Goal: Task Accomplishment & Management: Manage account settings

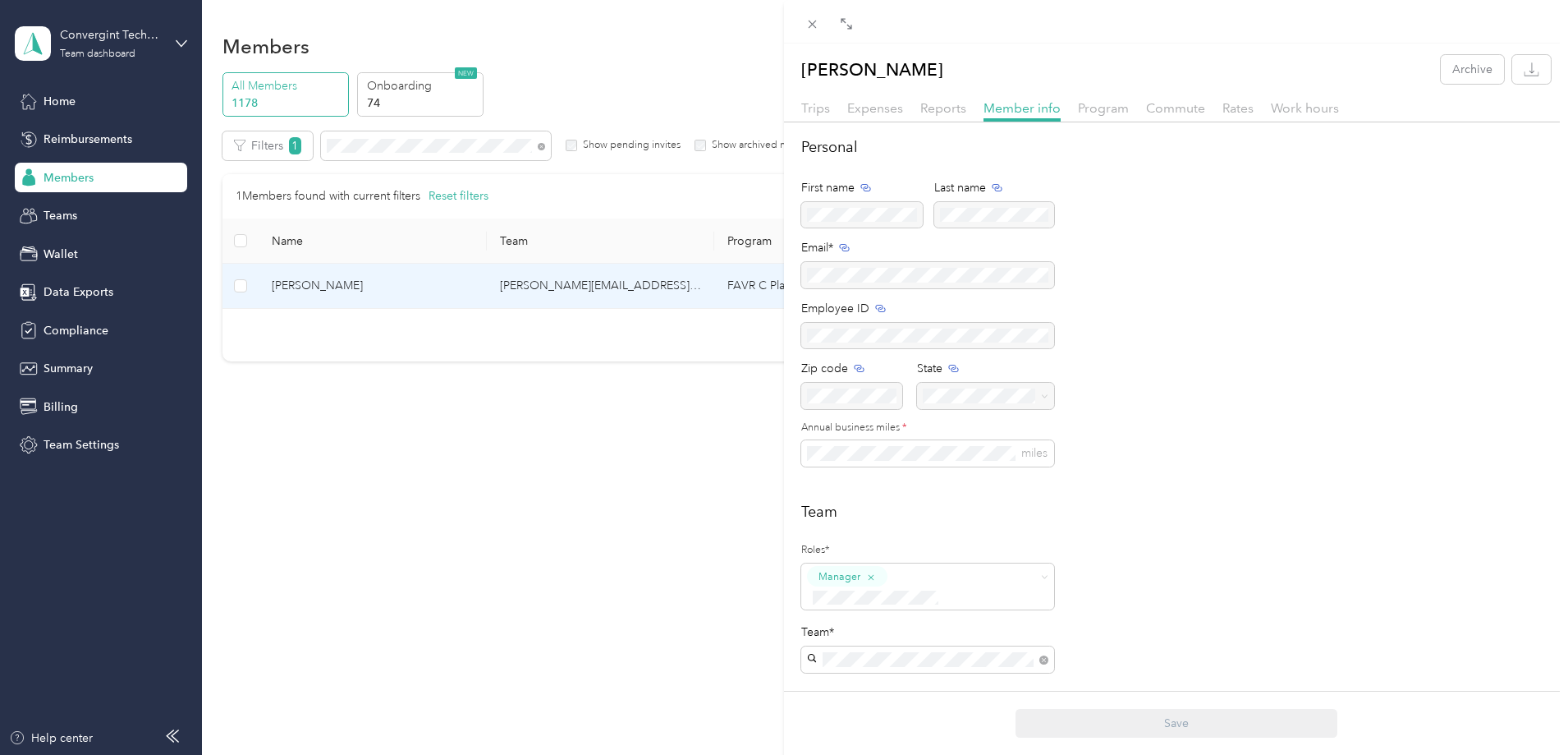
scroll to position [577, 0]
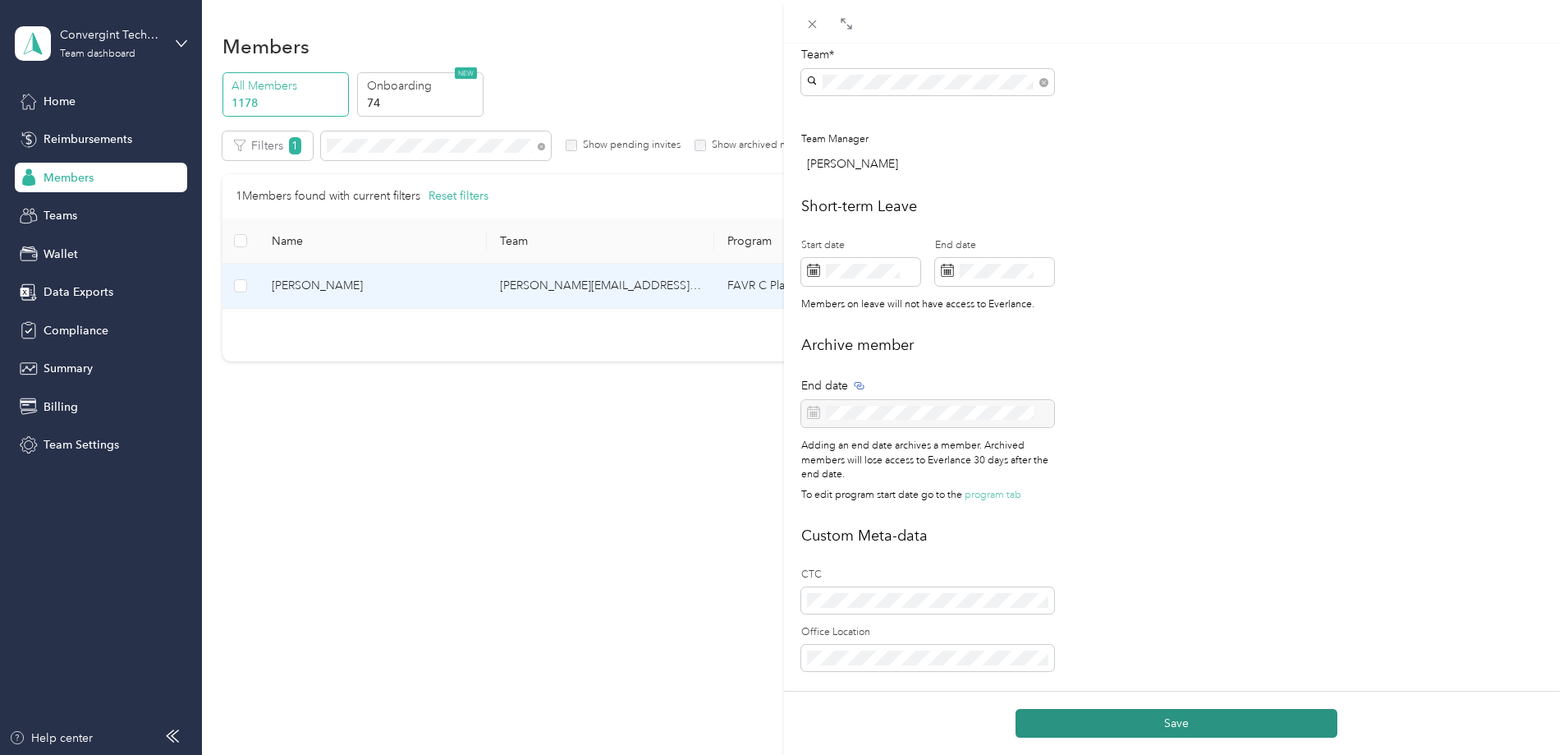
click at [1177, 728] on button "Save" at bounding box center [1177, 723] width 322 height 29
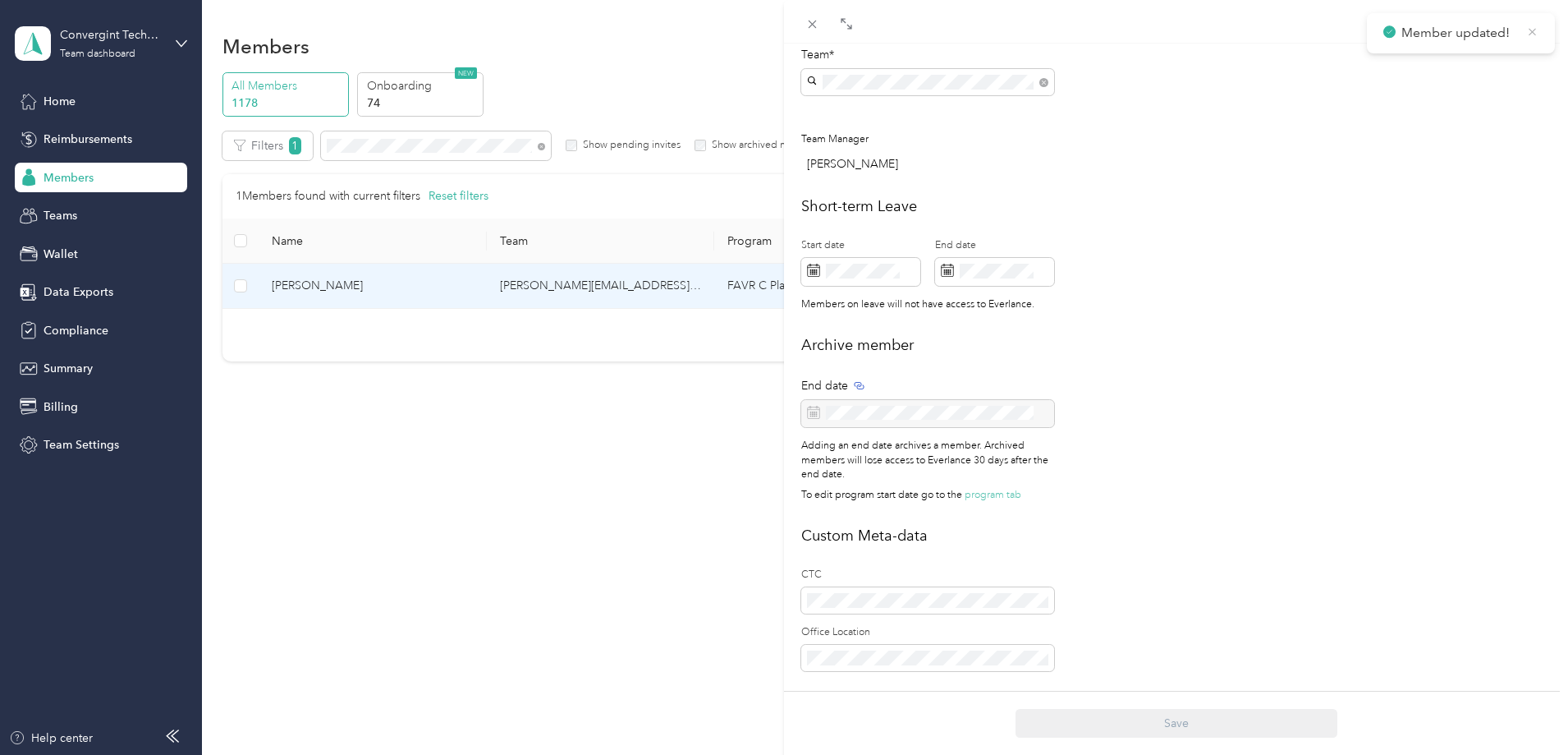
click at [1527, 31] on icon at bounding box center [1533, 31] width 13 height 15
click at [816, 25] on icon at bounding box center [812, 25] width 14 height 14
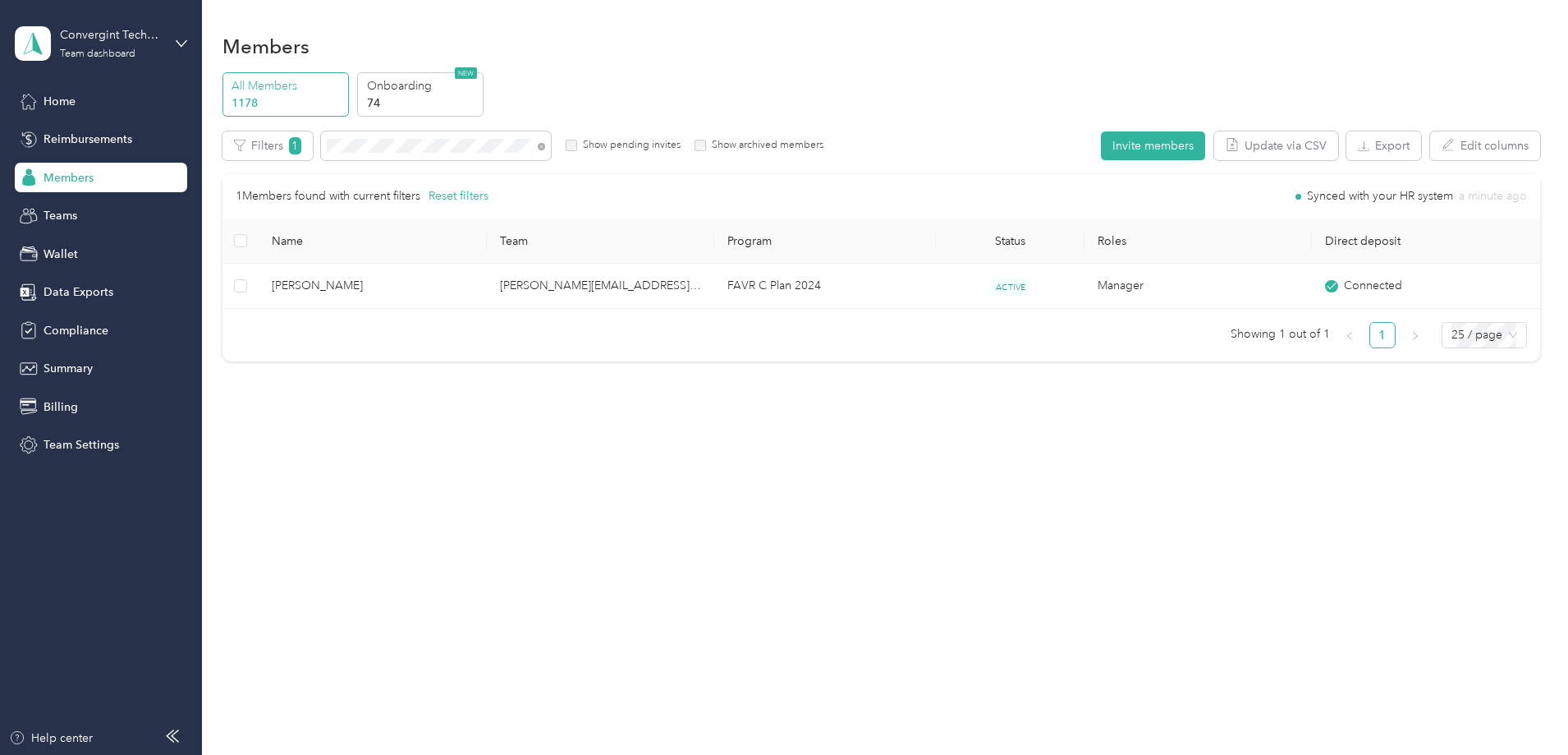
scroll to position [560, 0]
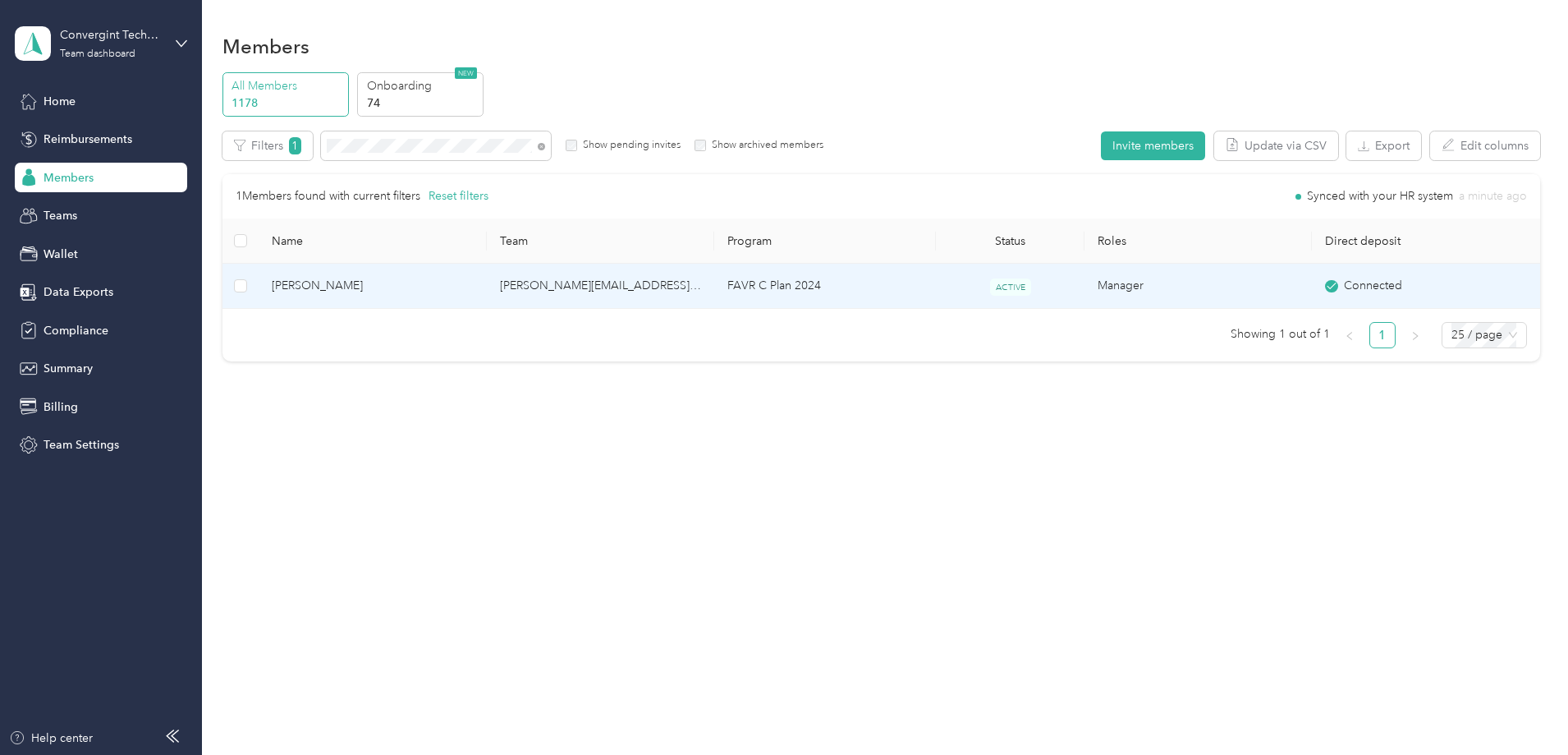
click at [667, 283] on td "[PERSON_NAME][EMAIL_ADDRESS][PERSON_NAME][DOMAIN_NAME]" at bounding box center [600, 286] width 227 height 45
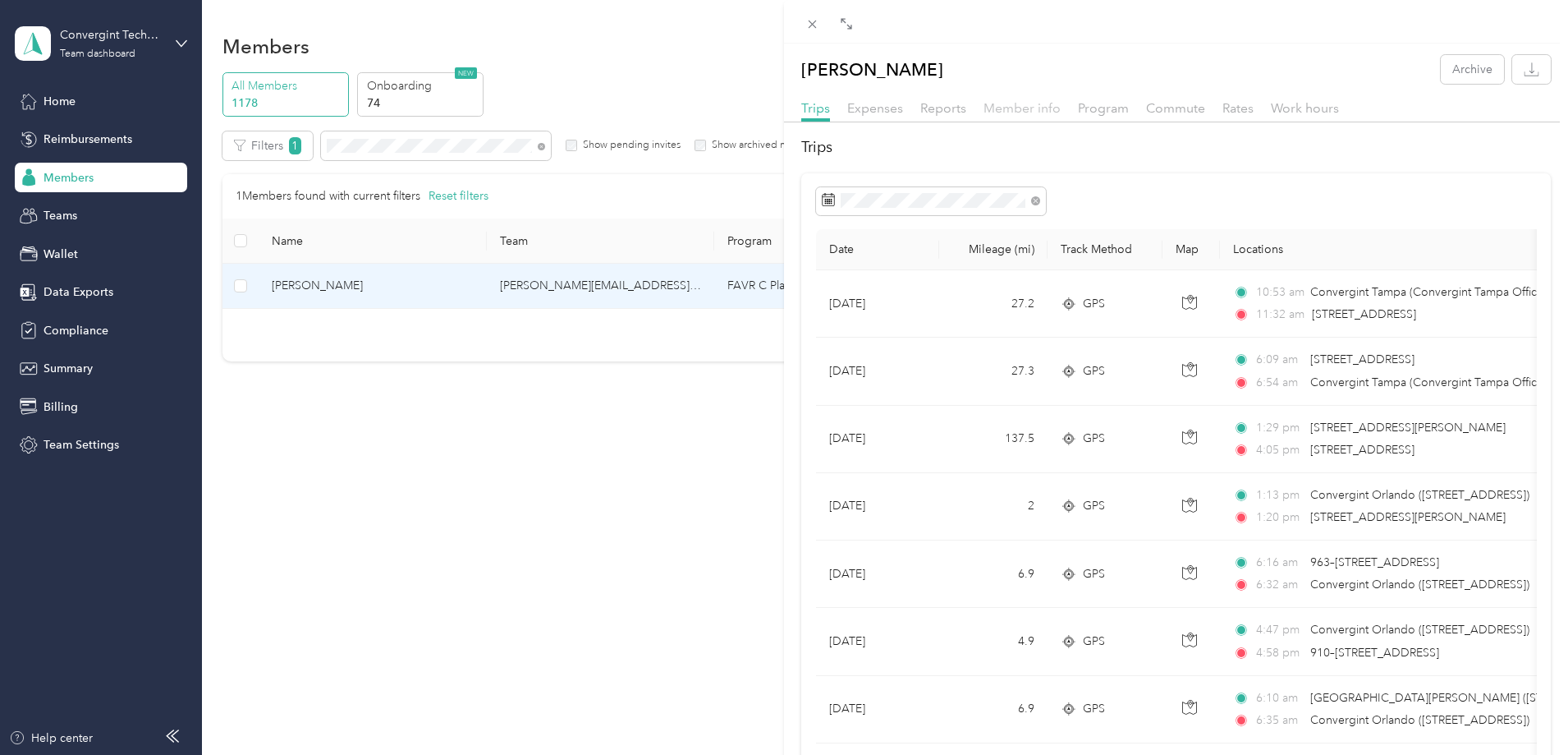
click at [1010, 112] on span "Member info" at bounding box center [1022, 108] width 78 height 16
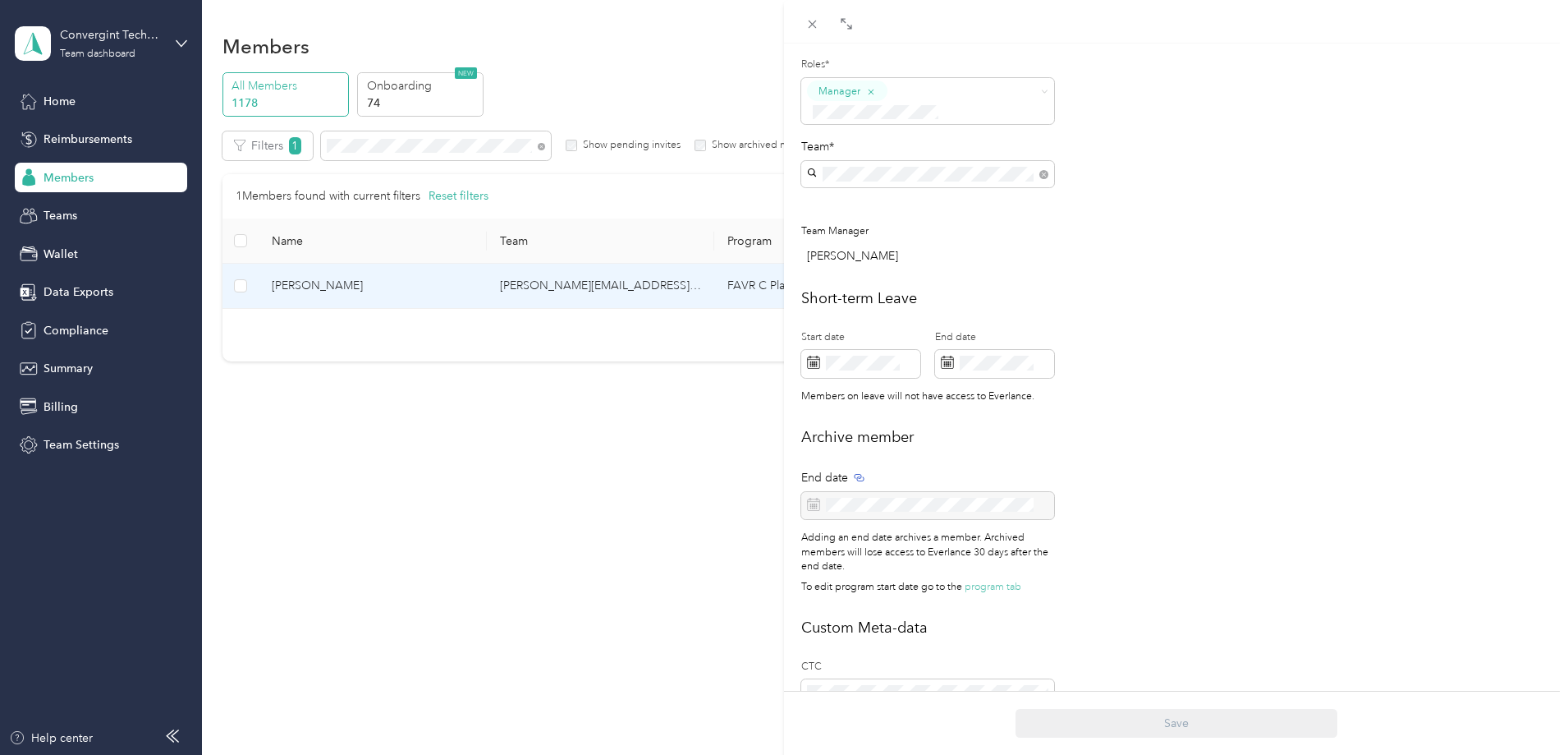
scroll to position [577, 0]
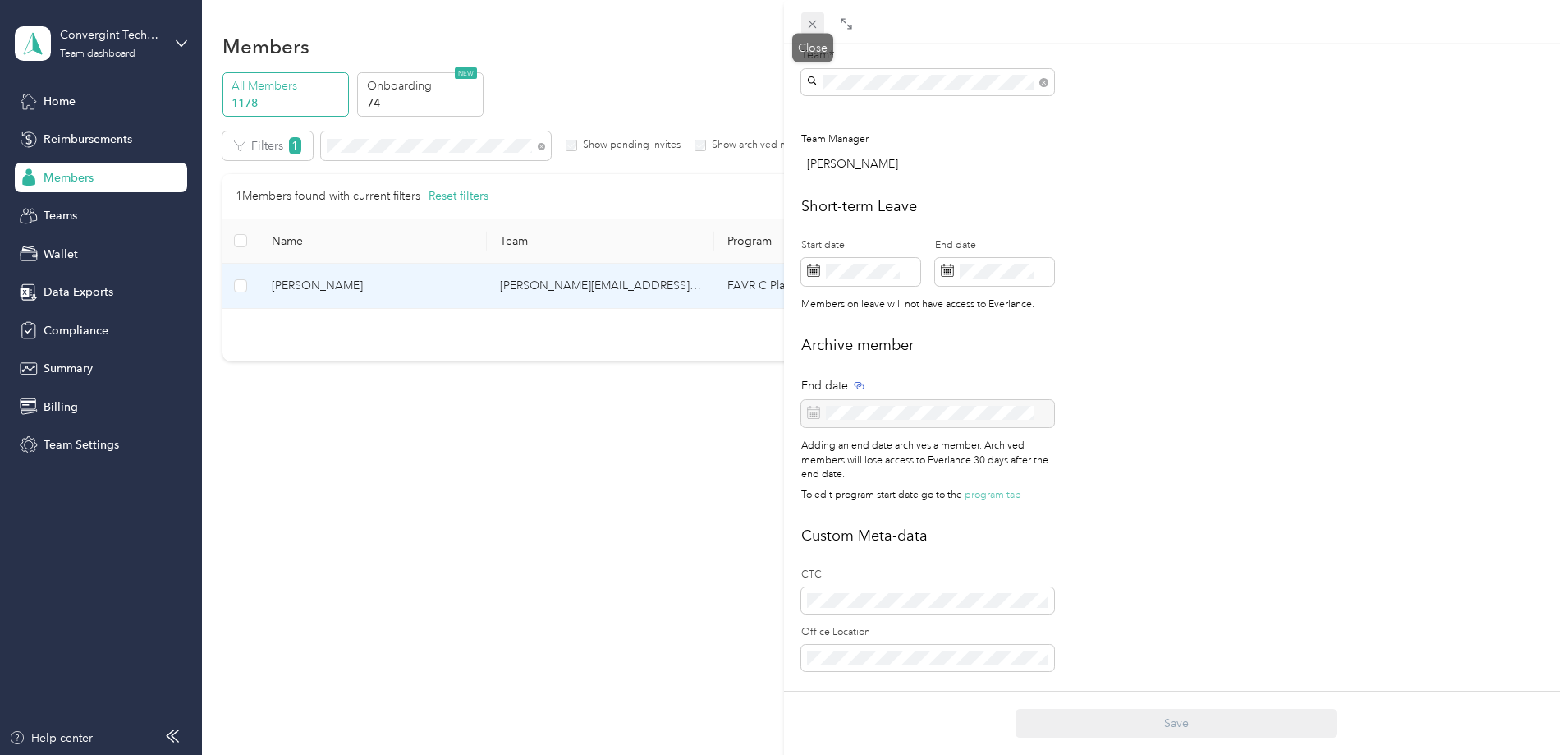
click at [812, 21] on icon at bounding box center [812, 25] width 14 height 14
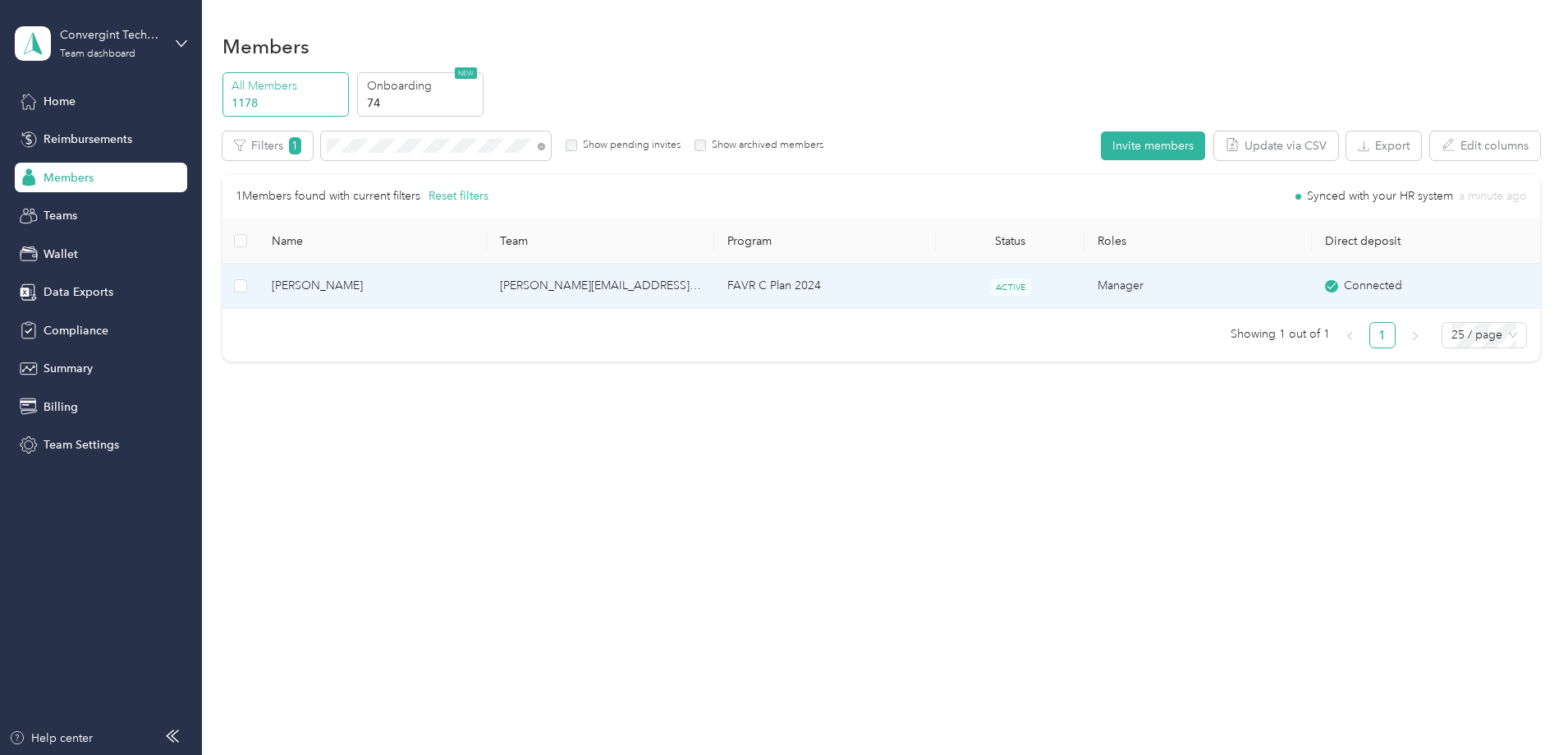
scroll to position [560, 0]
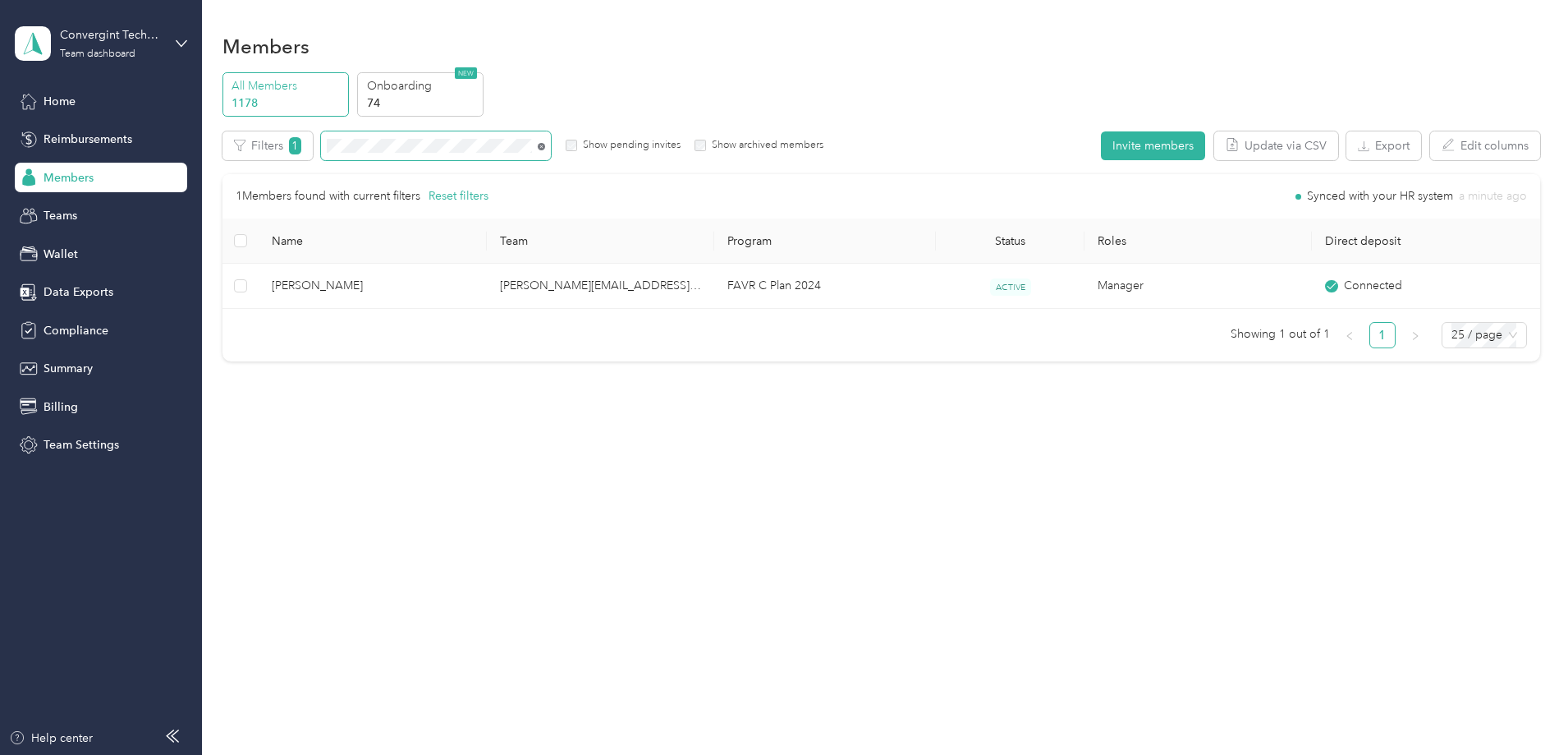
click at [545, 145] on icon at bounding box center [541, 146] width 8 height 8
click at [545, 143] on span at bounding box center [541, 145] width 8 height 14
click at [545, 145] on icon at bounding box center [541, 146] width 8 height 8
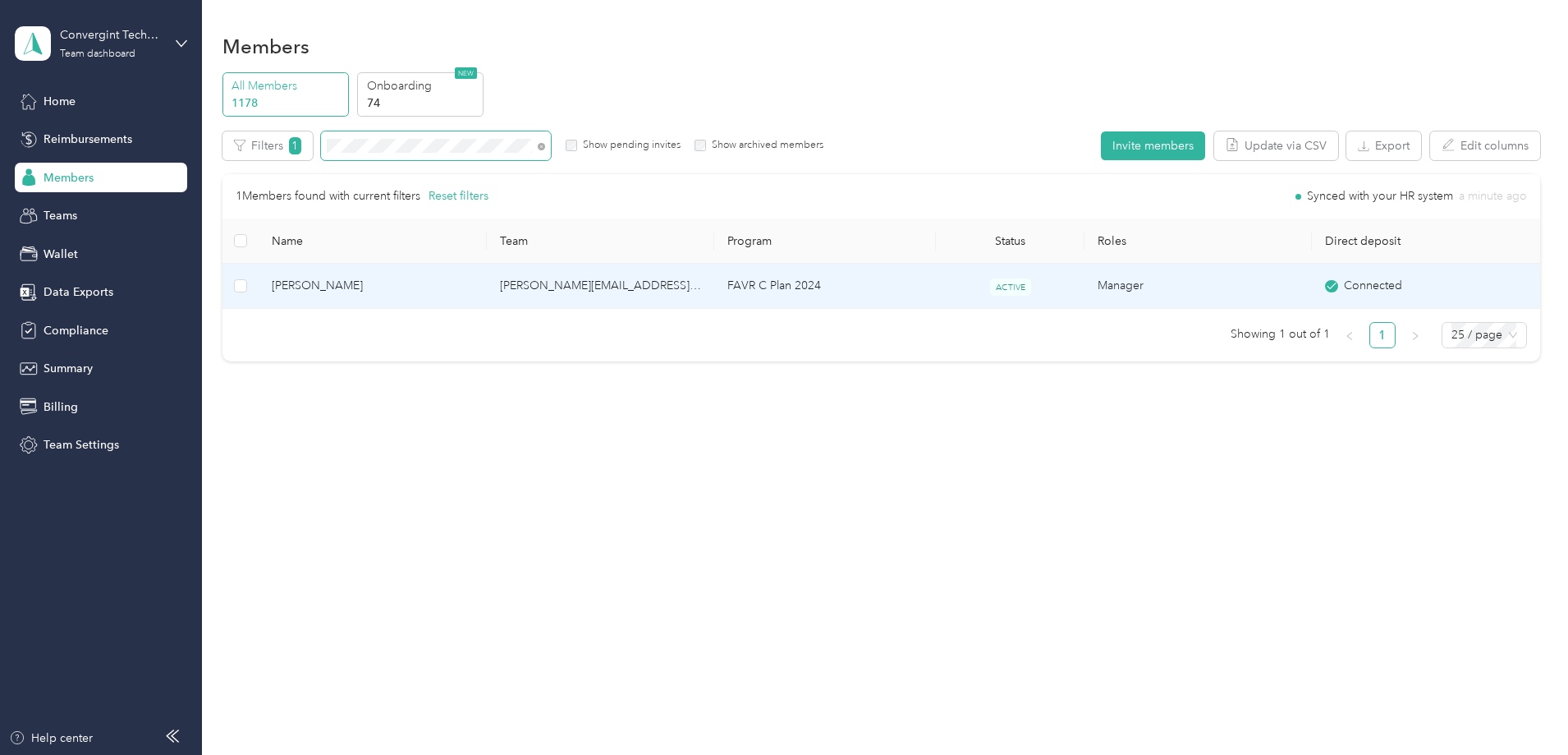
click at [648, 288] on td "[PERSON_NAME][EMAIL_ADDRESS][PERSON_NAME][DOMAIN_NAME]" at bounding box center [600, 286] width 227 height 45
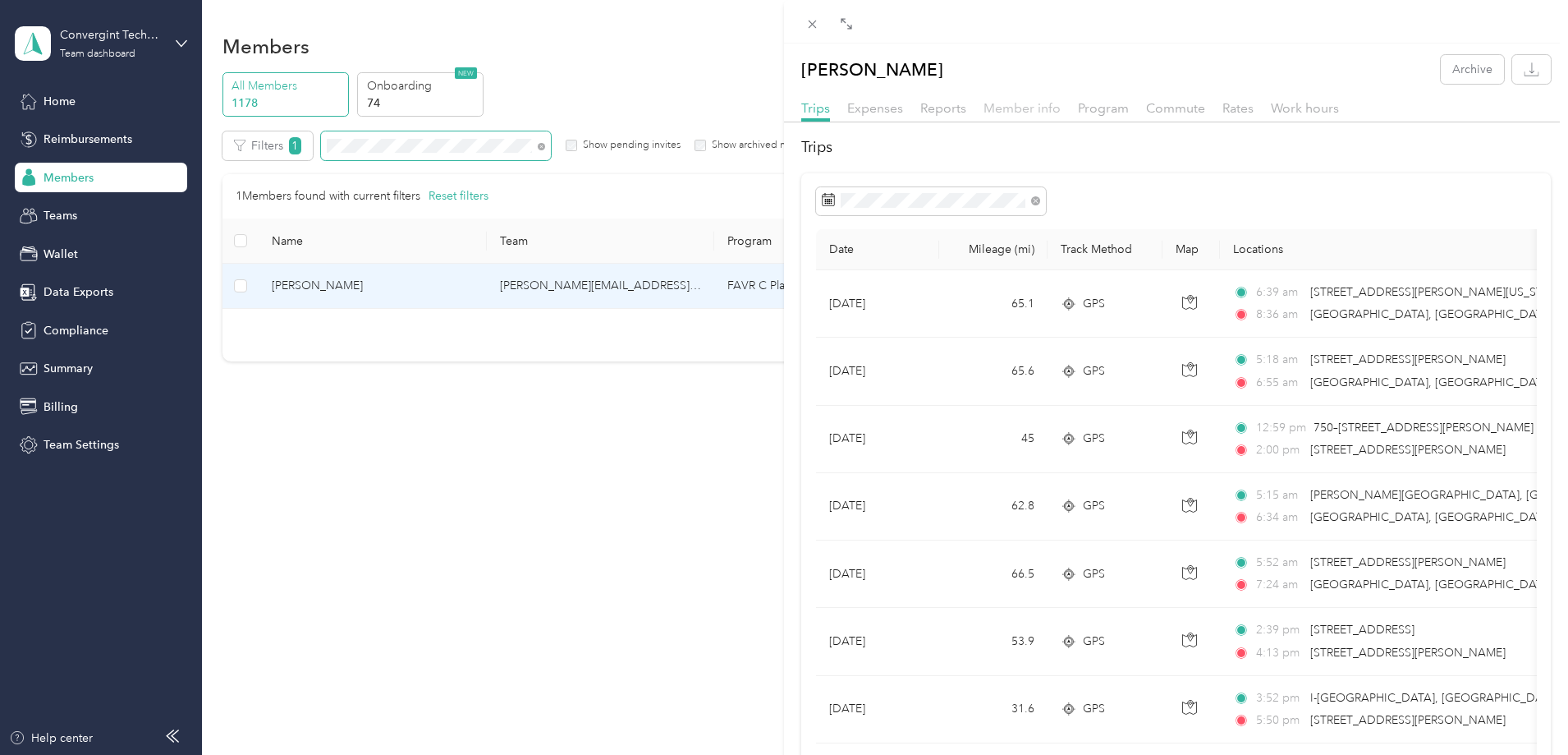
click at [1012, 112] on span "Member info" at bounding box center [1022, 108] width 78 height 16
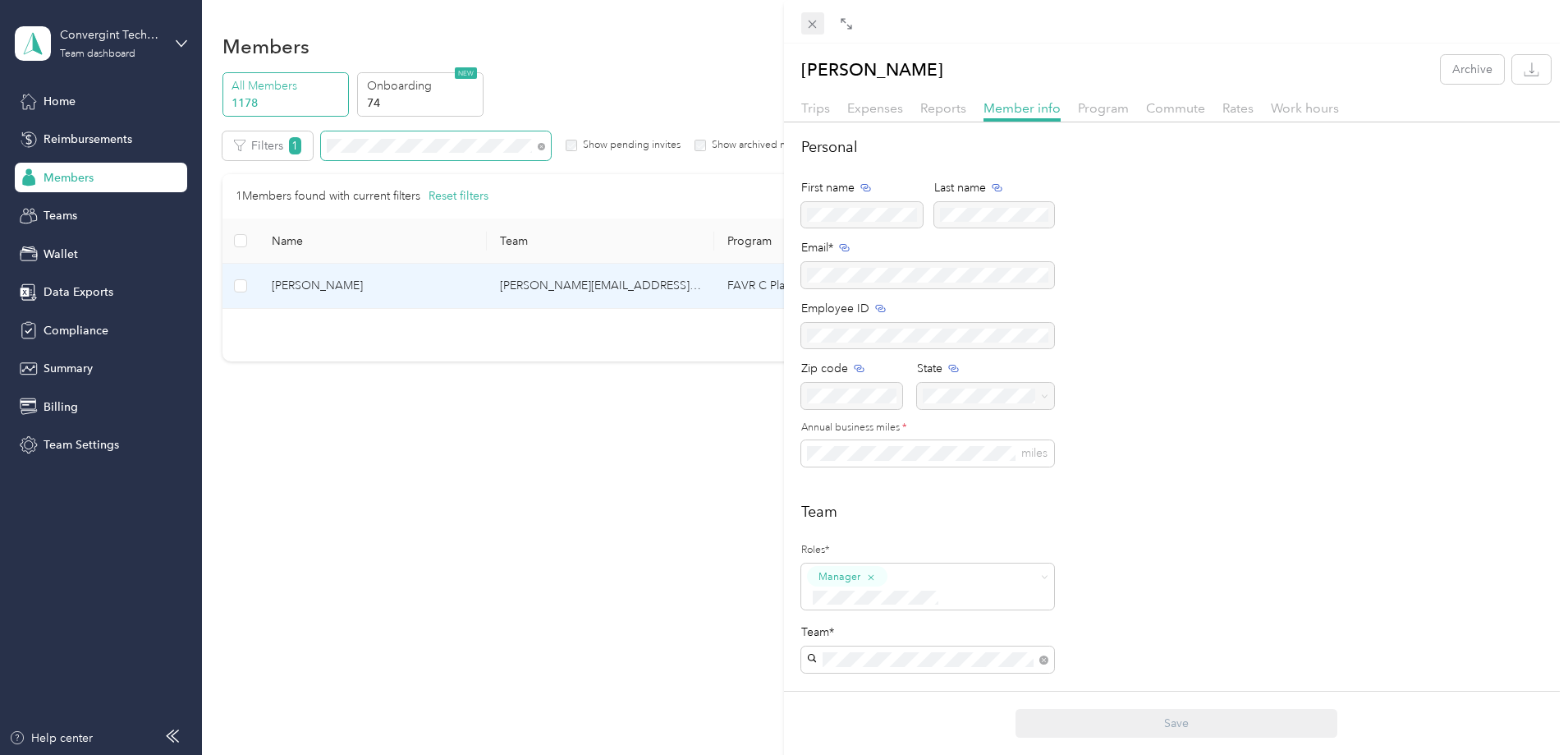
click at [812, 754] on div "Drag to resize Click to close [PERSON_NAME] Archive Trips Expenses Reports Memb…" at bounding box center [780, 755] width 1560 height 0
click at [814, 25] on icon at bounding box center [812, 25] width 14 height 14
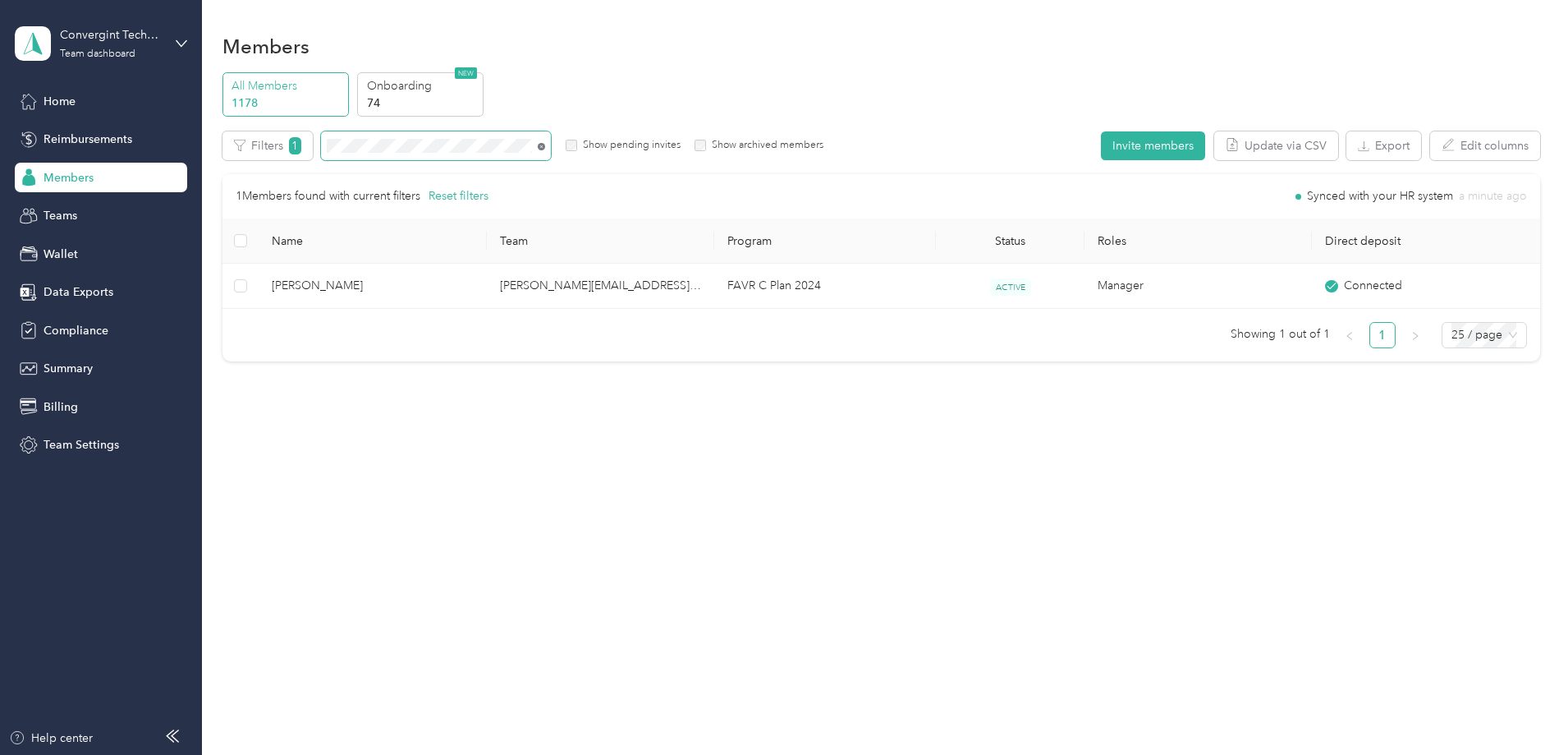
click at [545, 145] on icon at bounding box center [541, 146] width 8 height 8
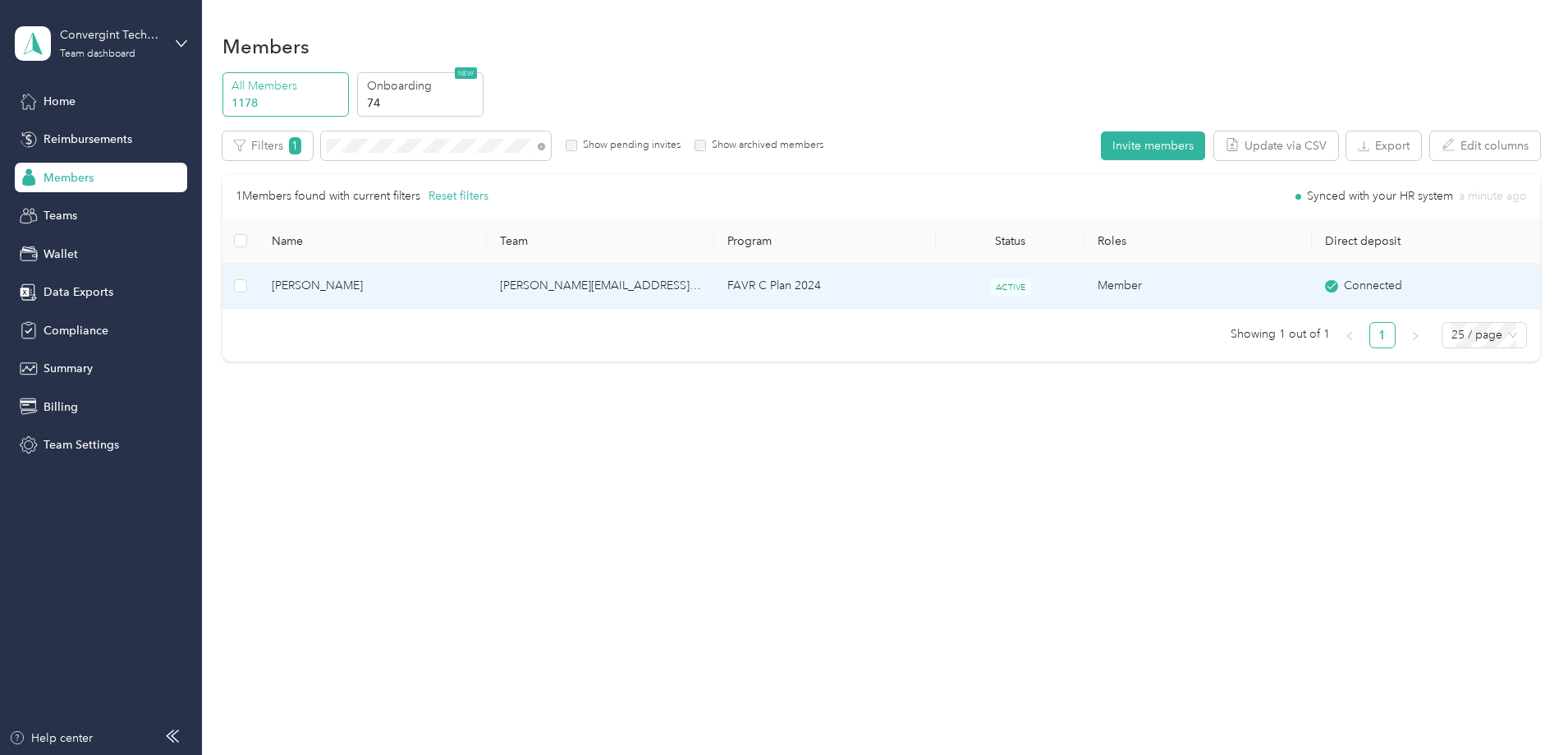
click at [1007, 295] on td "ACTIVE" at bounding box center [1010, 286] width 147 height 45
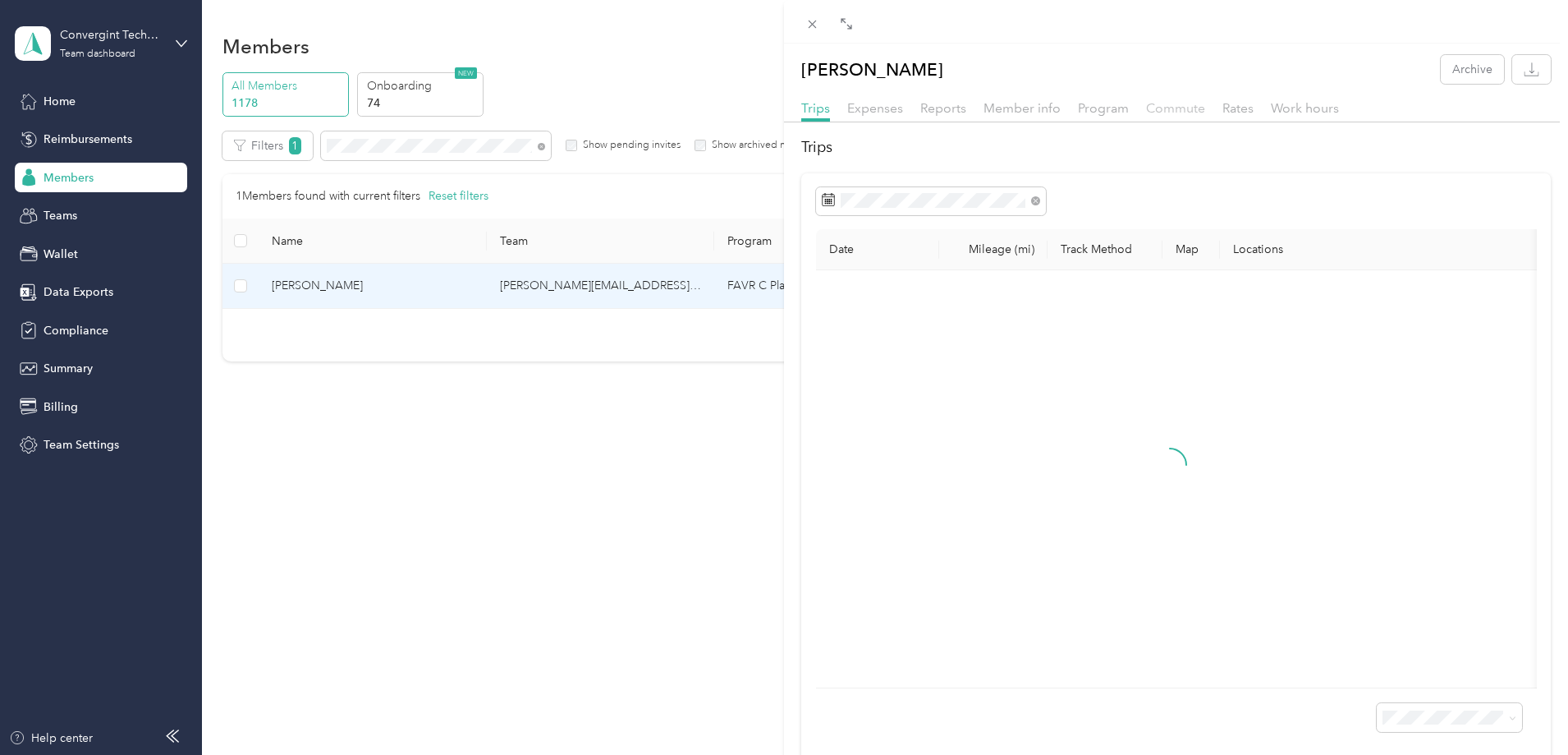
click at [1188, 104] on span "Commute" at bounding box center [1176, 108] width 59 height 16
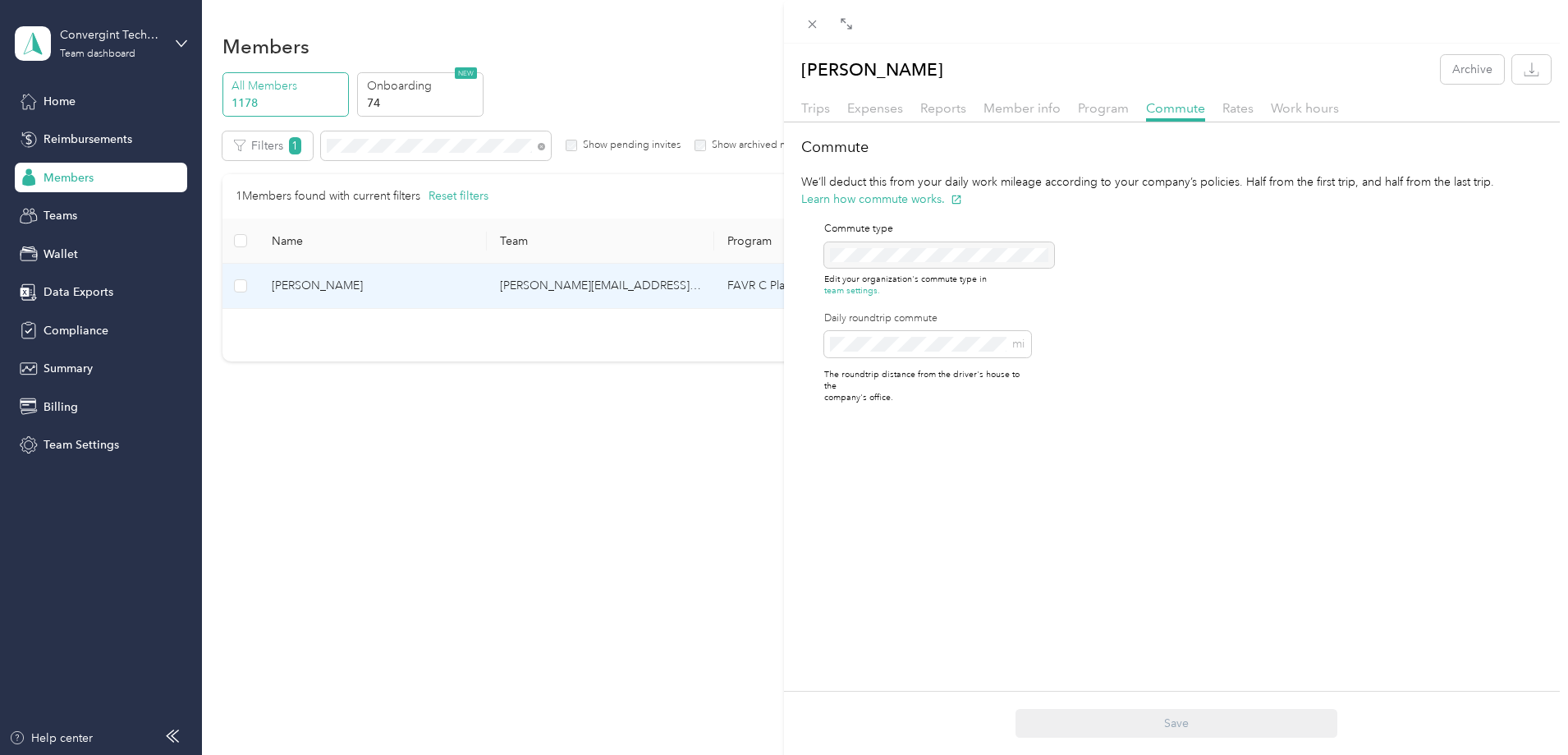
drag, startPoint x: 822, startPoint y: 32, endPoint x: 761, endPoint y: 24, distance: 61.5
click at [821, 32] on span at bounding box center [812, 24] width 23 height 23
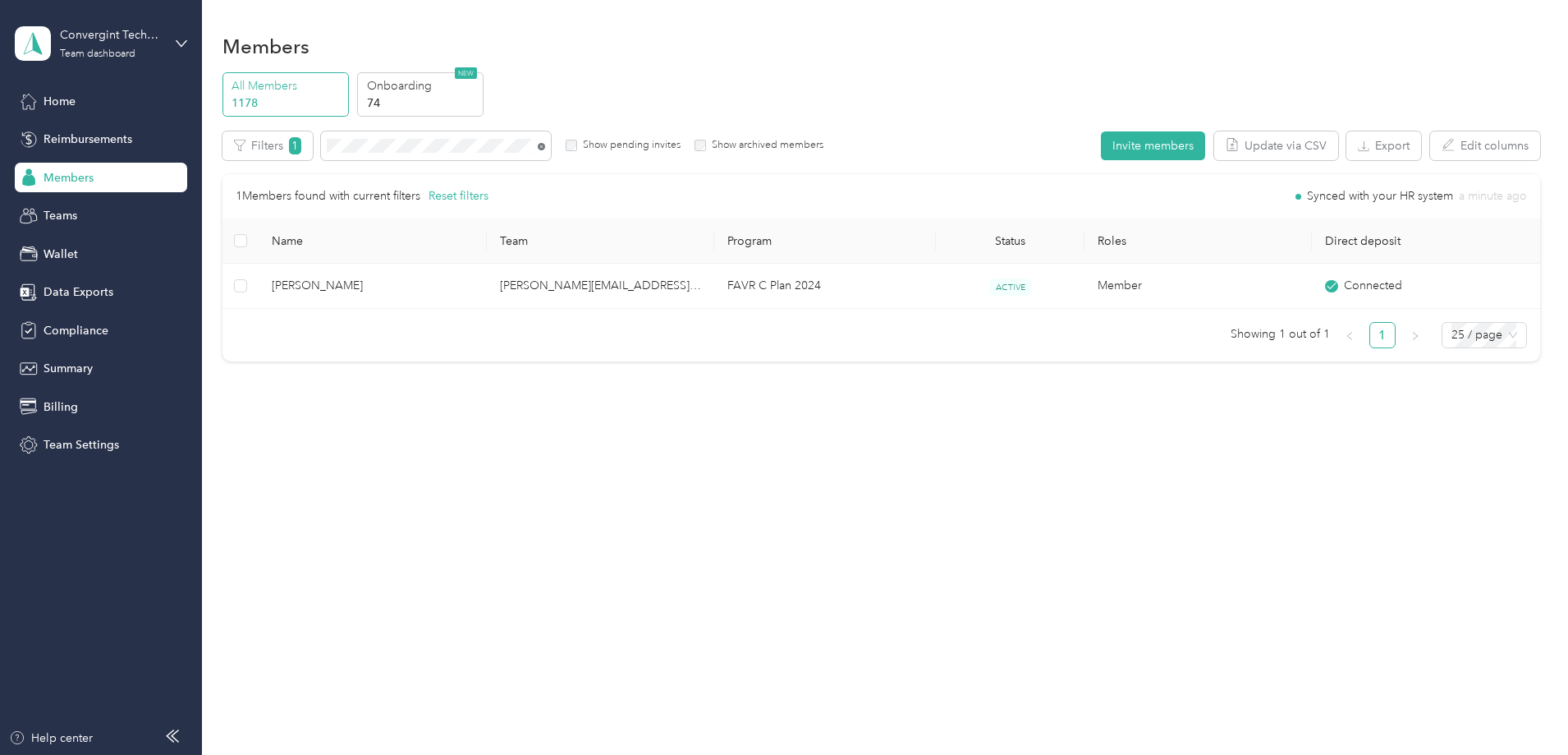
click at [545, 146] on icon at bounding box center [541, 146] width 8 height 8
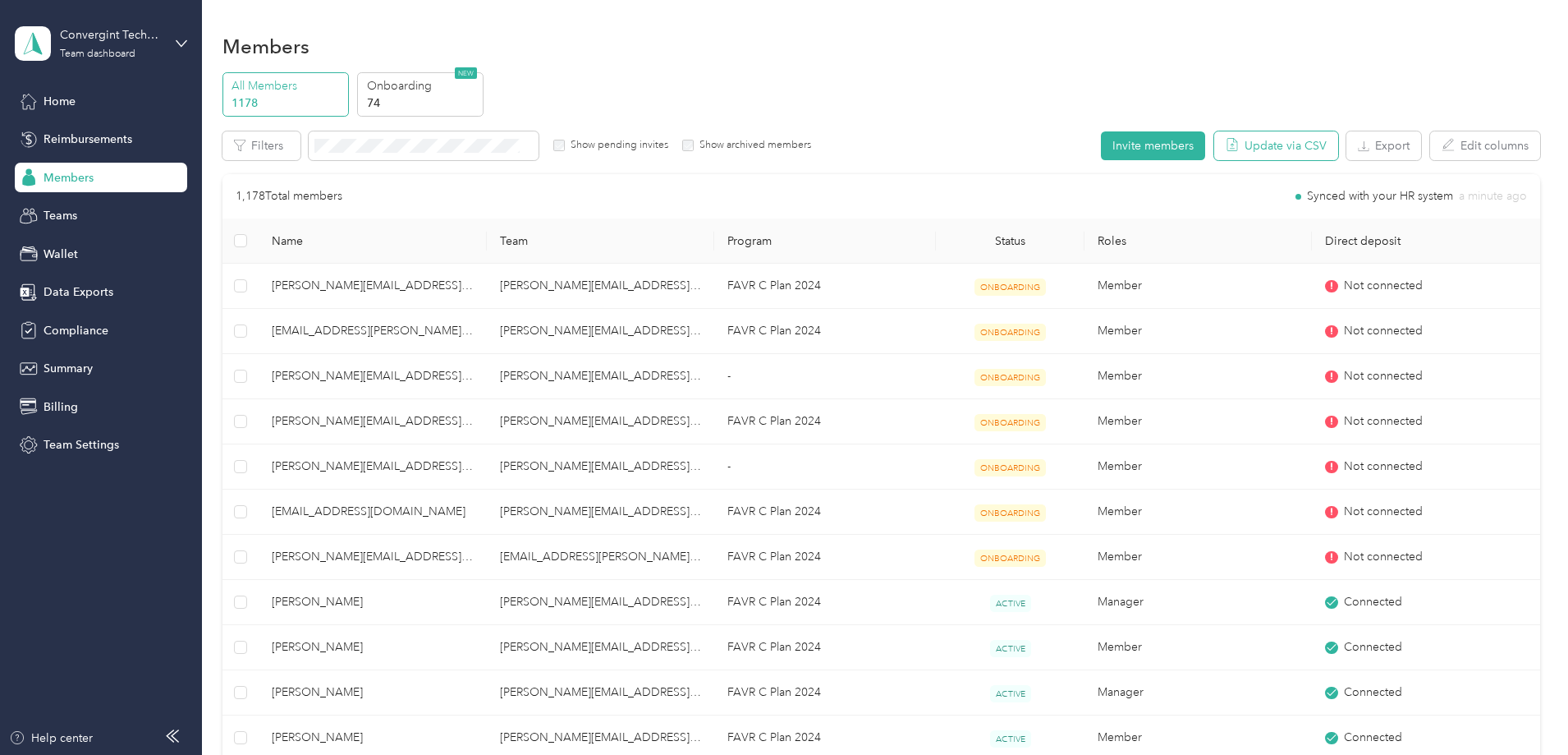
click at [1214, 144] on button "Update via CSV" at bounding box center [1276, 145] width 124 height 29
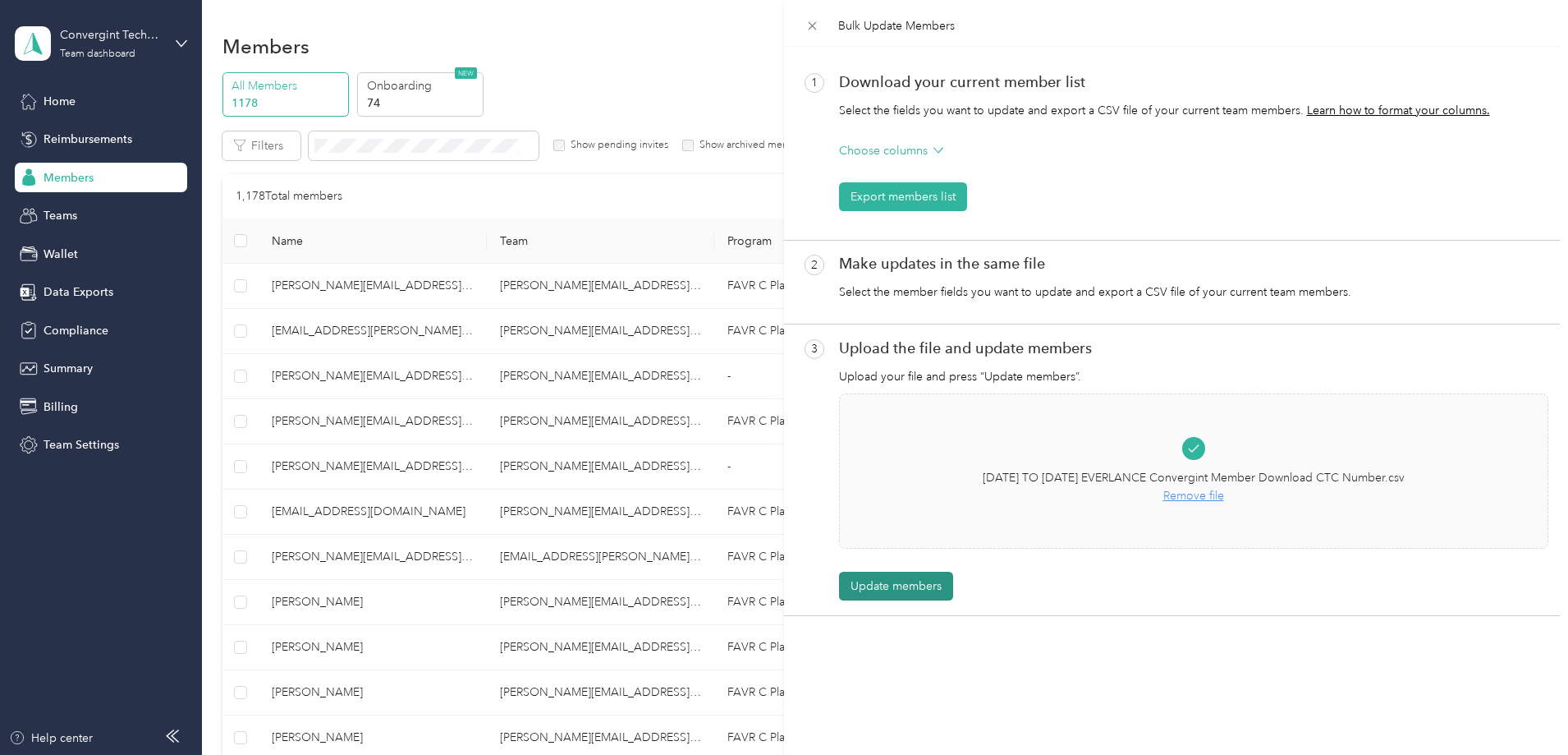
click at [889, 587] on button "Update members" at bounding box center [896, 586] width 114 height 29
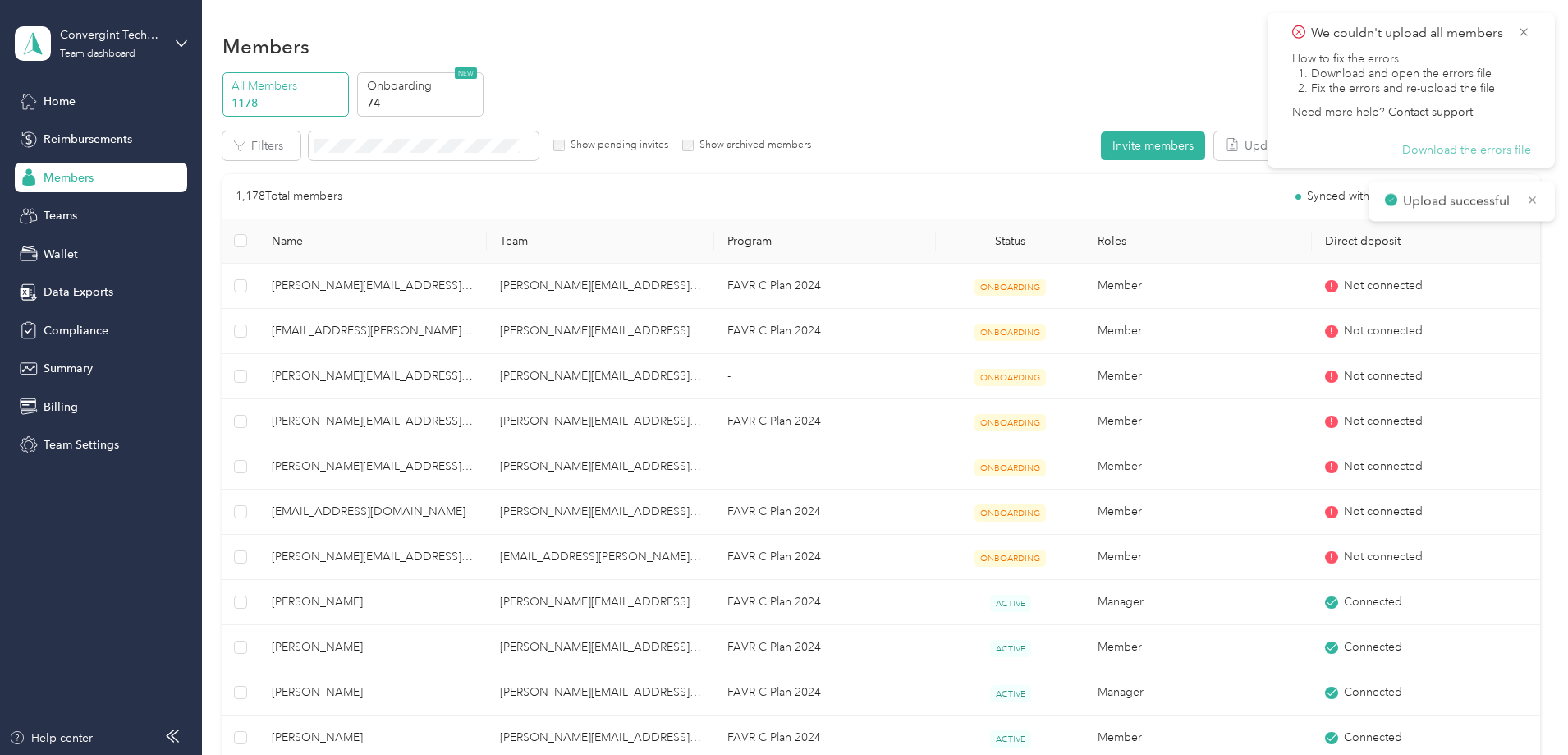
click at [1466, 153] on button "Download the errors file" at bounding box center [1466, 149] width 129 height 15
click at [1524, 28] on icon at bounding box center [1523, 31] width 13 height 15
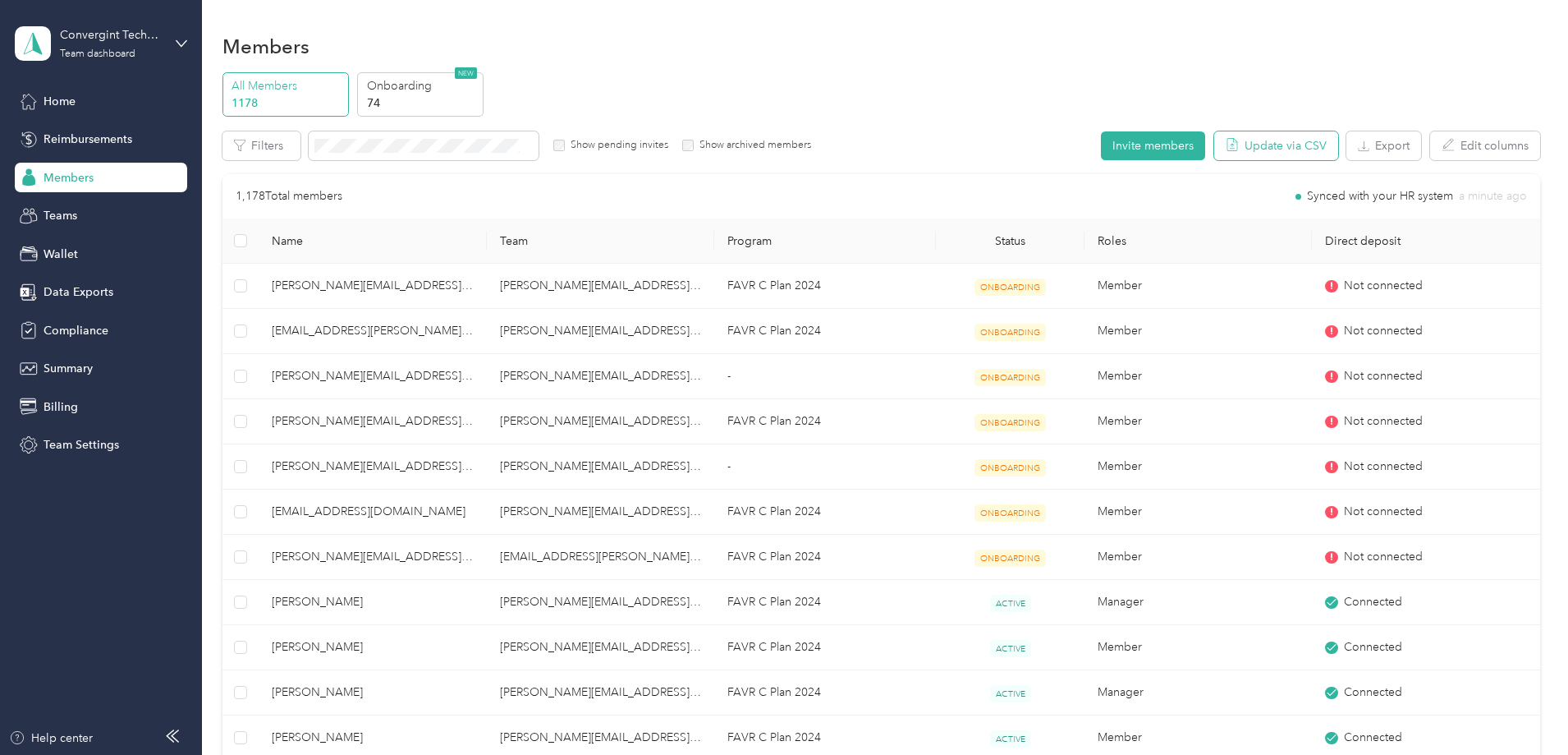
click at [1214, 146] on button "Update via CSV" at bounding box center [1276, 145] width 124 height 29
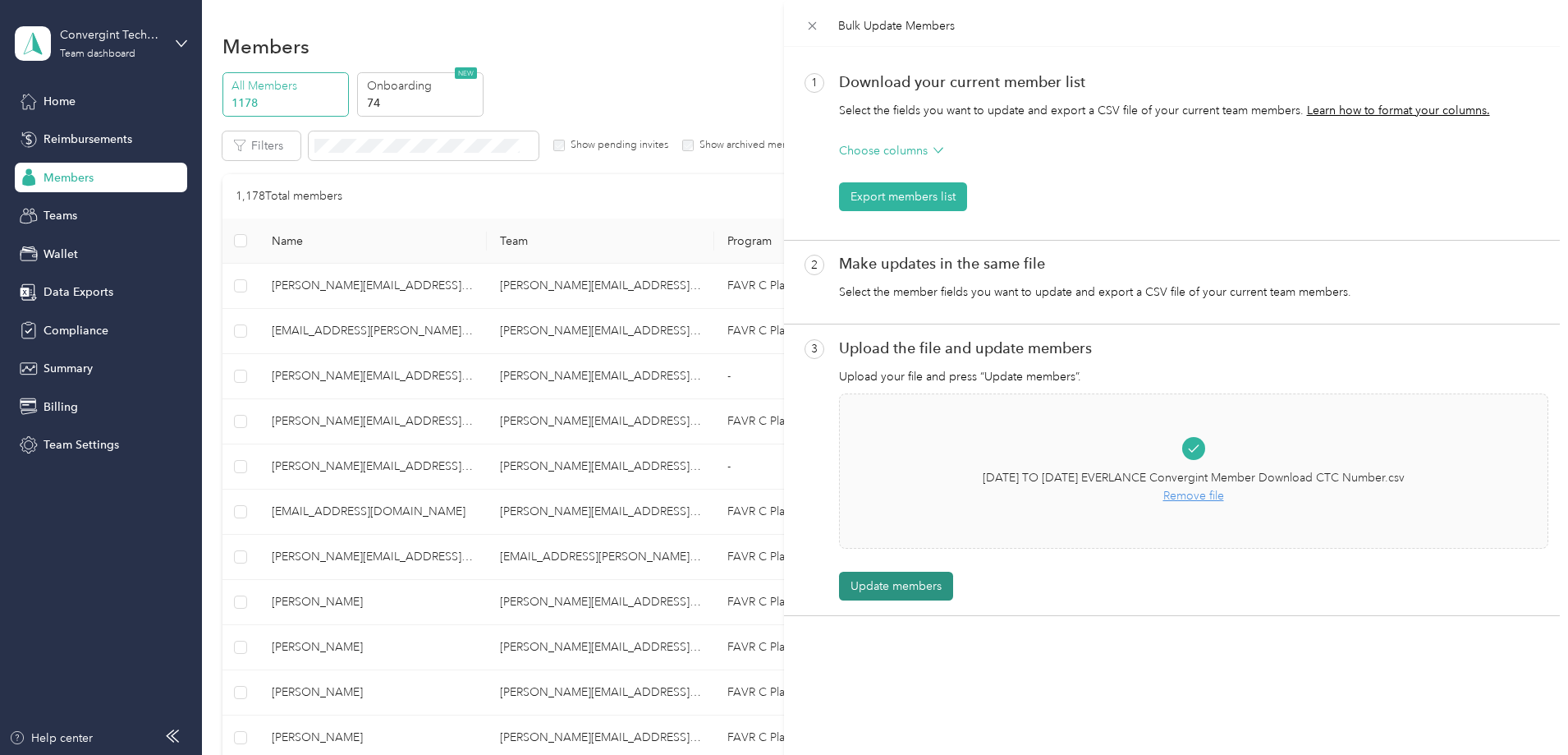
click at [892, 586] on button "Update members" at bounding box center [896, 586] width 114 height 29
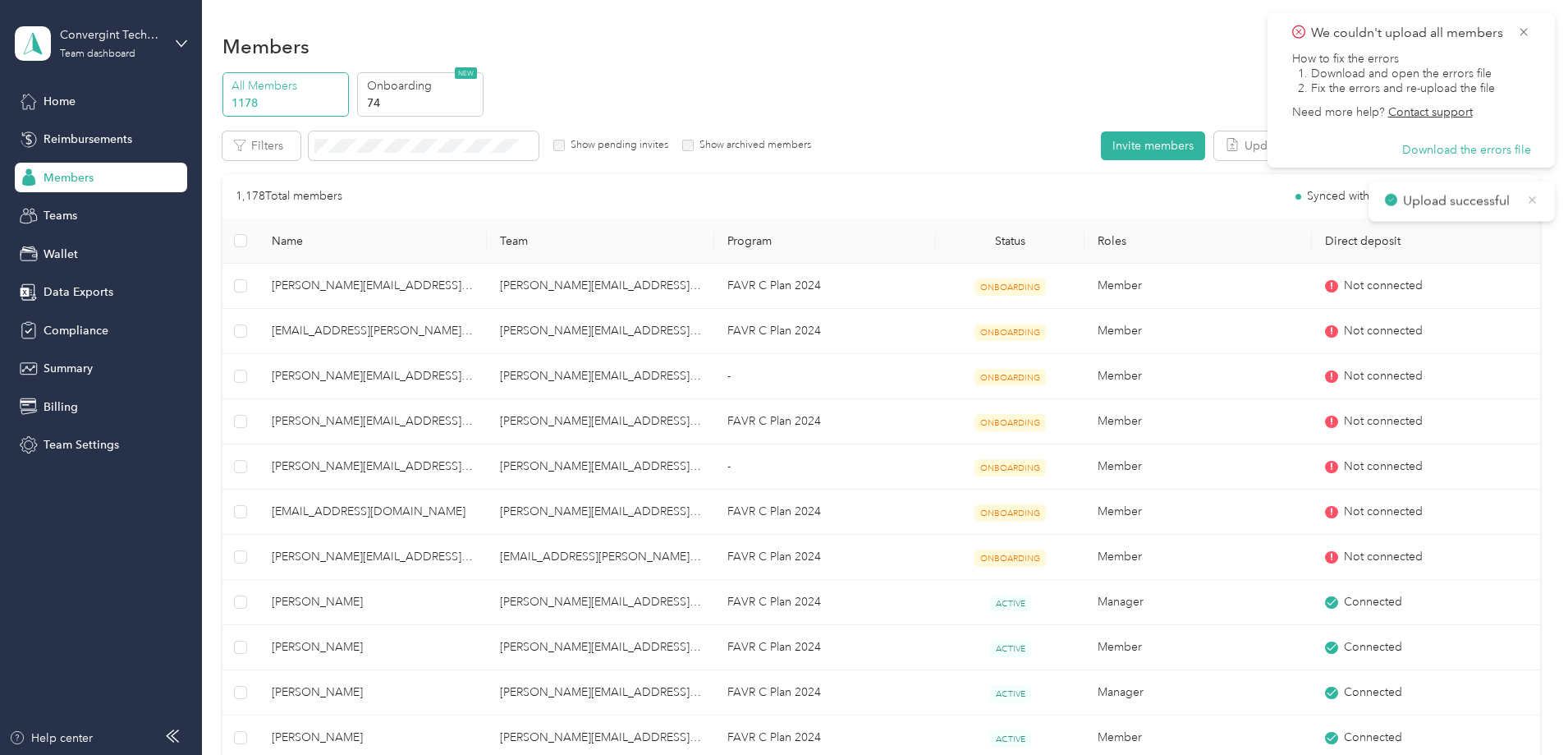
click at [1531, 198] on icon at bounding box center [1533, 201] width 8 height 8
click at [1521, 29] on icon at bounding box center [1523, 31] width 13 height 15
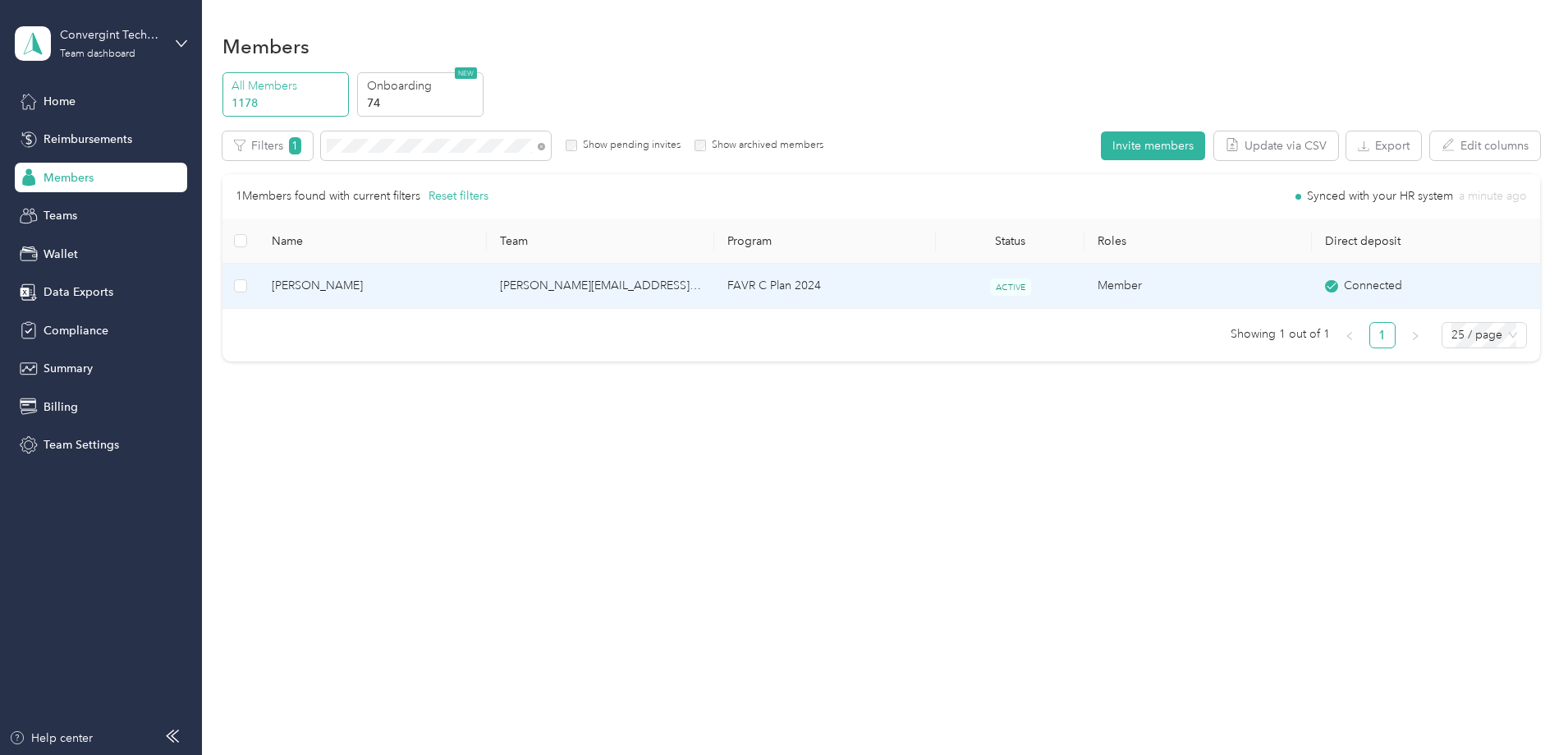
click at [658, 272] on td "[PERSON_NAME][EMAIL_ADDRESS][PERSON_NAME][DOMAIN_NAME]" at bounding box center [600, 286] width 227 height 45
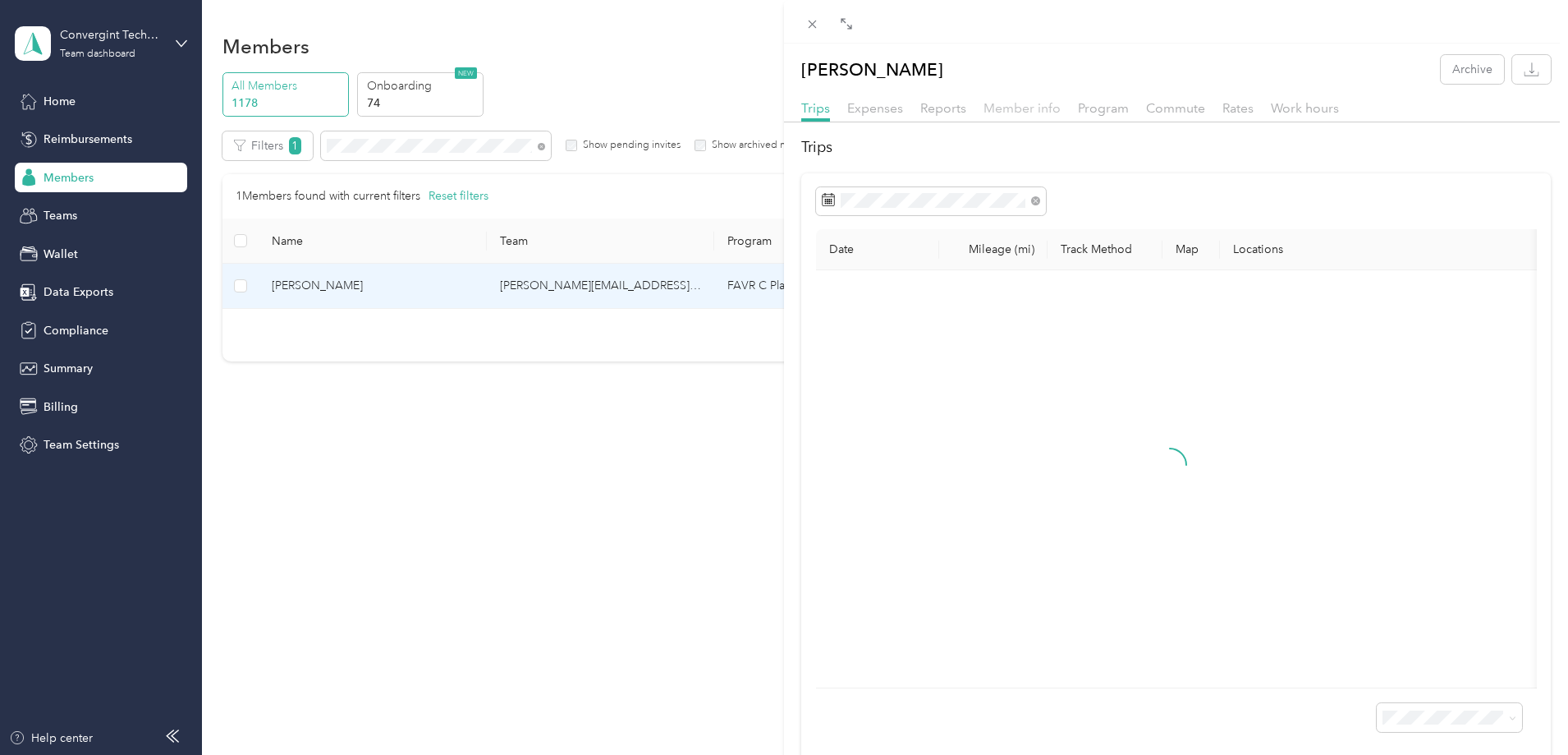
click at [1034, 110] on span "Member info" at bounding box center [1022, 108] width 78 height 16
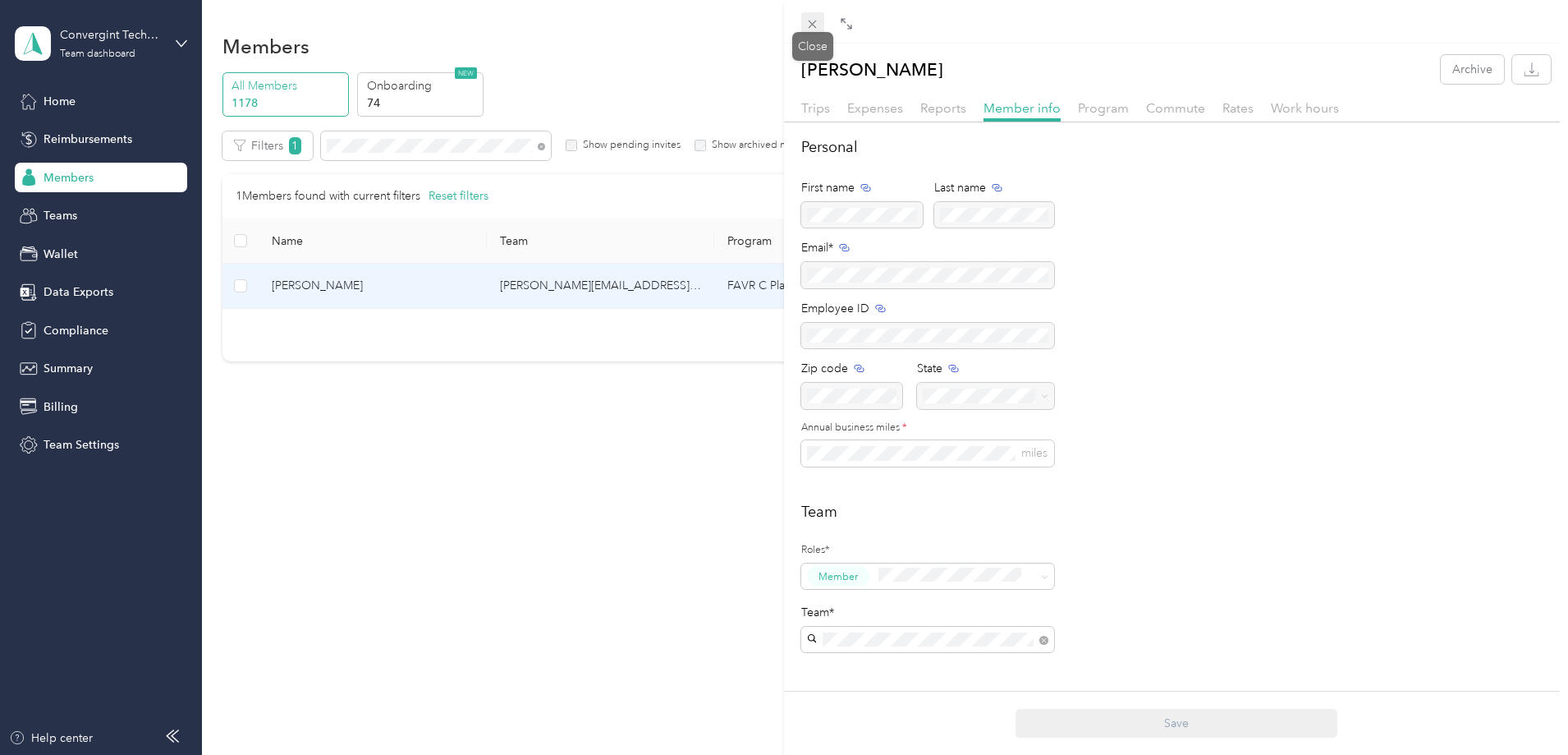
click at [812, 23] on icon at bounding box center [812, 25] width 8 height 8
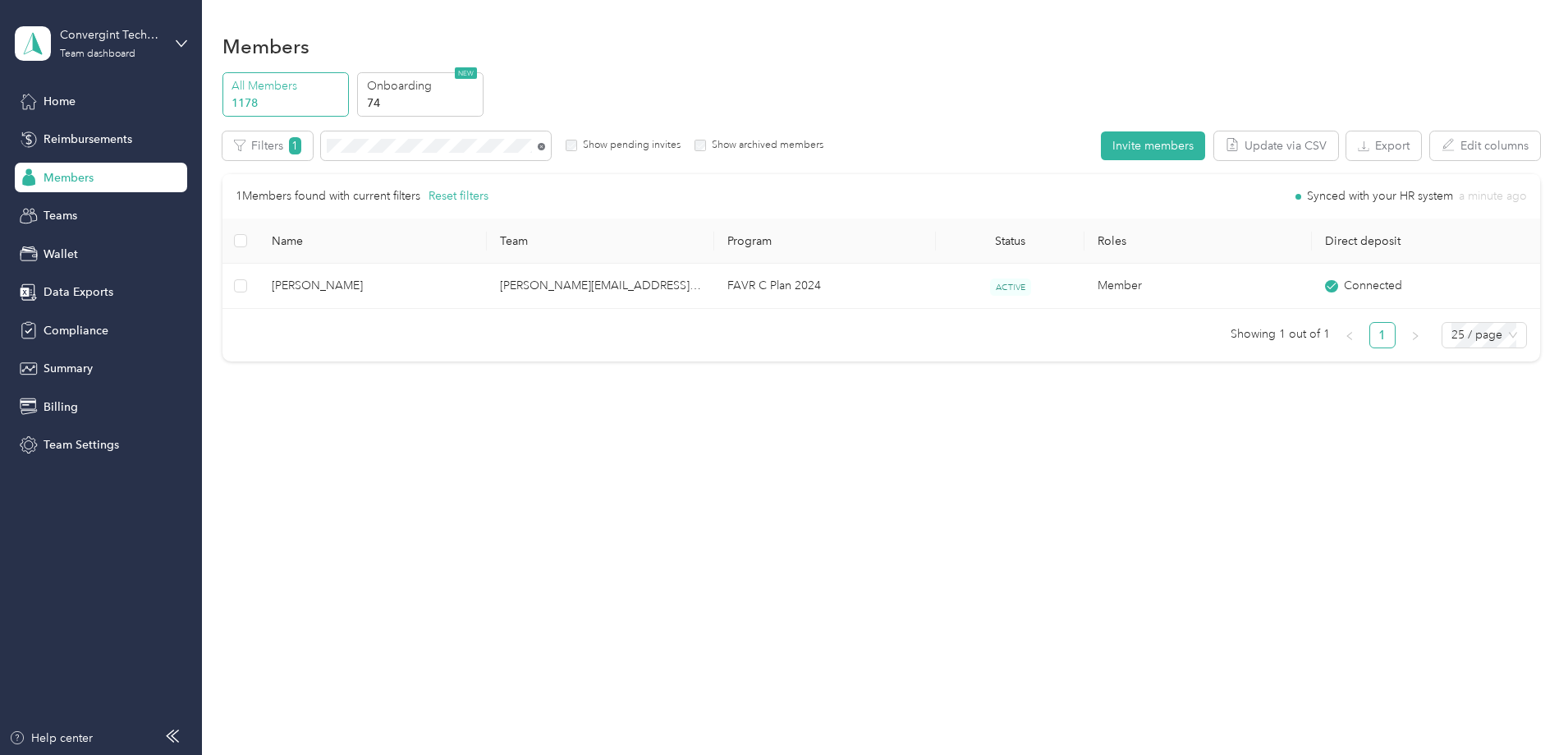
click at [545, 147] on icon at bounding box center [541, 146] width 8 height 8
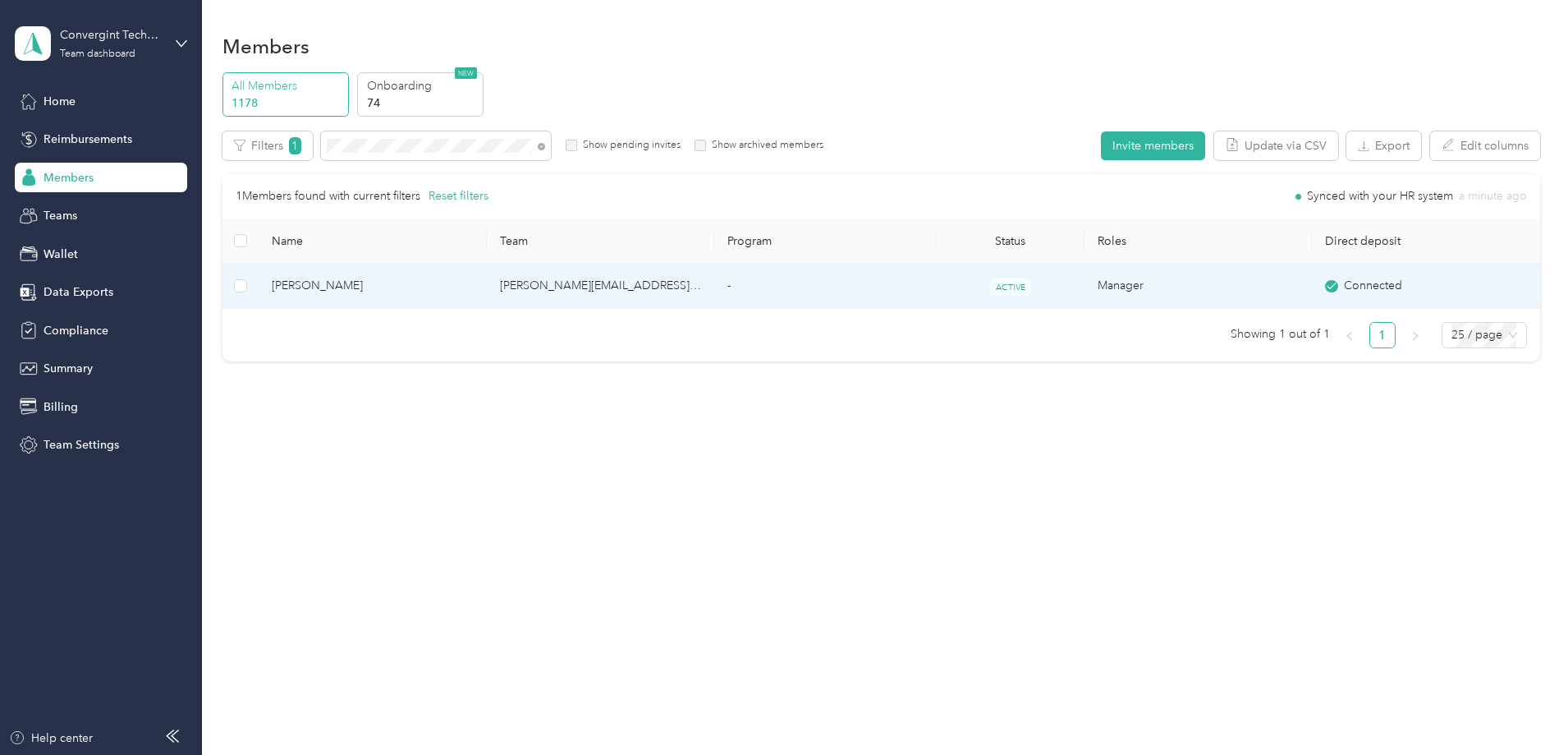
click at [887, 289] on td "-" at bounding box center [825, 286] width 222 height 45
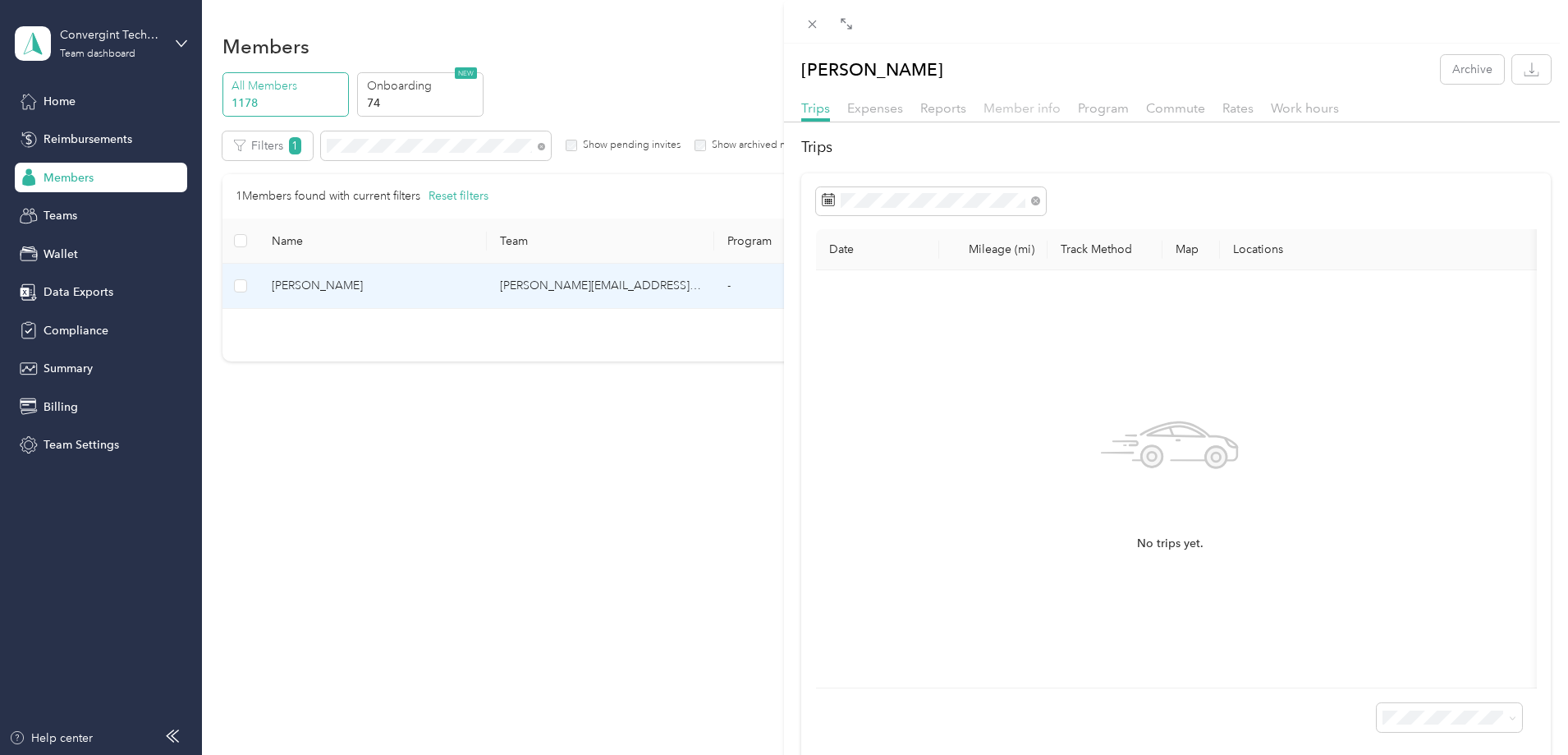
click at [1040, 112] on span "Member info" at bounding box center [1022, 108] width 78 height 16
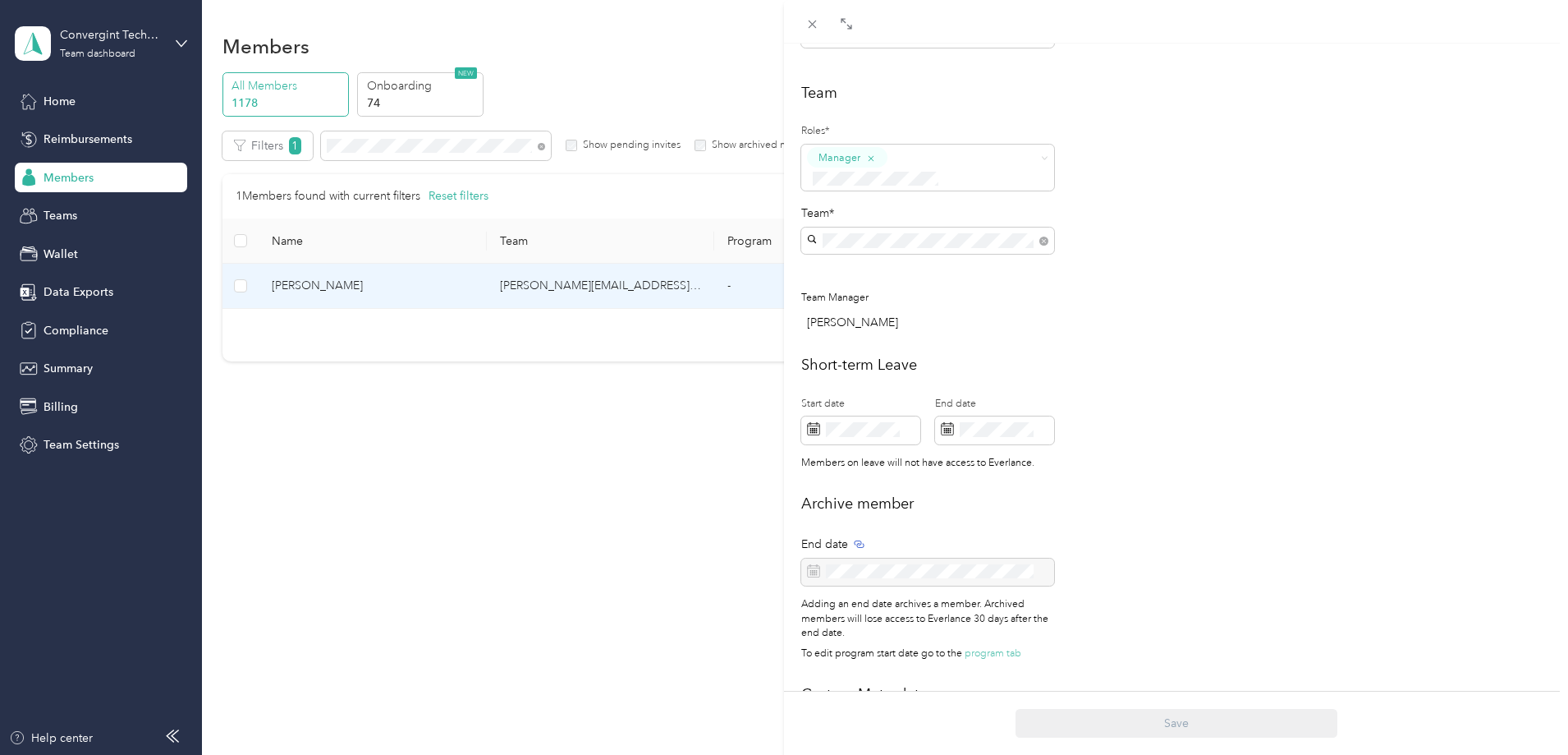
scroll to position [562, 0]
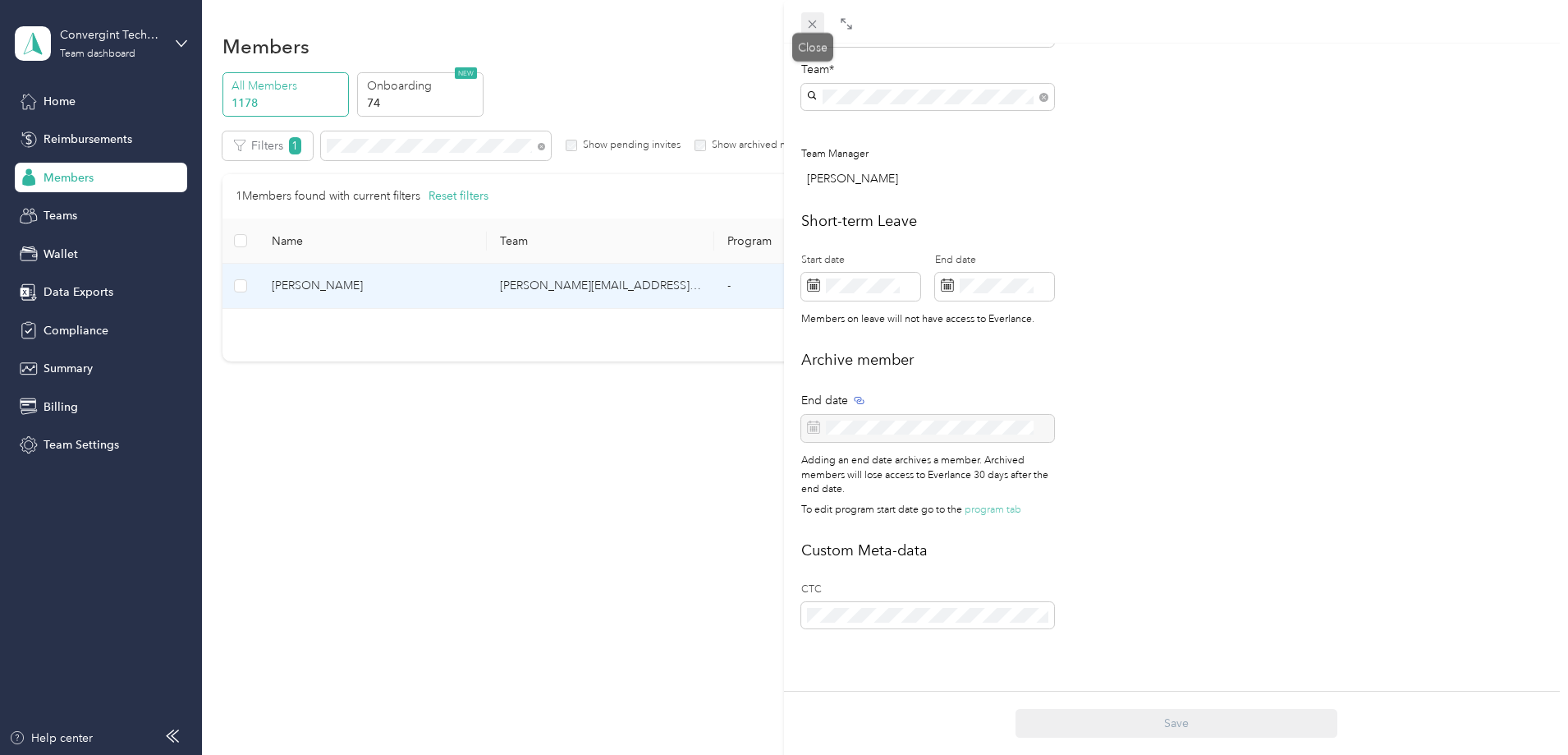
click at [814, 22] on icon at bounding box center [812, 25] width 14 height 14
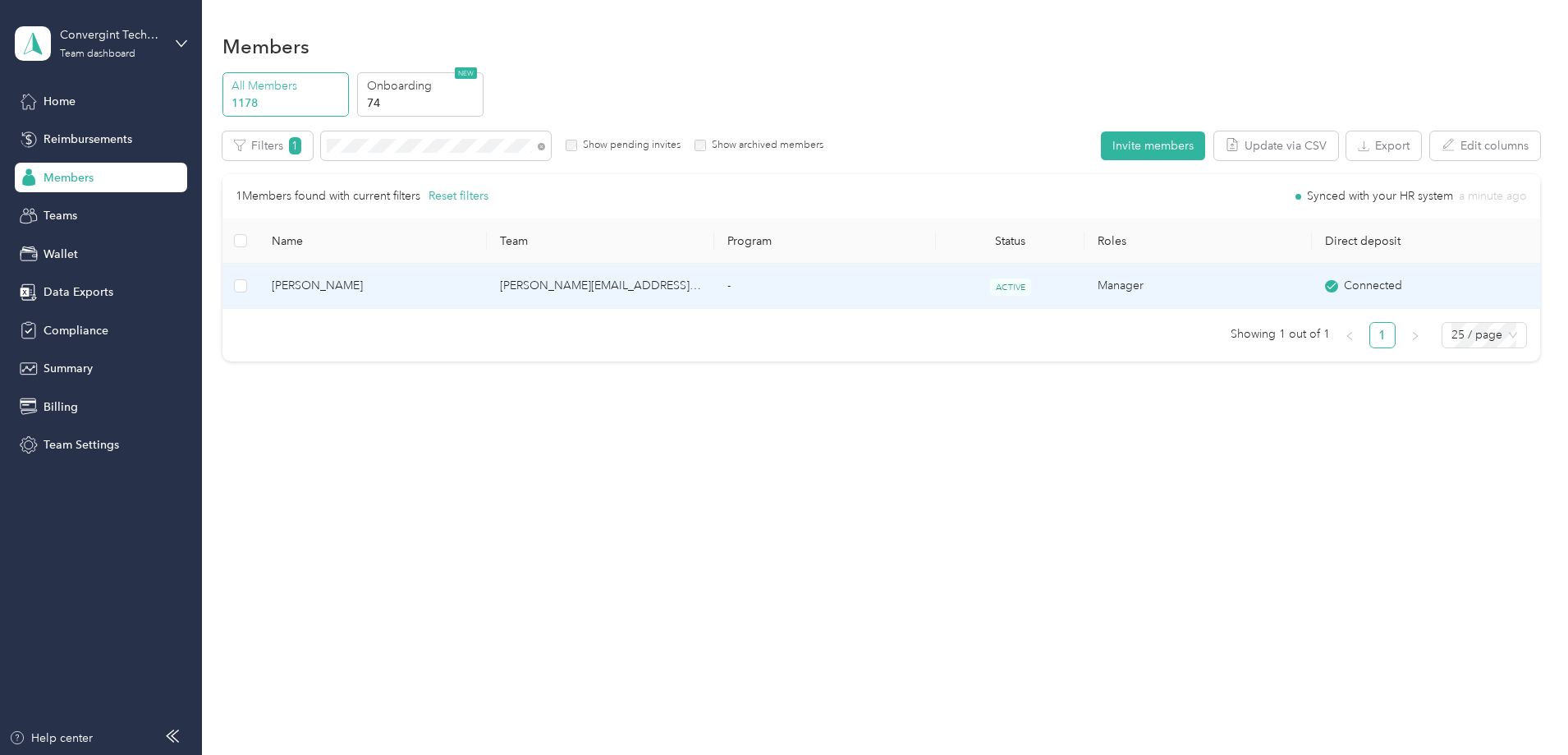
scroll to position [546, 0]
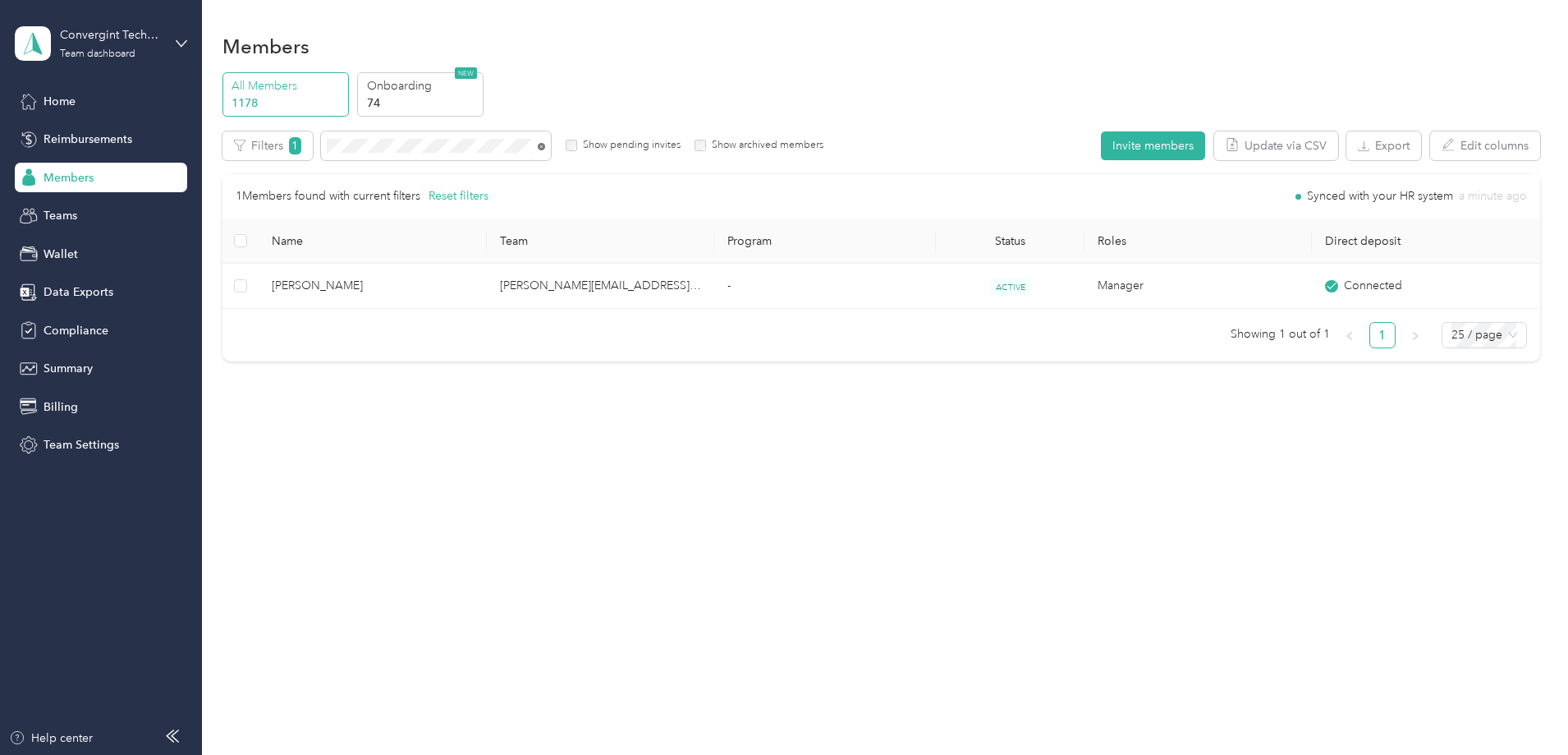
click at [545, 148] on icon at bounding box center [541, 146] width 8 height 8
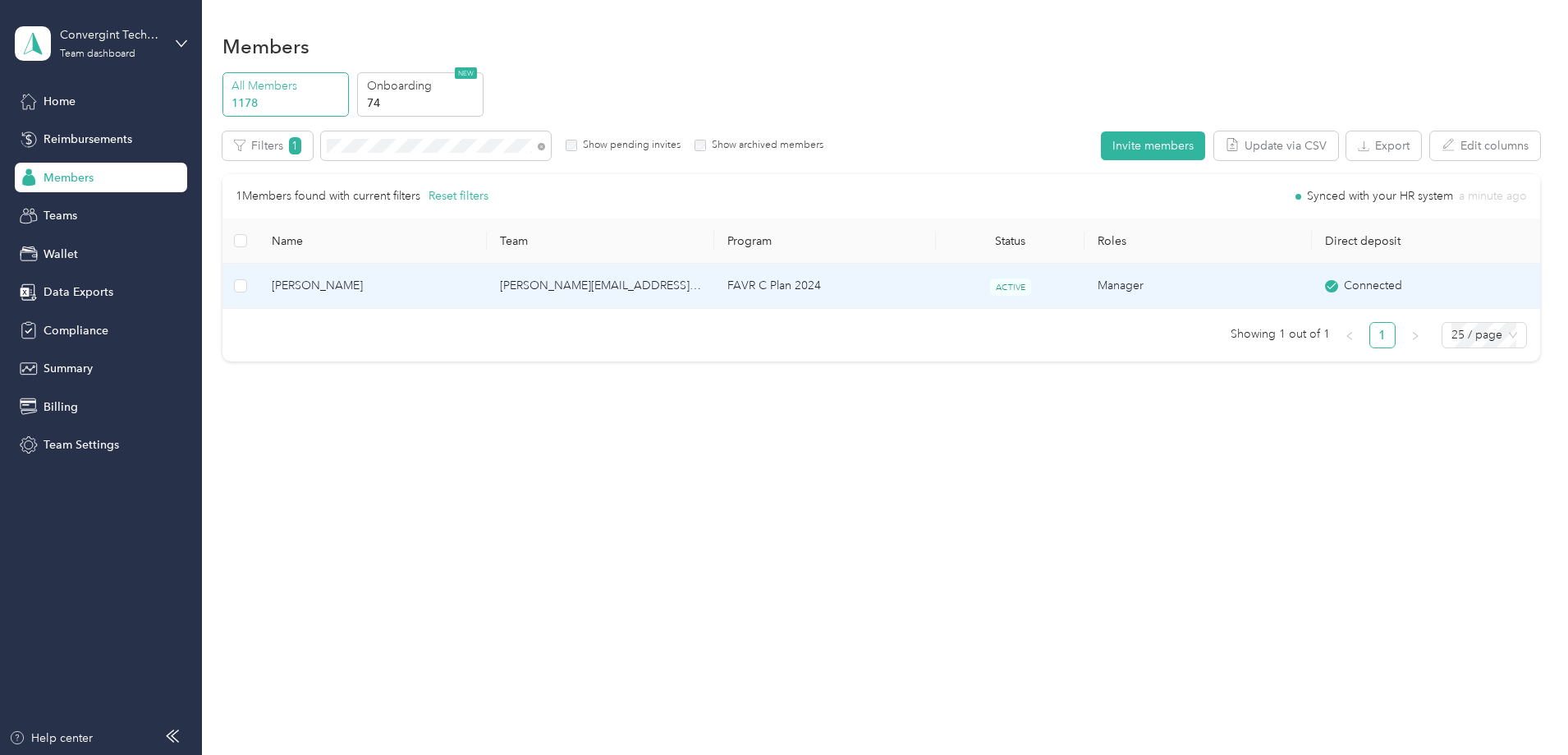
click at [886, 277] on td "FAVR C Plan 2024" at bounding box center [825, 286] width 222 height 45
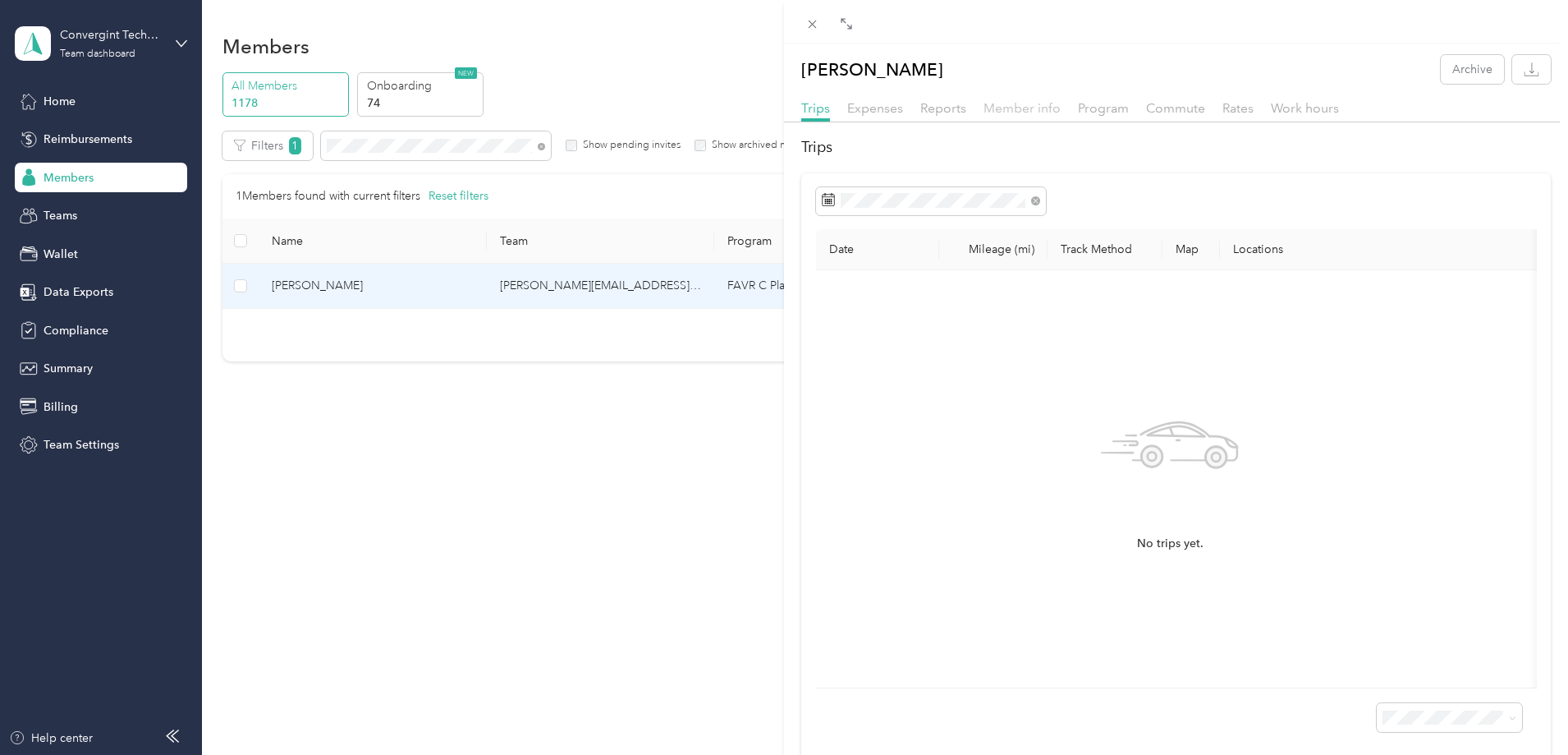
click at [1032, 108] on span "Member info" at bounding box center [1022, 108] width 78 height 16
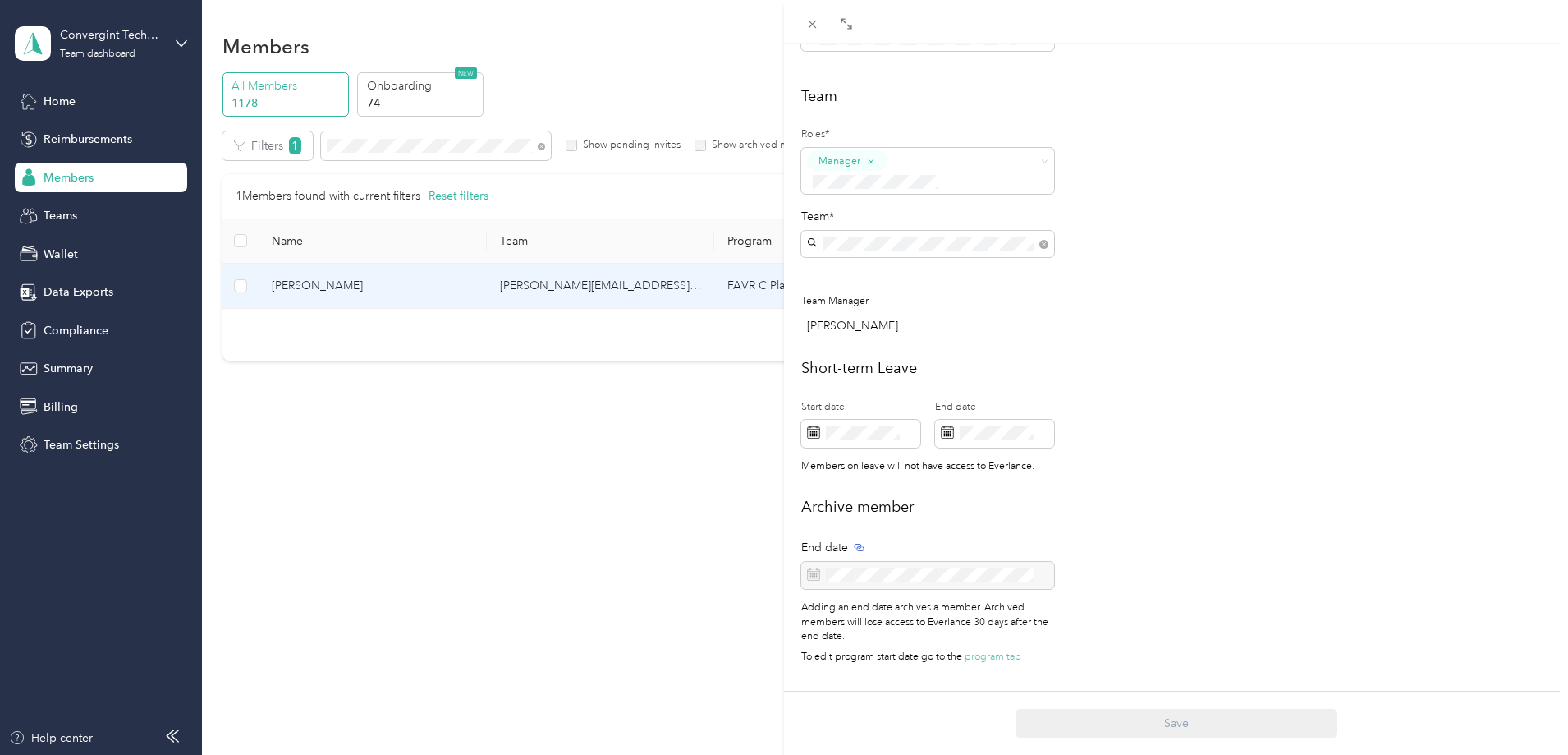
scroll to position [562, 0]
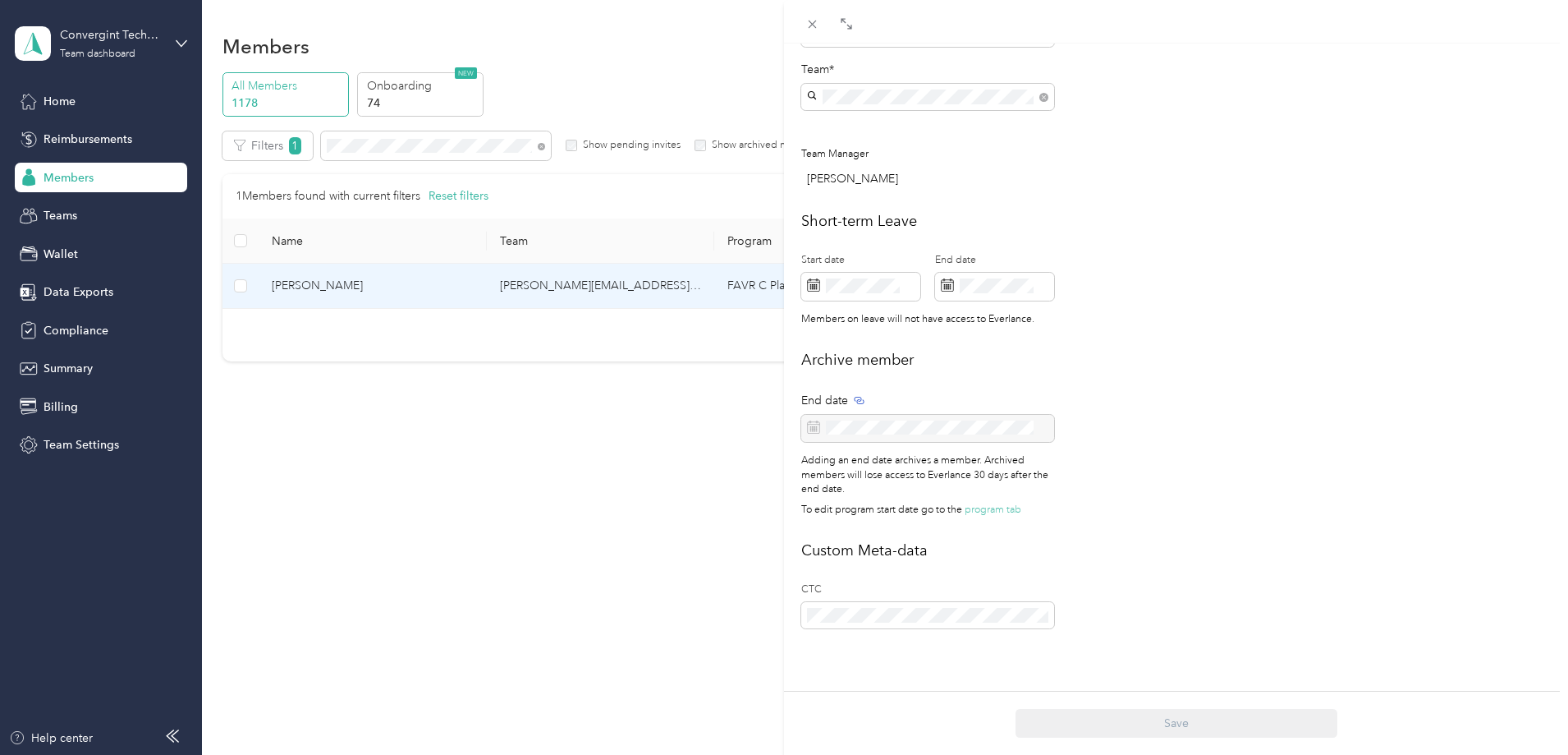
drag, startPoint x: 816, startPoint y: 24, endPoint x: 798, endPoint y: 43, distance: 26.2
click at [816, 24] on icon at bounding box center [812, 25] width 14 height 14
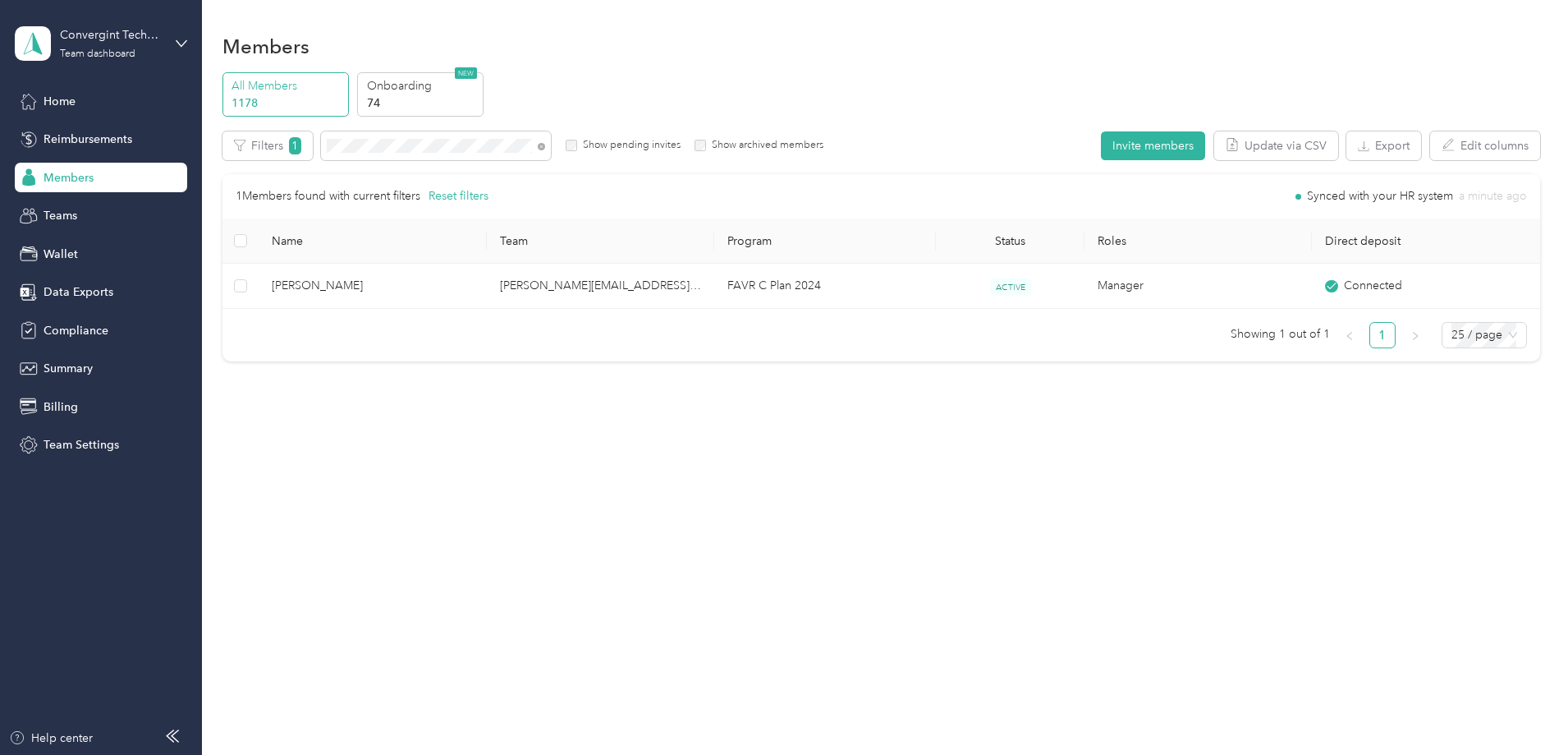
scroll to position [546, 0]
click at [551, 146] on span at bounding box center [436, 145] width 230 height 29
click at [545, 145] on icon at bounding box center [541, 146] width 8 height 8
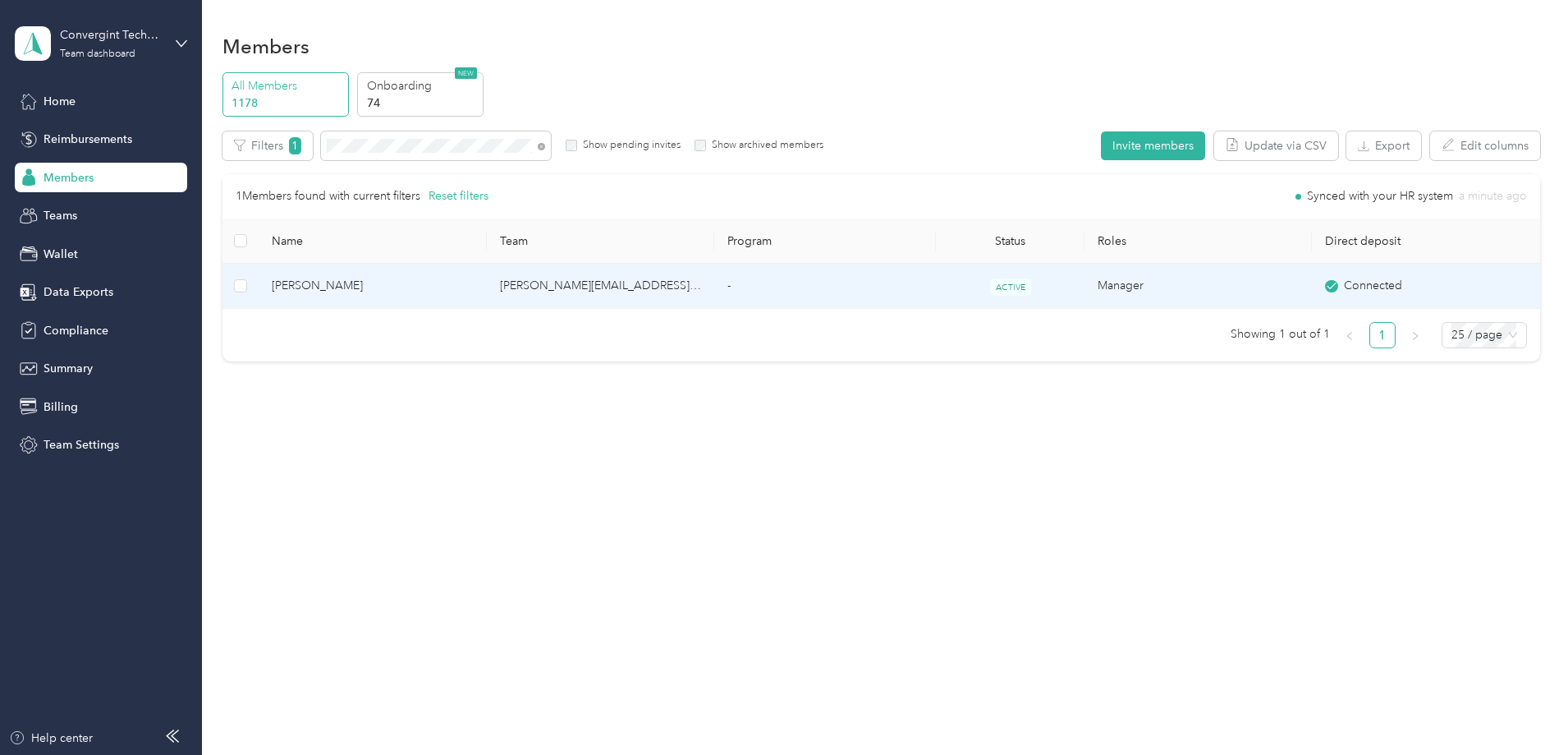
click at [817, 294] on td "-" at bounding box center [825, 286] width 222 height 45
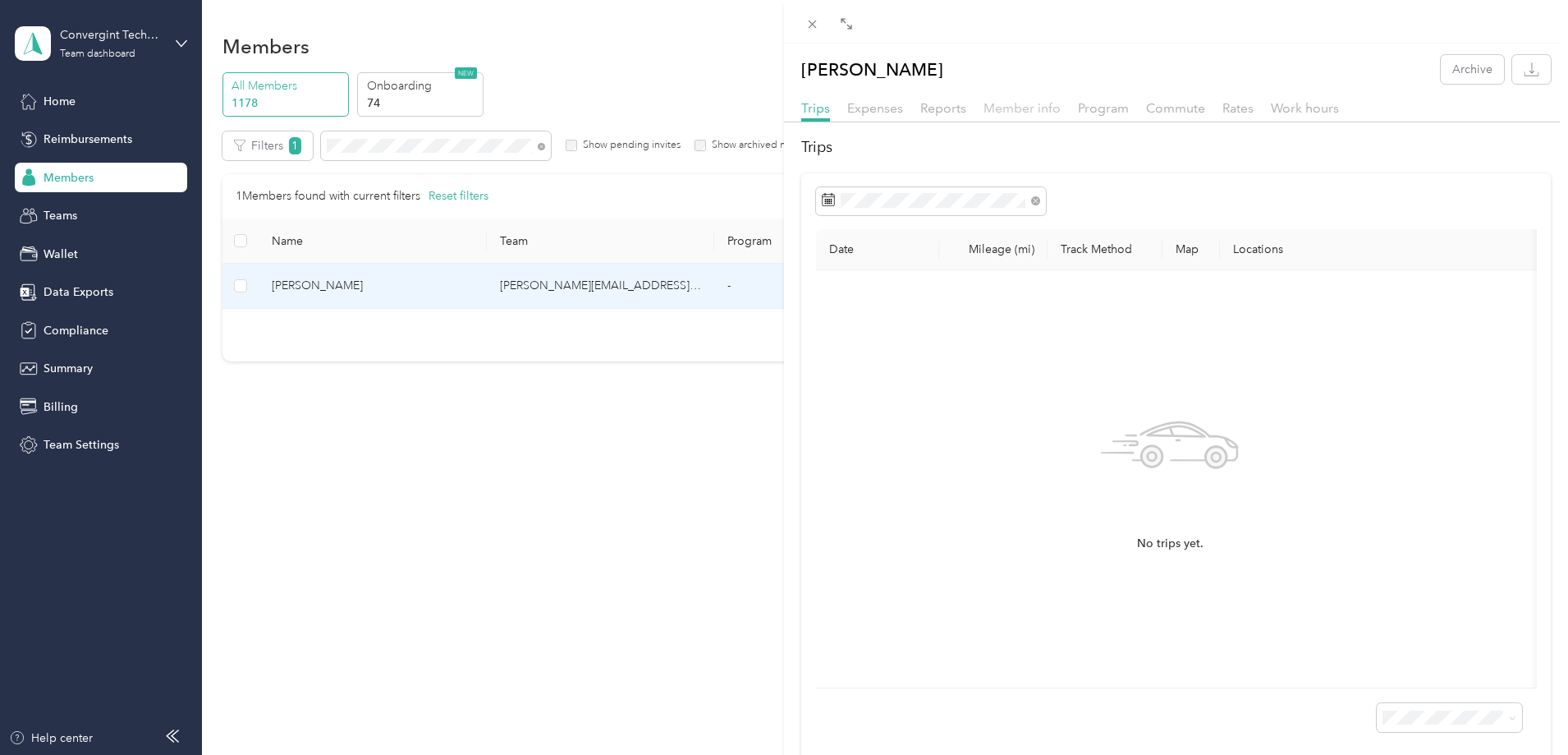
click at [1023, 109] on span "Member info" at bounding box center [1022, 108] width 78 height 16
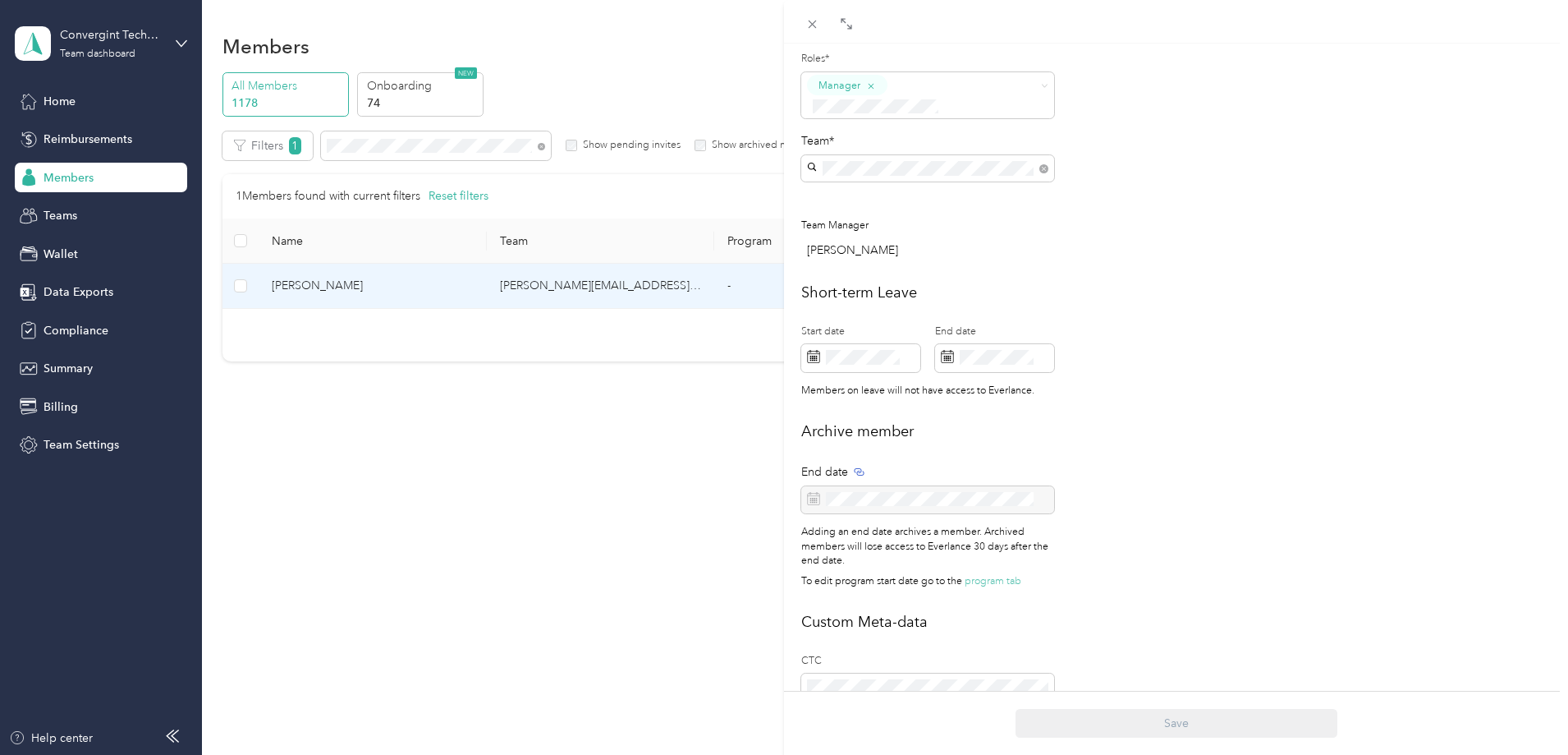
scroll to position [562, 0]
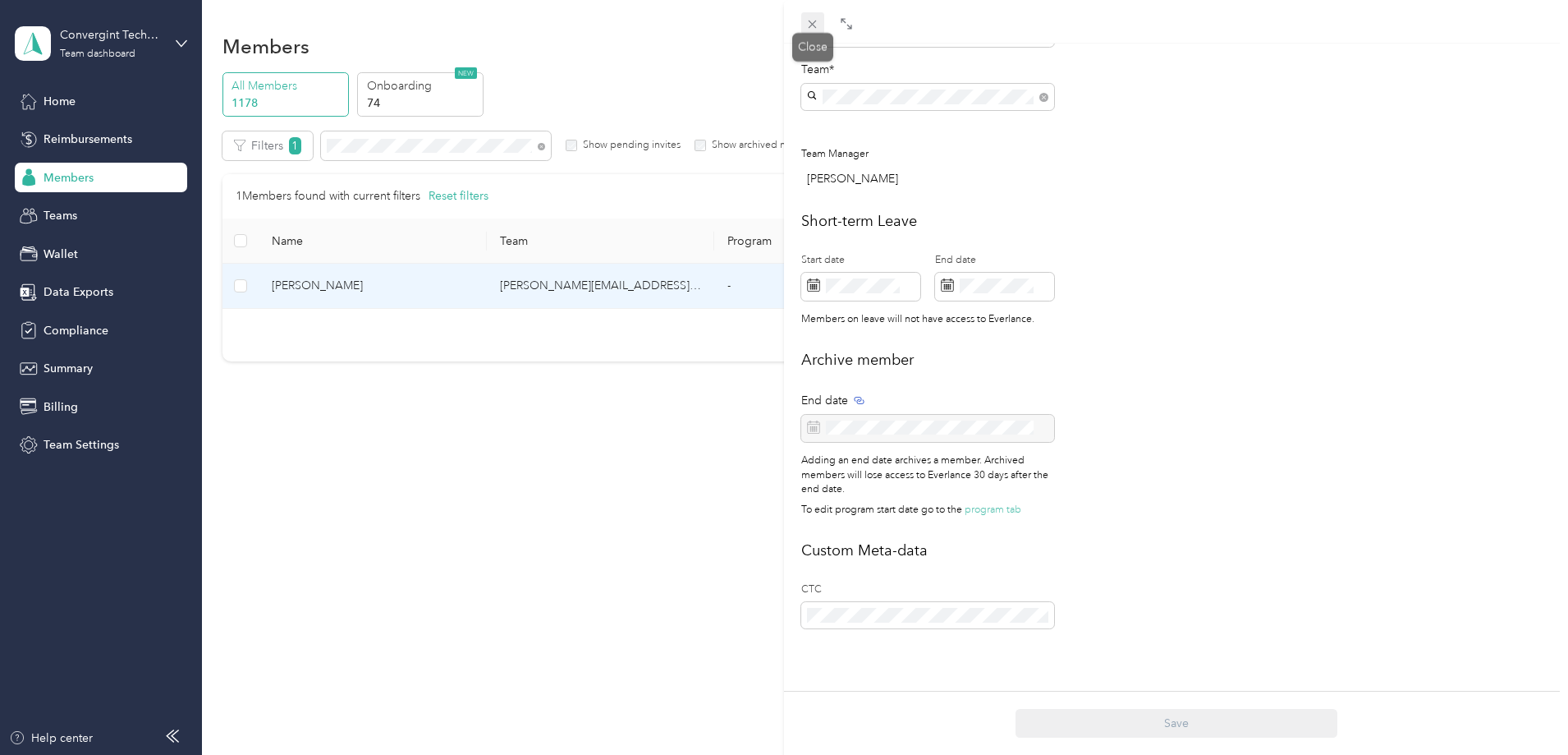
click at [811, 27] on icon at bounding box center [812, 25] width 8 height 8
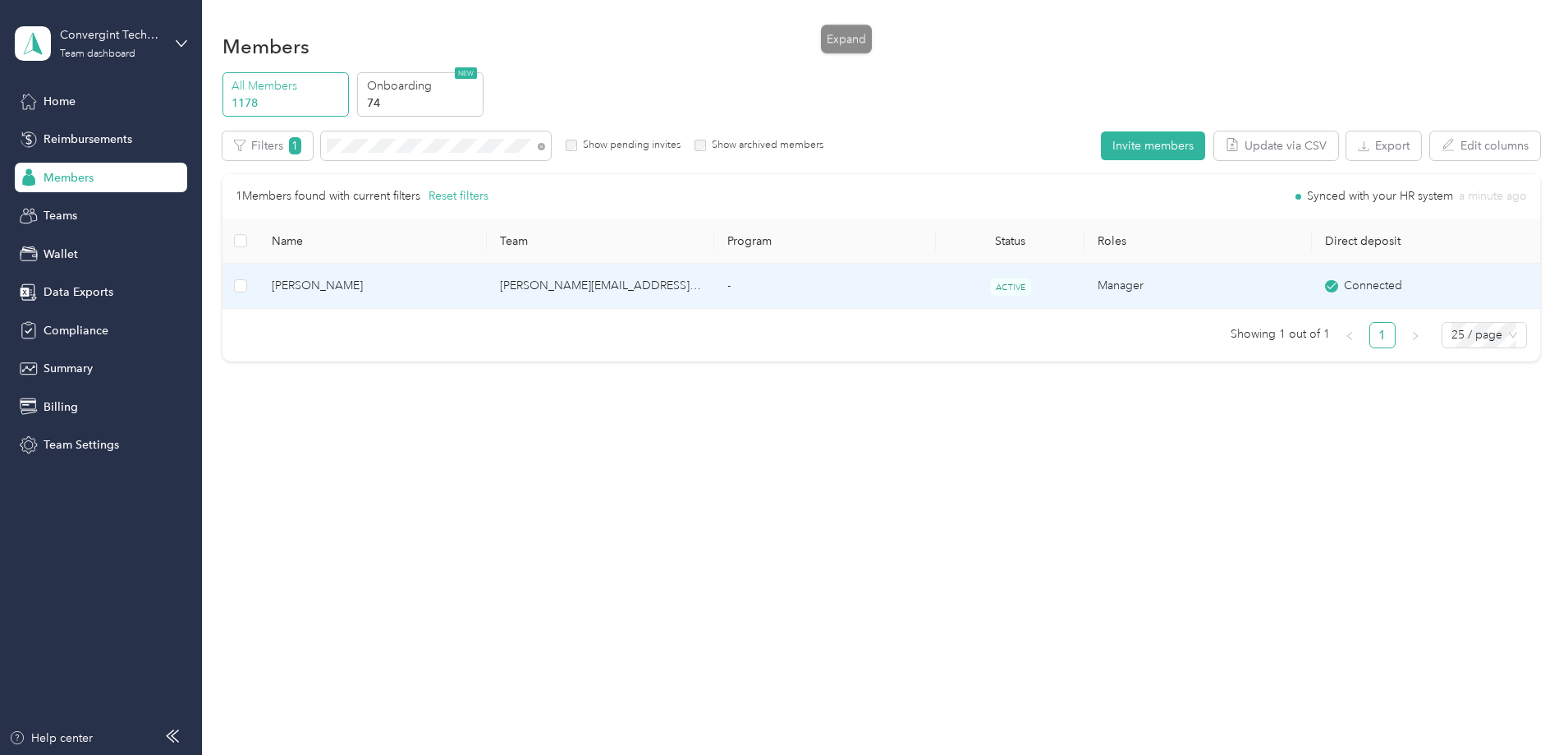
scroll to position [546, 0]
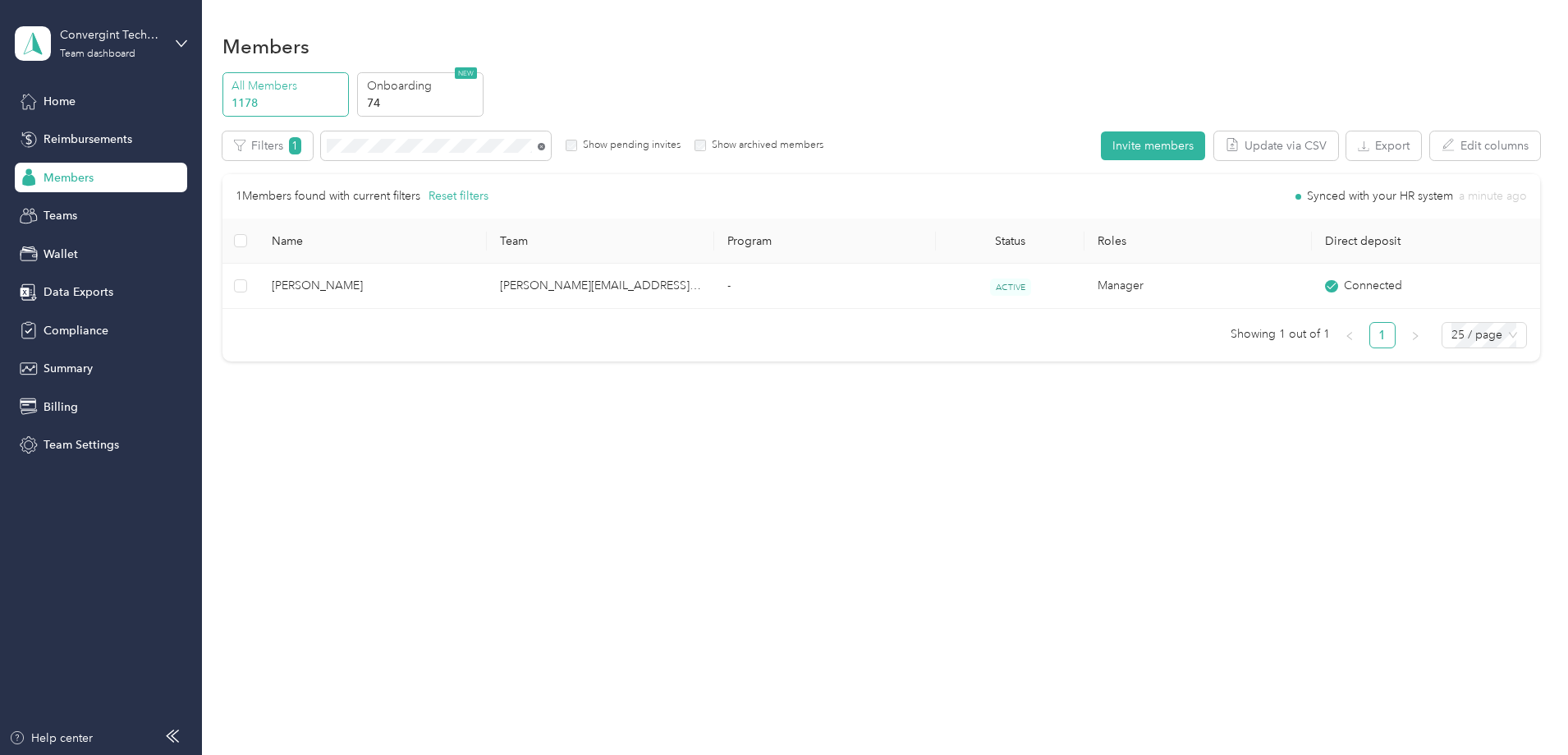
click at [545, 145] on icon at bounding box center [541, 146] width 8 height 8
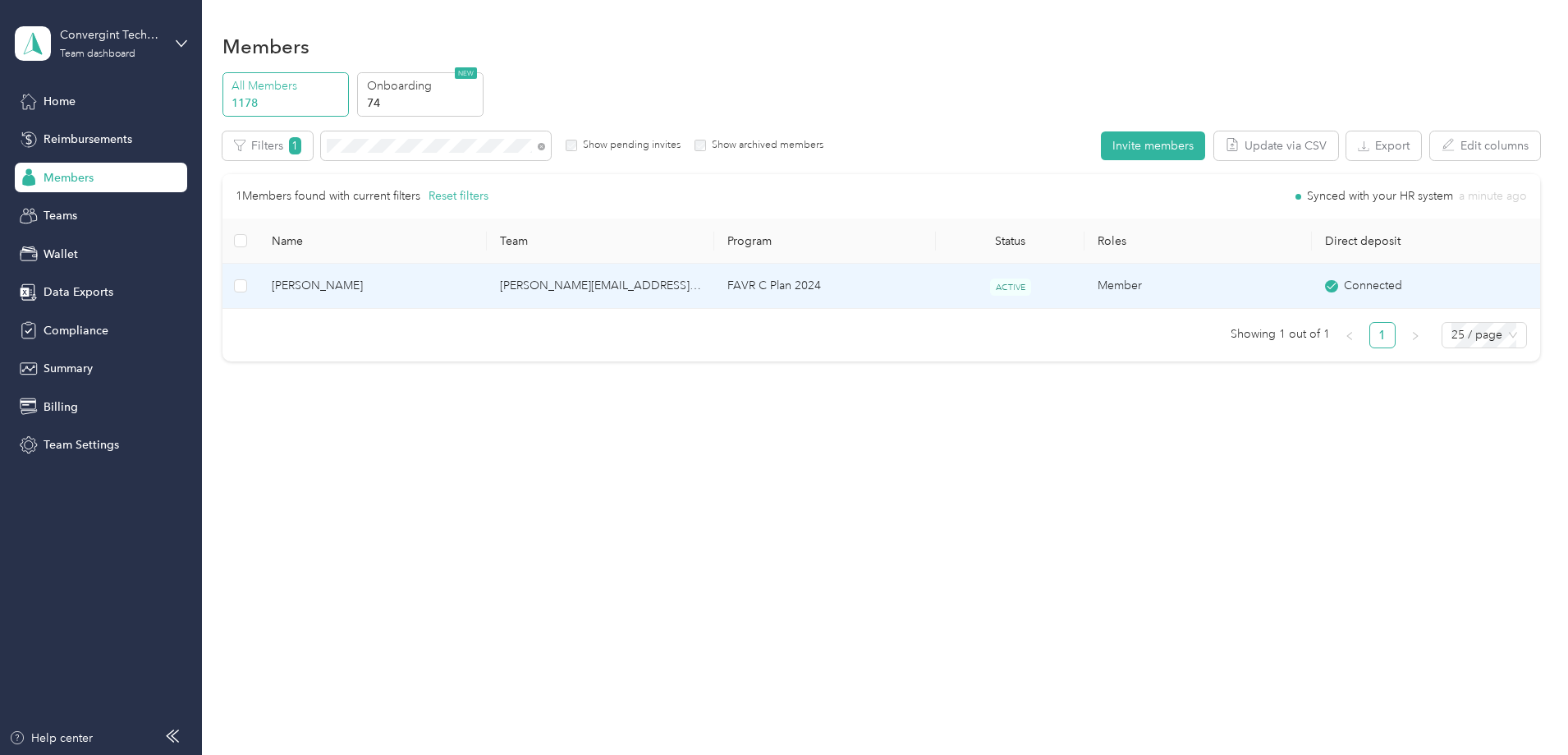
click at [813, 293] on td "FAVR C Plan 2024" at bounding box center [825, 286] width 222 height 45
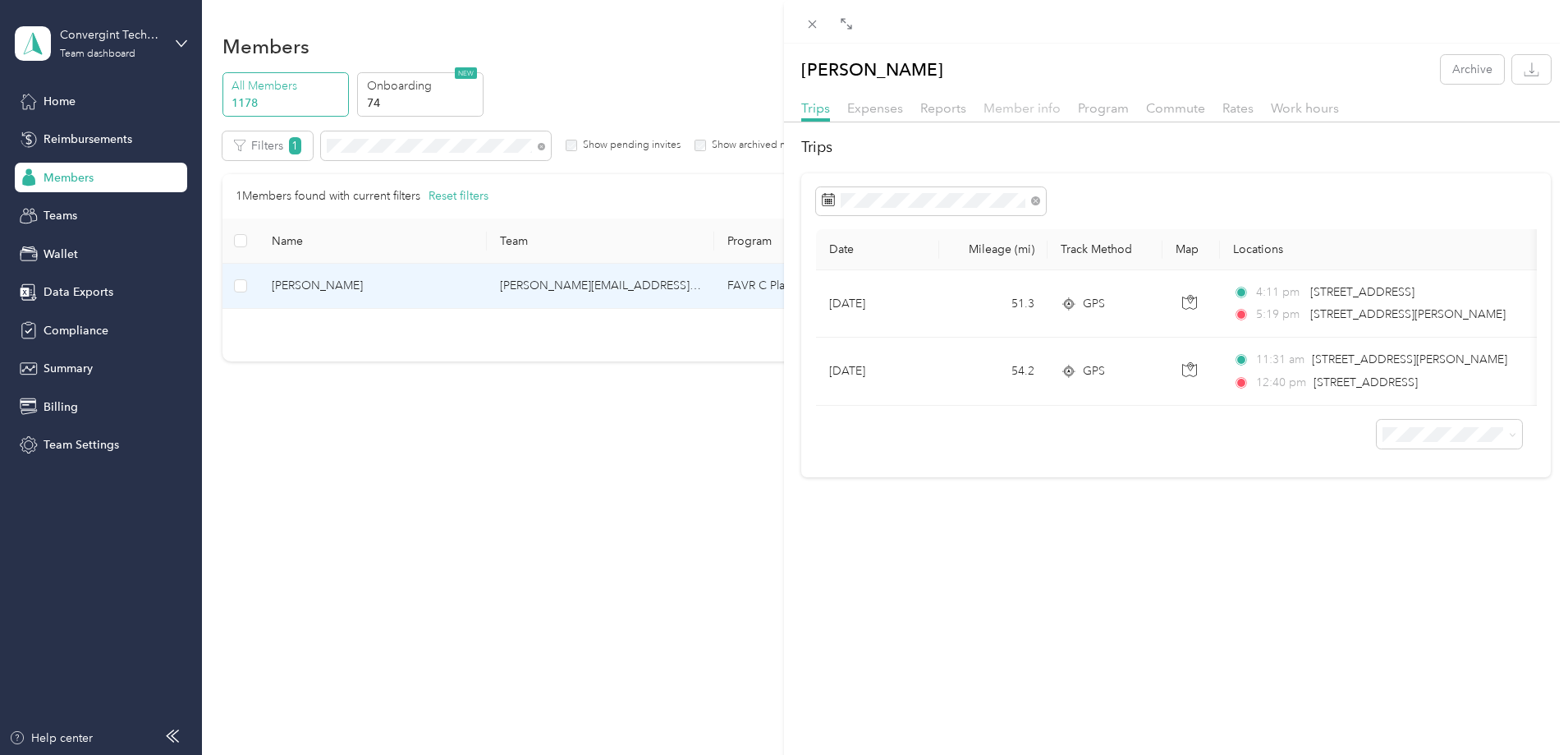
click at [1007, 109] on span "Member info" at bounding box center [1022, 108] width 78 height 16
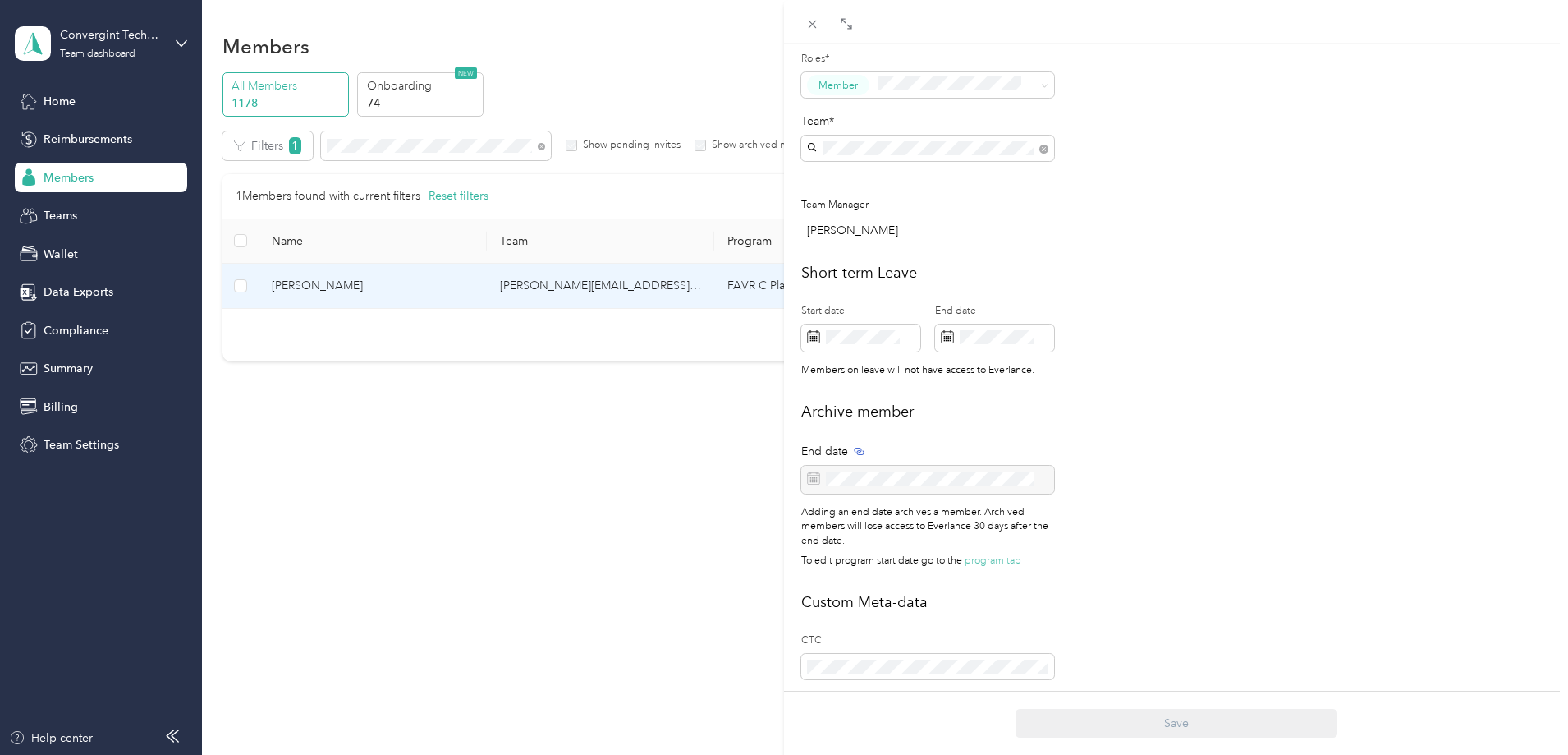
scroll to position [562, 0]
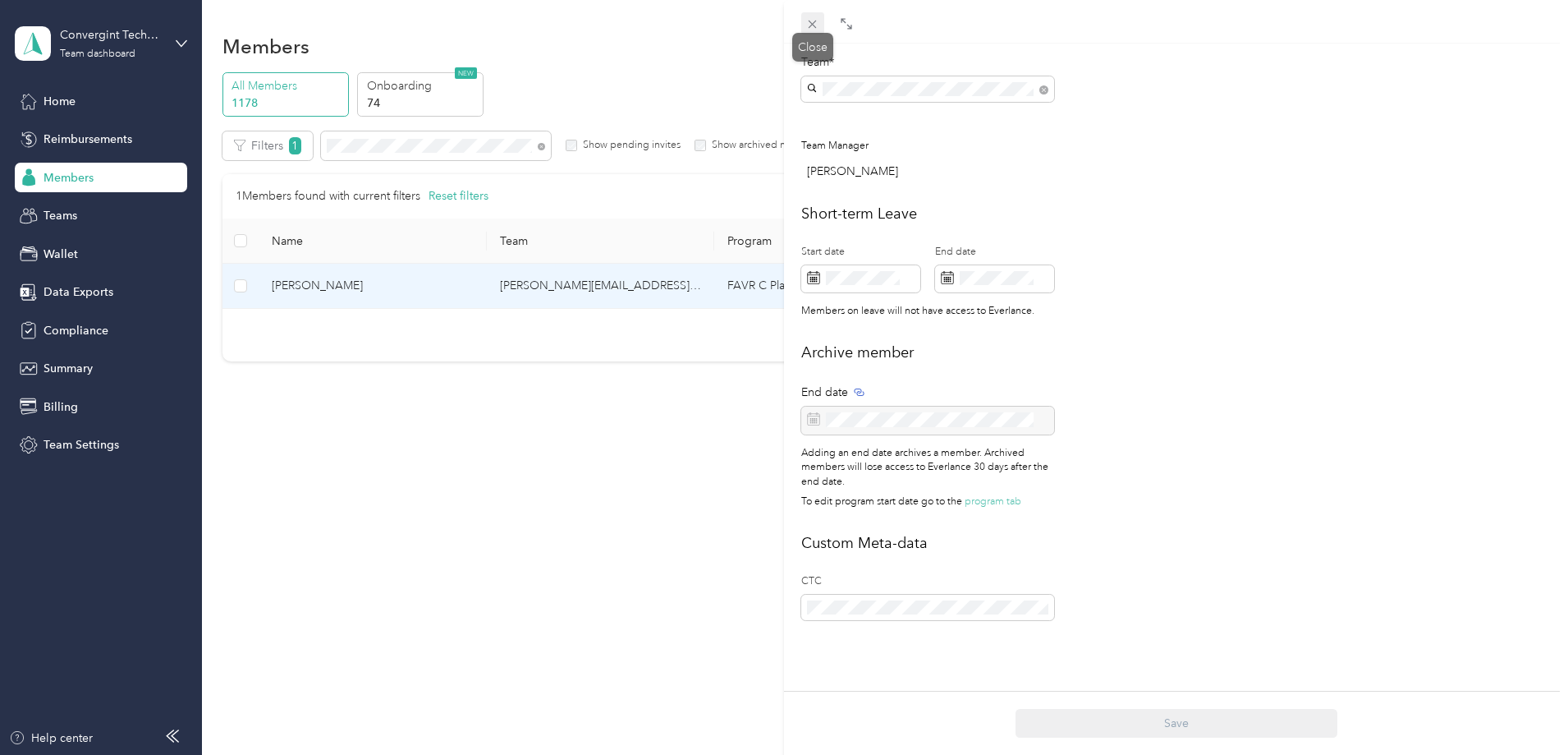
click at [812, 20] on icon at bounding box center [812, 25] width 14 height 14
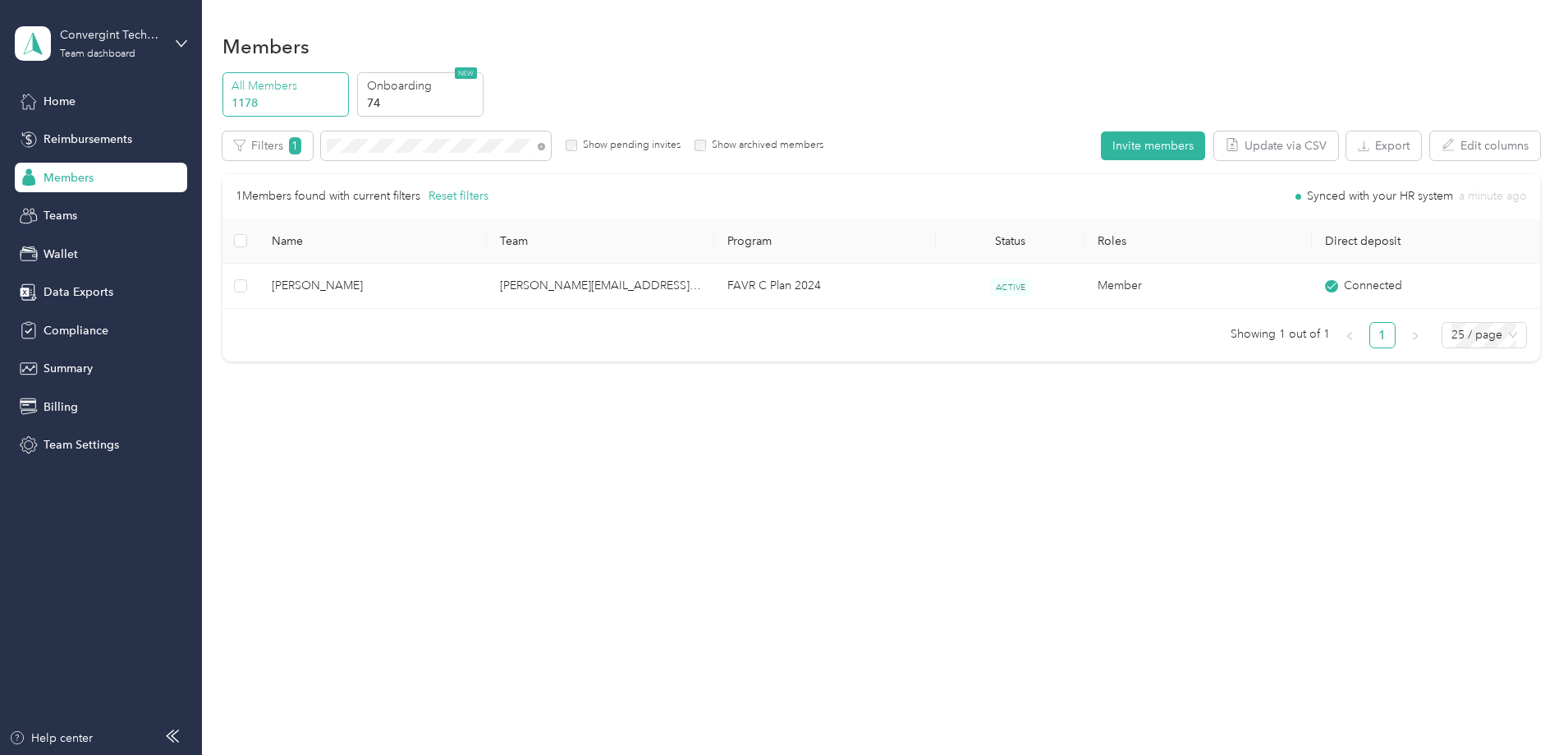
scroll to position [546, 0]
click at [545, 144] on icon at bounding box center [541, 146] width 8 height 8
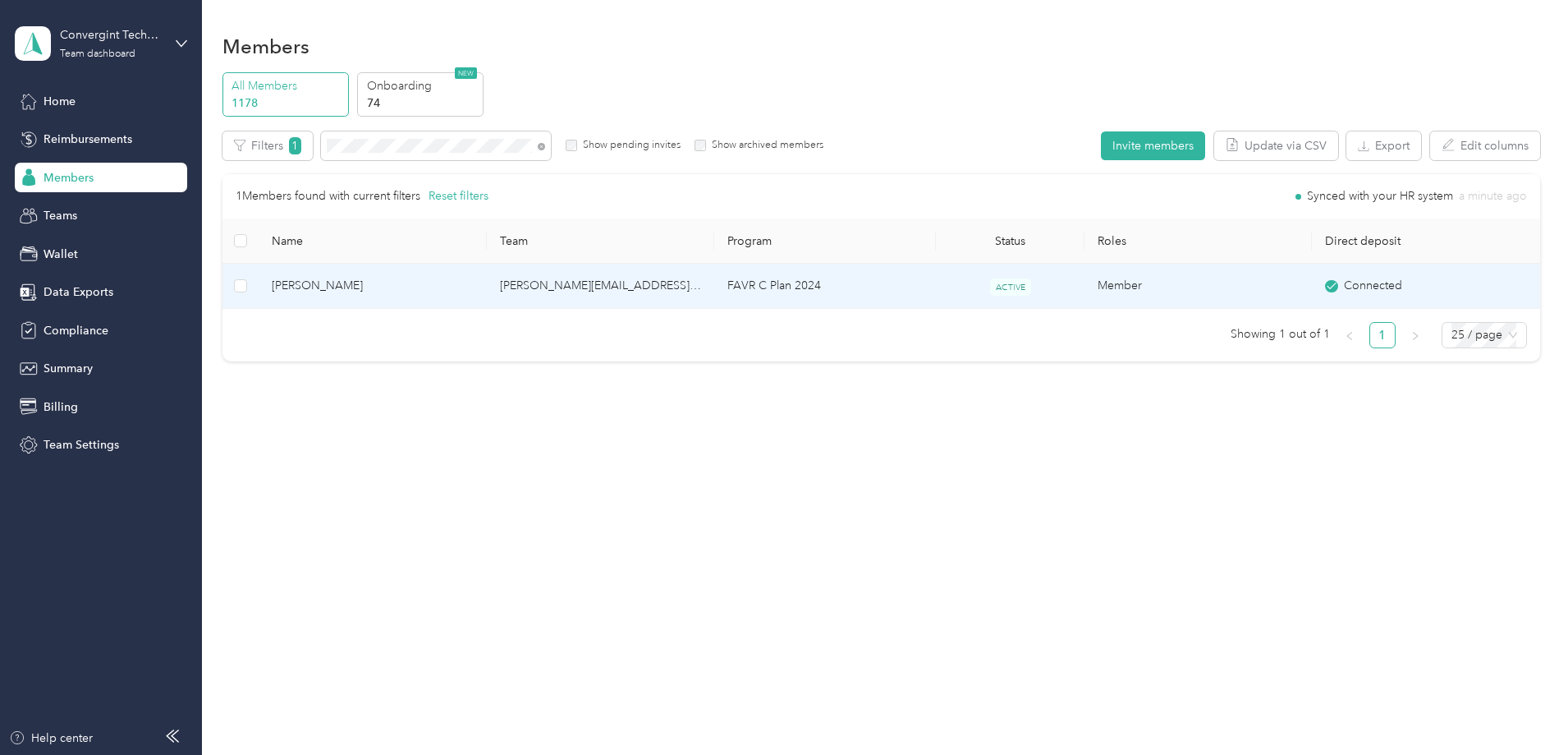
click at [674, 297] on td "[PERSON_NAME][EMAIL_ADDRESS][PERSON_NAME][DOMAIN_NAME]" at bounding box center [600, 286] width 227 height 45
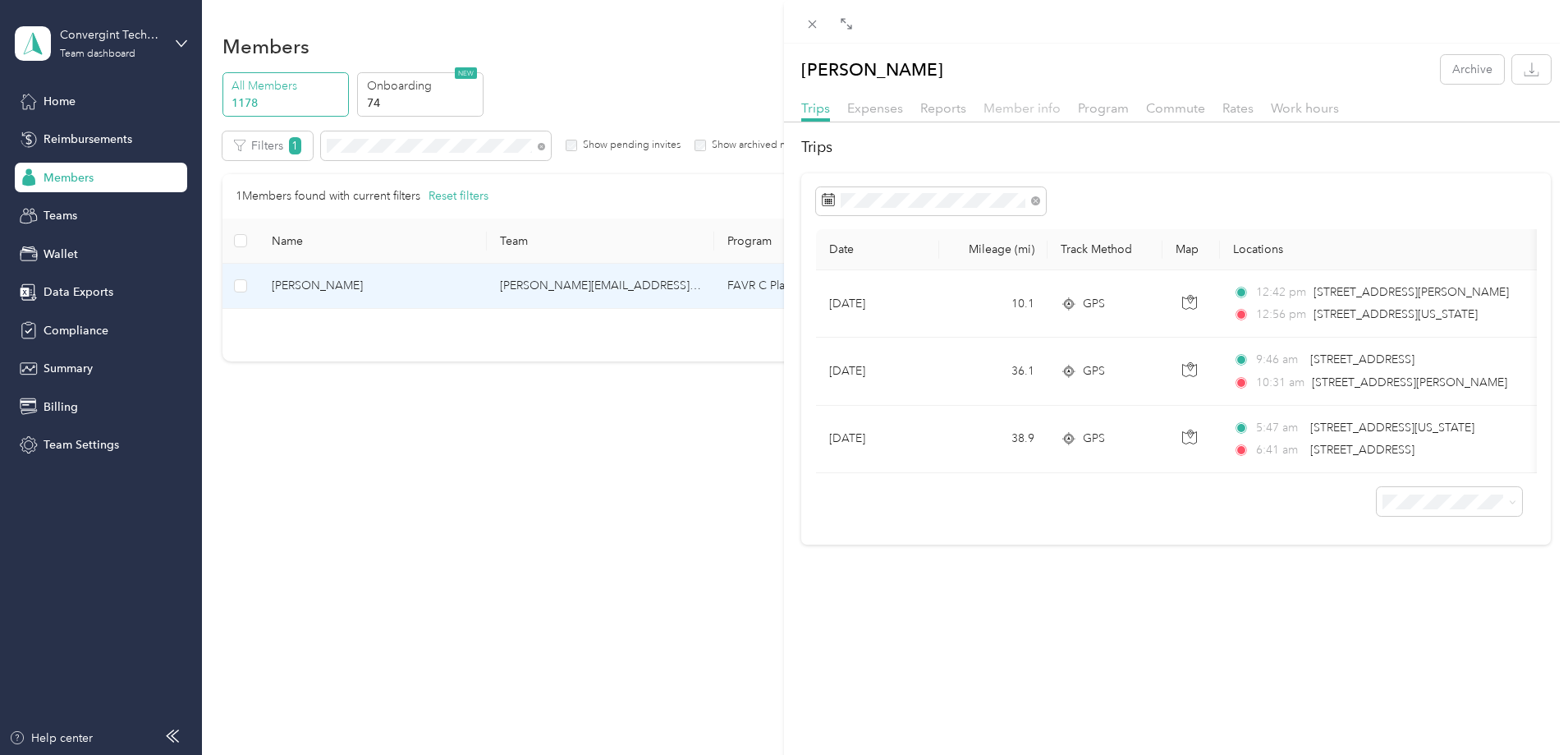
click at [1007, 105] on span "Member info" at bounding box center [1022, 108] width 78 height 16
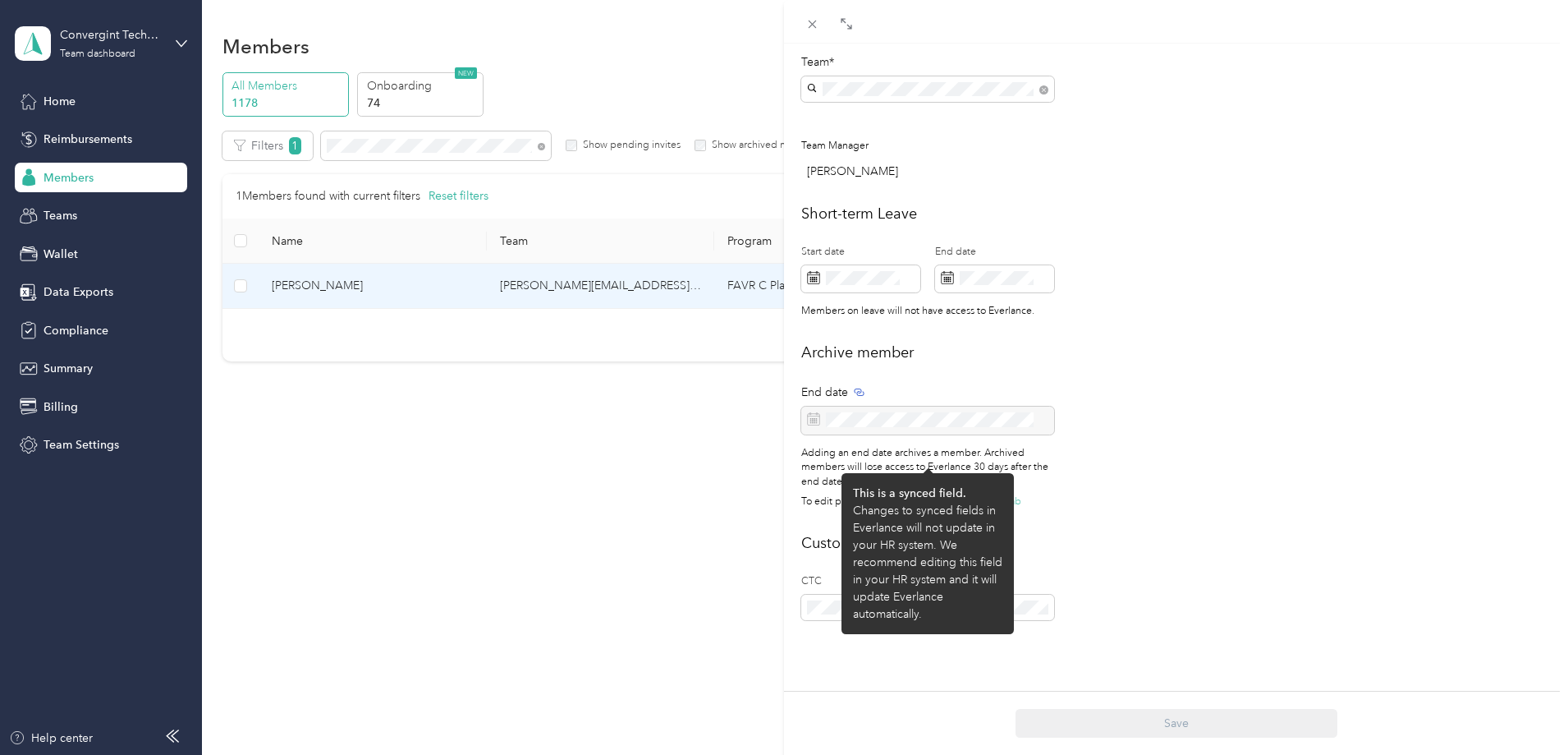
scroll to position [562, 0]
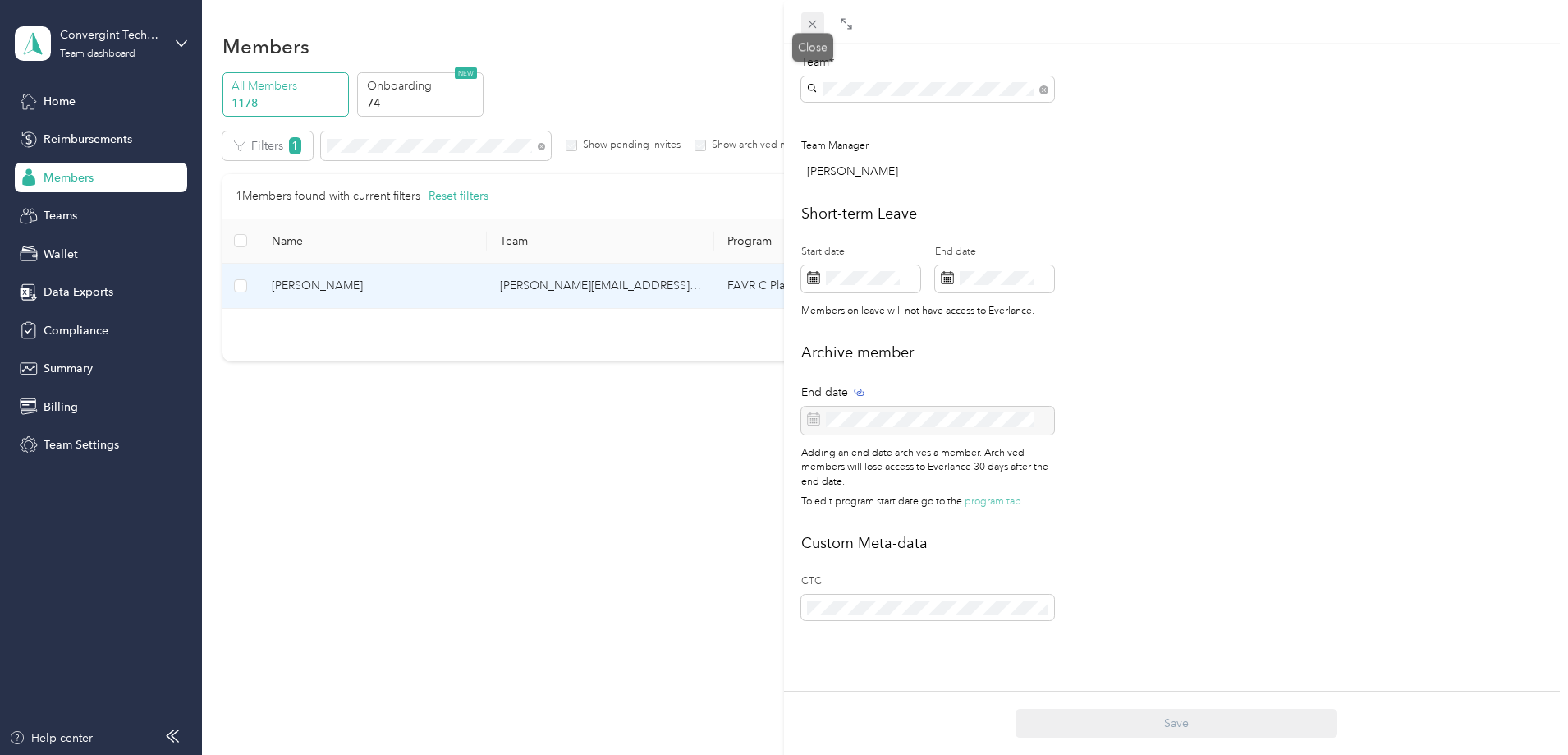
click at [812, 23] on icon at bounding box center [812, 25] width 14 height 14
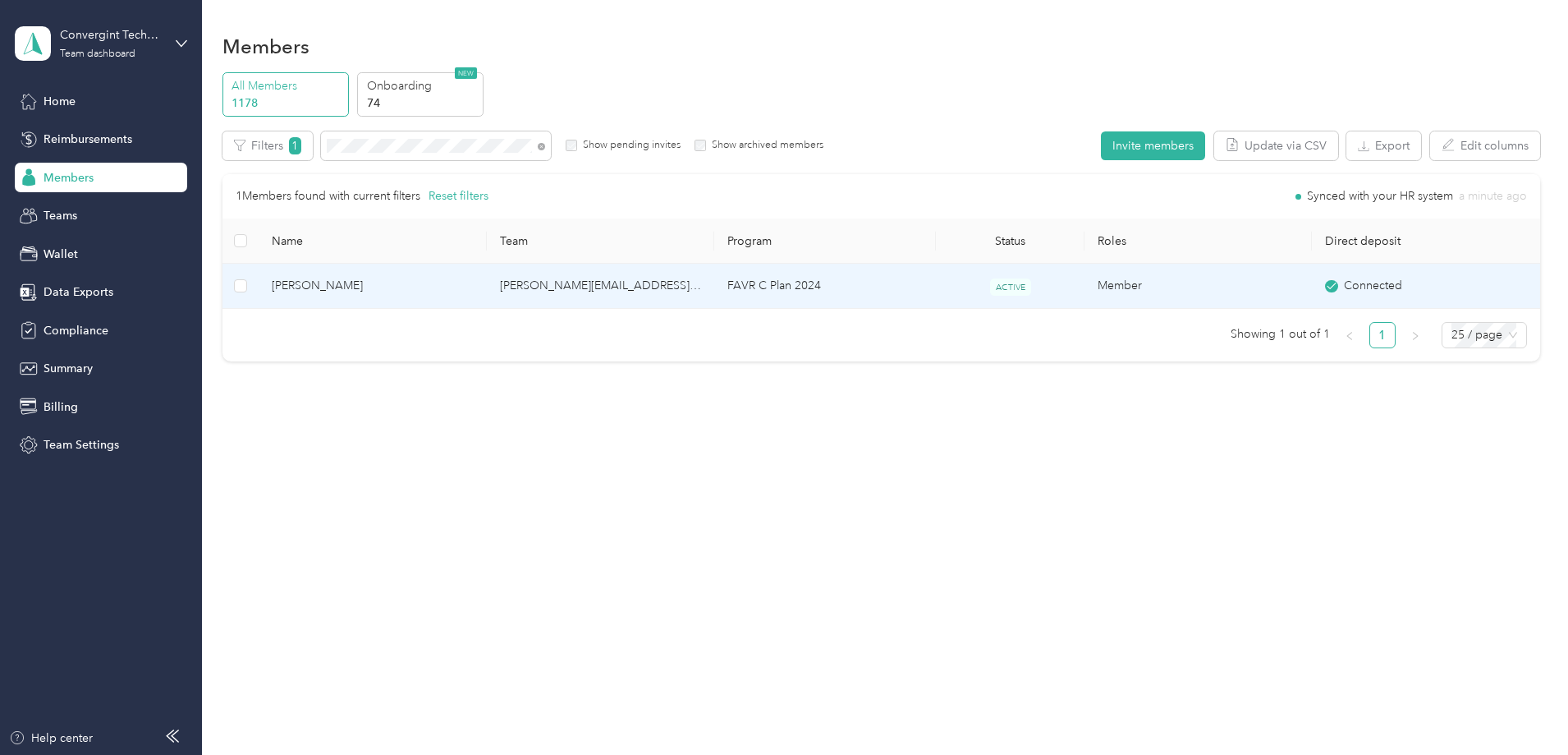
scroll to position [546, 0]
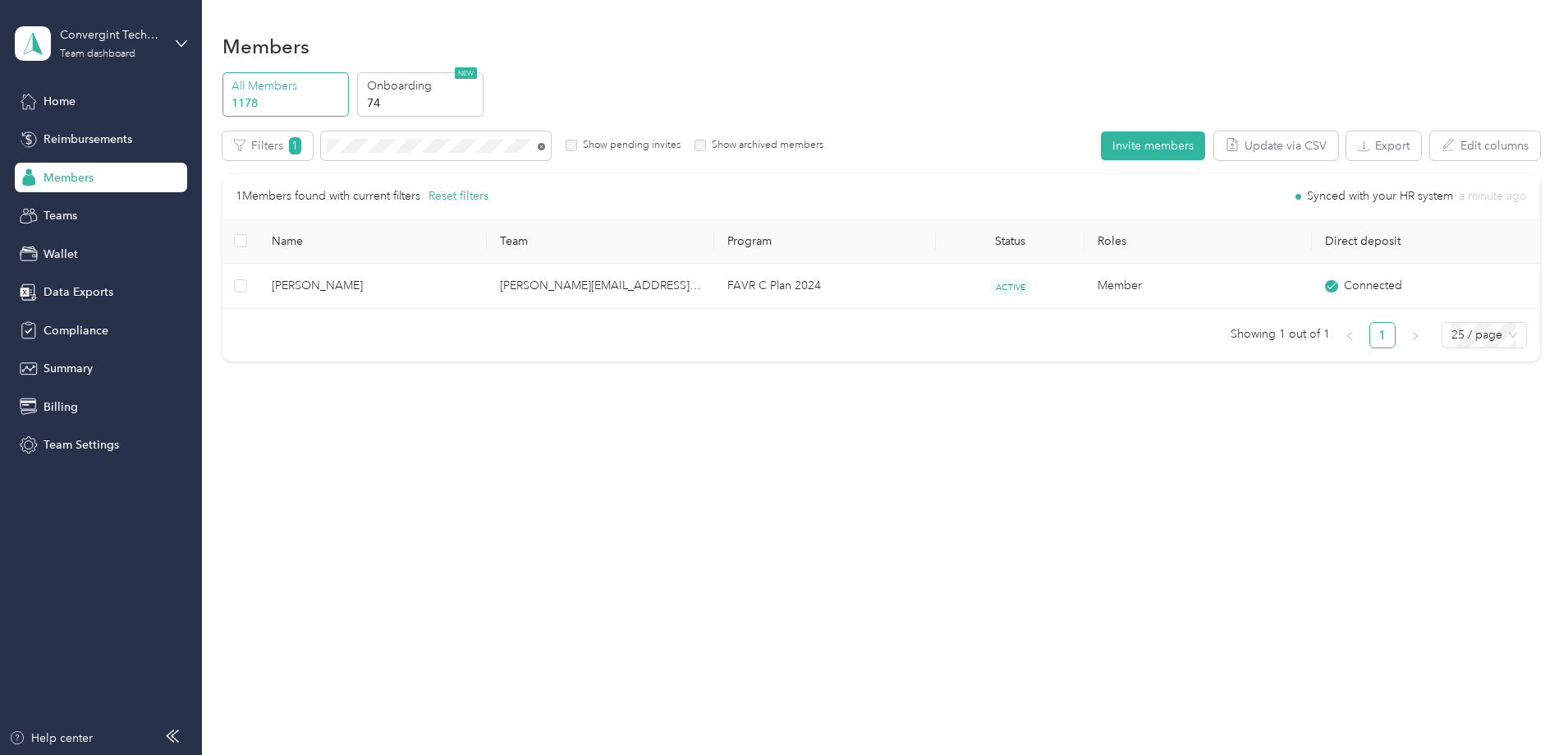
click at [545, 144] on icon at bounding box center [541, 146] width 8 height 8
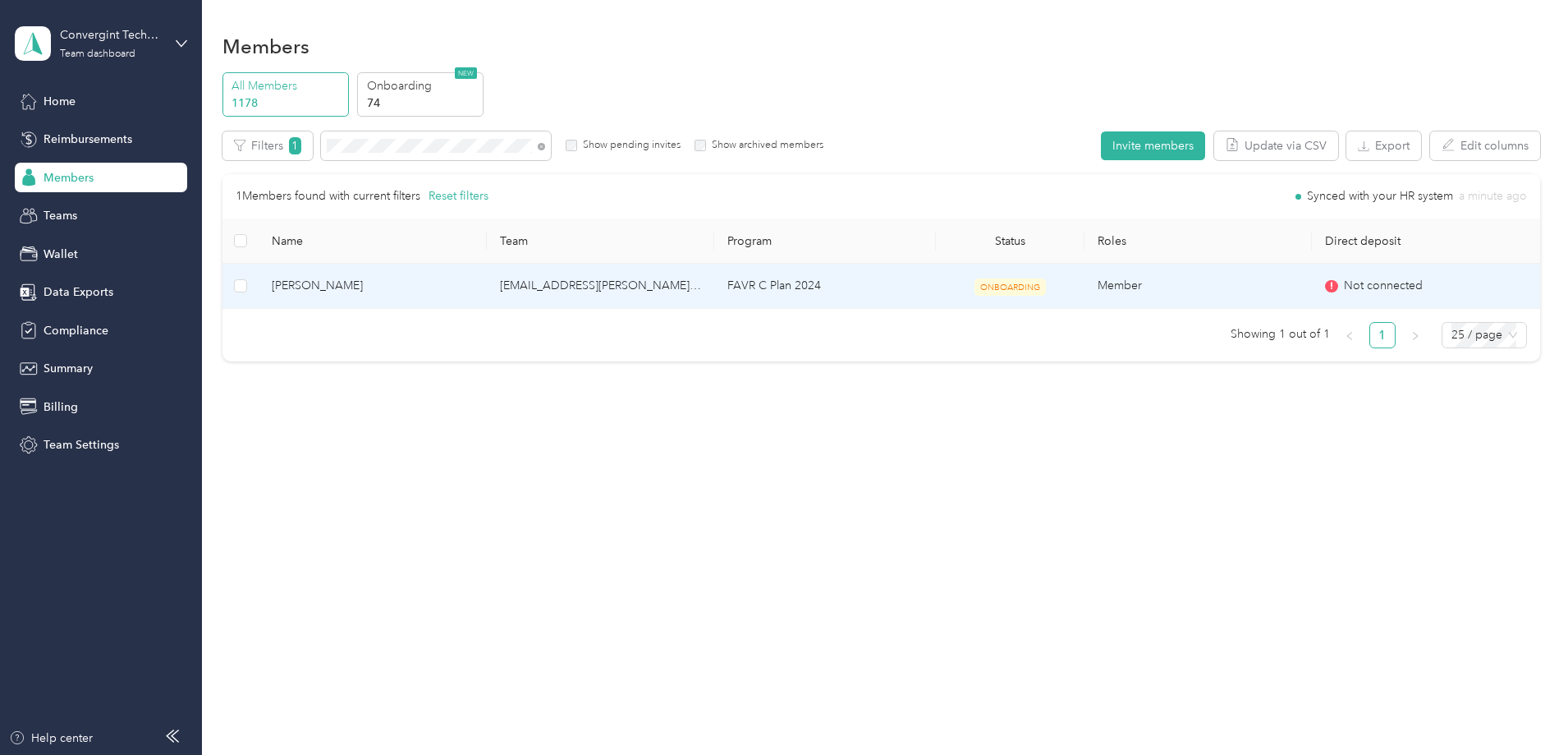
click at [638, 296] on td "[EMAIL_ADDRESS][PERSON_NAME][DOMAIN_NAME]" at bounding box center [600, 286] width 227 height 45
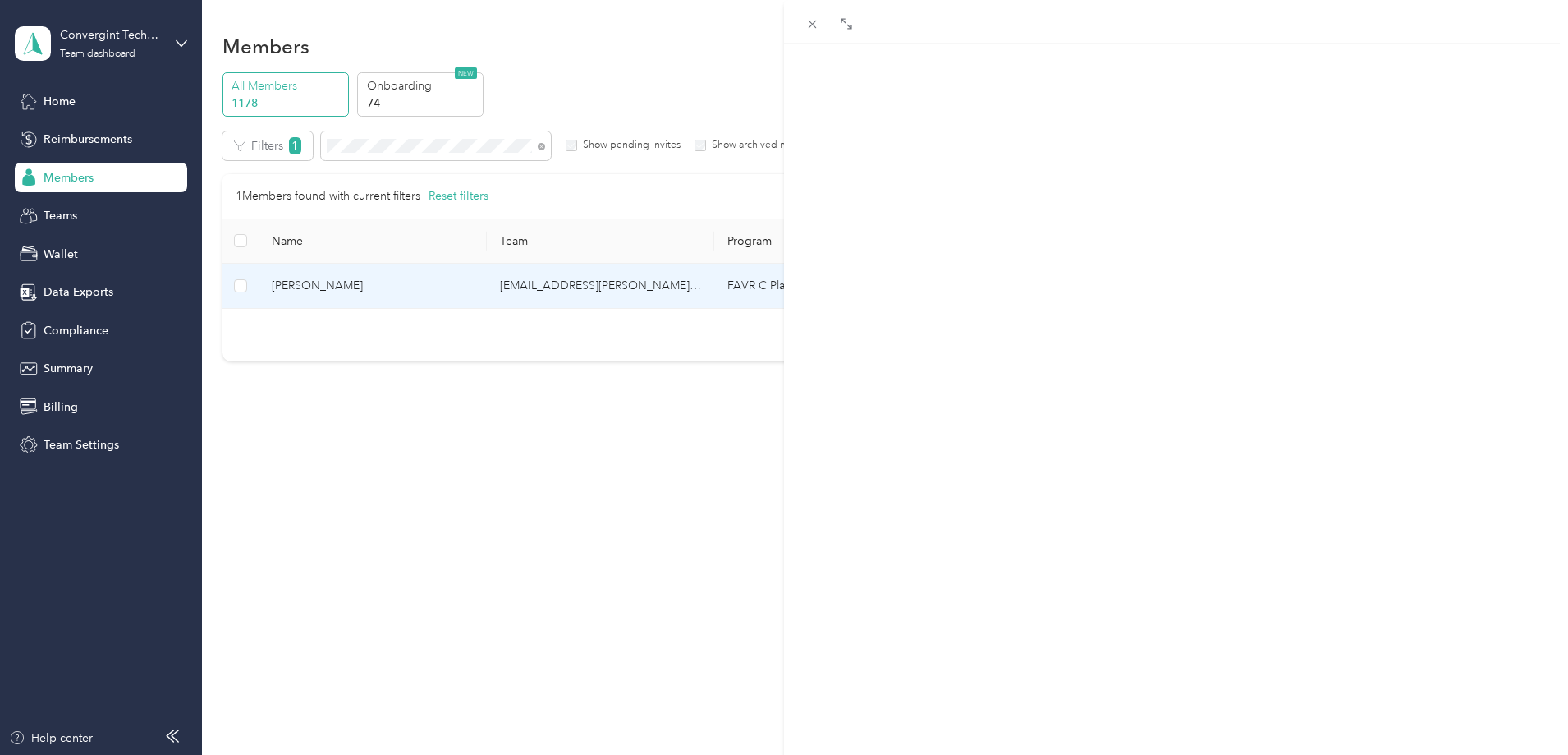
click at [1011, 109] on span "Member info" at bounding box center [1022, 108] width 78 height 16
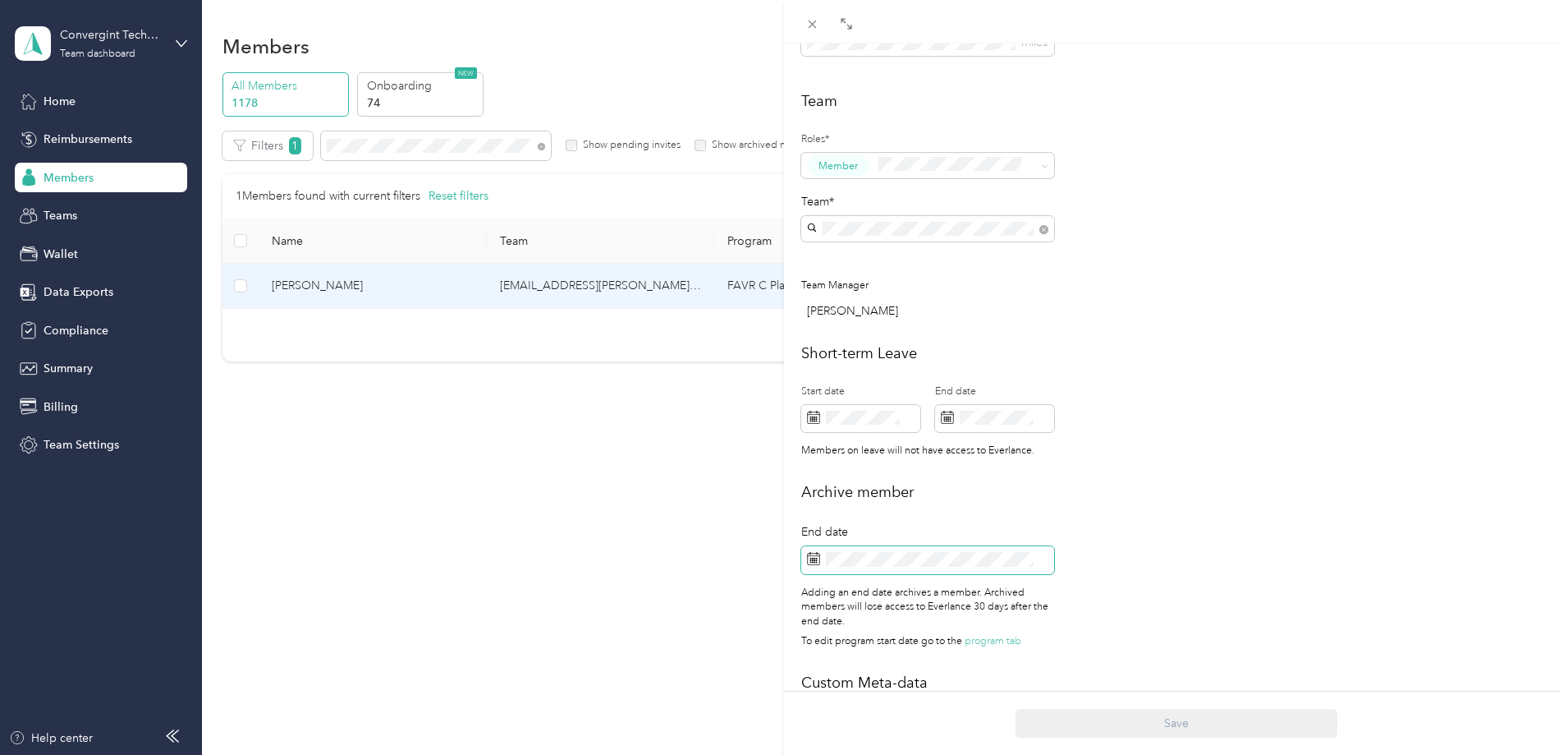
scroll to position [562, 0]
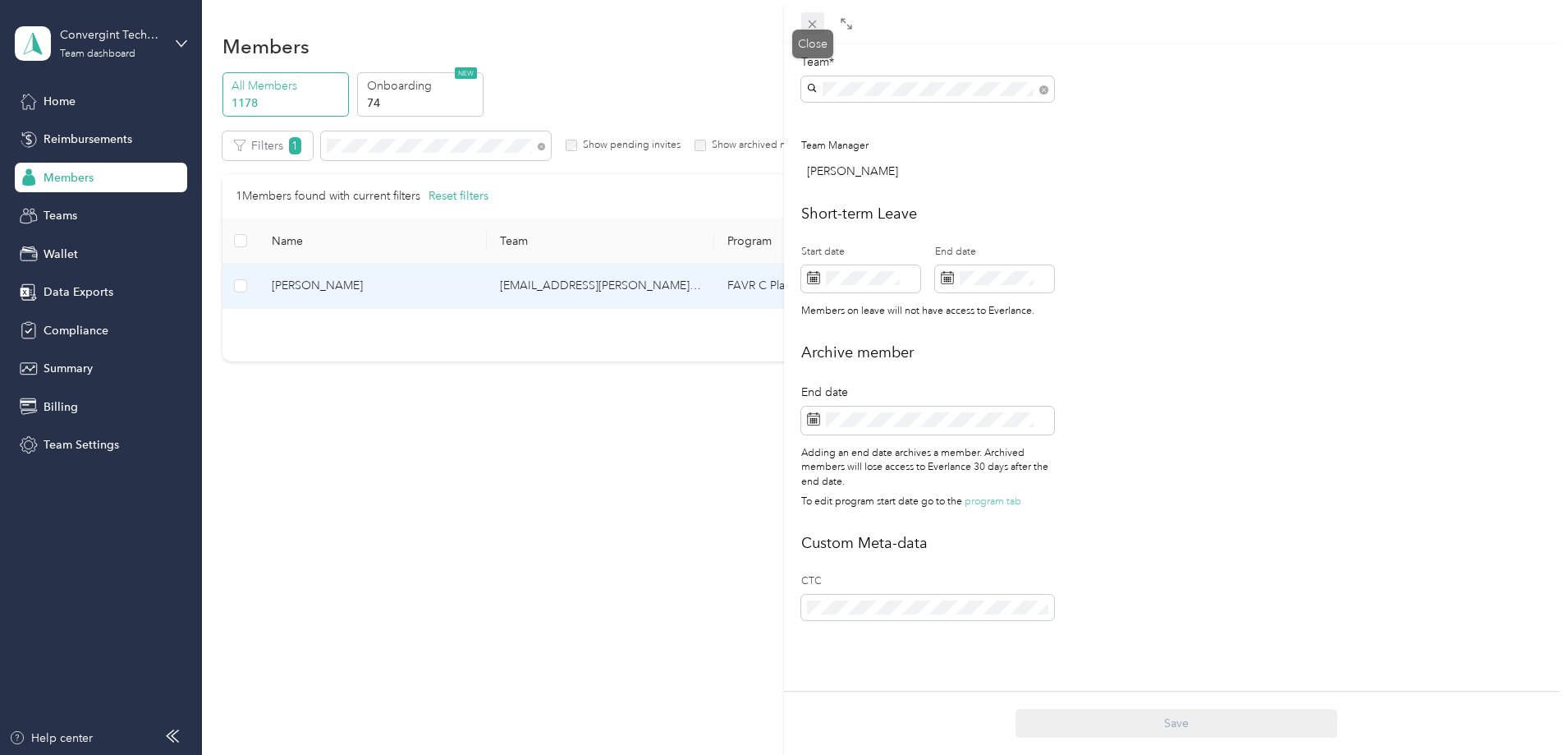
click at [808, 21] on icon at bounding box center [812, 25] width 14 height 14
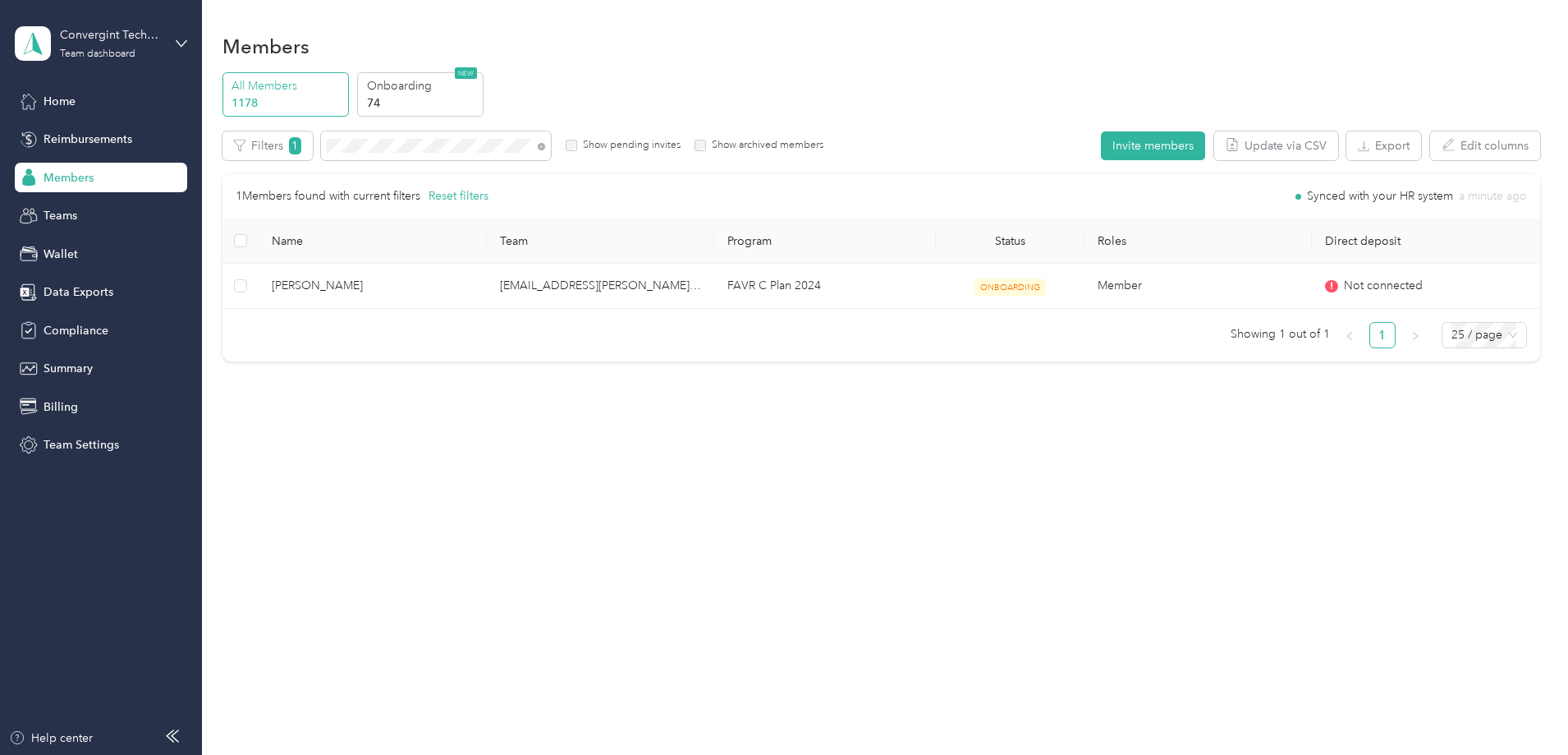
scroll to position [546, 0]
drag, startPoint x: 650, startPoint y: 147, endPoint x: 641, endPoint y: 146, distance: 9.1
click at [545, 146] on icon at bounding box center [541, 146] width 8 height 8
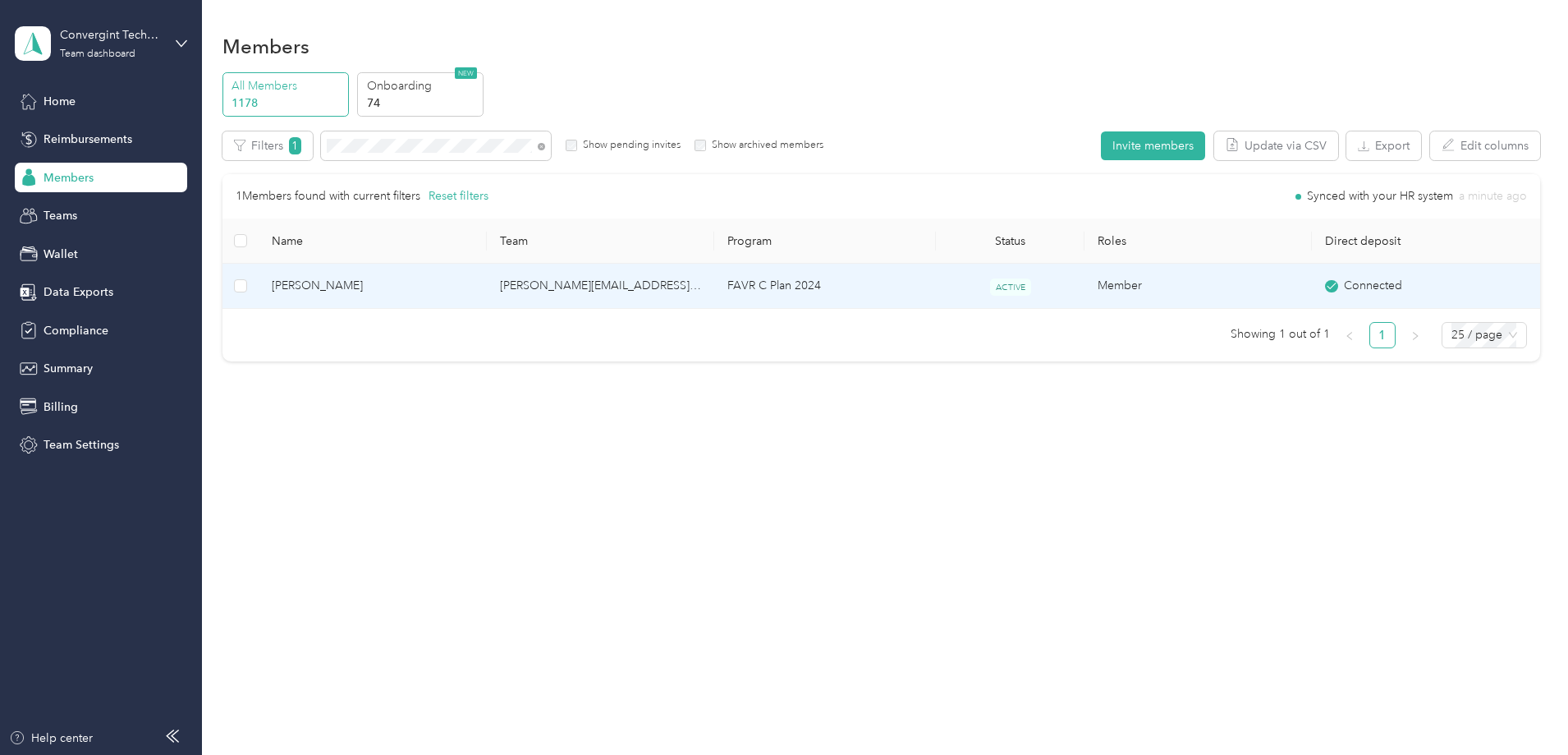
click at [678, 290] on td "[PERSON_NAME][EMAIL_ADDRESS][PERSON_NAME][DOMAIN_NAME]" at bounding box center [600, 286] width 227 height 45
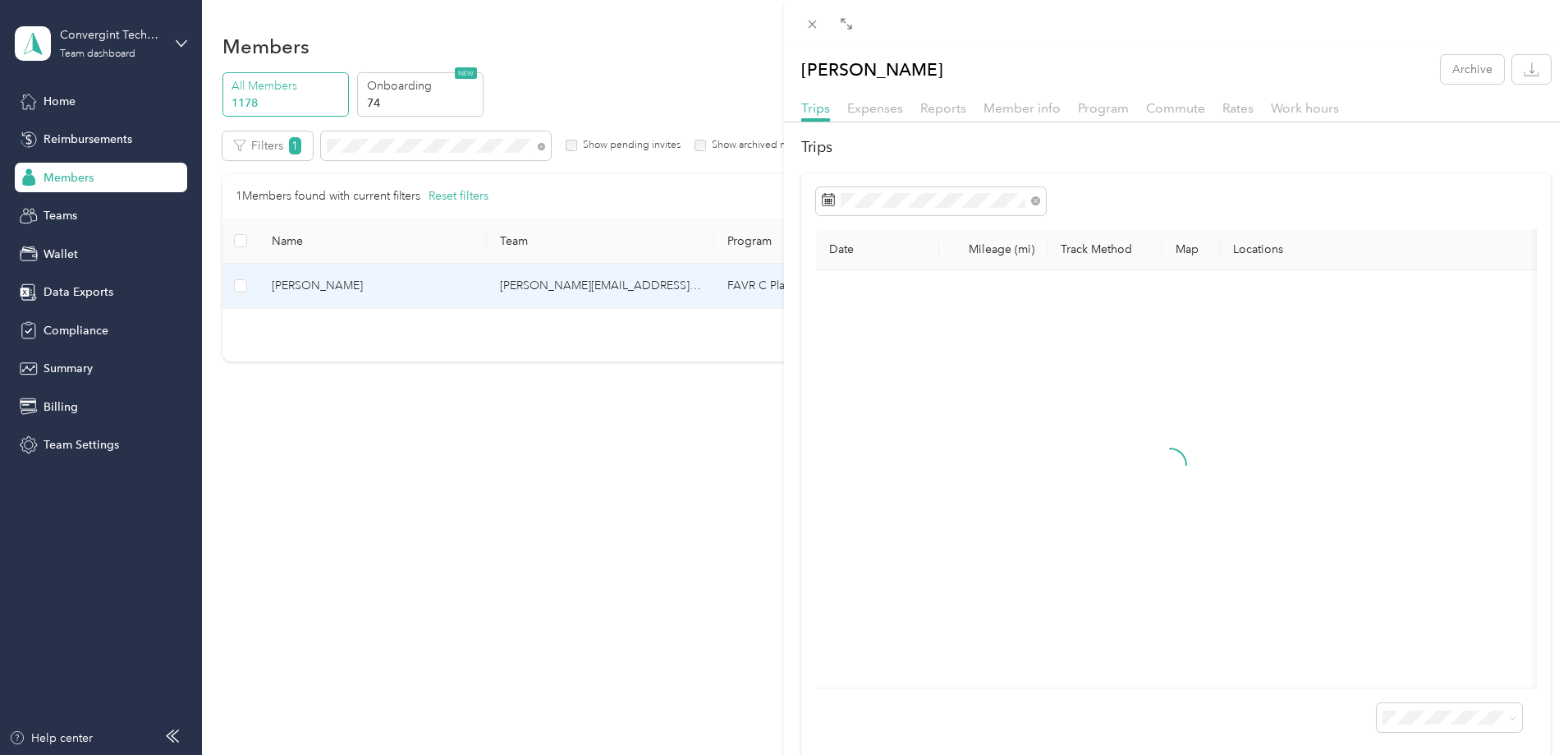
click at [1061, 107] on div "Trips Expenses Reports Member info Program Commute Rates Work hours" at bounding box center [1176, 110] width 784 height 24
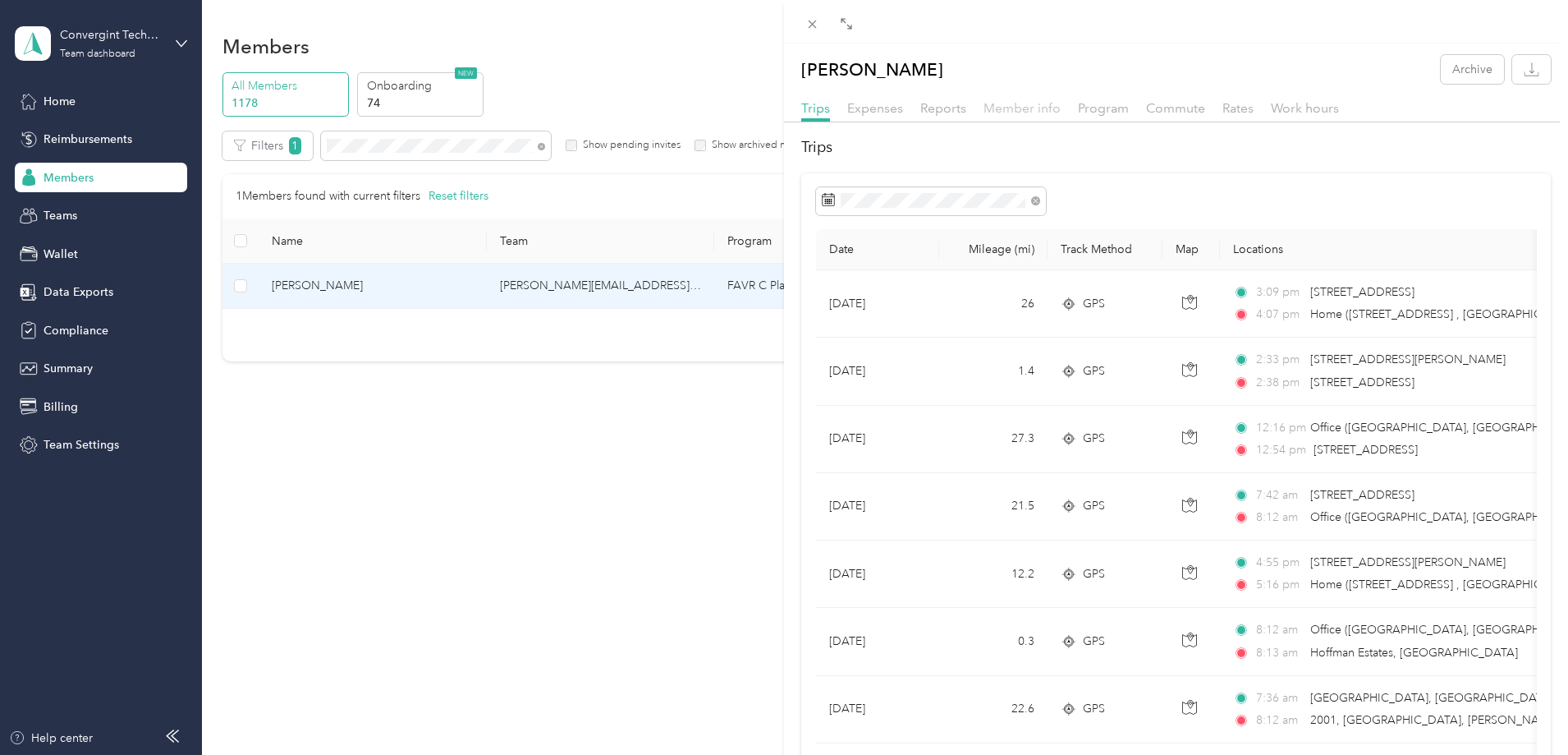
click at [1035, 113] on span "Member info" at bounding box center [1022, 108] width 78 height 16
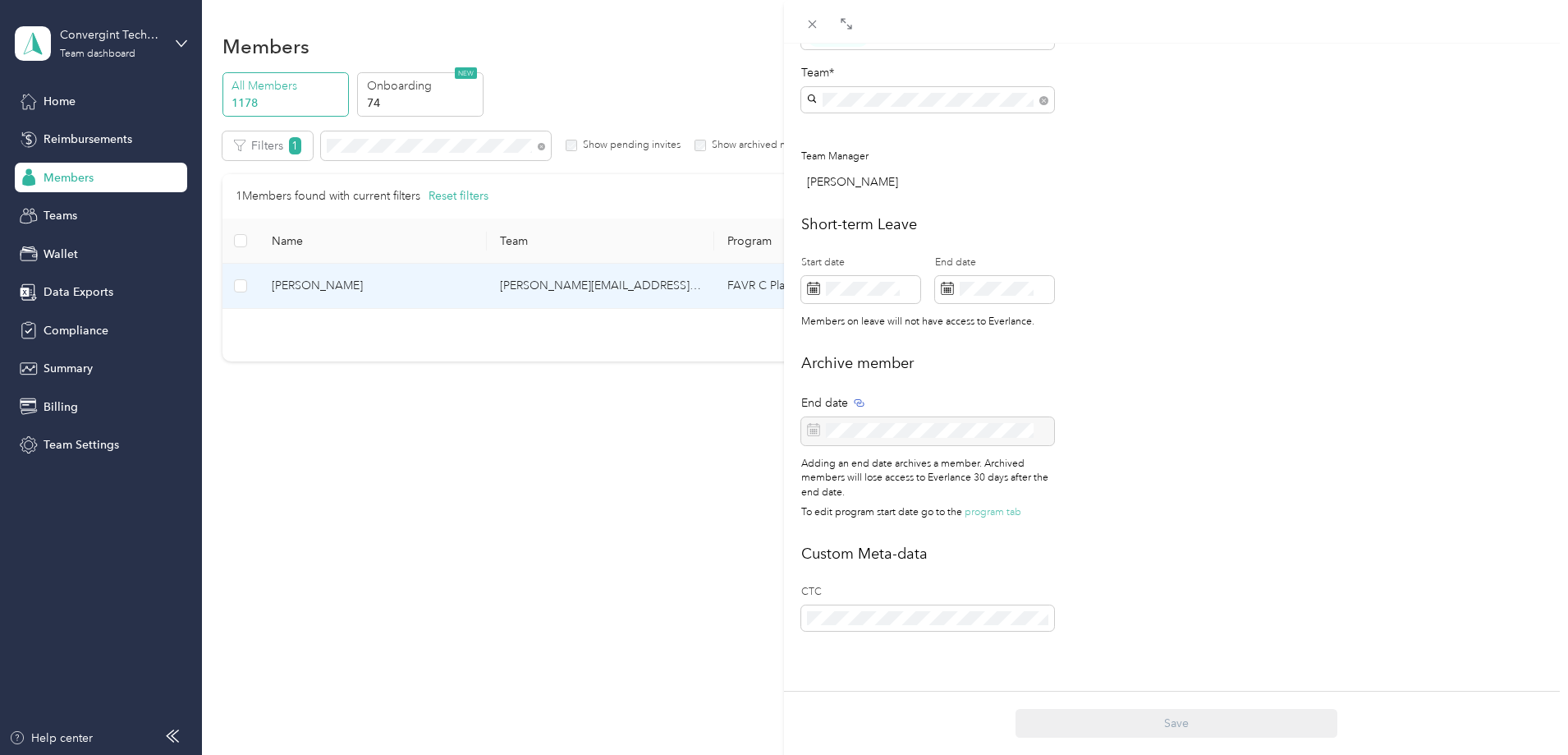
scroll to position [562, 0]
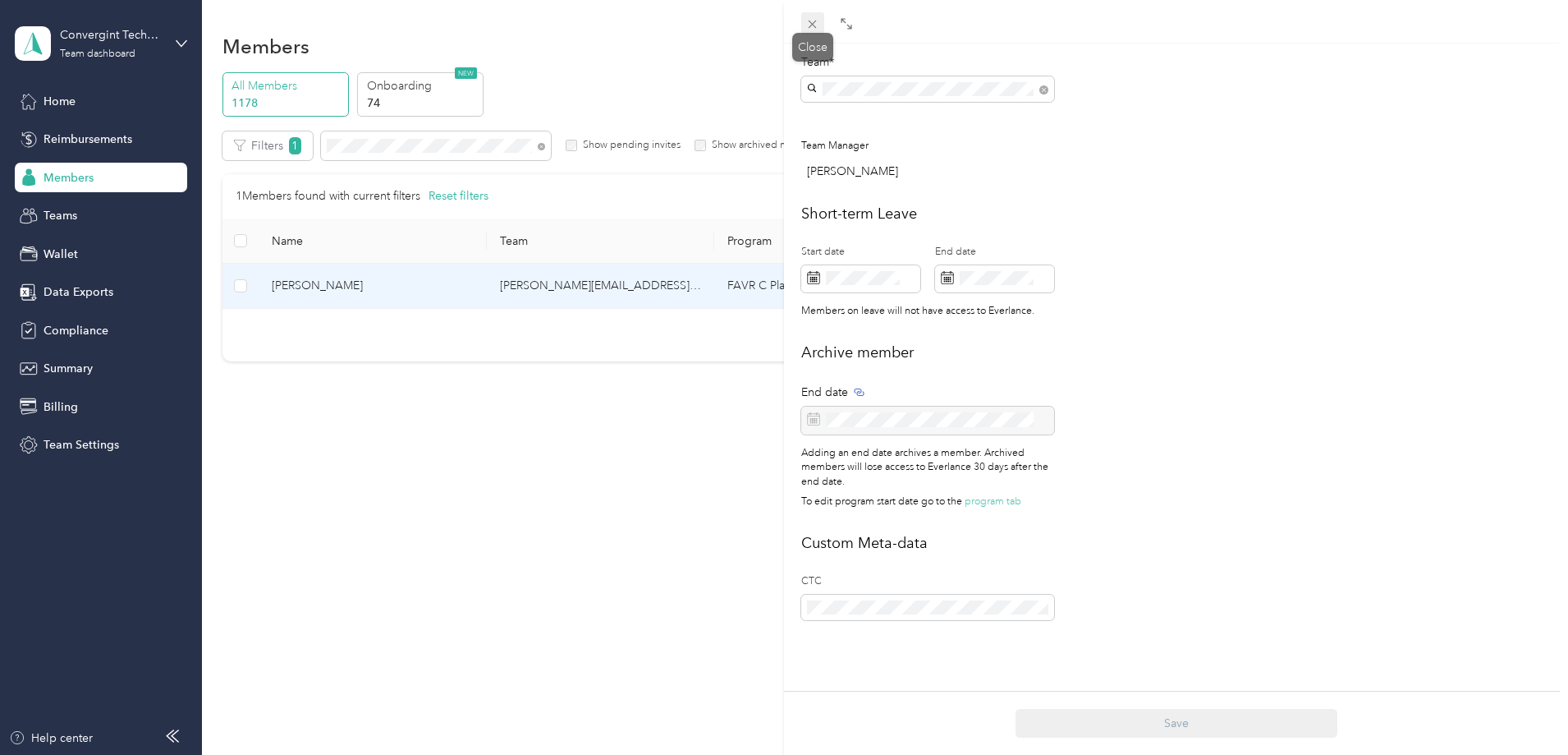
click at [818, 20] on icon at bounding box center [812, 25] width 14 height 14
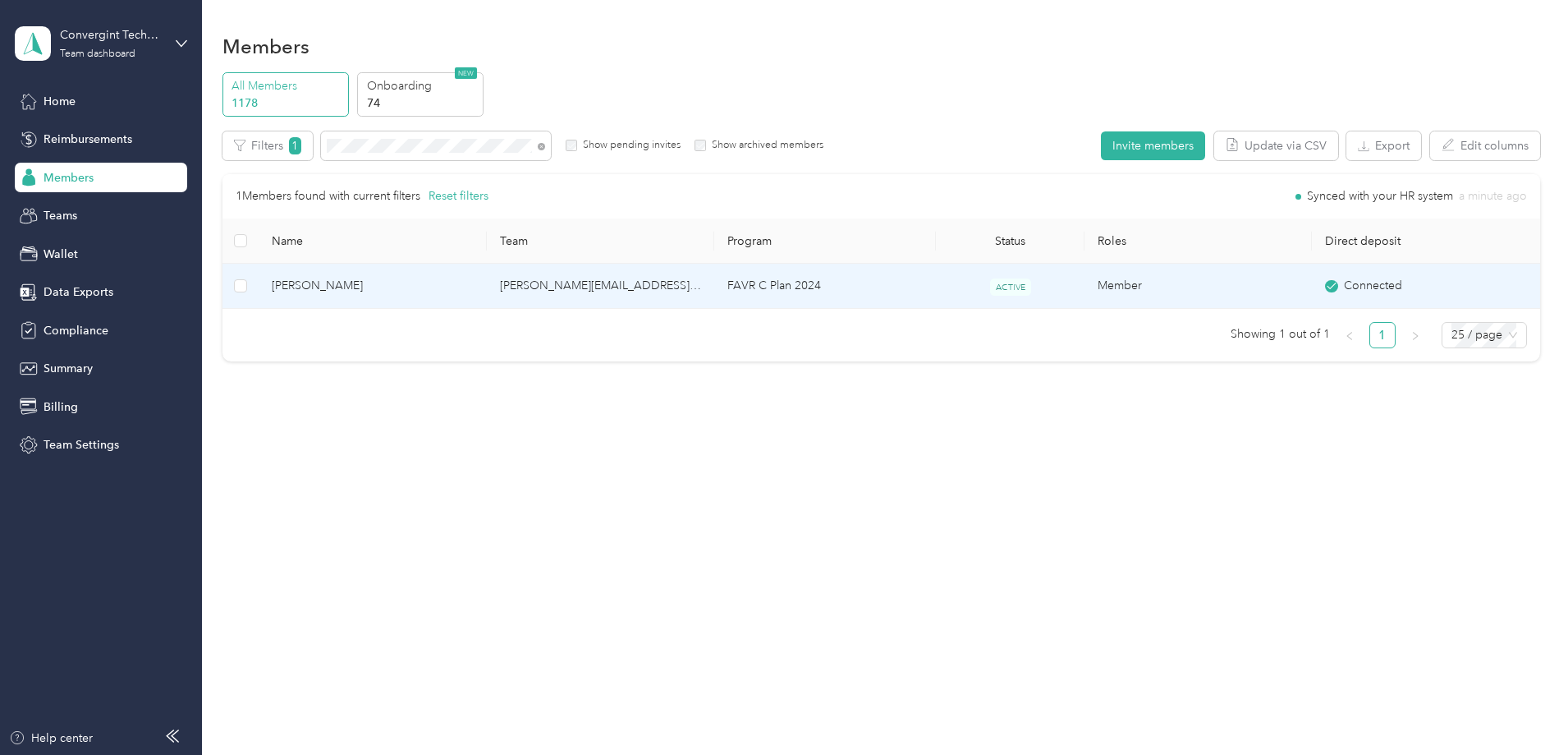
scroll to position [546, 0]
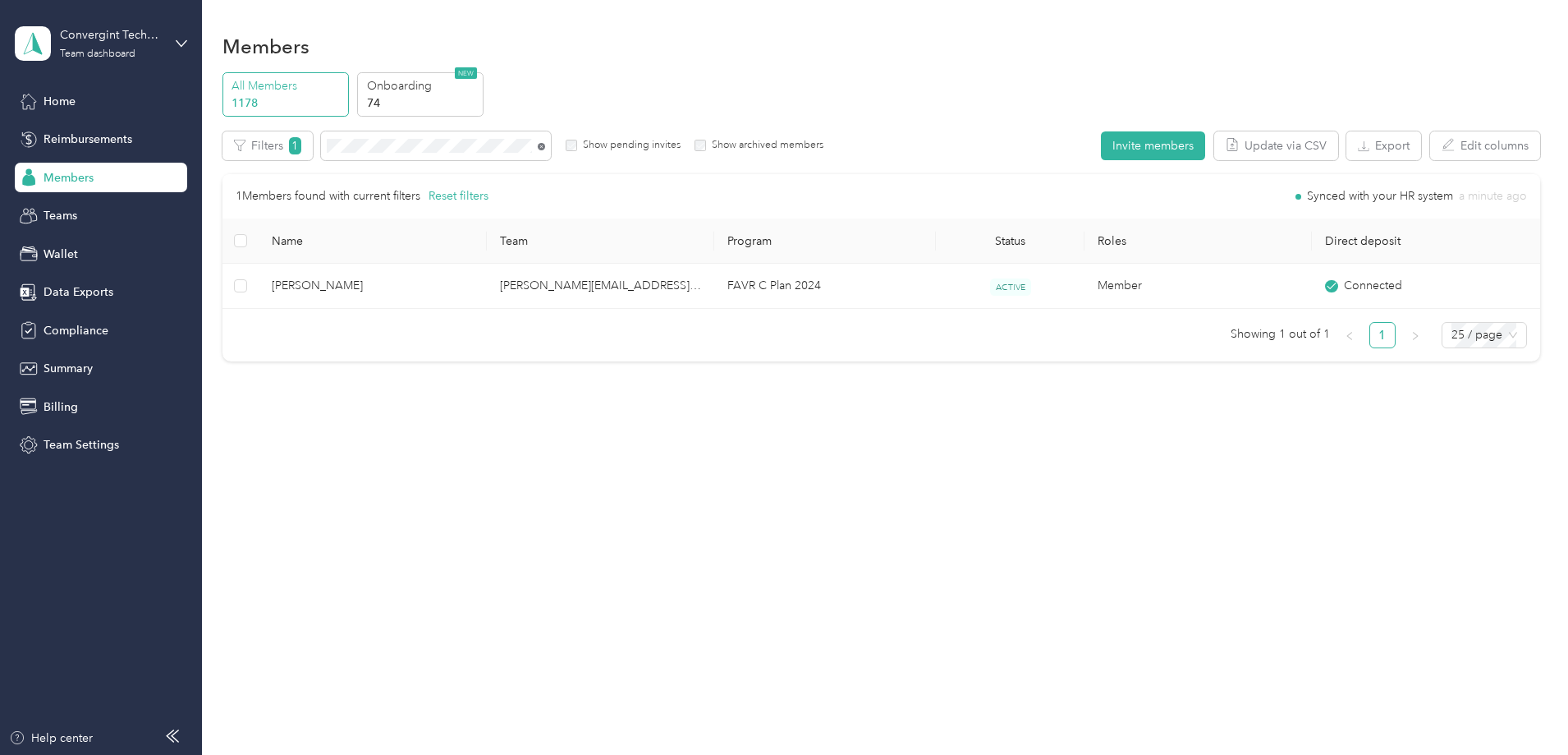
click at [545, 145] on icon at bounding box center [541, 146] width 8 height 8
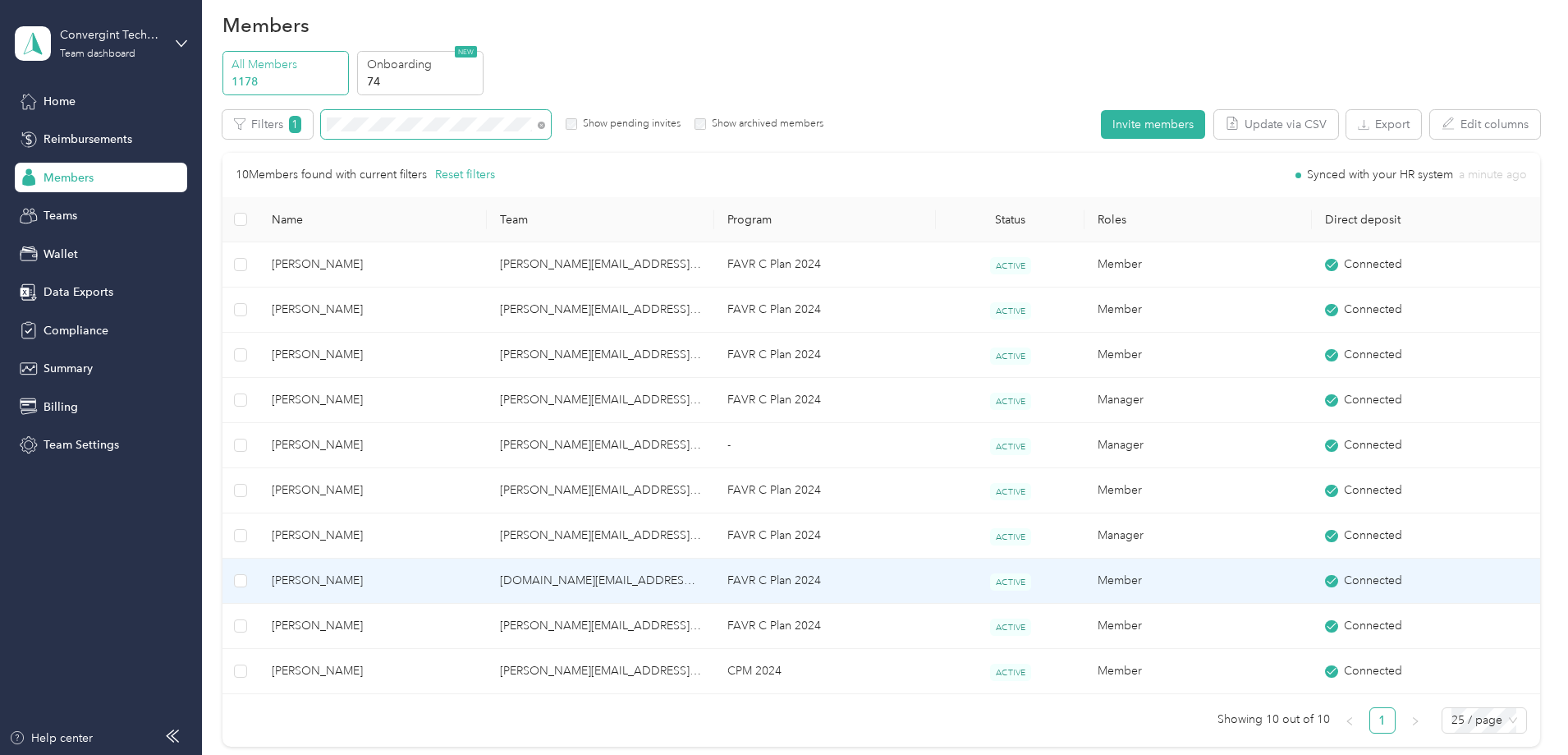
scroll to position [83, 0]
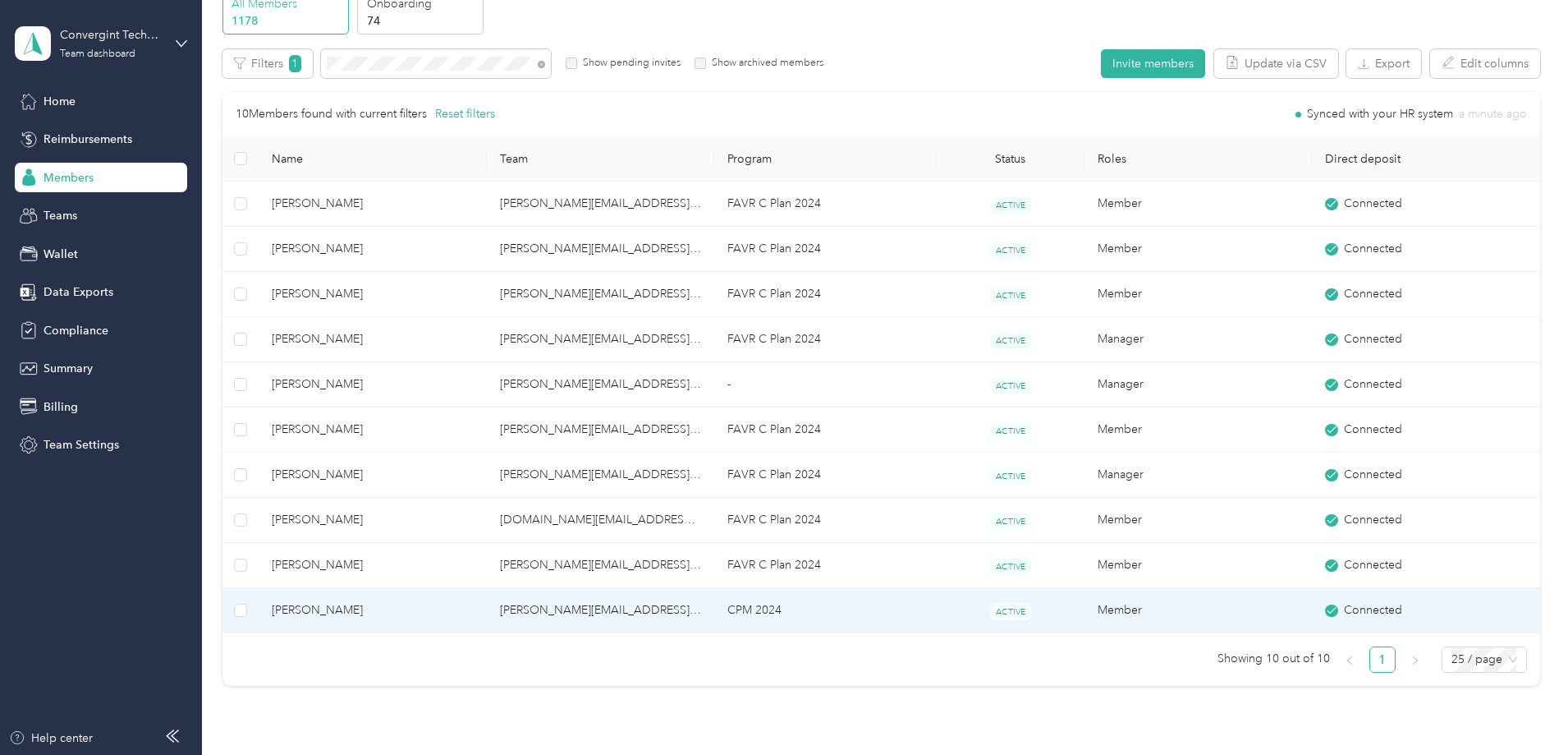
click at [707, 610] on td "[PERSON_NAME][EMAIL_ADDRESS][PERSON_NAME][DOMAIN_NAME]" at bounding box center [600, 610] width 227 height 45
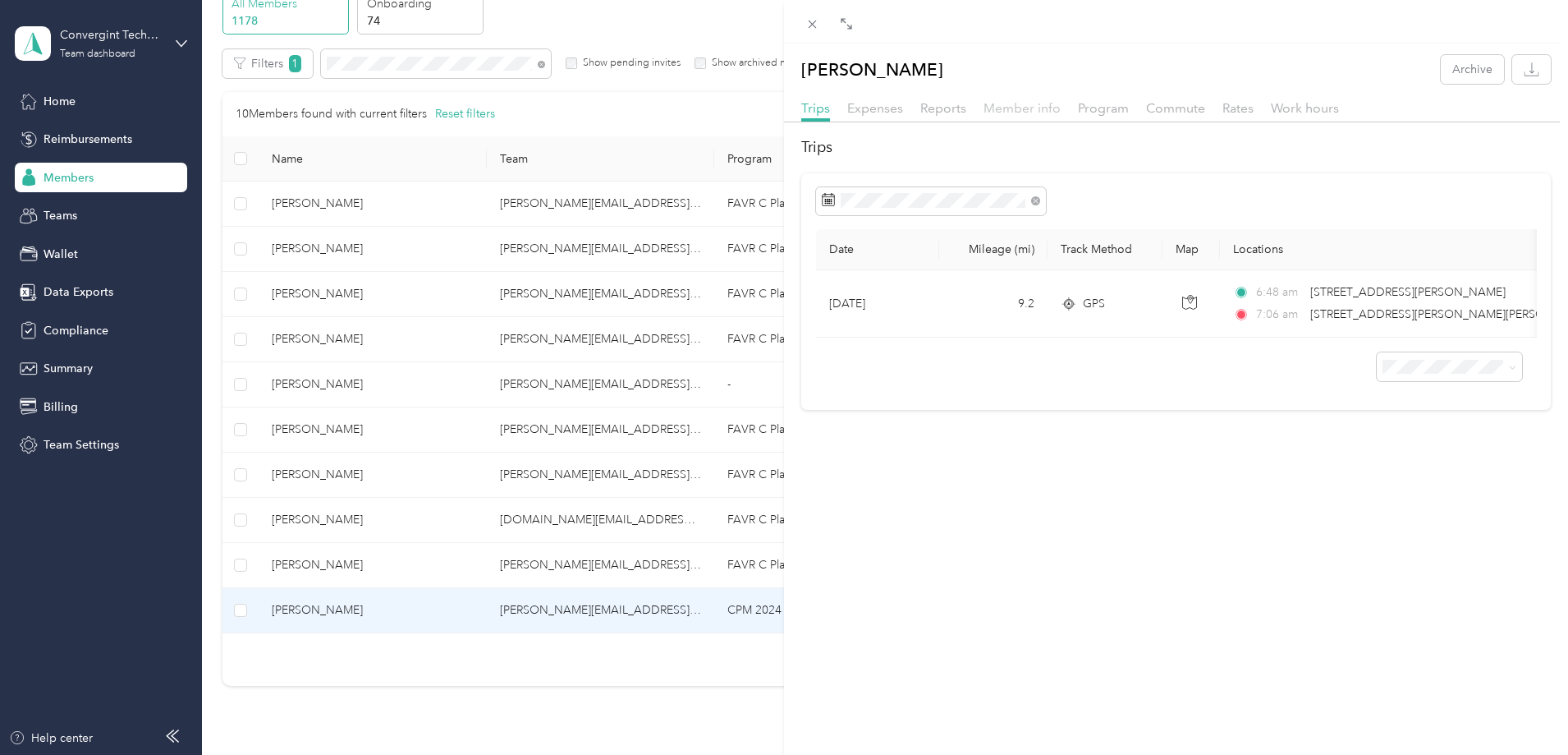
click at [1007, 108] on span "Member info" at bounding box center [1022, 108] width 78 height 16
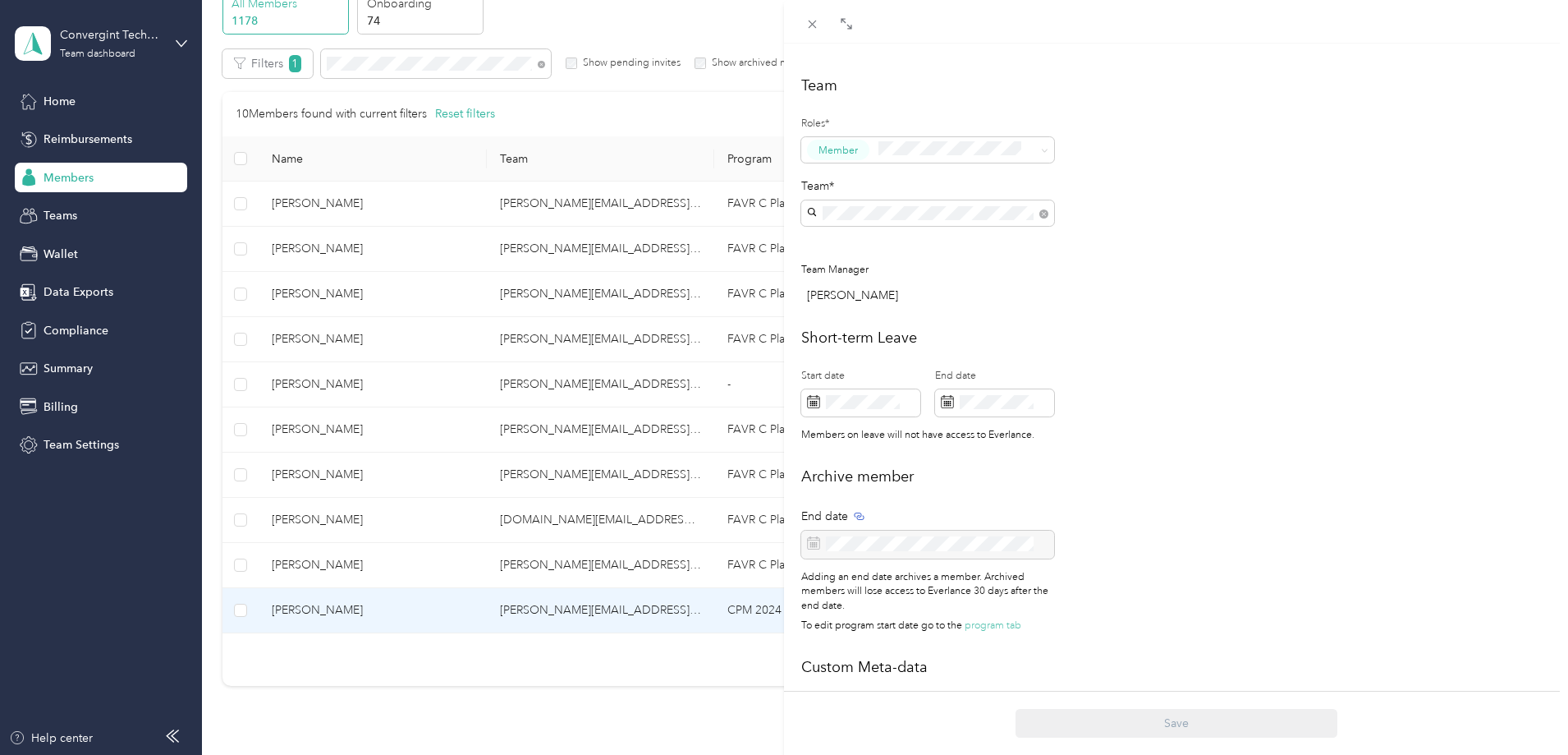
scroll to position [562, 0]
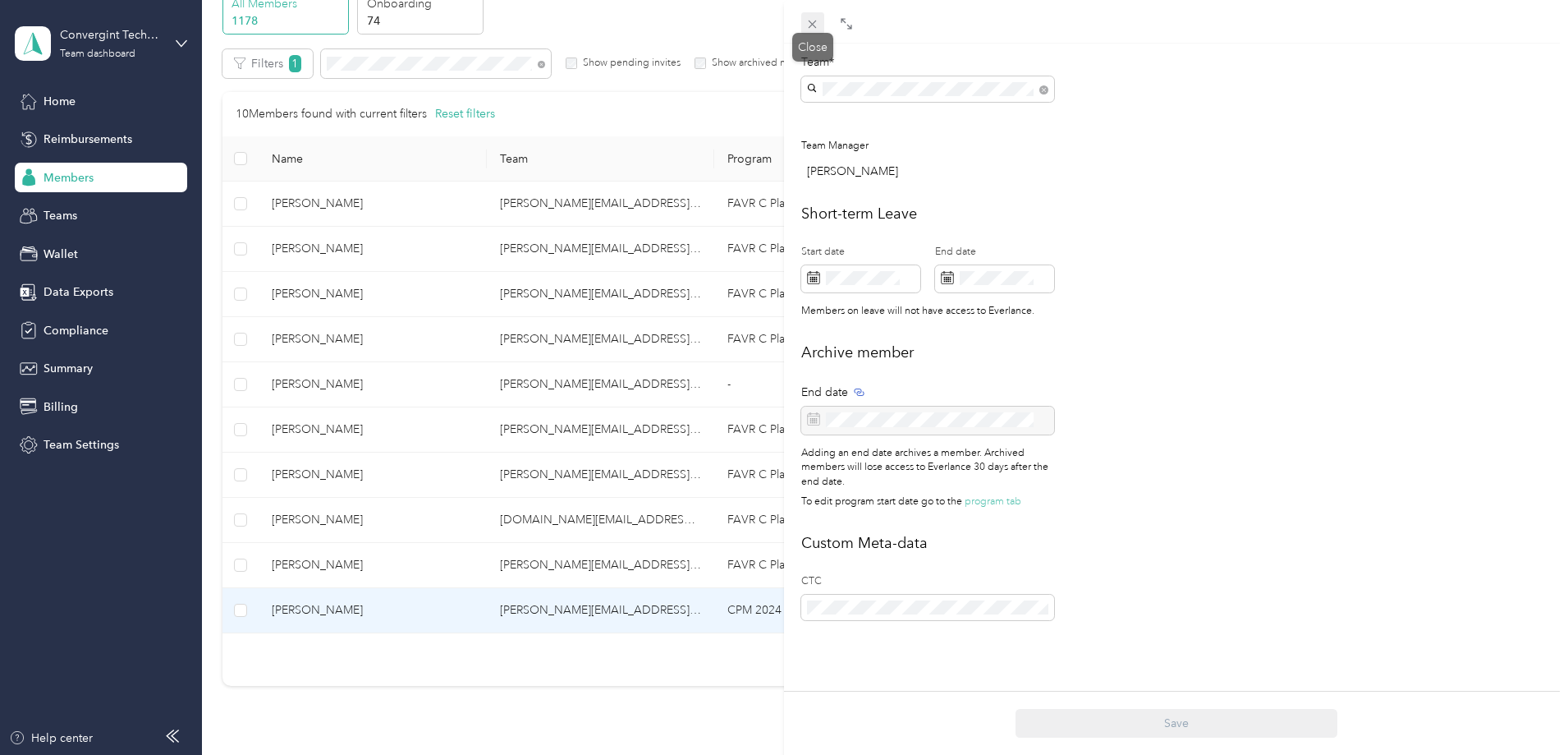
click at [812, 19] on icon at bounding box center [812, 25] width 14 height 14
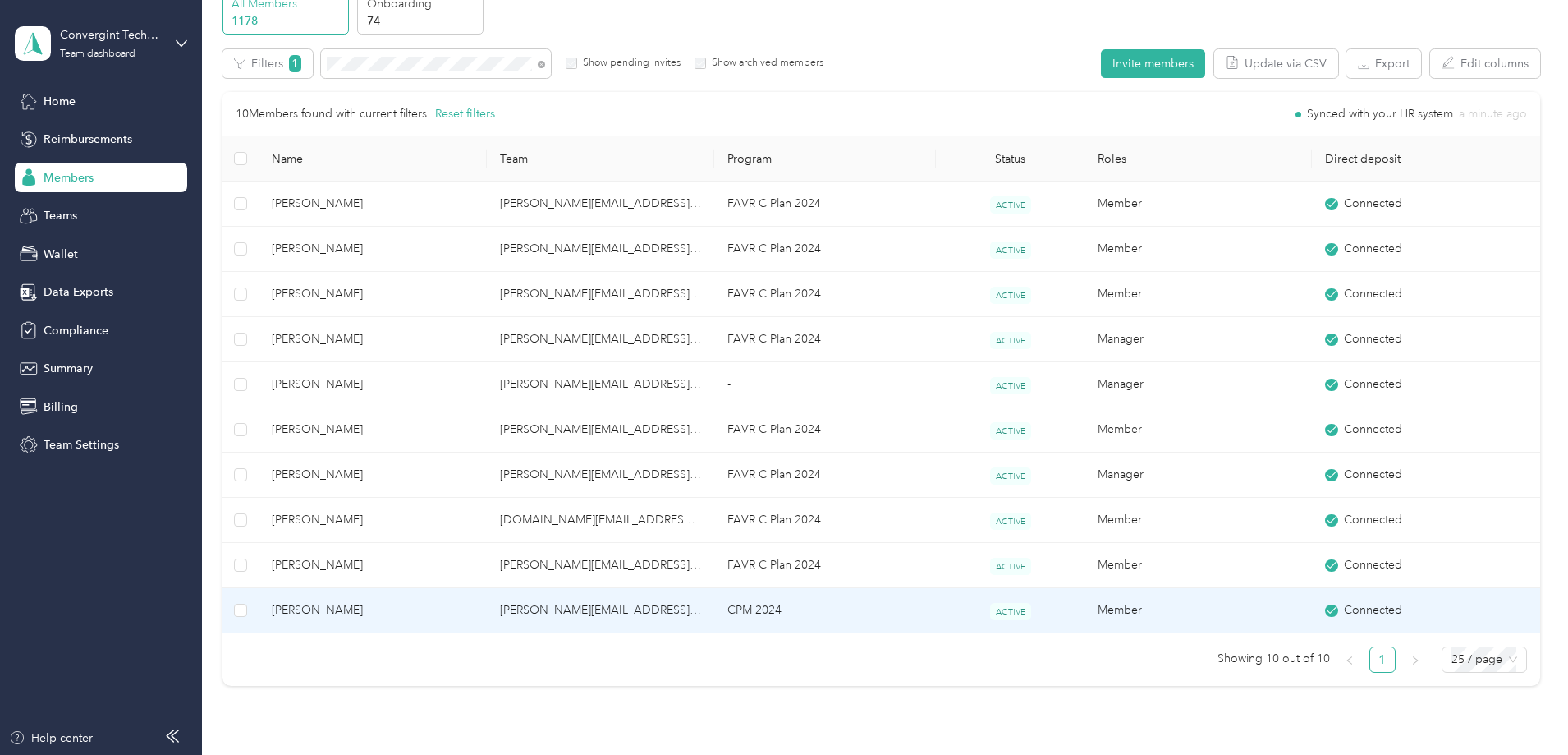
scroll to position [546, 0]
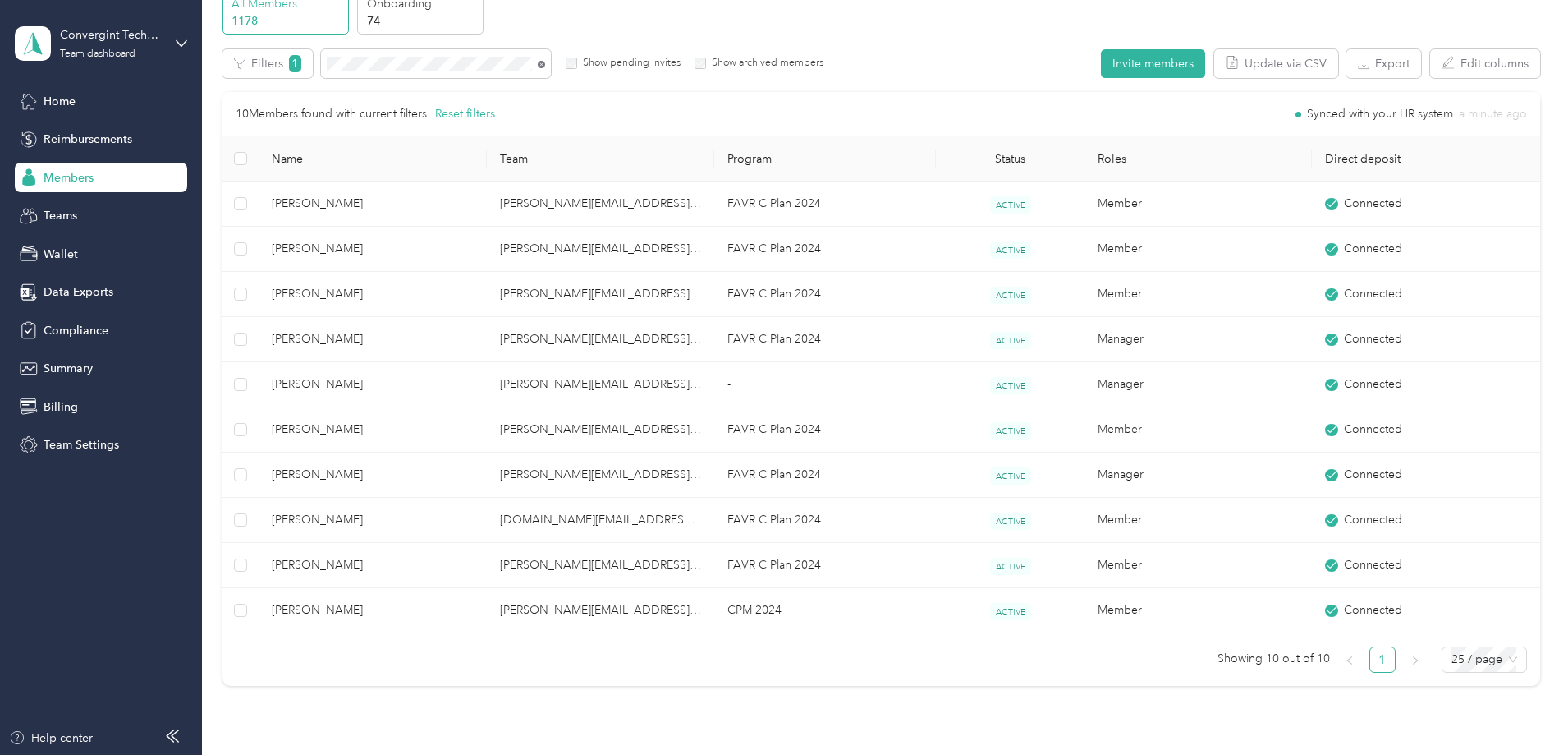
click at [545, 64] on icon at bounding box center [541, 65] width 8 height 8
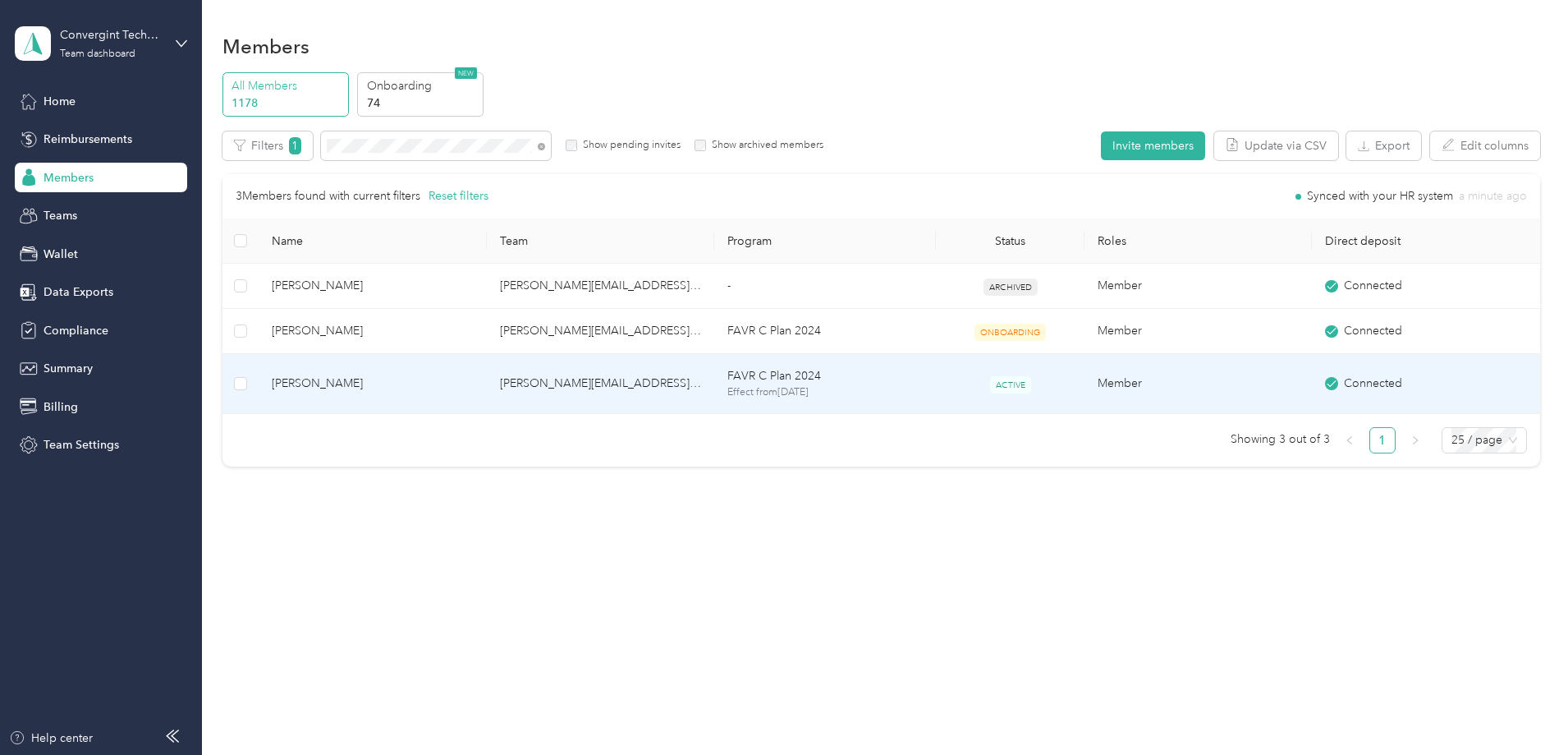
click at [580, 387] on td "[PERSON_NAME][EMAIL_ADDRESS][PERSON_NAME][DOMAIN_NAME]" at bounding box center [600, 383] width 227 height 60
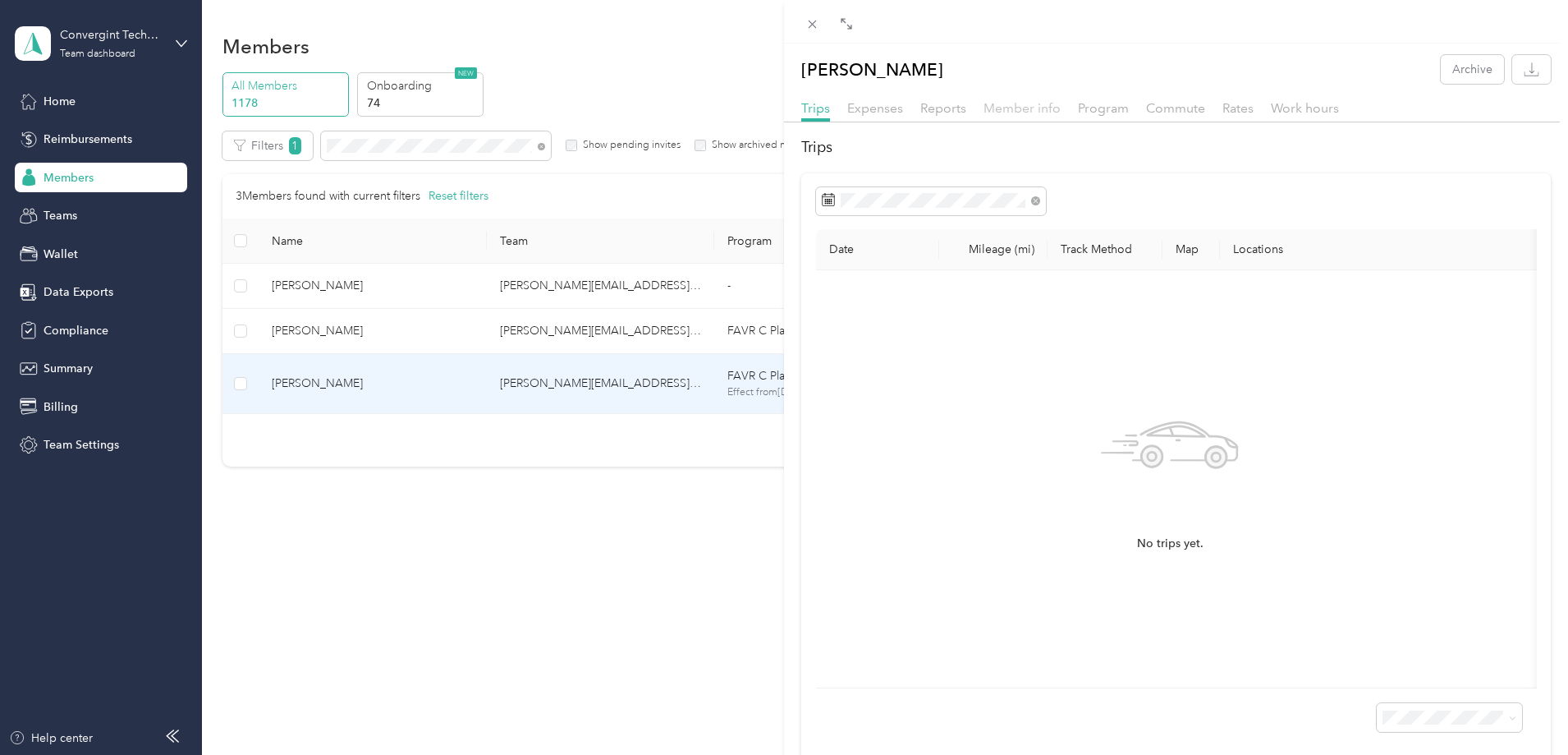
click at [985, 111] on span "Member info" at bounding box center [1022, 108] width 78 height 16
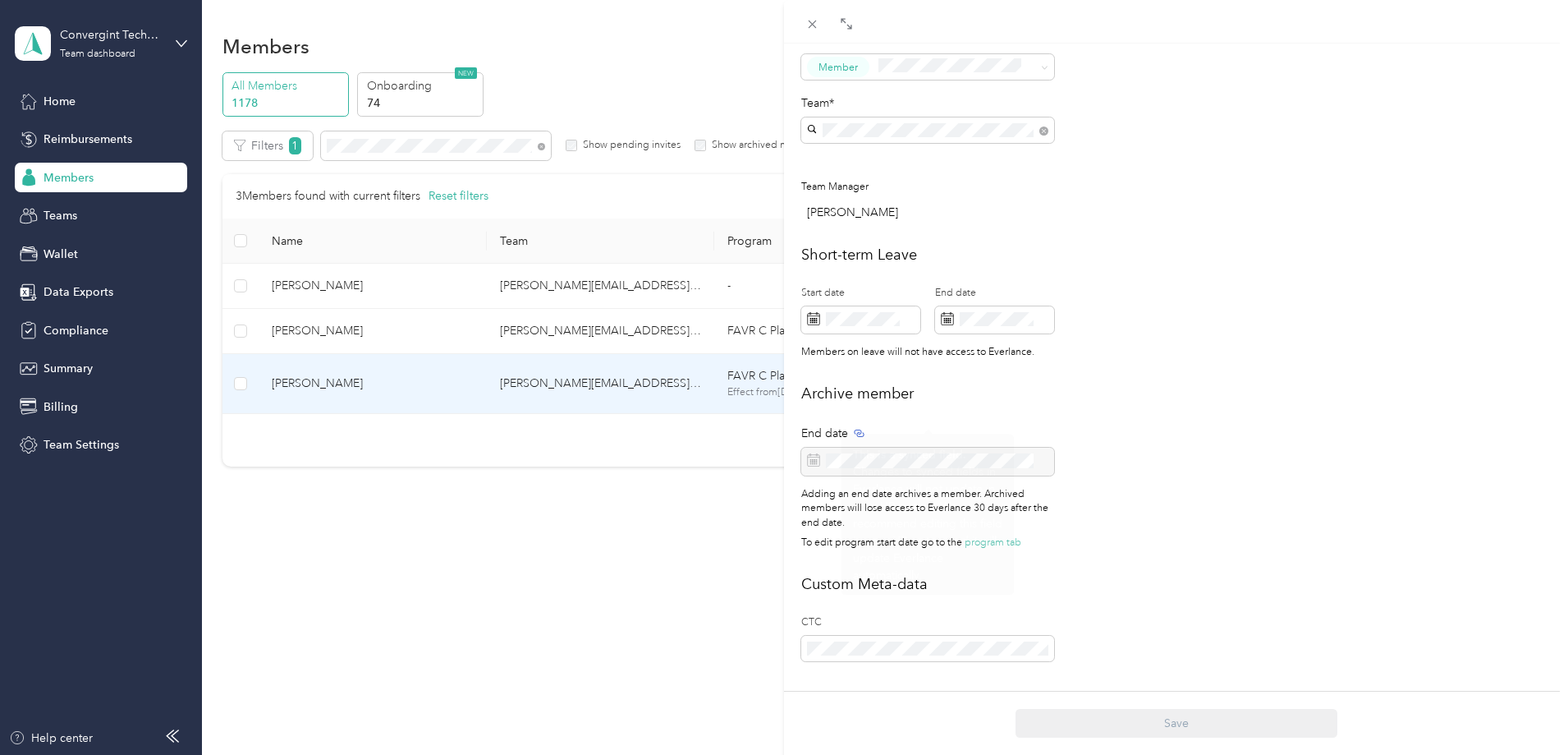
scroll to position [562, 0]
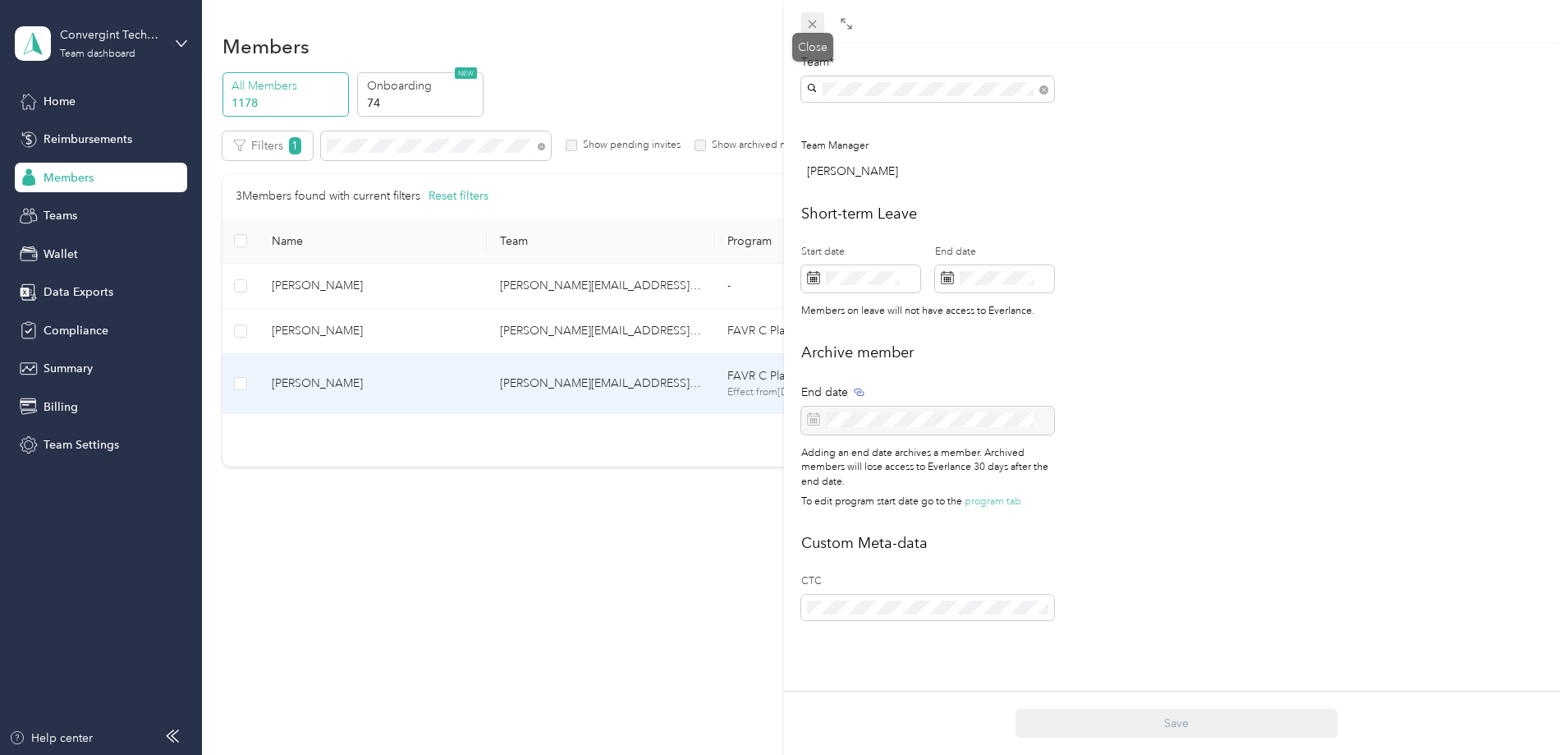
click at [813, 22] on icon at bounding box center [812, 25] width 14 height 14
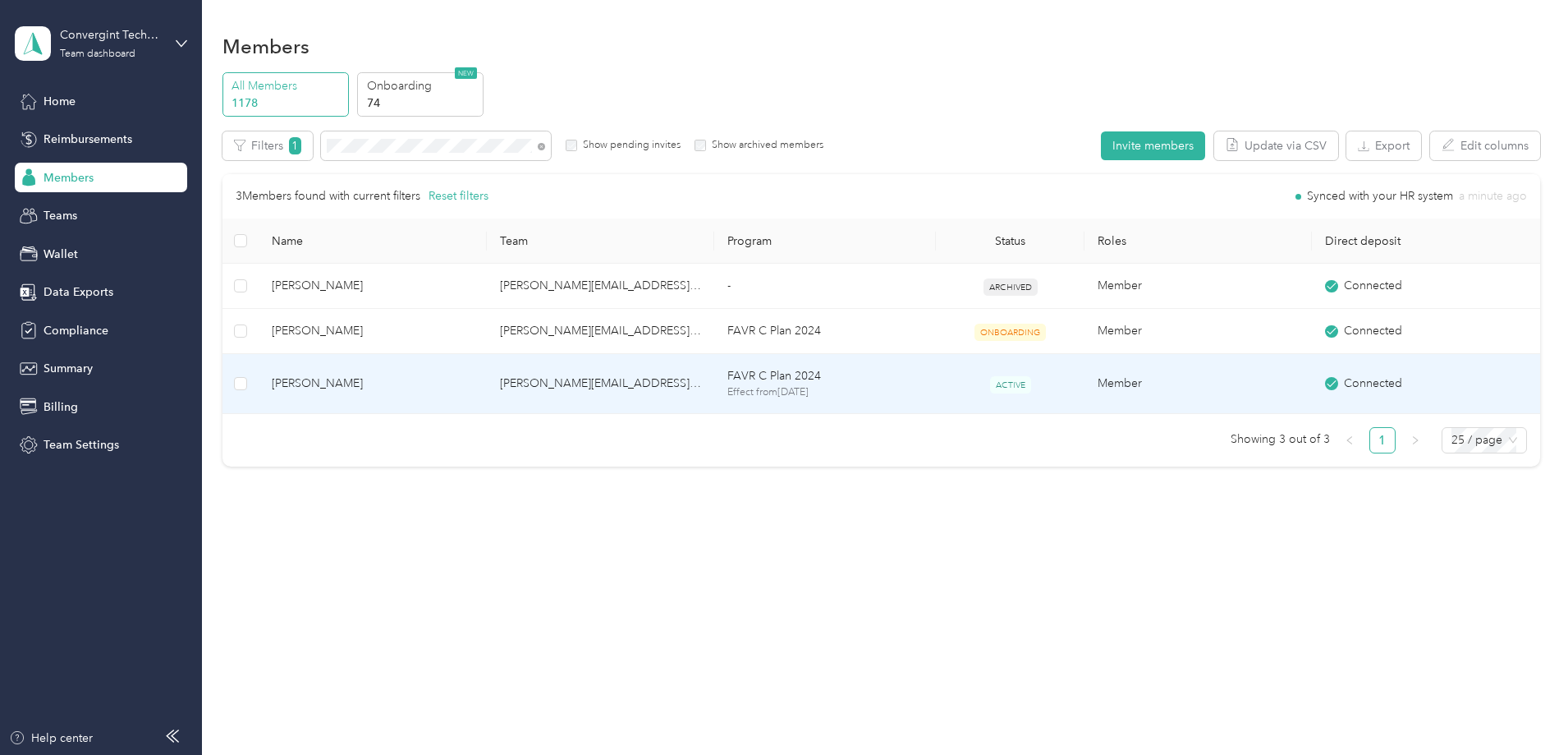
scroll to position [546, 0]
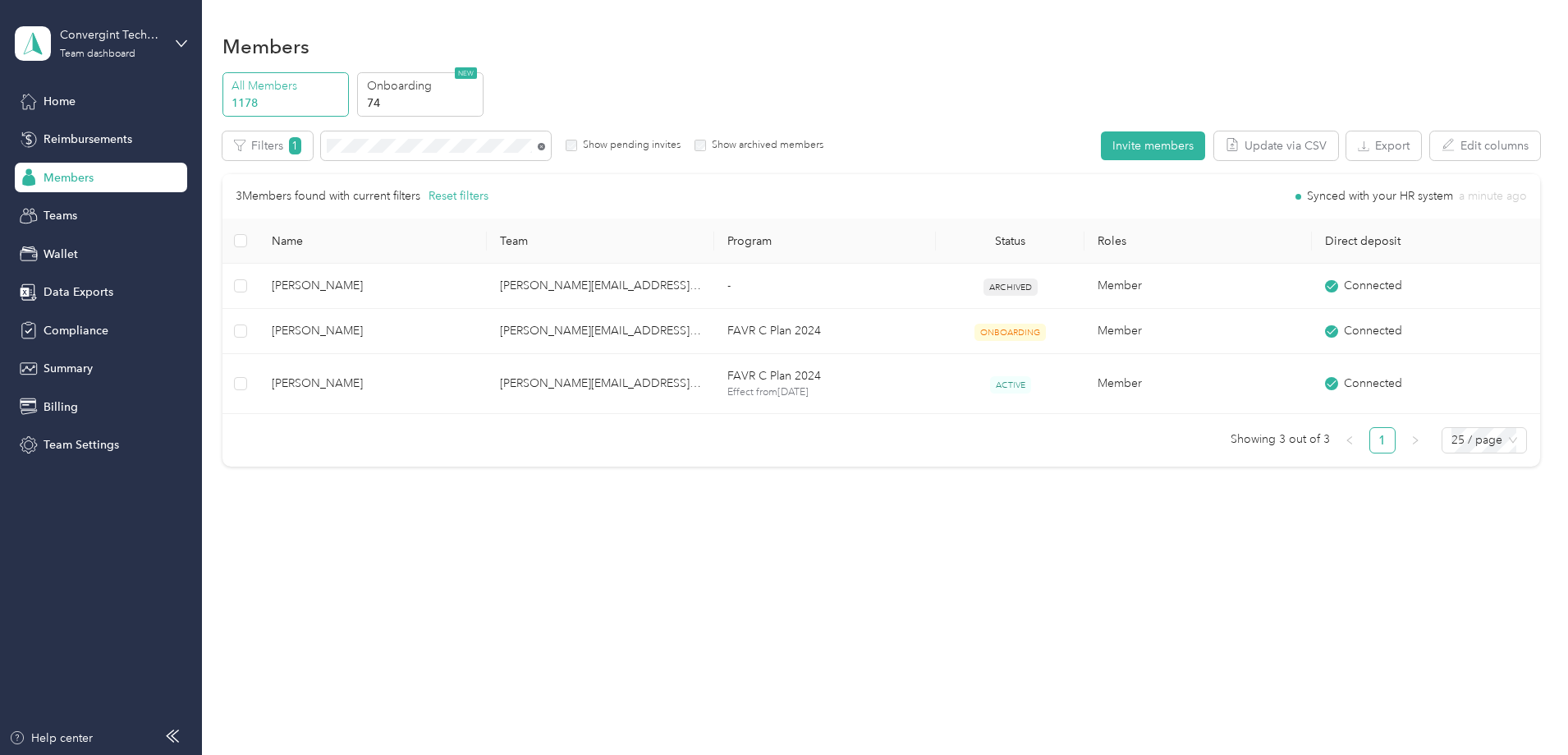
click at [545, 147] on icon at bounding box center [541, 146] width 8 height 8
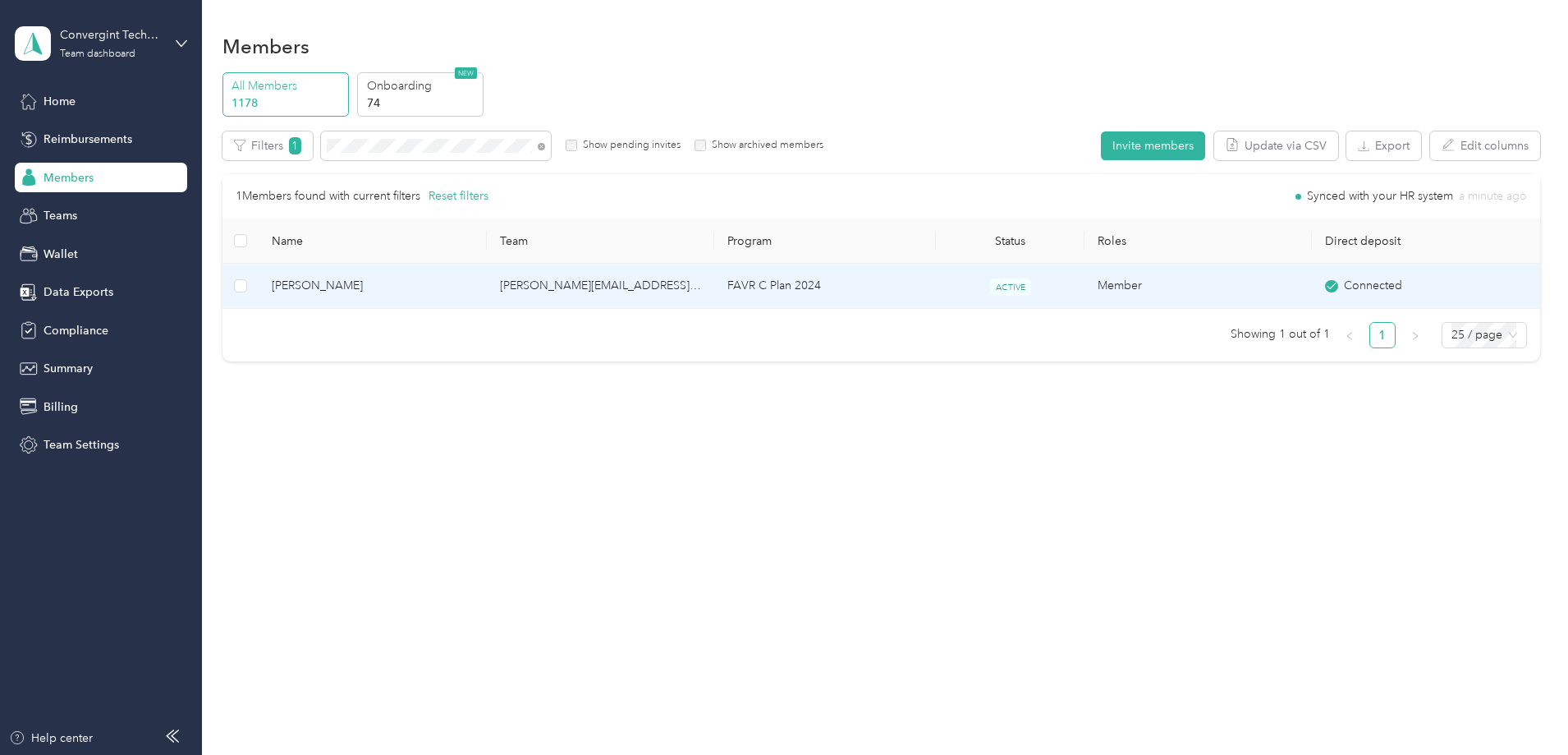
click at [560, 282] on td "[PERSON_NAME][EMAIL_ADDRESS][PERSON_NAME][DOMAIN_NAME]" at bounding box center [600, 286] width 227 height 45
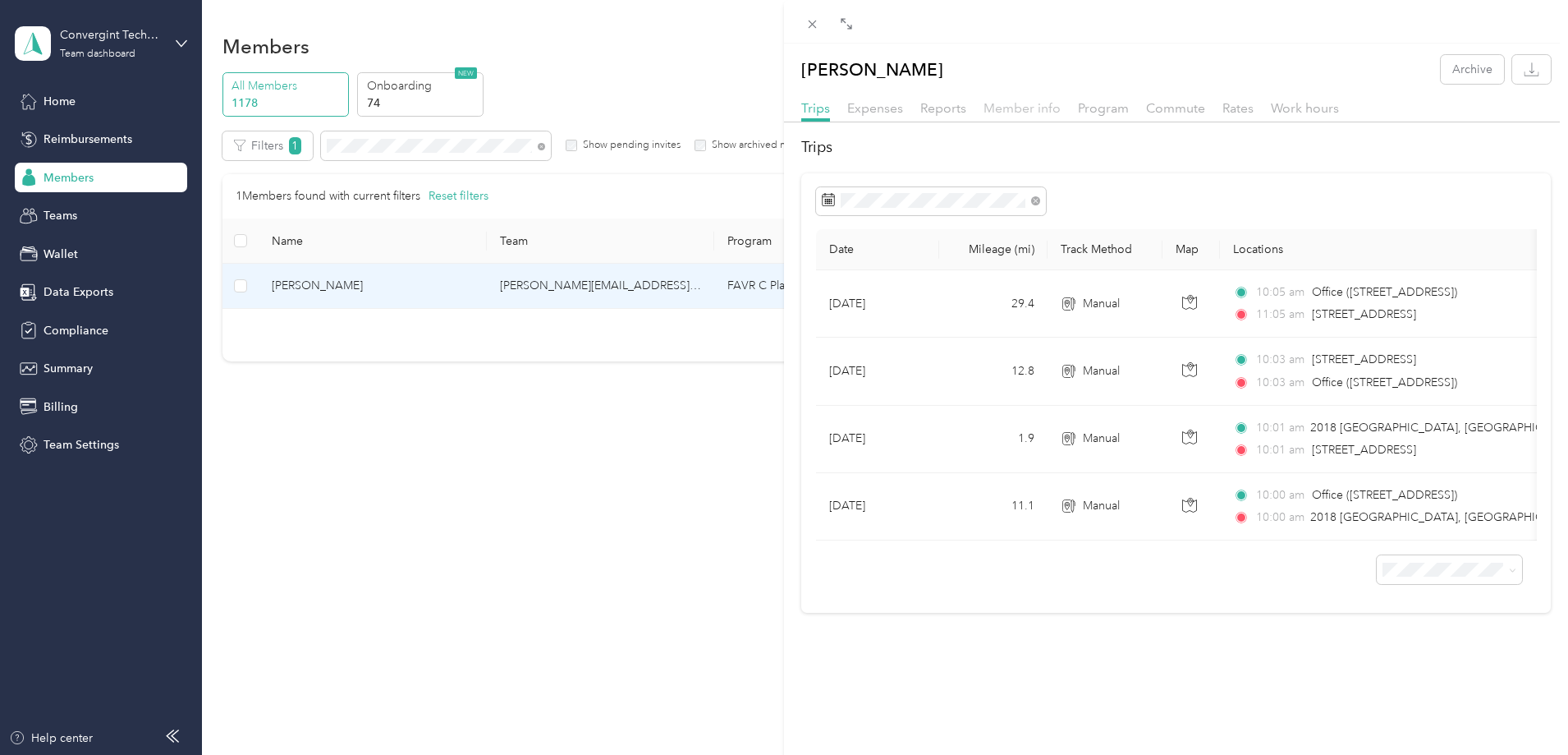
click at [1022, 101] on span "Member info" at bounding box center [1022, 108] width 78 height 16
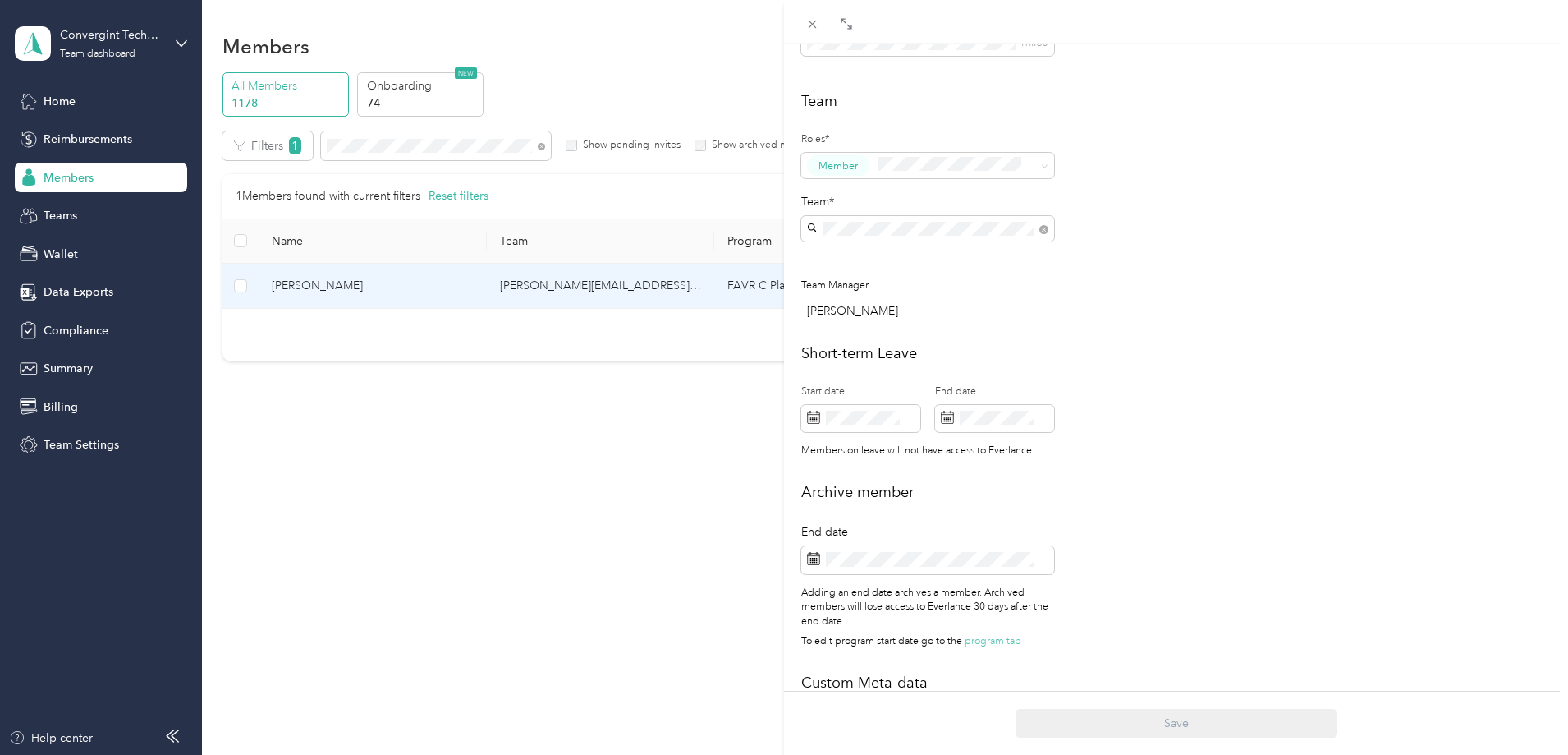
scroll to position [562, 0]
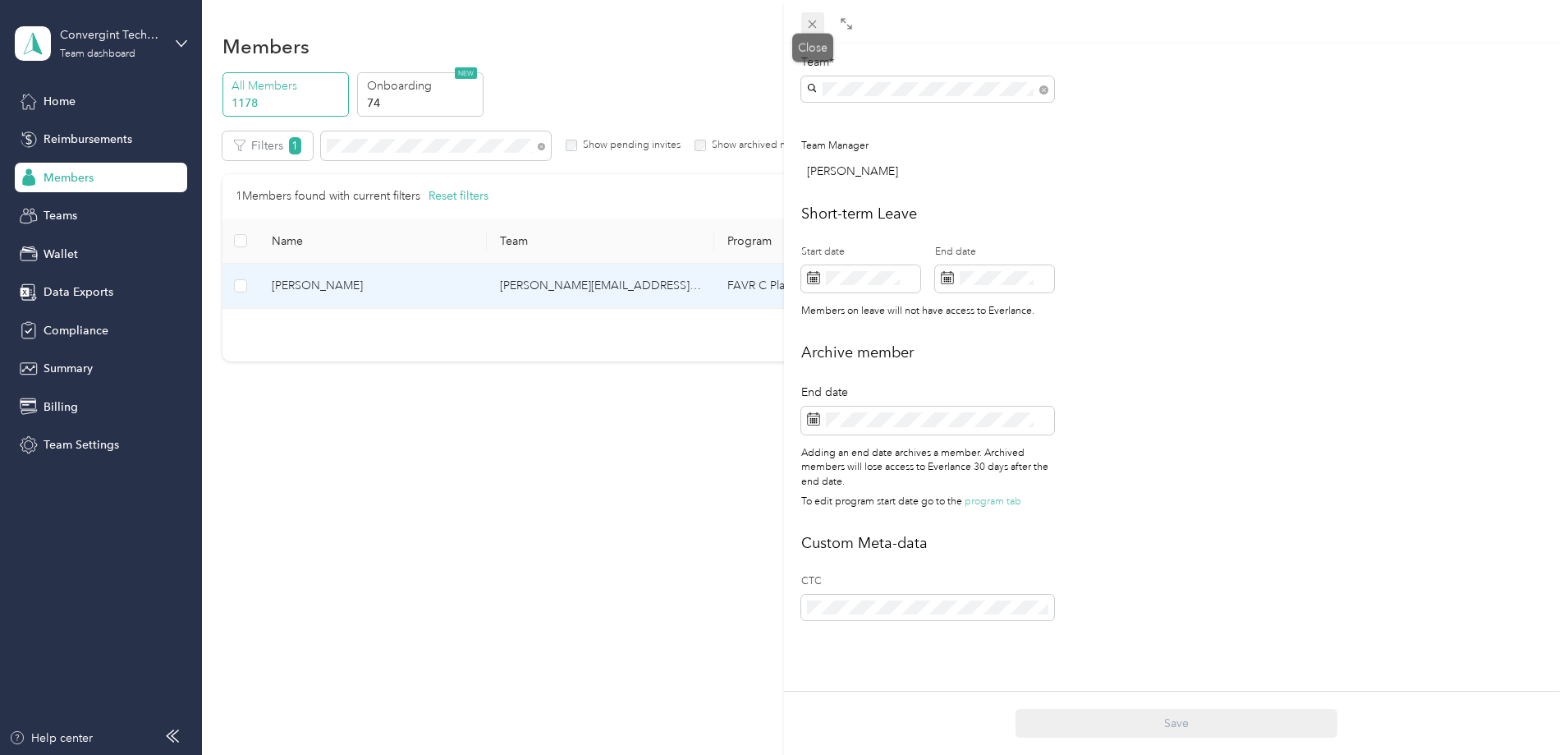
click at [811, 23] on icon at bounding box center [812, 25] width 14 height 14
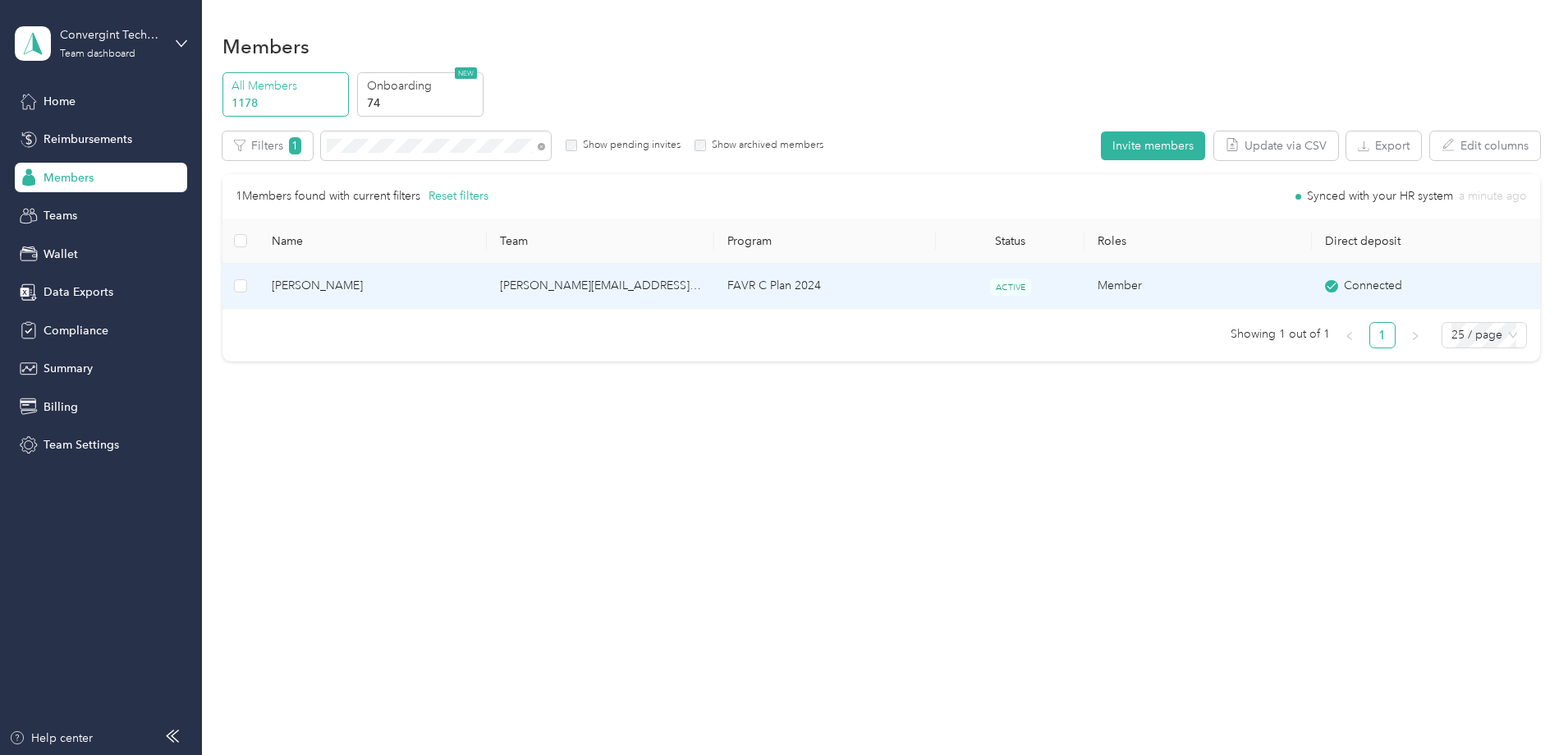
scroll to position [546, 0]
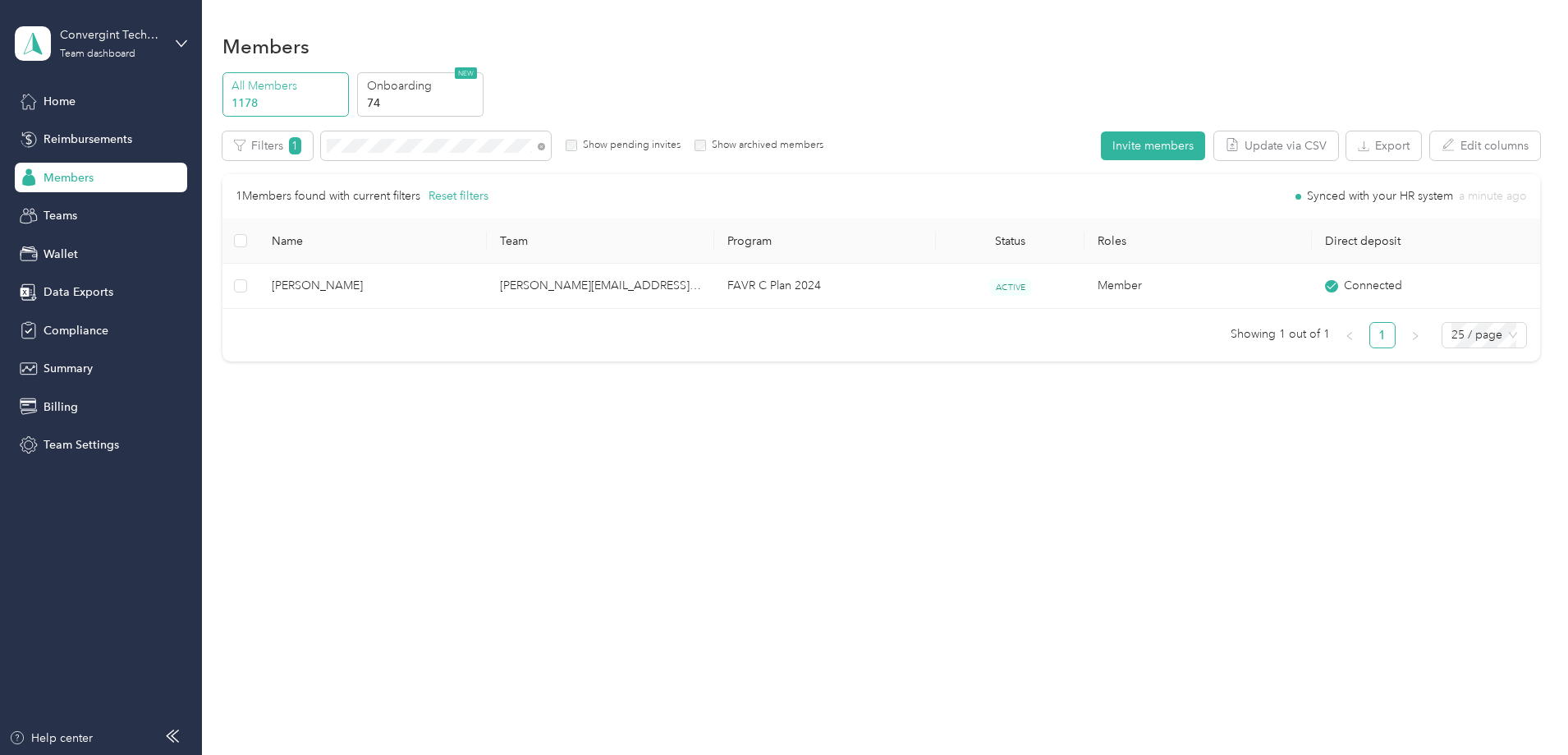
click at [545, 147] on icon at bounding box center [541, 146] width 8 height 8
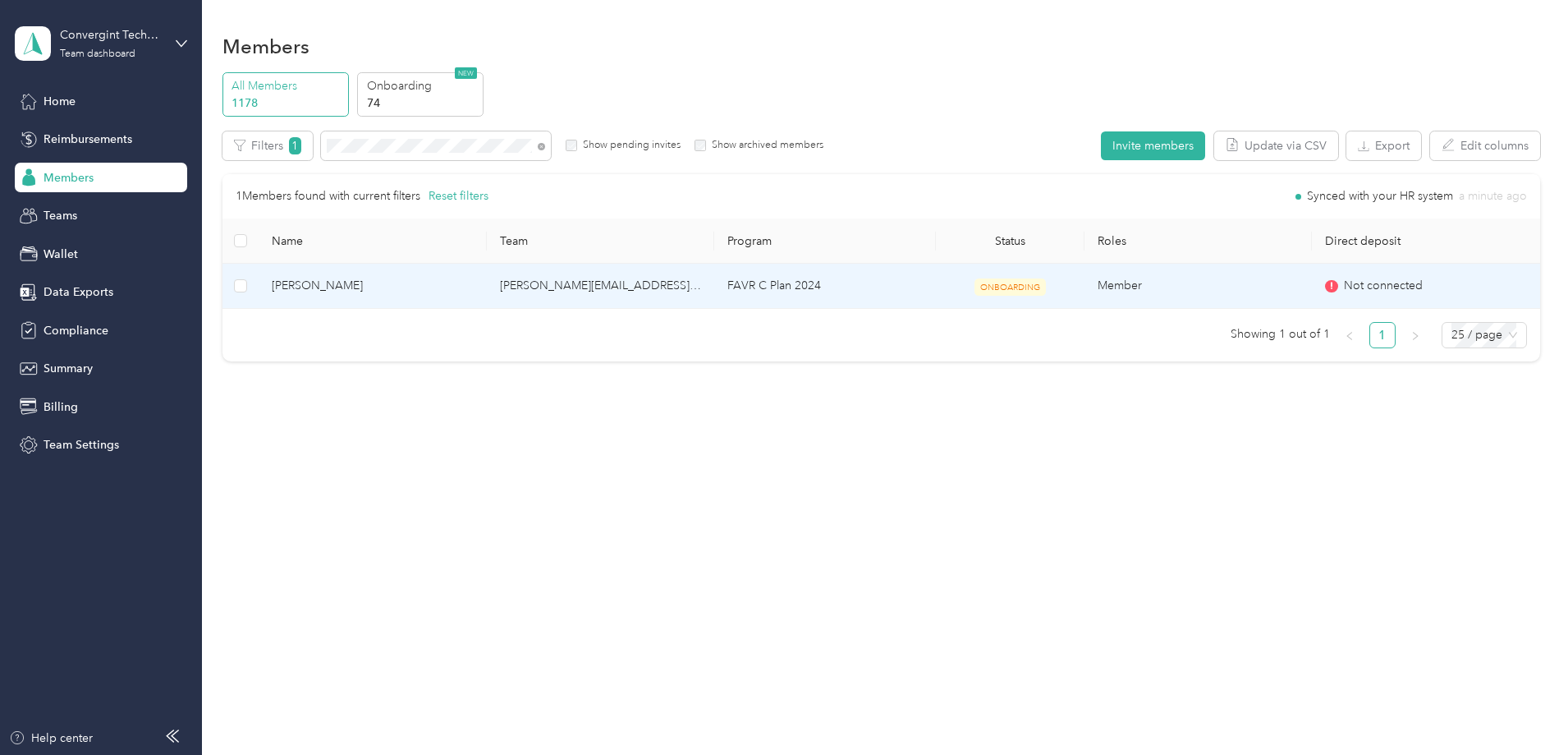
click at [597, 285] on td "[PERSON_NAME][EMAIL_ADDRESS][PERSON_NAME][DOMAIN_NAME]" at bounding box center [600, 286] width 227 height 45
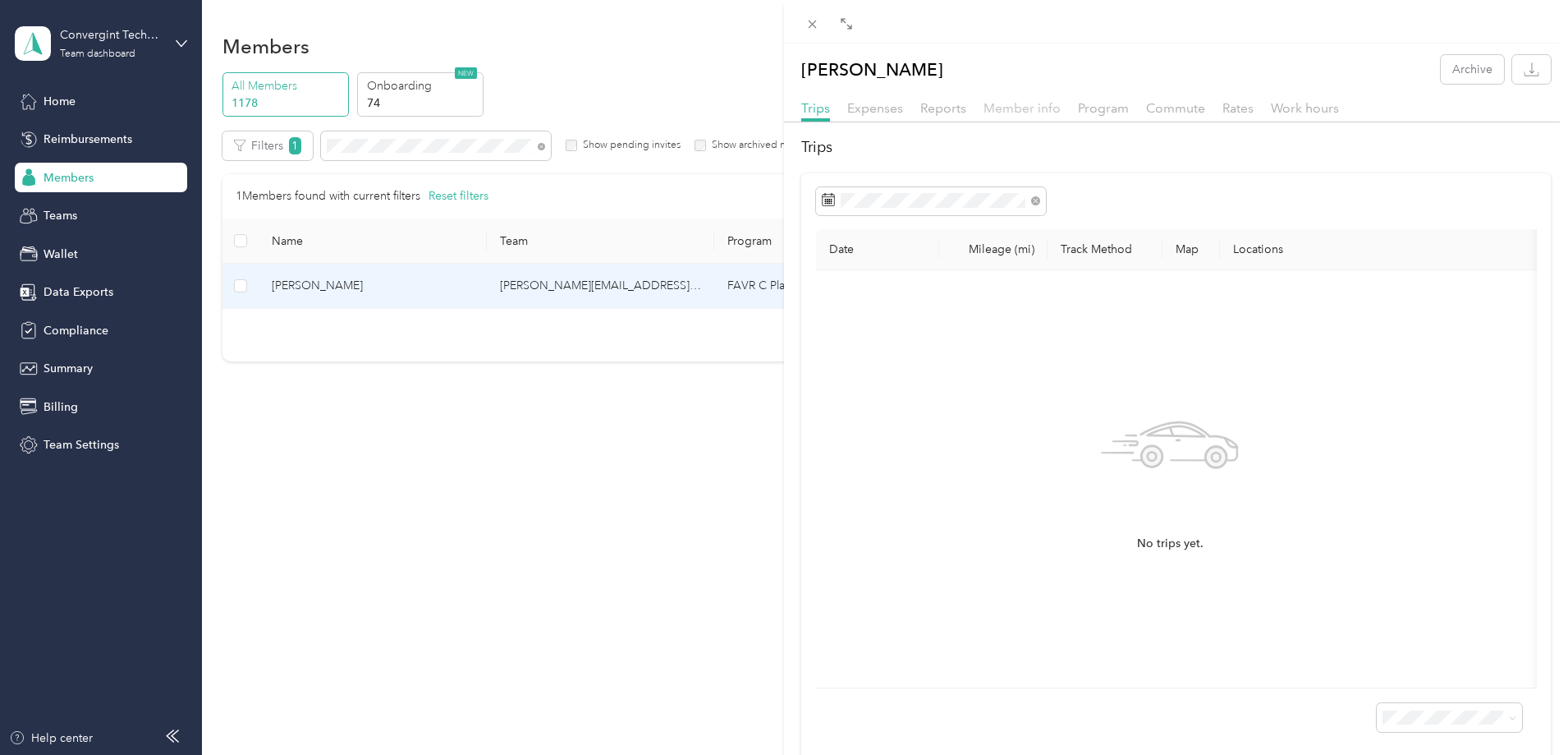
click at [1033, 111] on span "Member info" at bounding box center [1022, 108] width 78 height 16
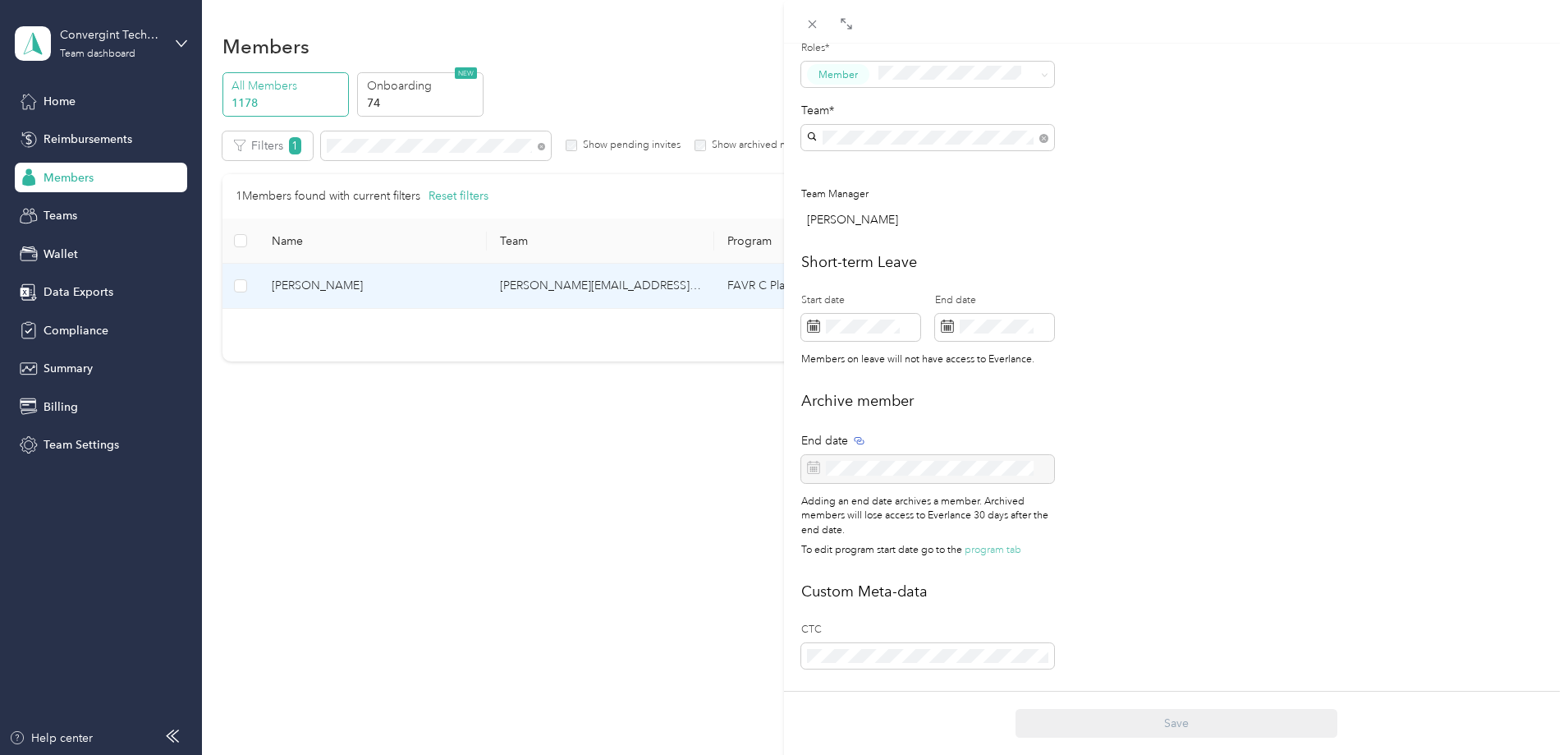
scroll to position [562, 0]
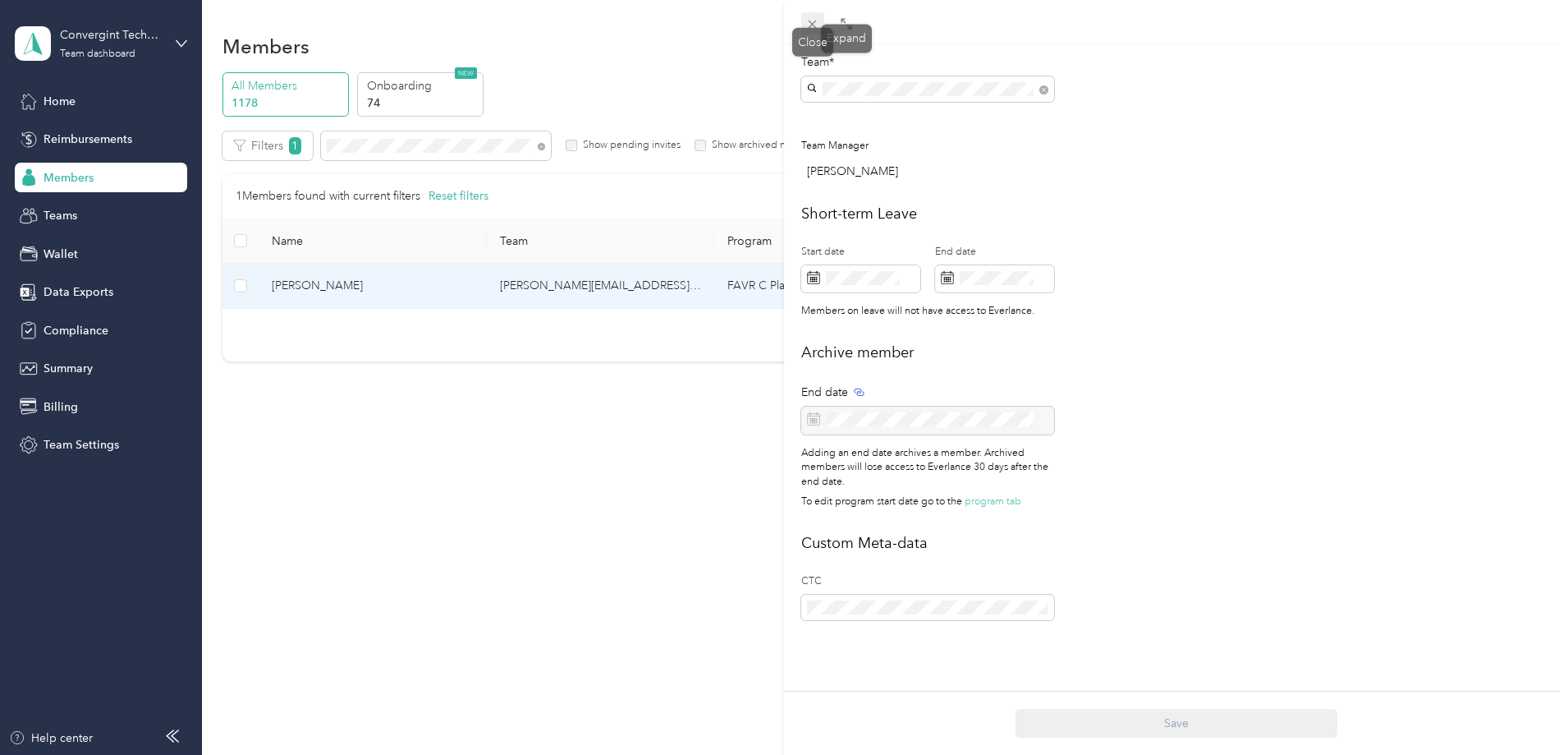
click at [814, 14] on span at bounding box center [812, 24] width 23 height 23
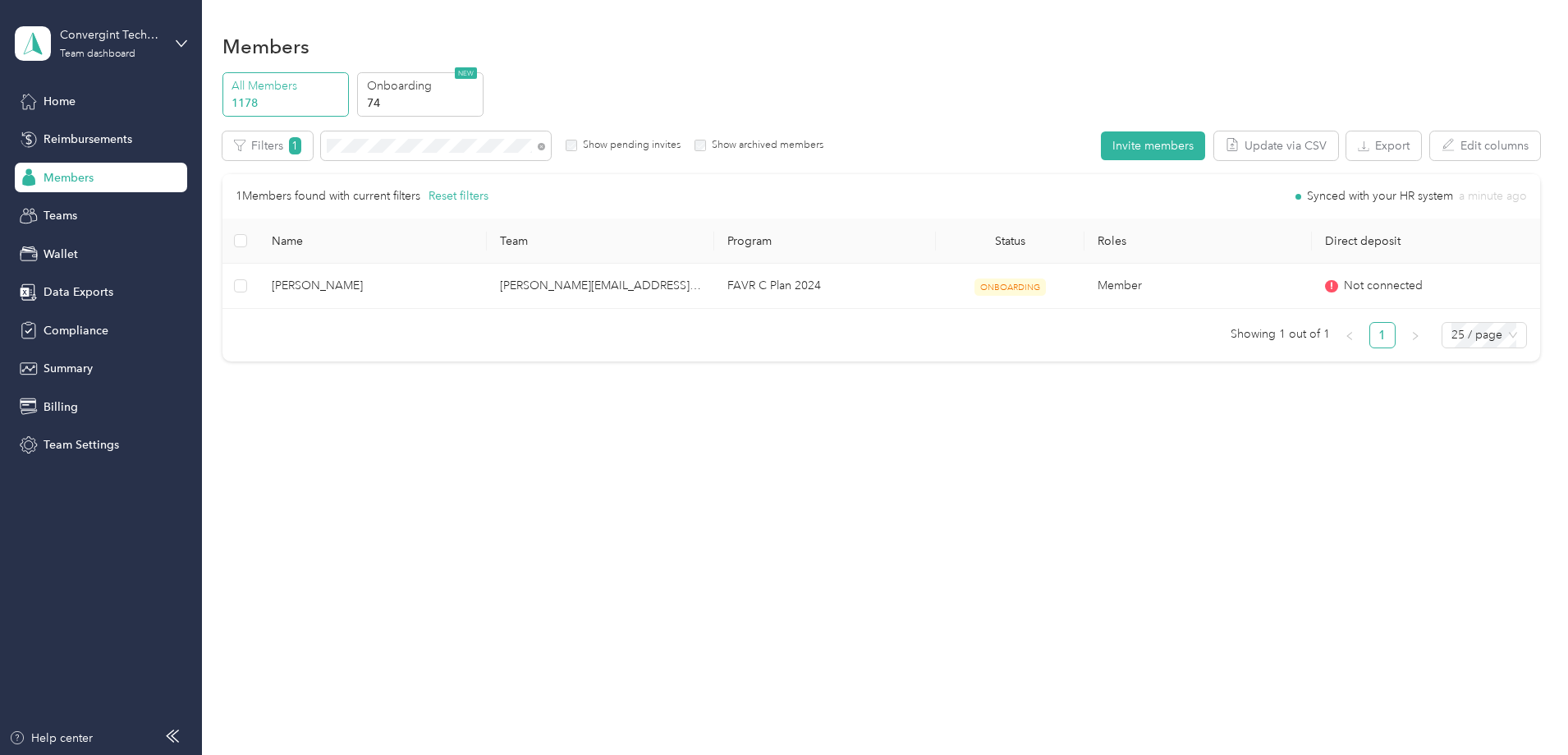
scroll to position [546, 0]
click at [545, 146] on icon at bounding box center [541, 146] width 8 height 8
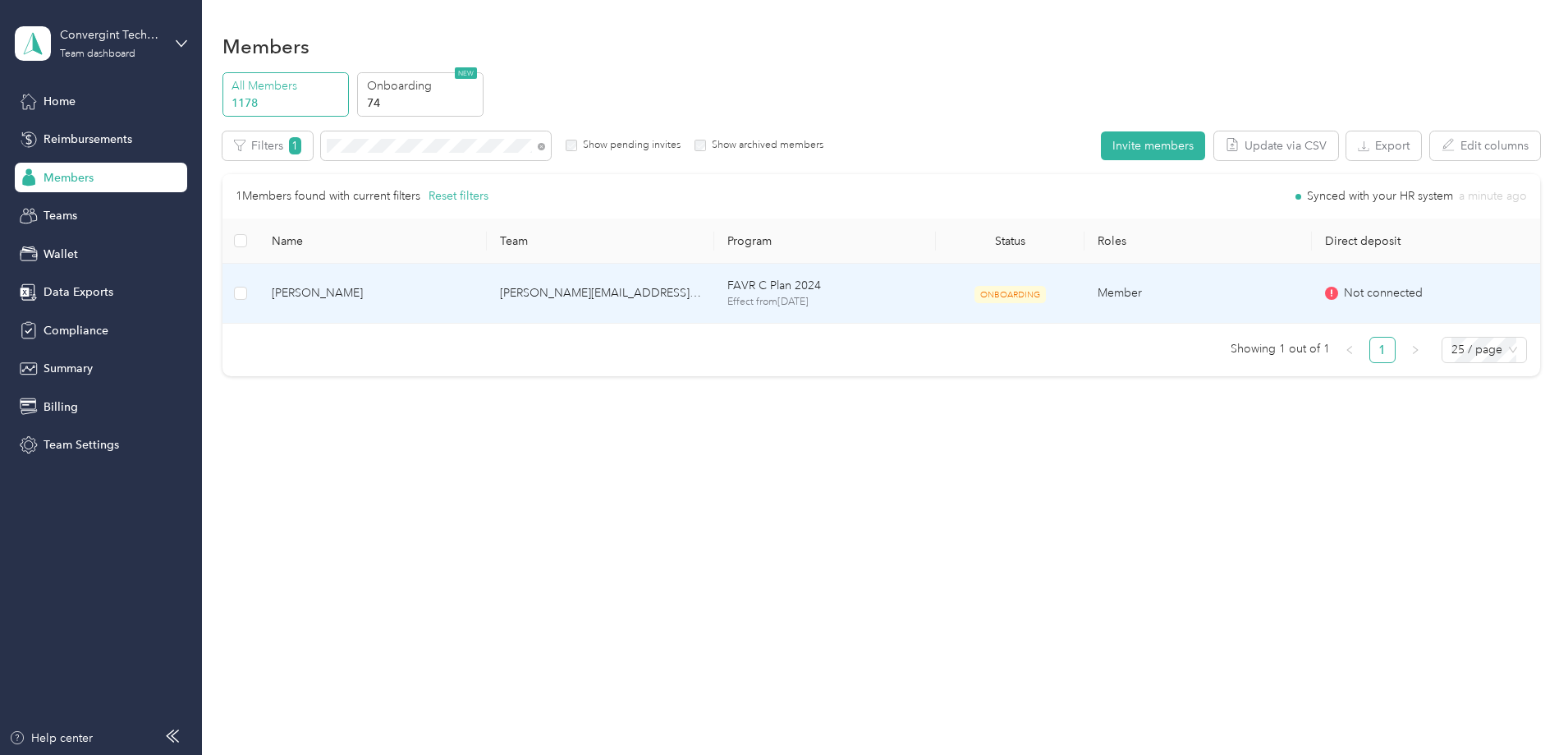
click at [588, 294] on td "[PERSON_NAME][EMAIL_ADDRESS][PERSON_NAME][DOMAIN_NAME]" at bounding box center [600, 293] width 227 height 60
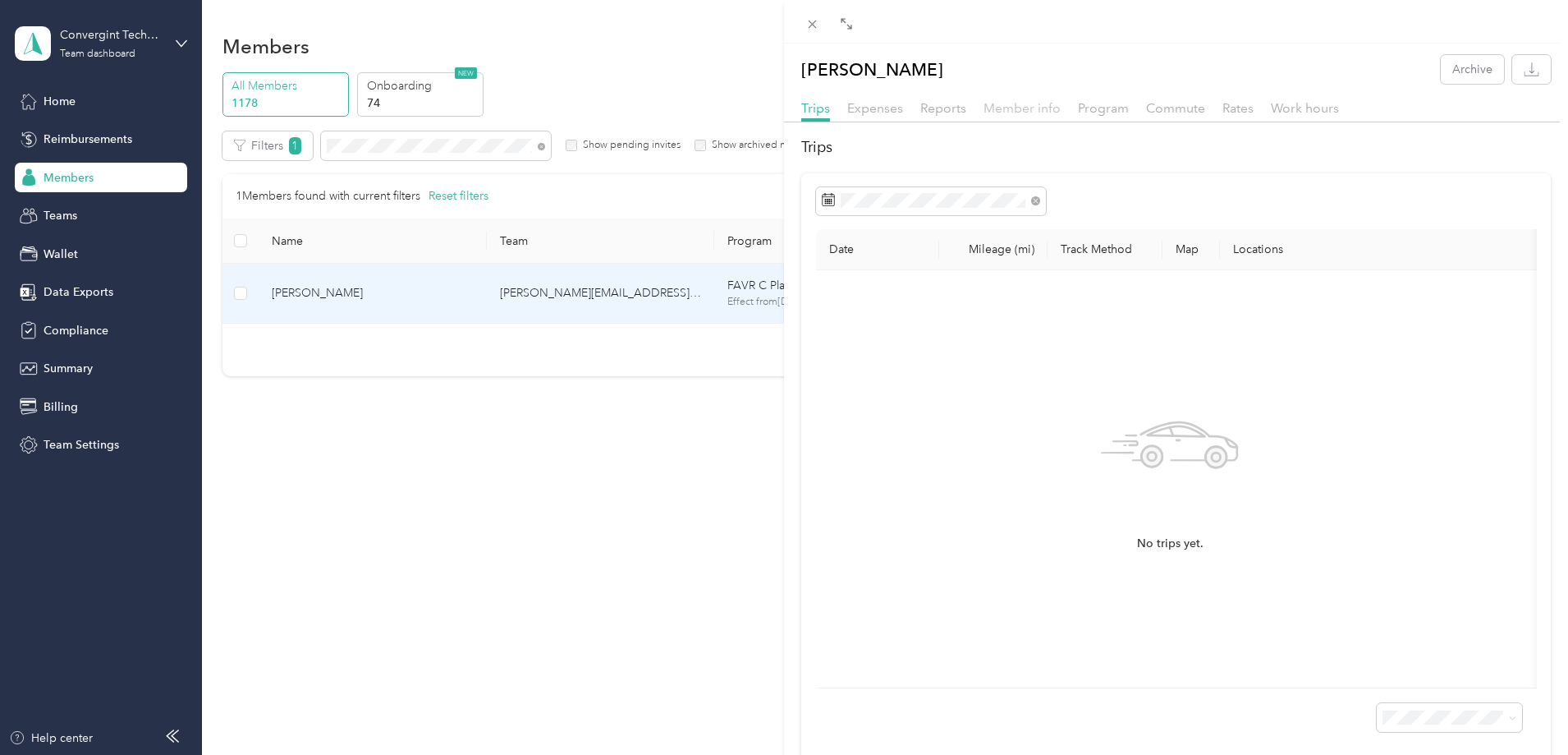
click at [1008, 110] on span "Member info" at bounding box center [1022, 108] width 78 height 16
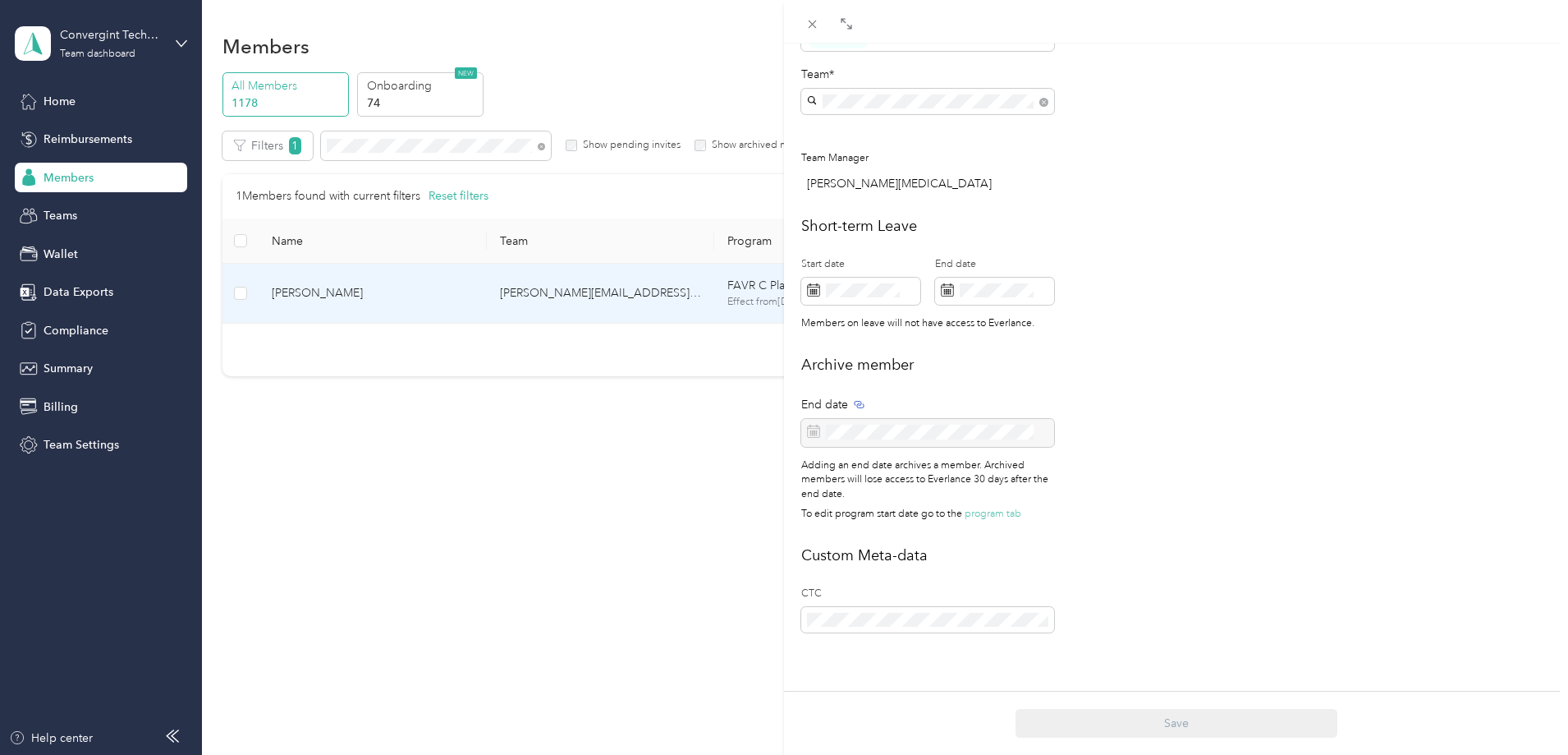
scroll to position [562, 0]
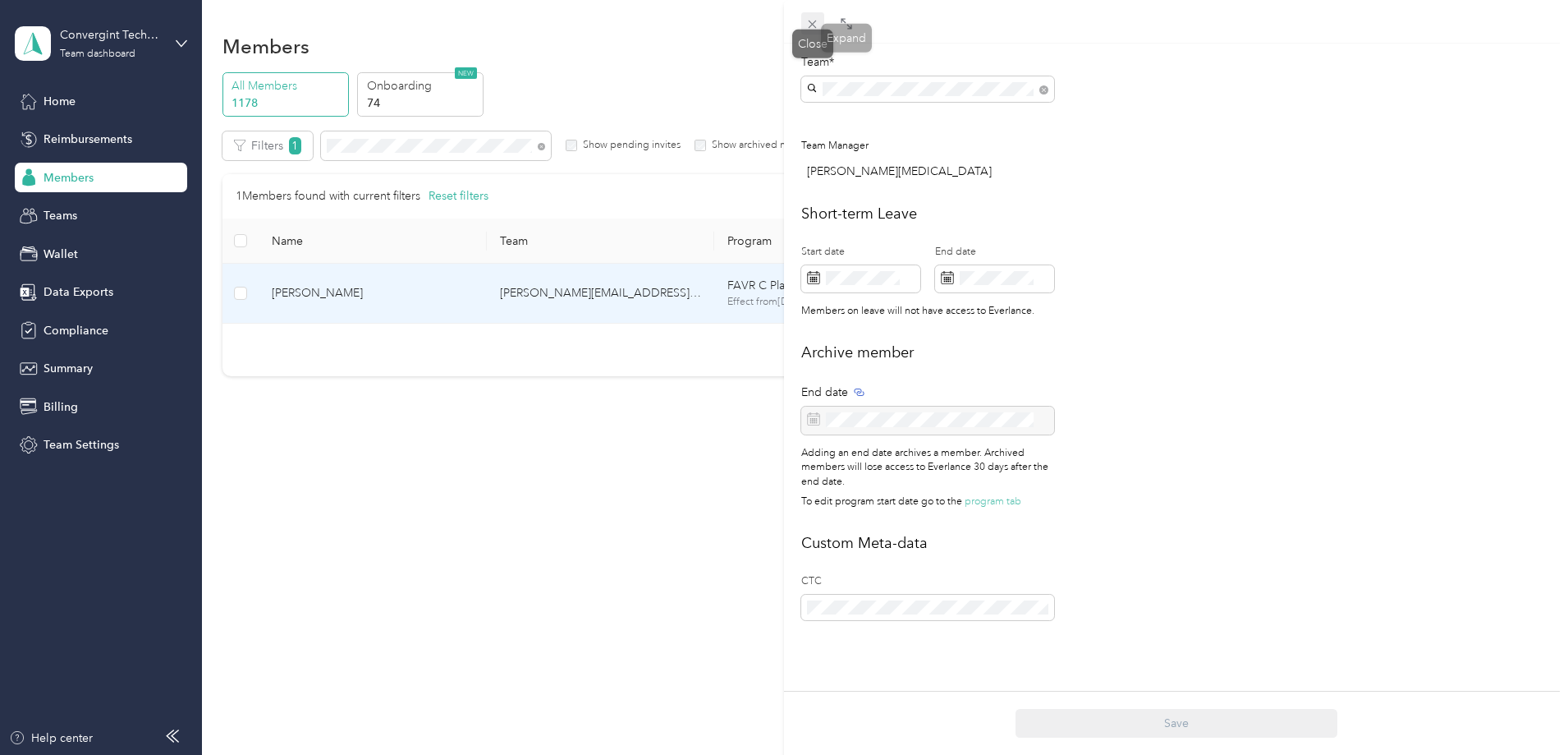
click at [813, 21] on icon at bounding box center [812, 25] width 14 height 14
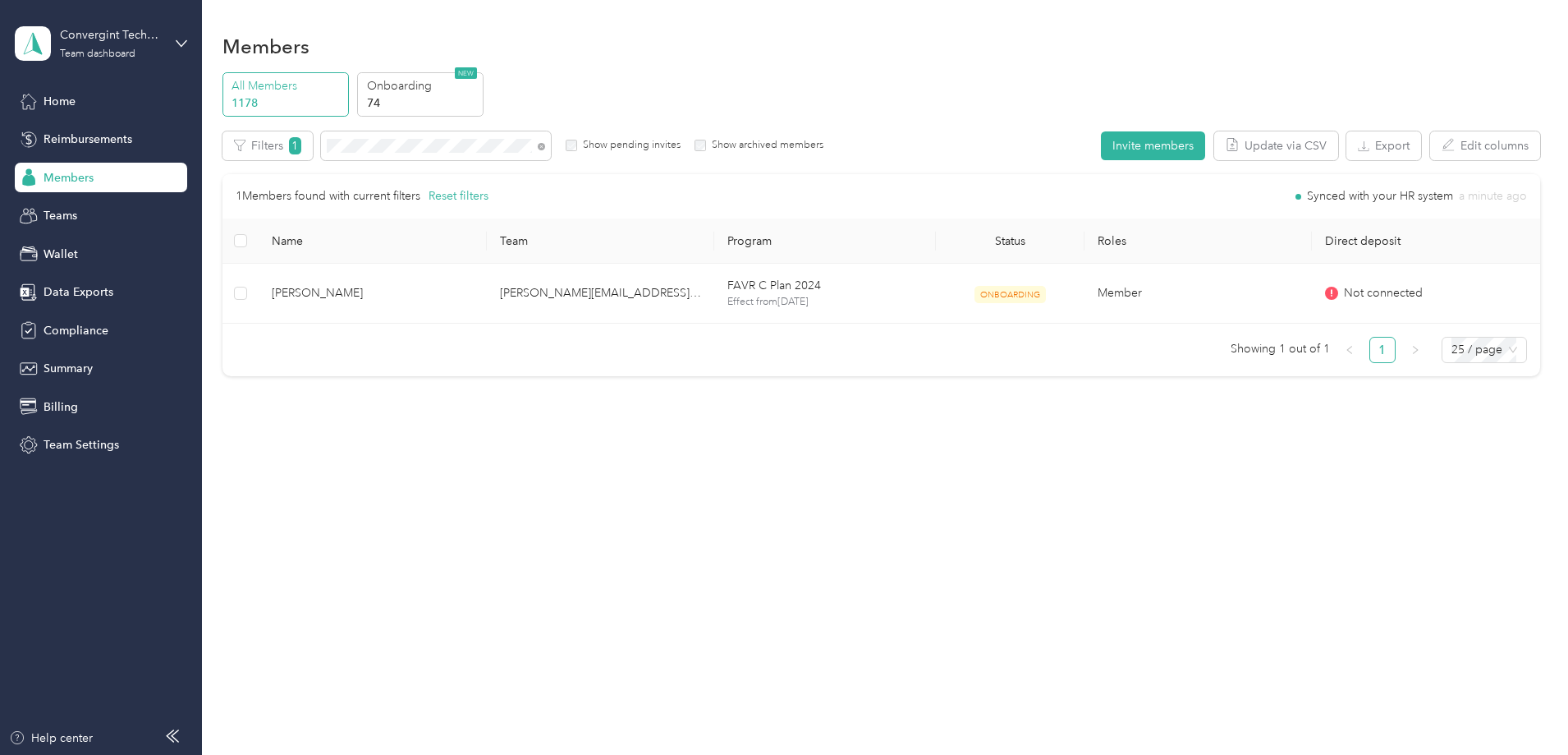
scroll to position [546, 0]
click at [545, 146] on icon at bounding box center [541, 146] width 8 height 8
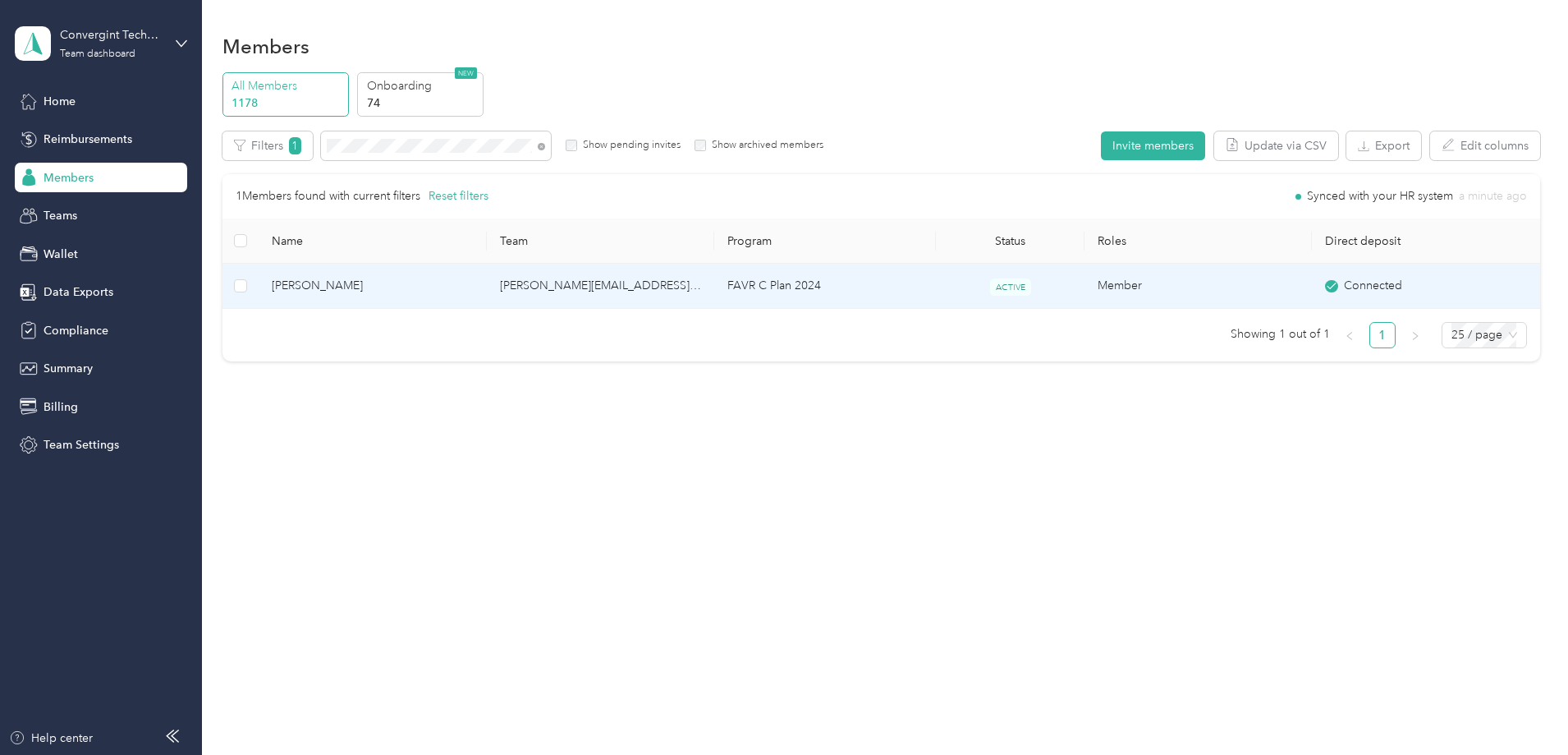
click at [473, 295] on span "[PERSON_NAME]" at bounding box center [372, 286] width 201 height 18
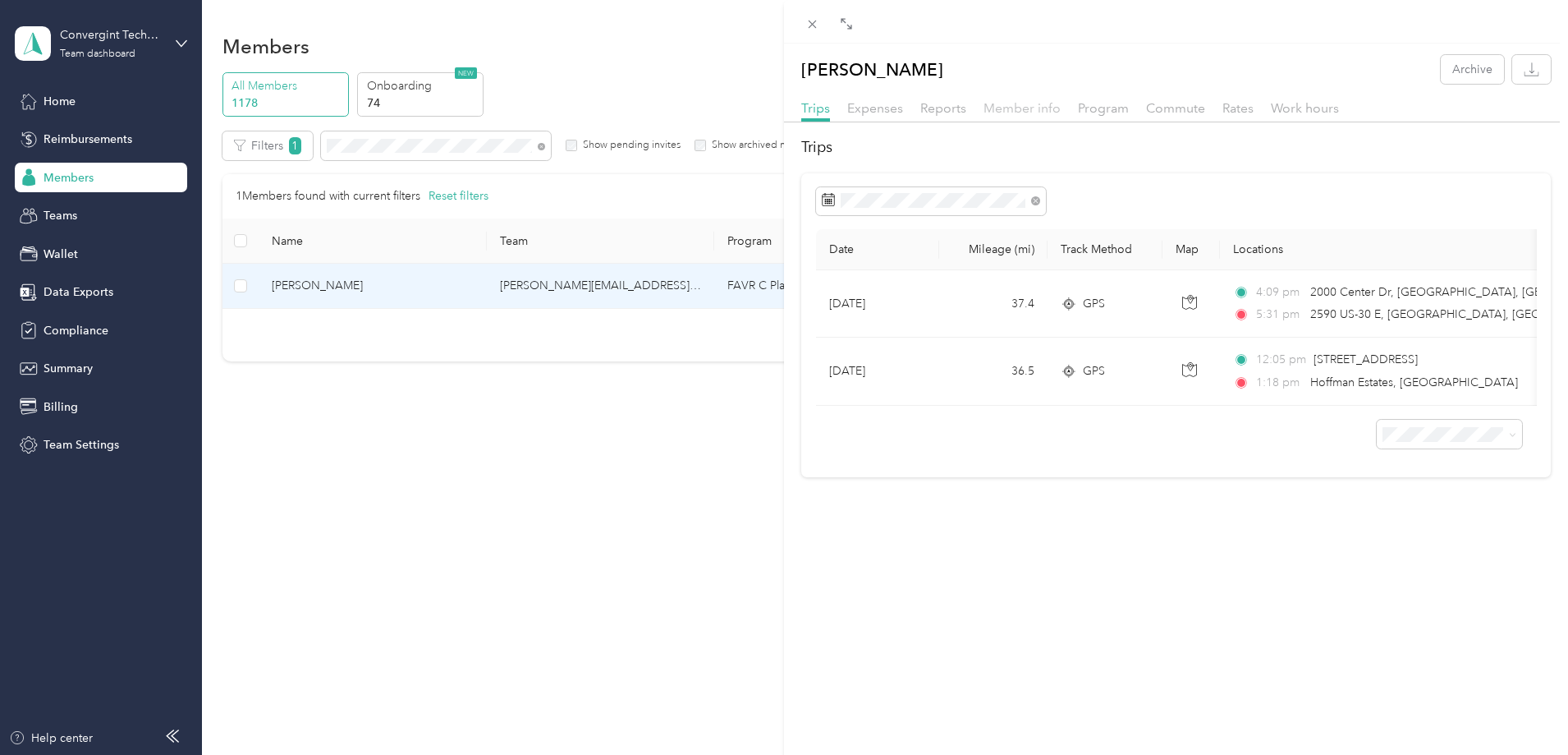
click at [1004, 108] on span "Member info" at bounding box center [1022, 108] width 78 height 16
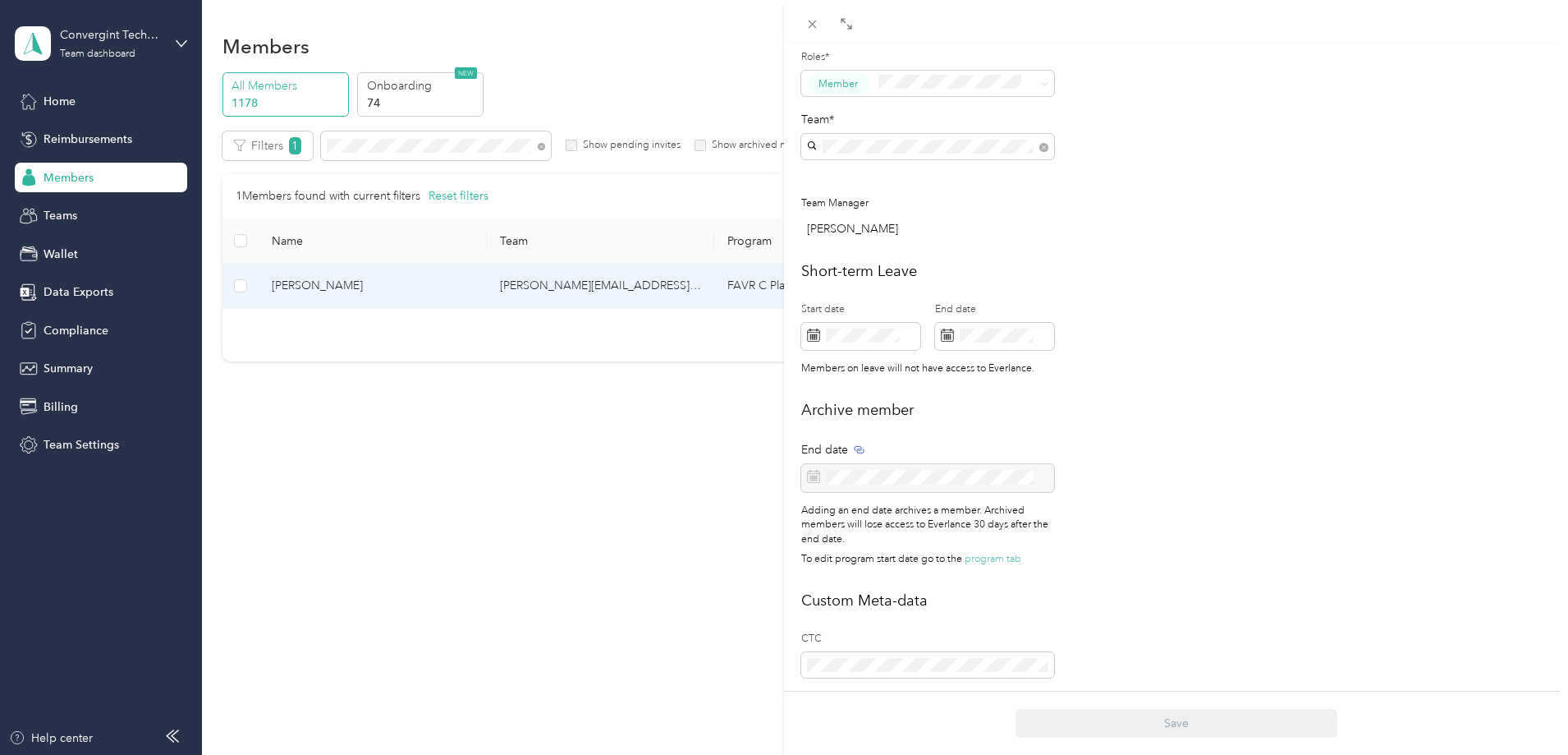
scroll to position [562, 0]
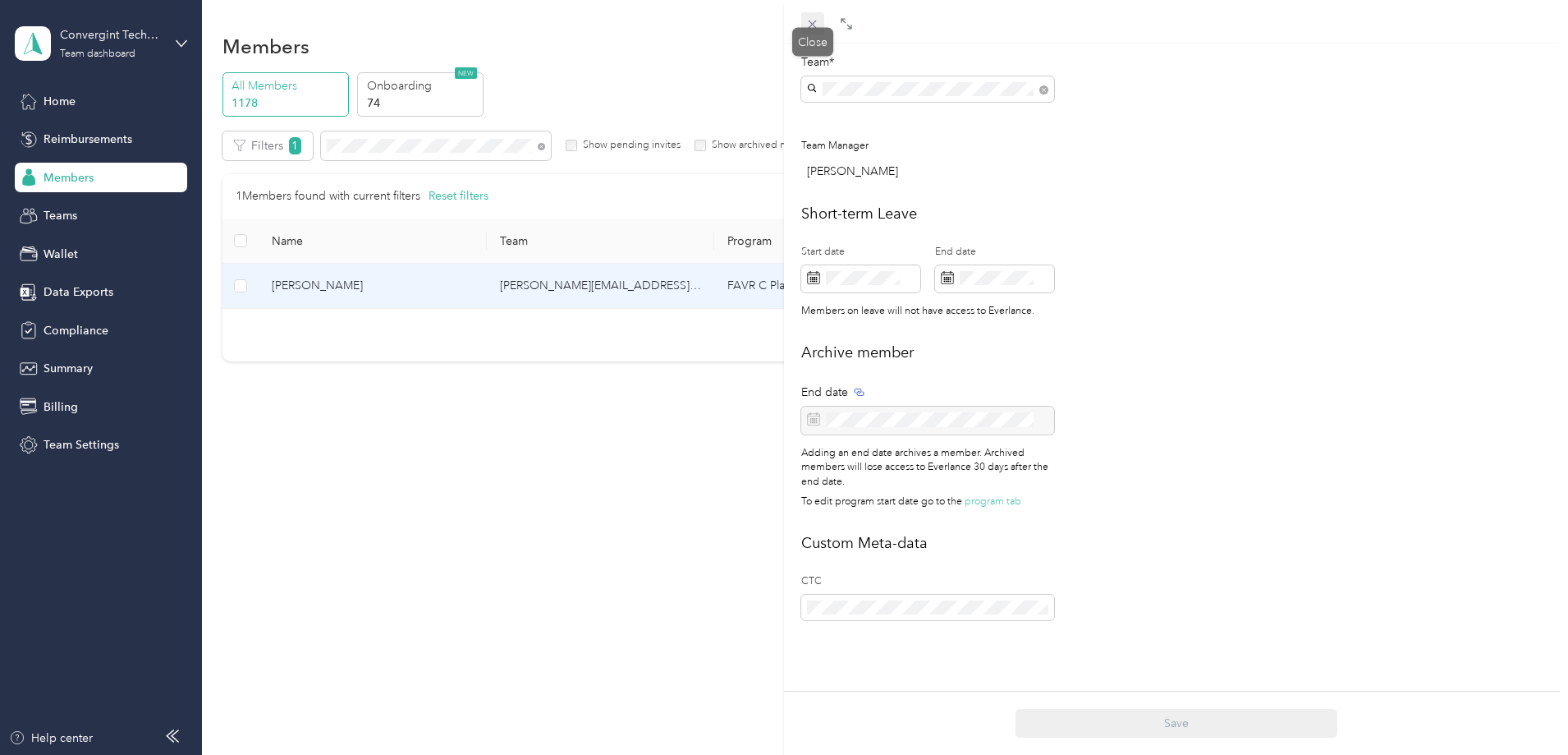
click at [808, 24] on icon at bounding box center [812, 25] width 14 height 14
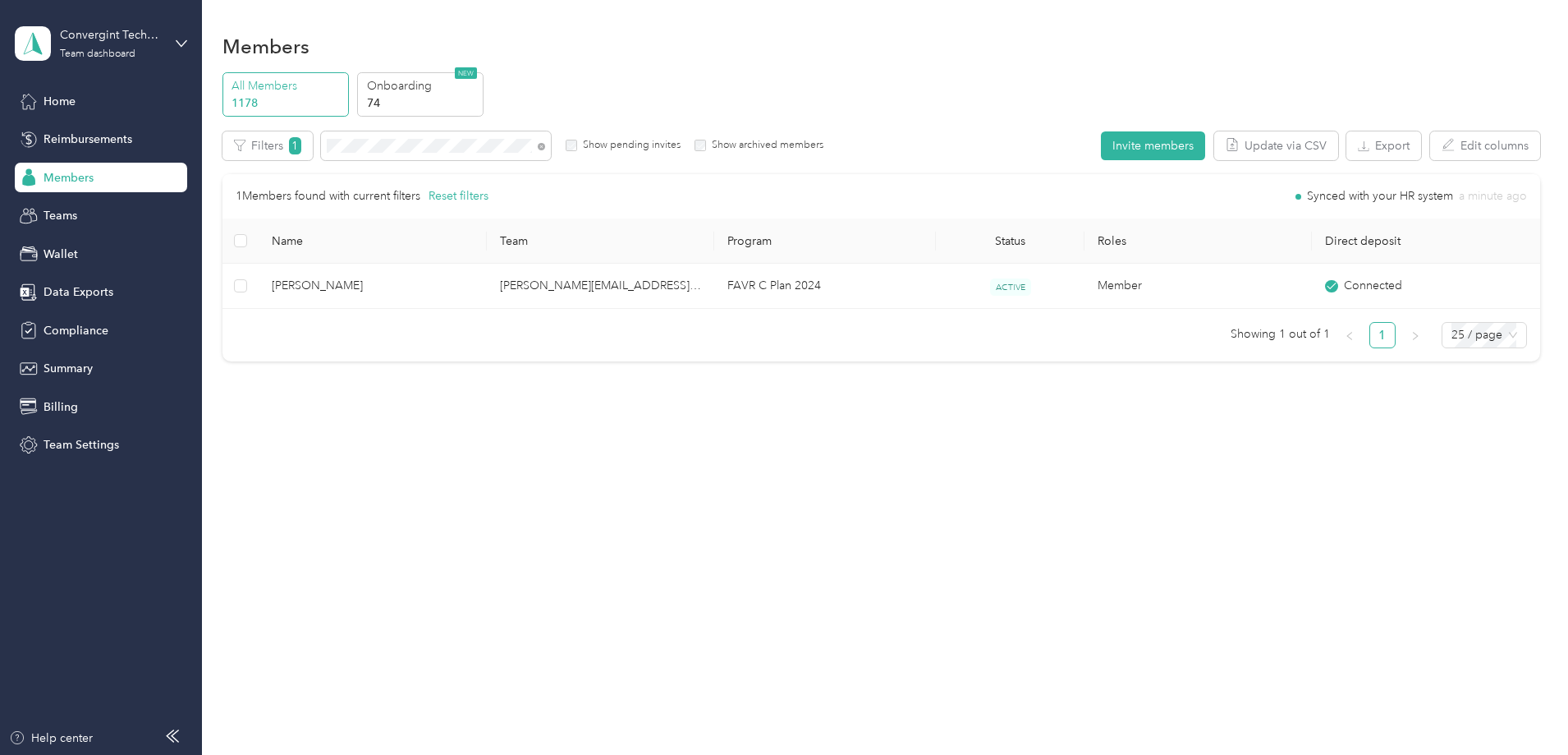
scroll to position [546, 0]
click at [545, 144] on icon at bounding box center [541, 146] width 8 height 8
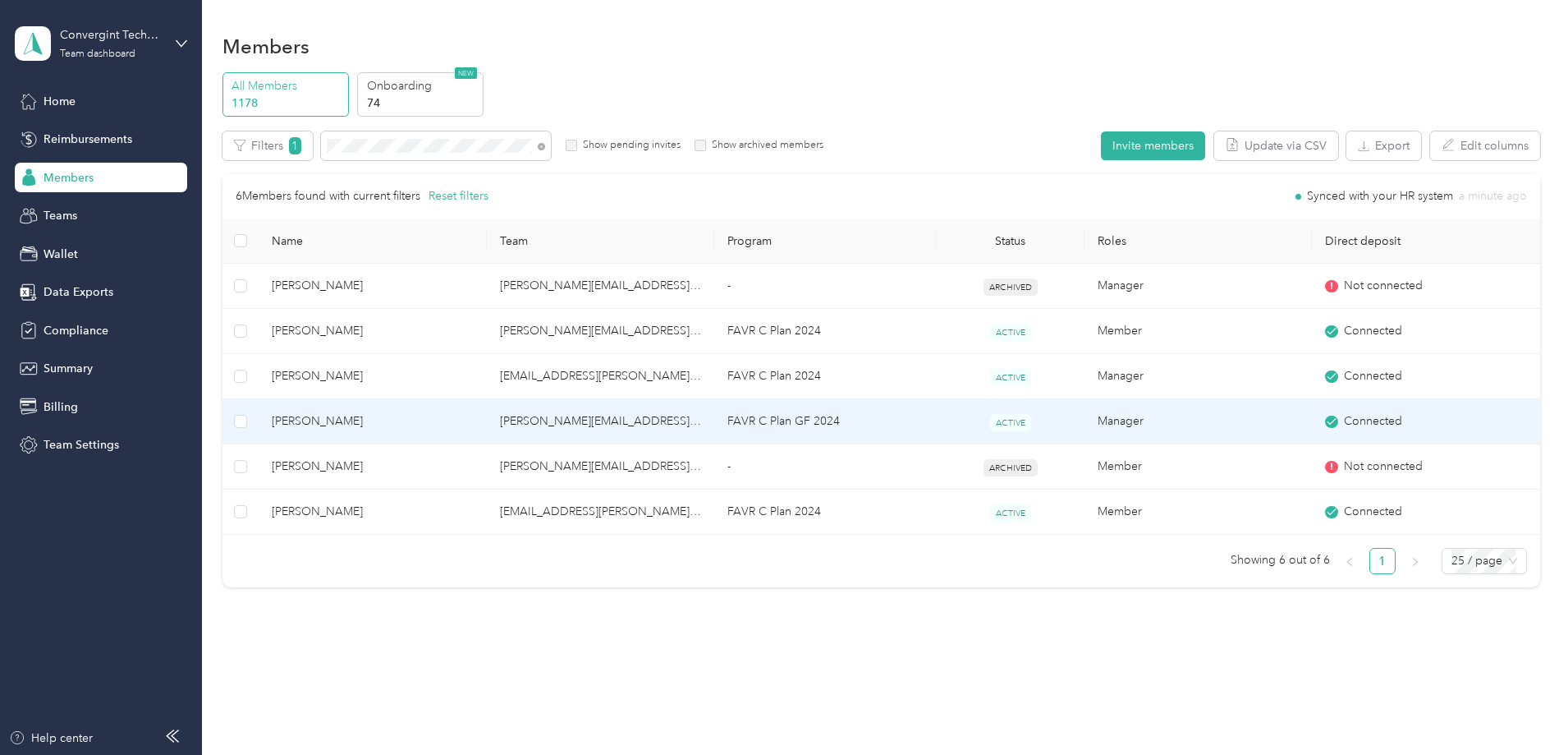
click at [643, 417] on td "[PERSON_NAME][EMAIL_ADDRESS][PERSON_NAME][DOMAIN_NAME]" at bounding box center [600, 422] width 227 height 45
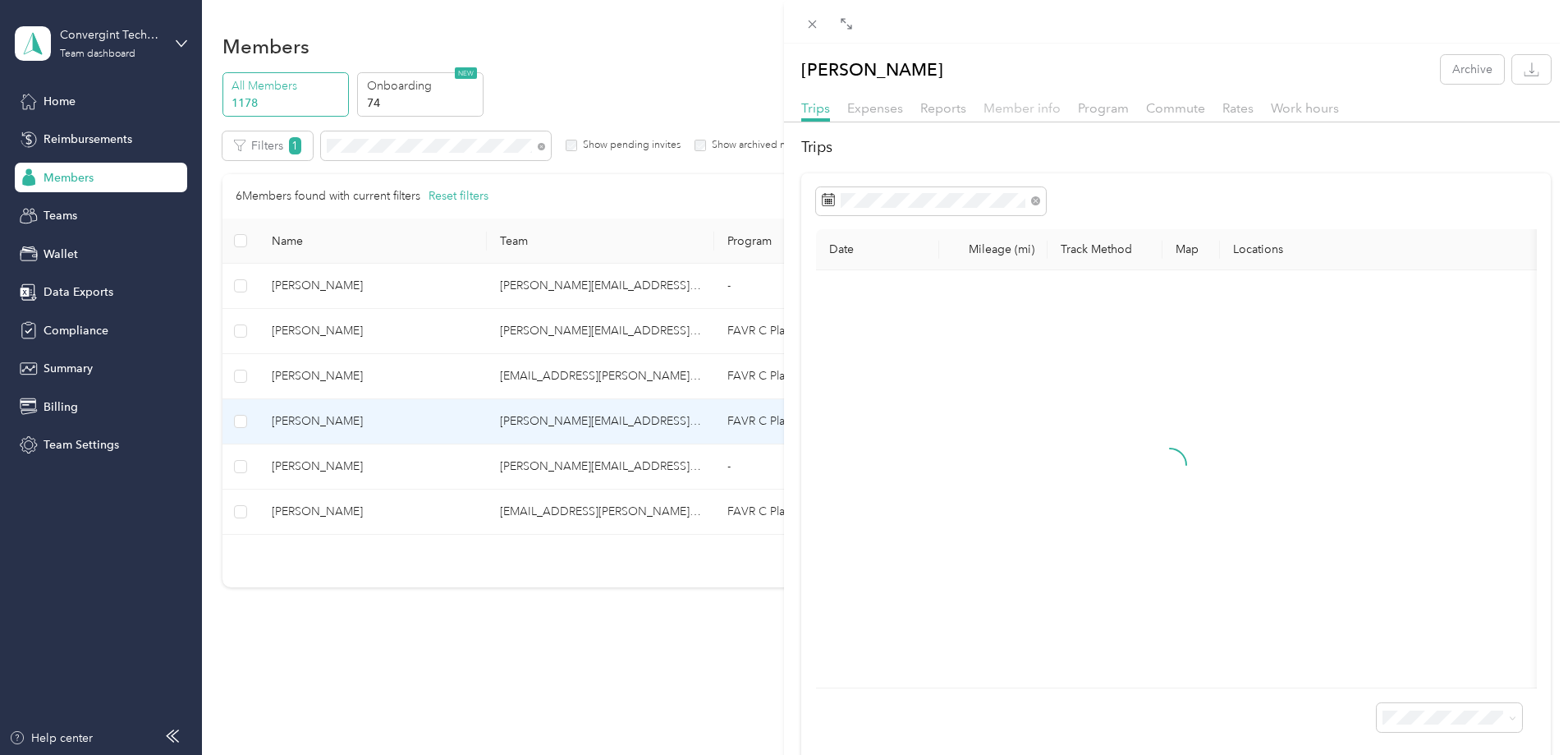
click at [1038, 106] on span "Member info" at bounding box center [1022, 108] width 78 height 16
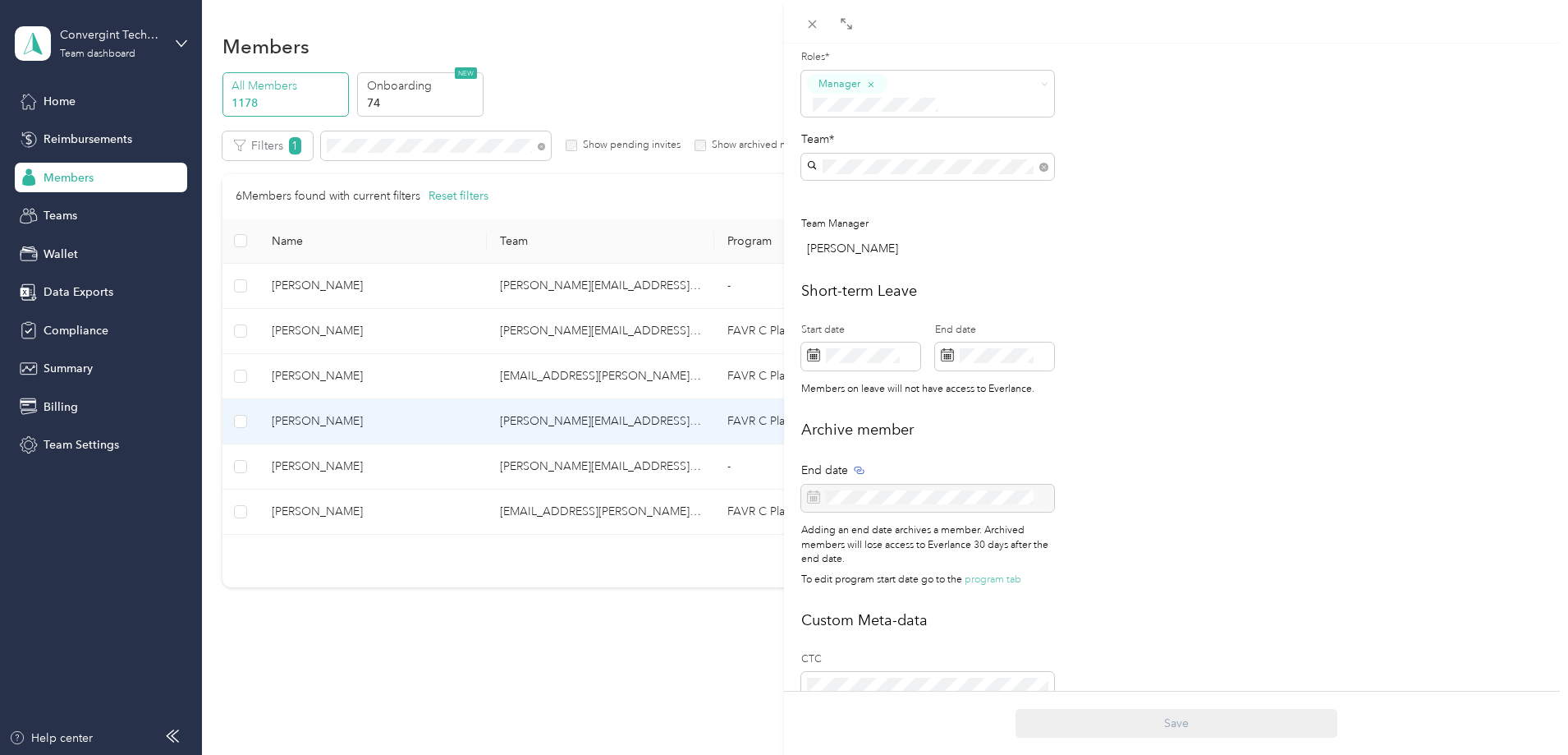
scroll to position [577, 0]
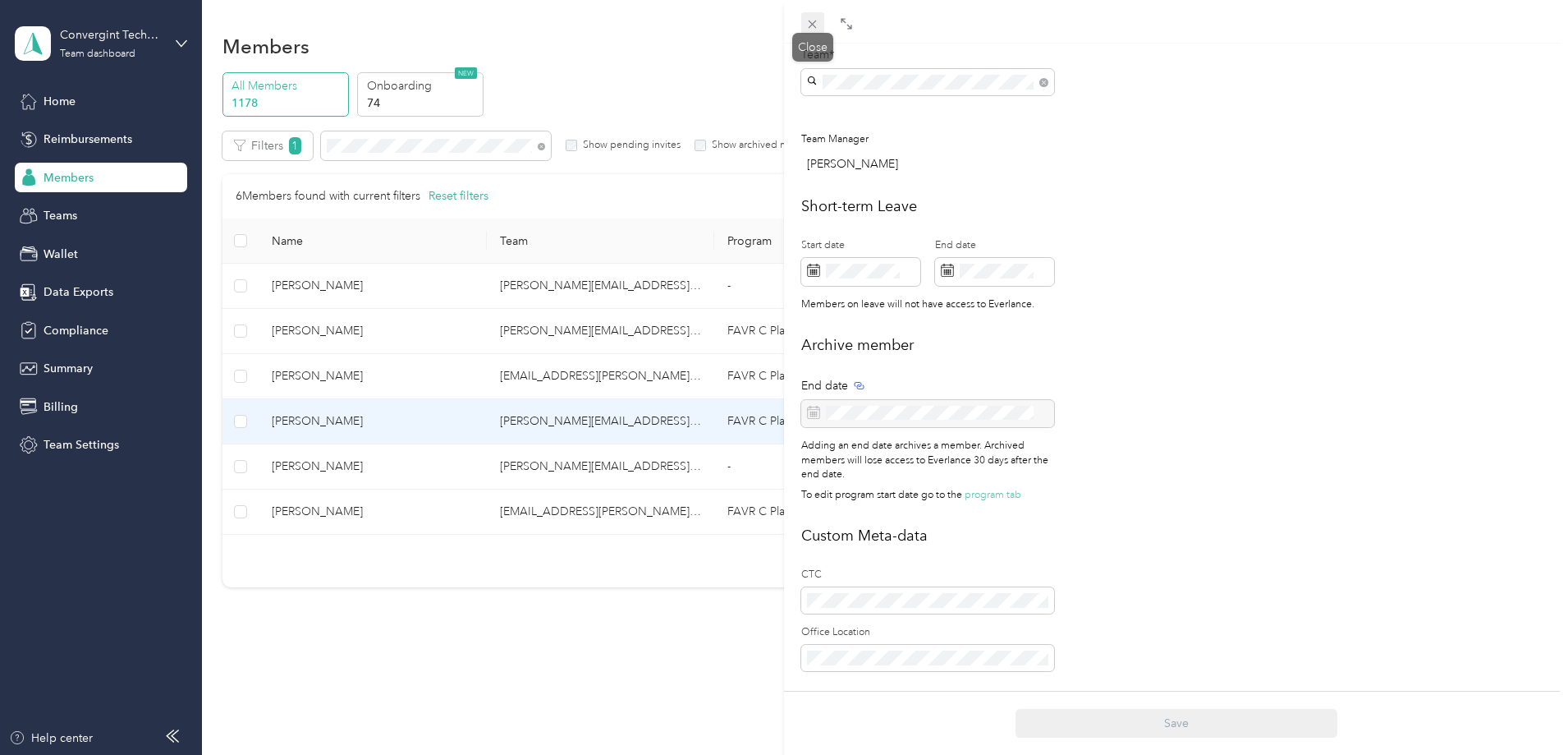
click at [816, 22] on icon at bounding box center [812, 25] width 8 height 8
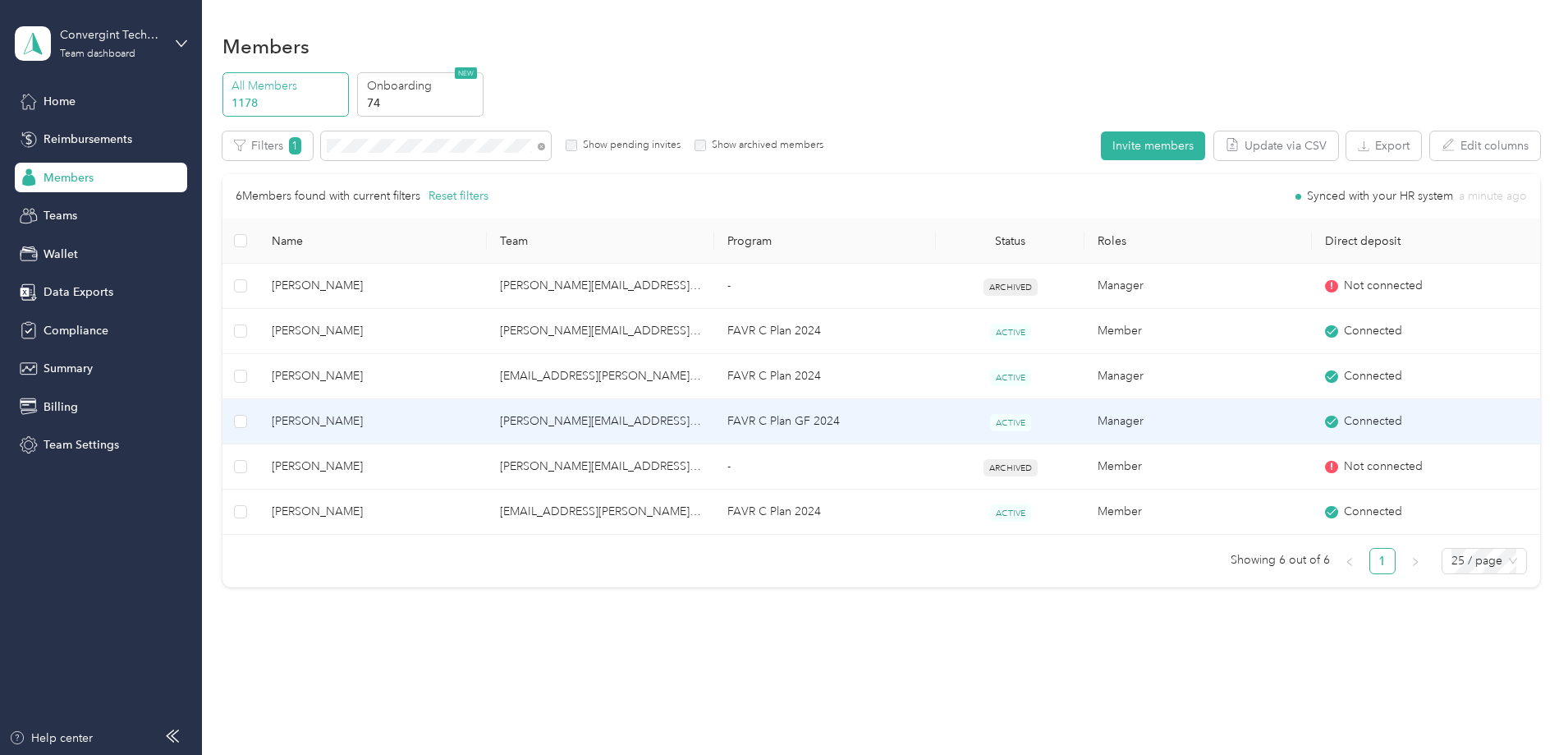
scroll to position [560, 0]
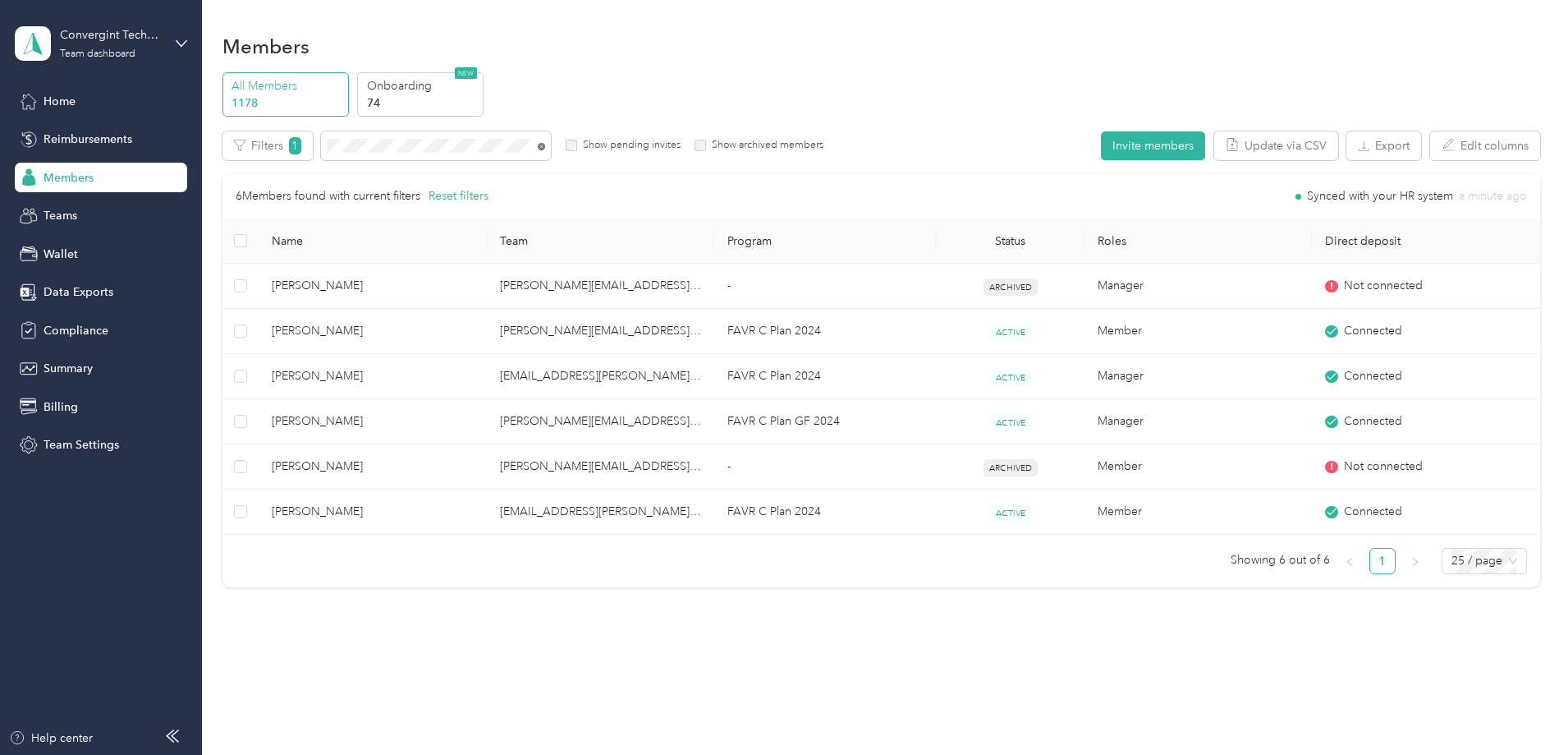
click at [545, 148] on icon at bounding box center [541, 146] width 8 height 8
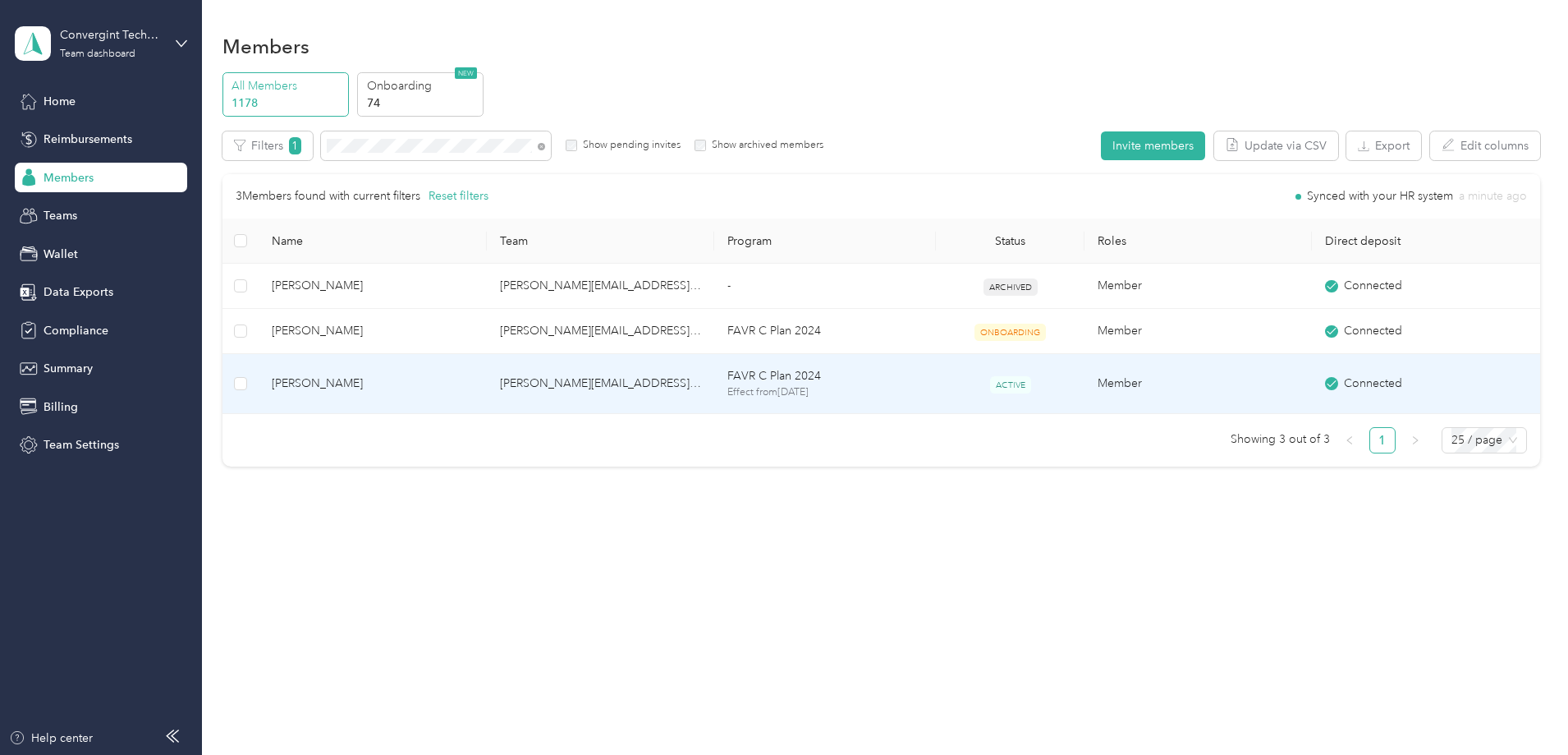
click at [704, 383] on td "[PERSON_NAME][EMAIL_ADDRESS][PERSON_NAME][DOMAIN_NAME]" at bounding box center [600, 383] width 227 height 60
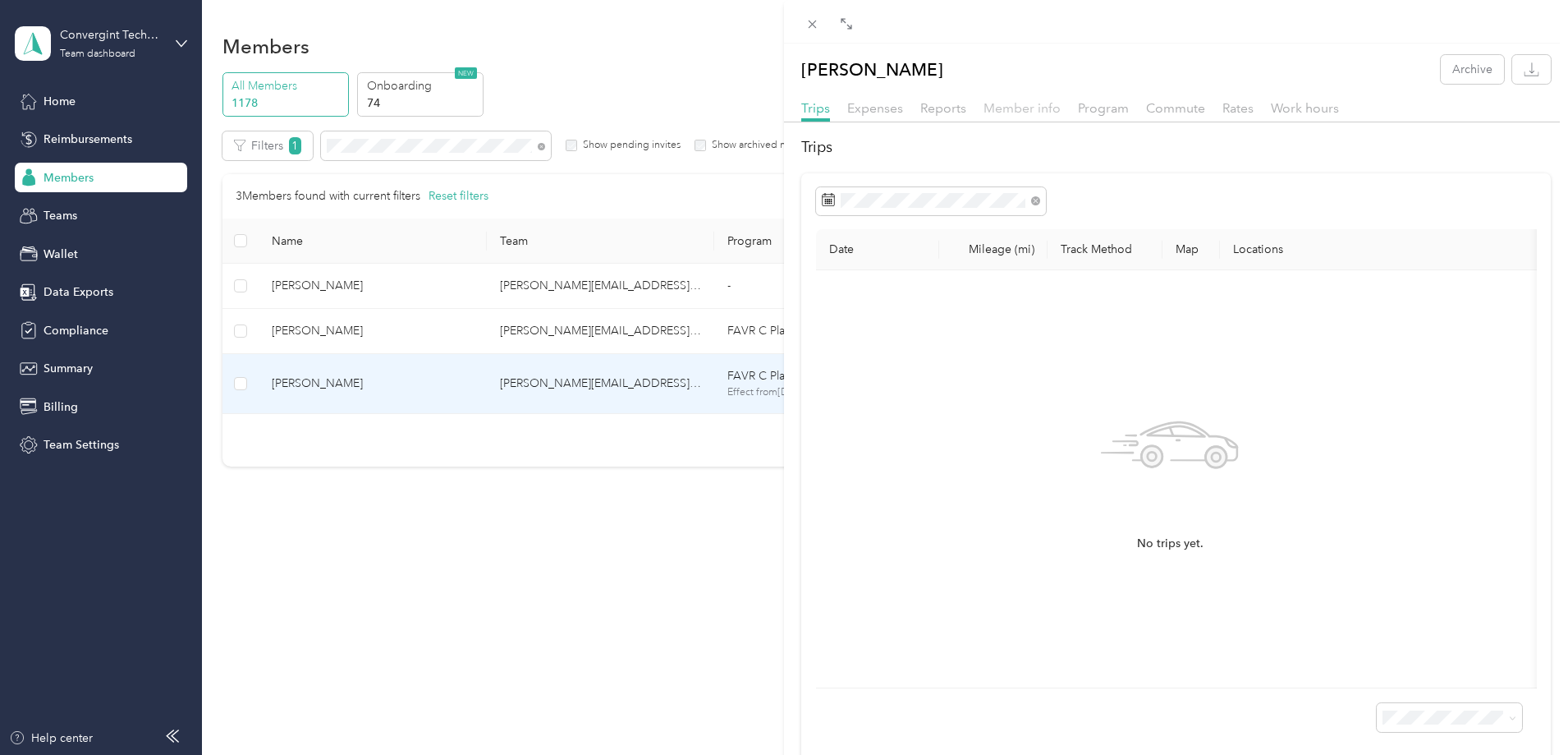
click at [1002, 112] on span "Member info" at bounding box center [1022, 108] width 78 height 16
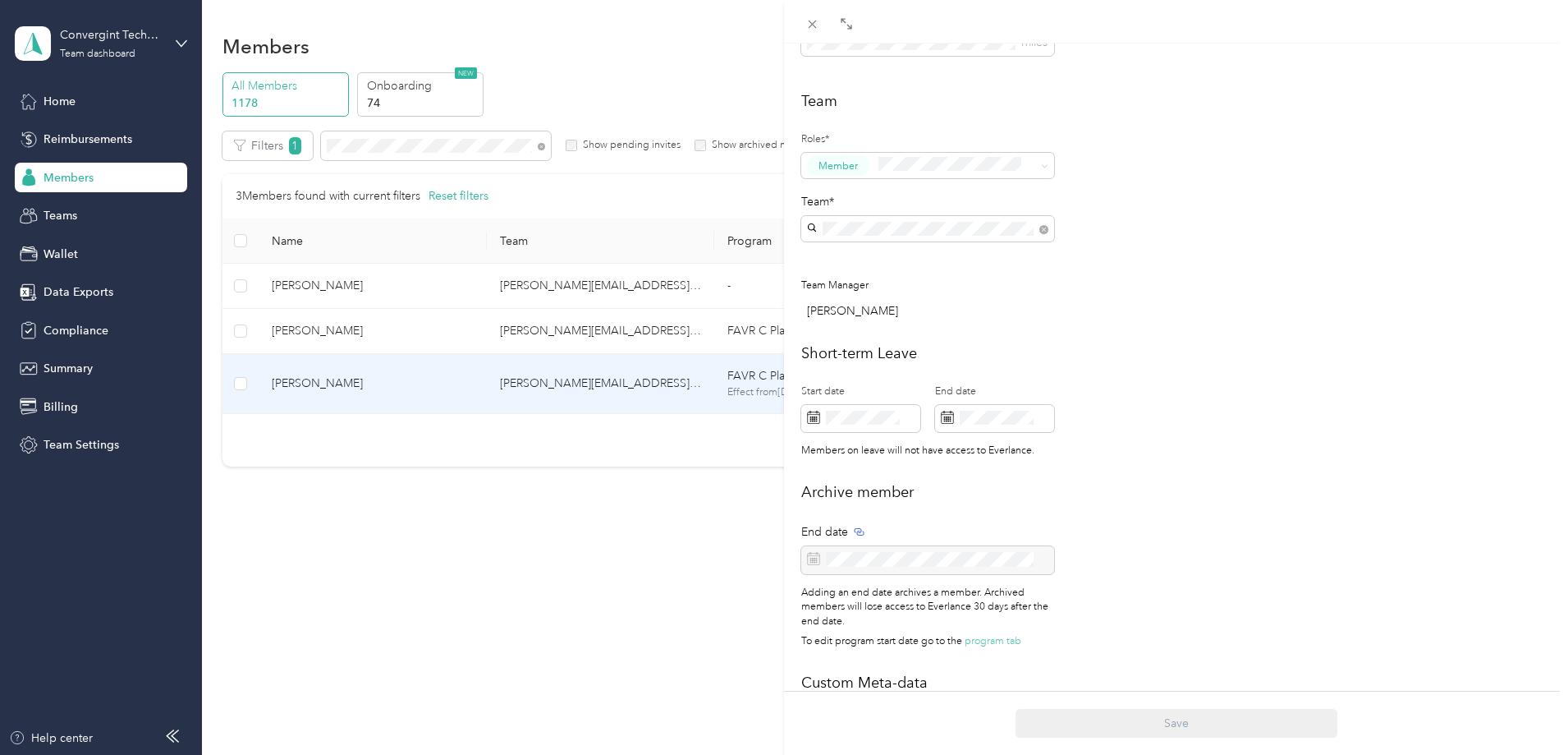
scroll to position [562, 0]
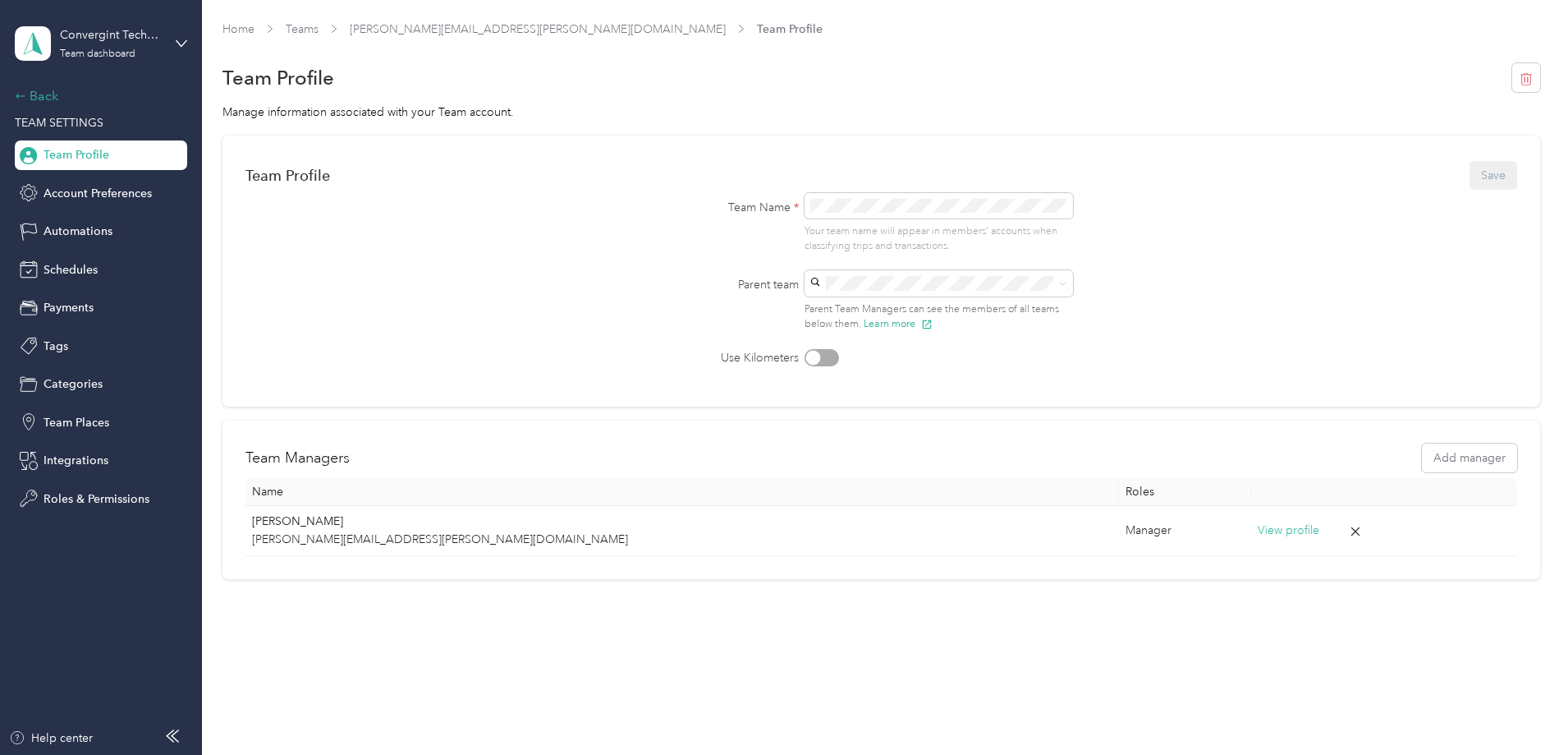
click at [38, 95] on div "Back" at bounding box center [96, 96] width 164 height 20
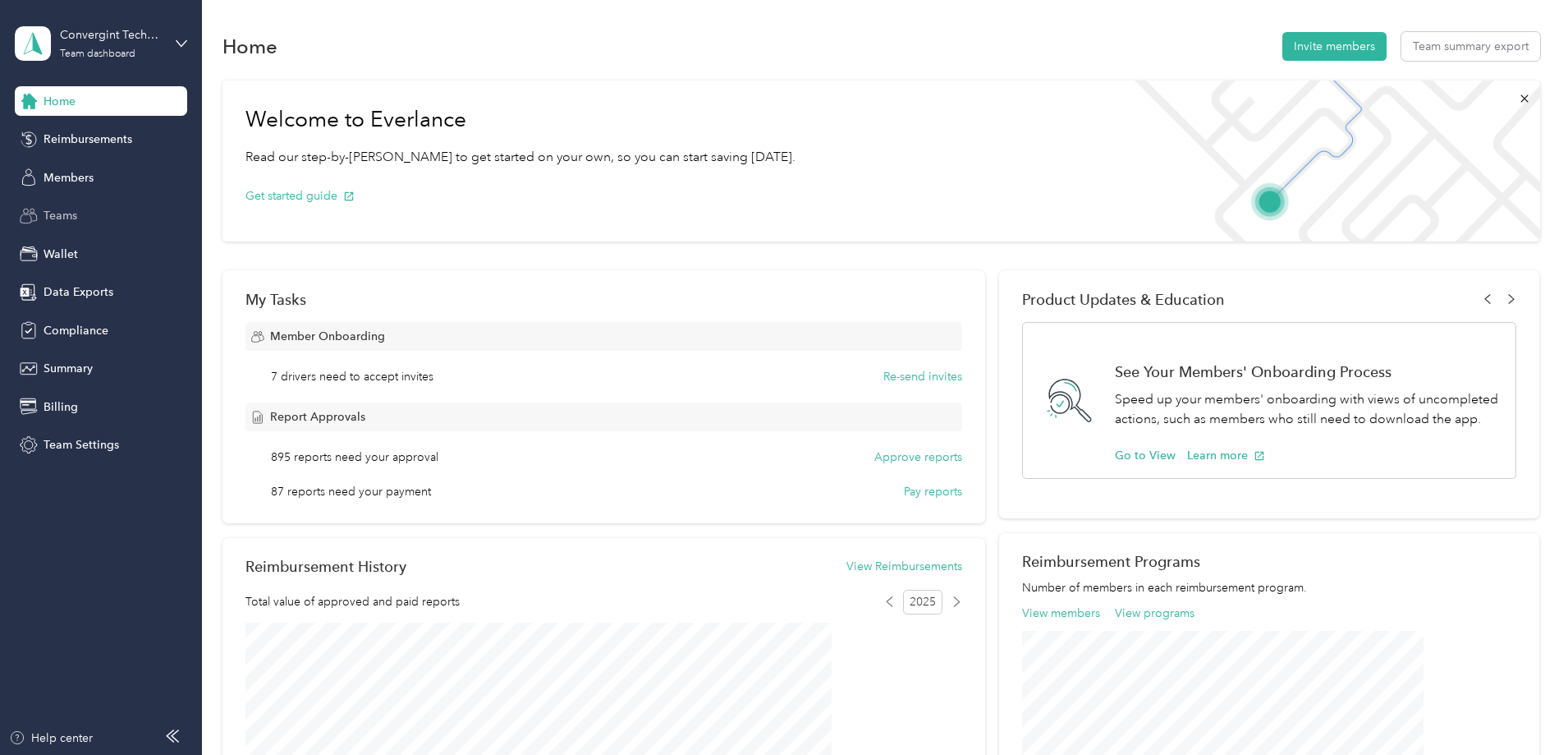
click at [73, 216] on span "Teams" at bounding box center [60, 216] width 33 height 18
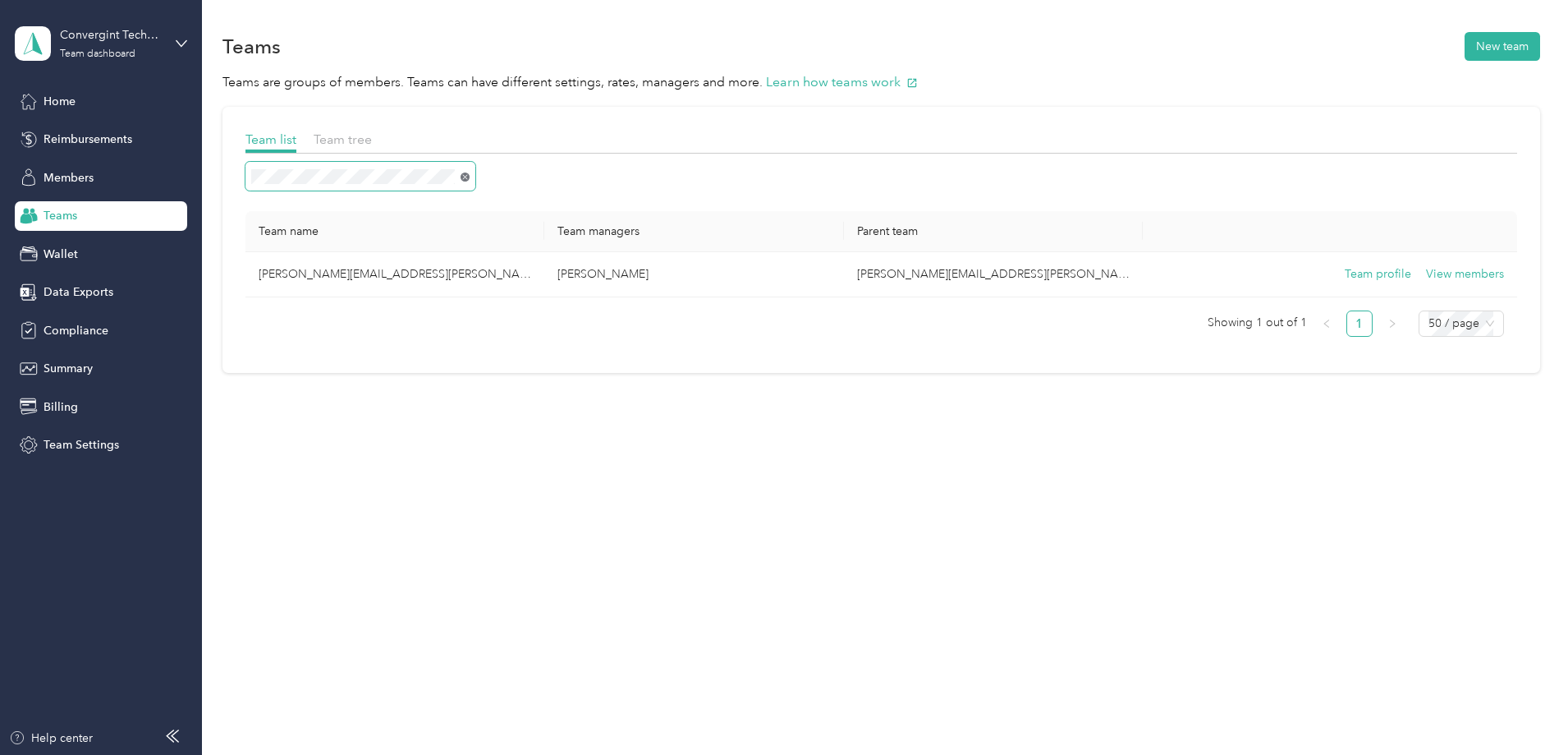
click at [470, 176] on icon at bounding box center [465, 176] width 9 height 9
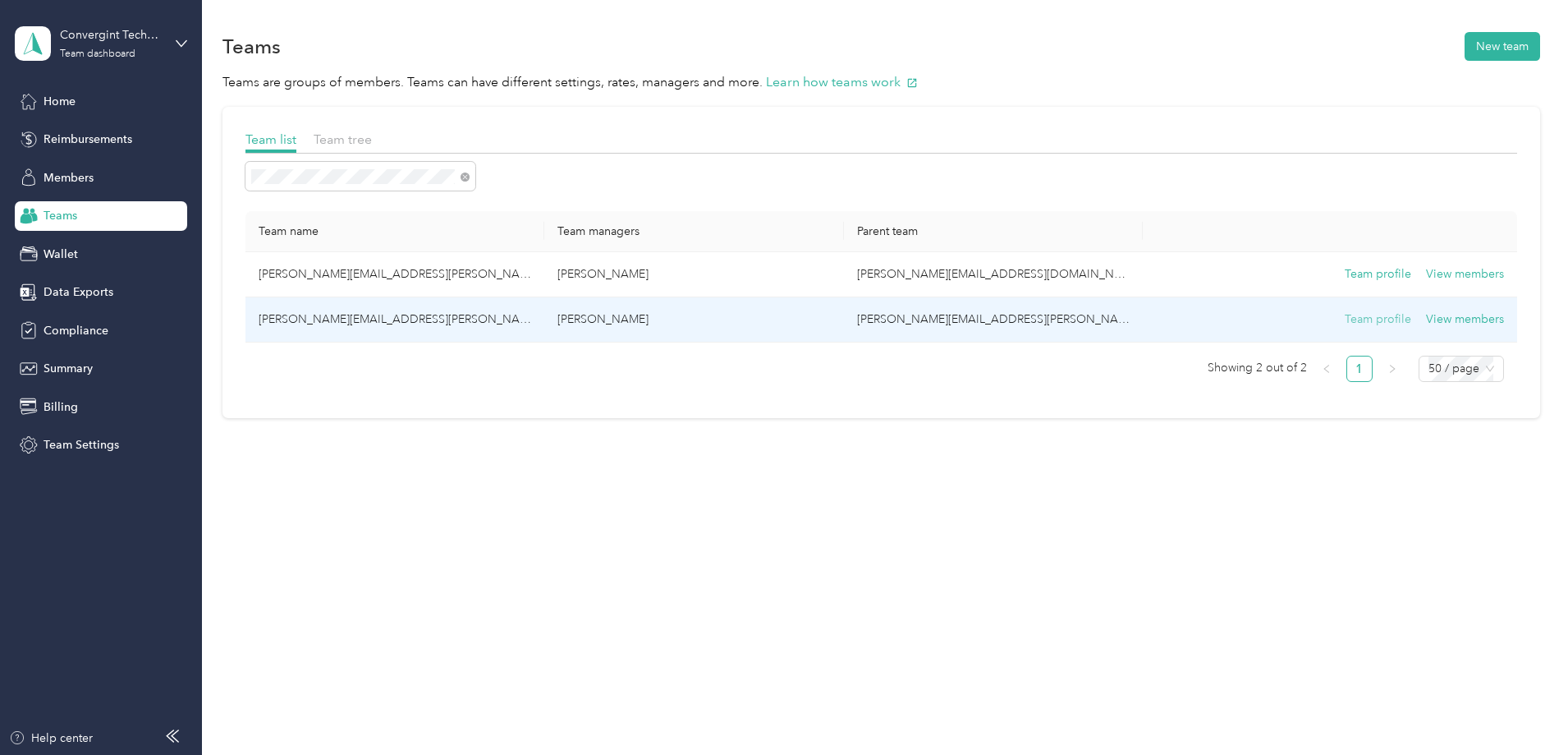
click at [1345, 321] on button "Team profile" at bounding box center [1378, 319] width 67 height 18
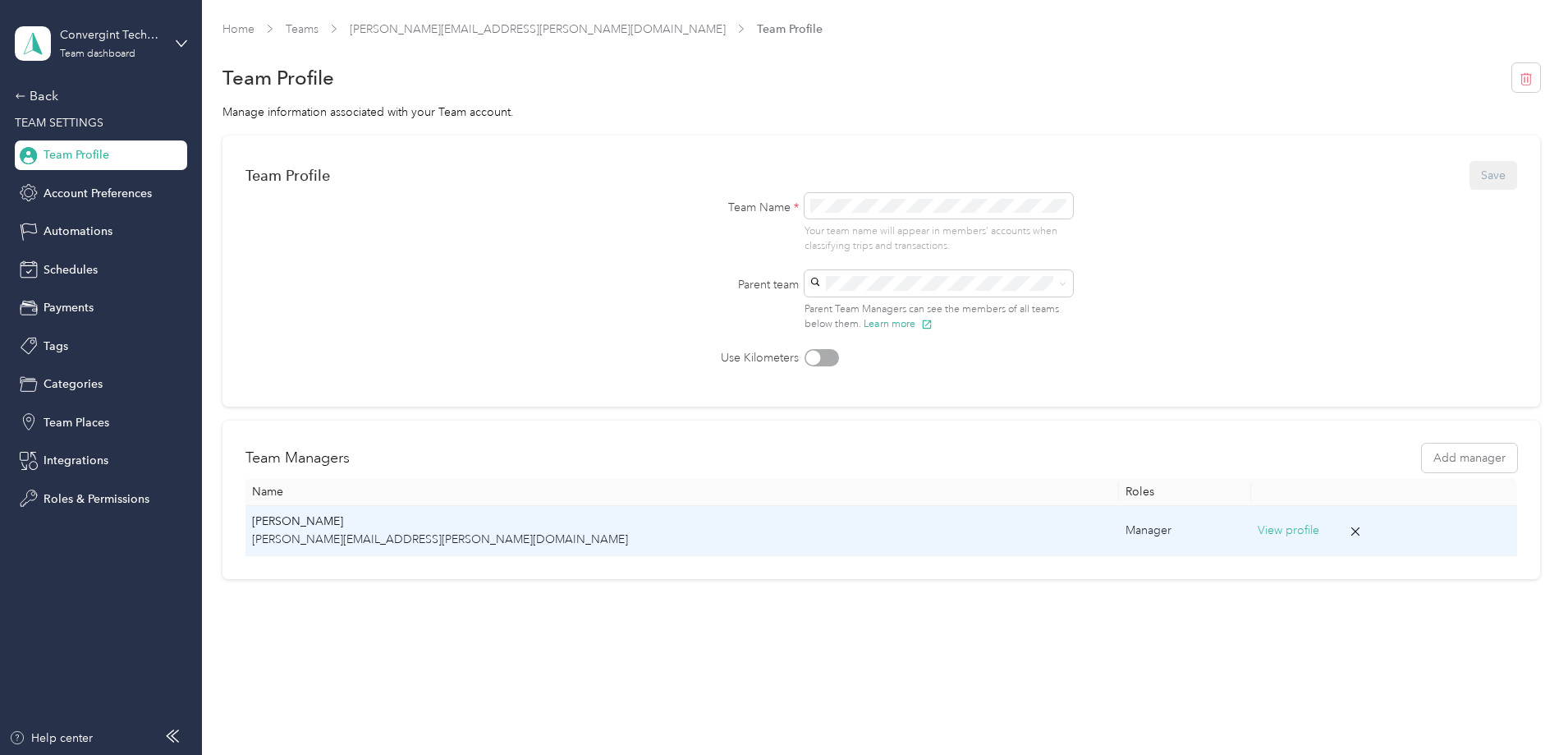
click at [1258, 529] on button "View profile" at bounding box center [1288, 531] width 62 height 18
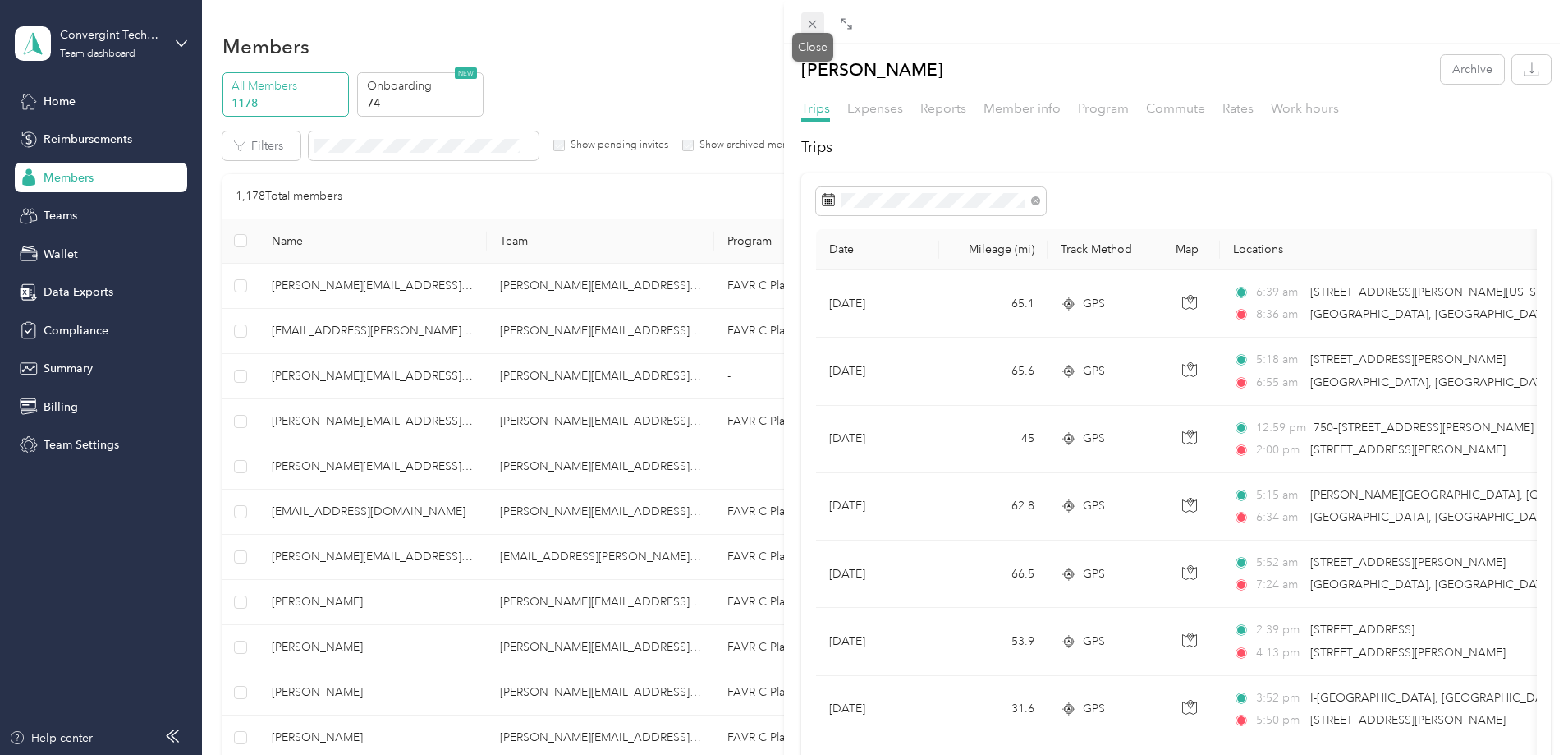
click at [814, 27] on icon at bounding box center [812, 25] width 8 height 8
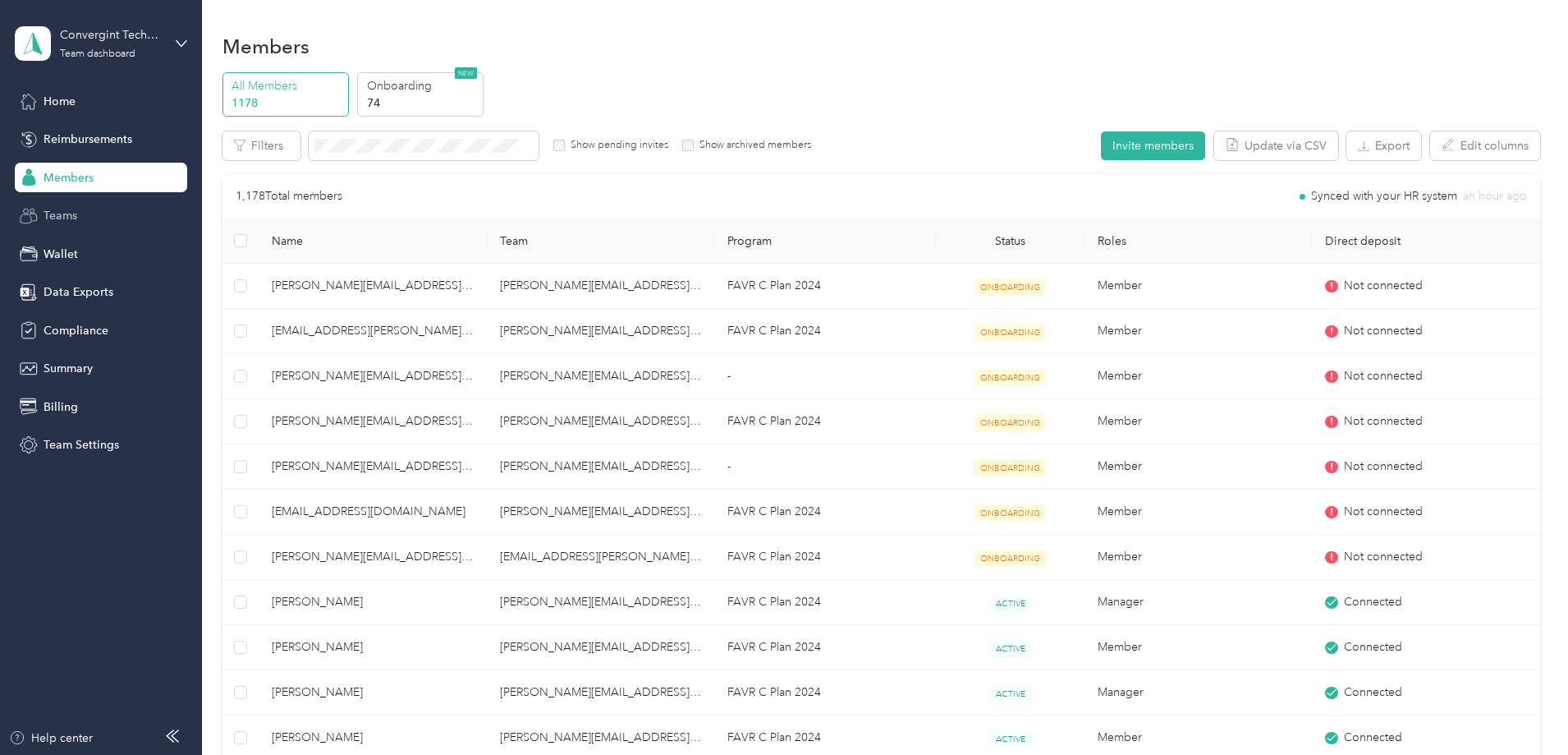
click at [63, 207] on span "Teams" at bounding box center [60, 216] width 33 height 18
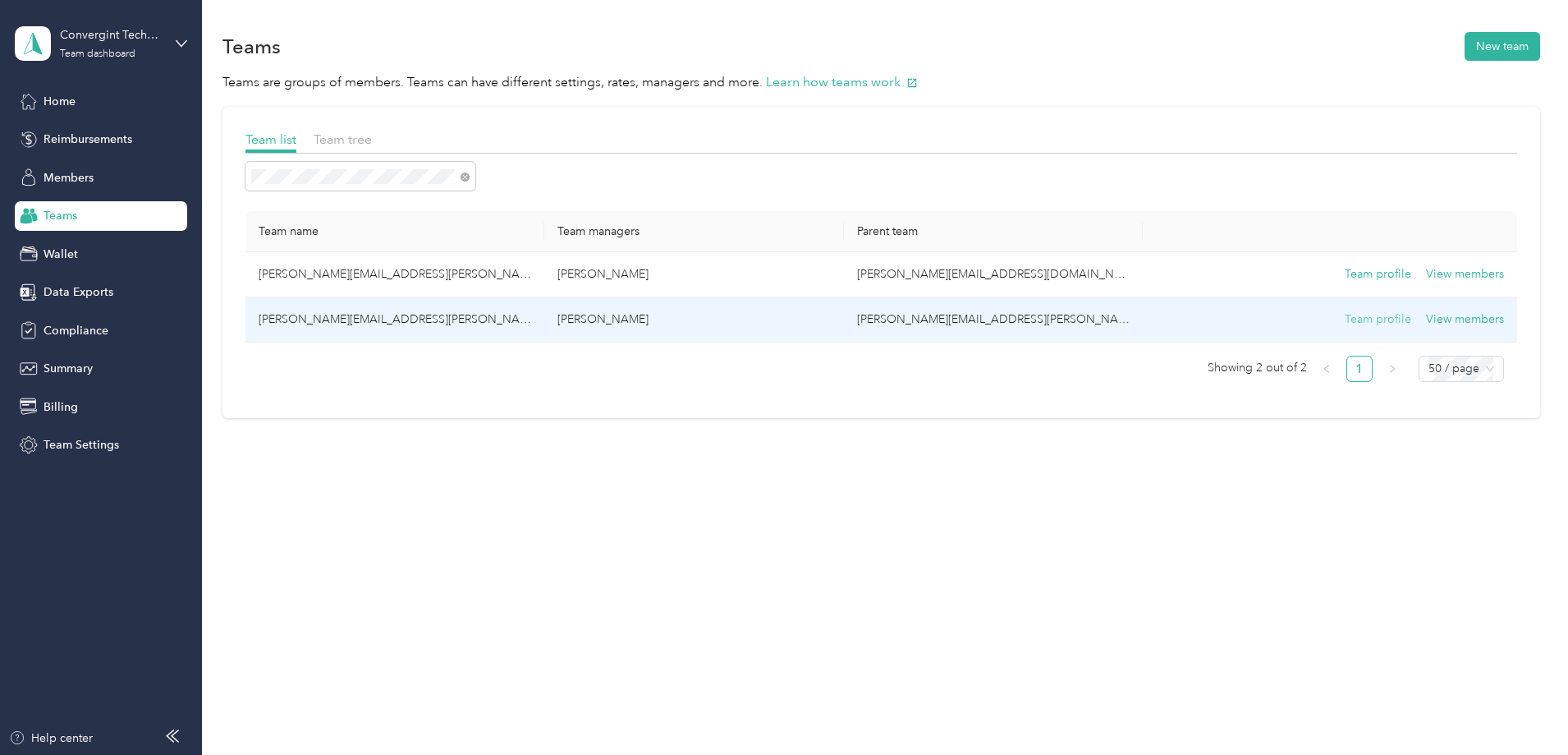
click at [1345, 323] on button "Team profile" at bounding box center [1378, 319] width 67 height 18
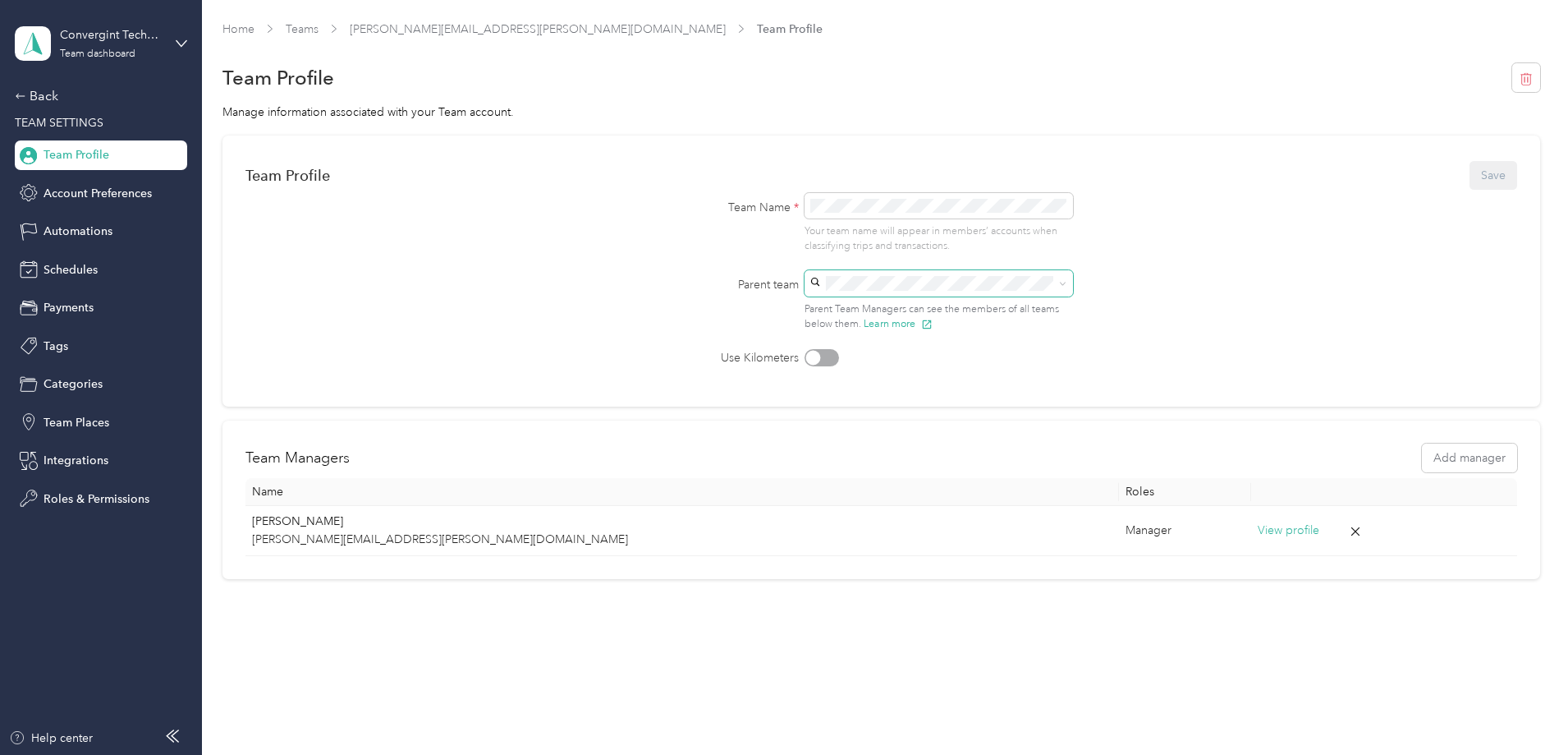
click at [1067, 282] on icon at bounding box center [1063, 284] width 8 height 8
drag, startPoint x: 978, startPoint y: 275, endPoint x: 785, endPoint y: 273, distance: 193.0
click at [797, 275] on div "Parent team Parent Team Managers can see the members of all teams below them. L…" at bounding box center [881, 301] width 460 height 62
click at [849, 292] on span at bounding box center [938, 283] width 268 height 27
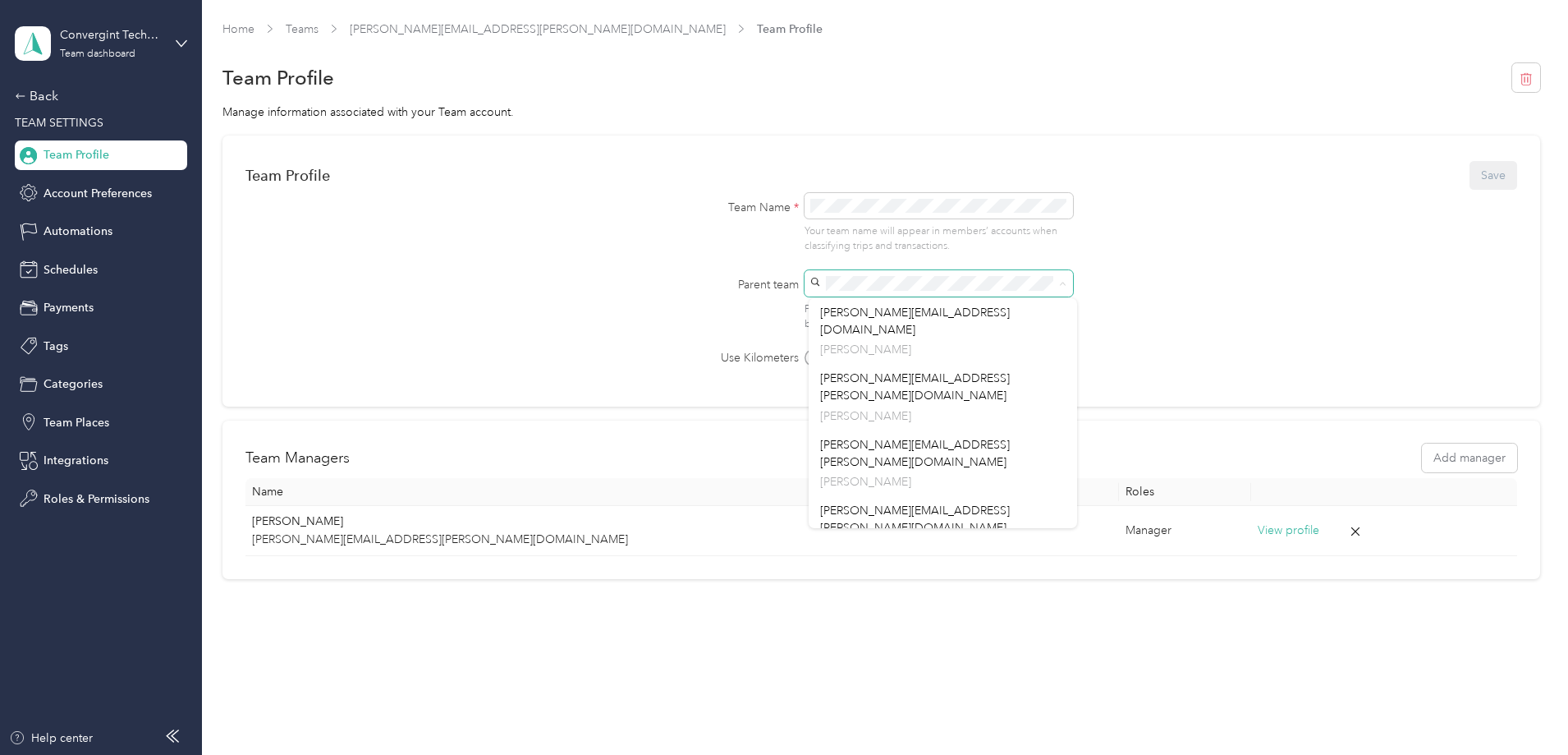
click at [827, 270] on span at bounding box center [938, 283] width 268 height 27
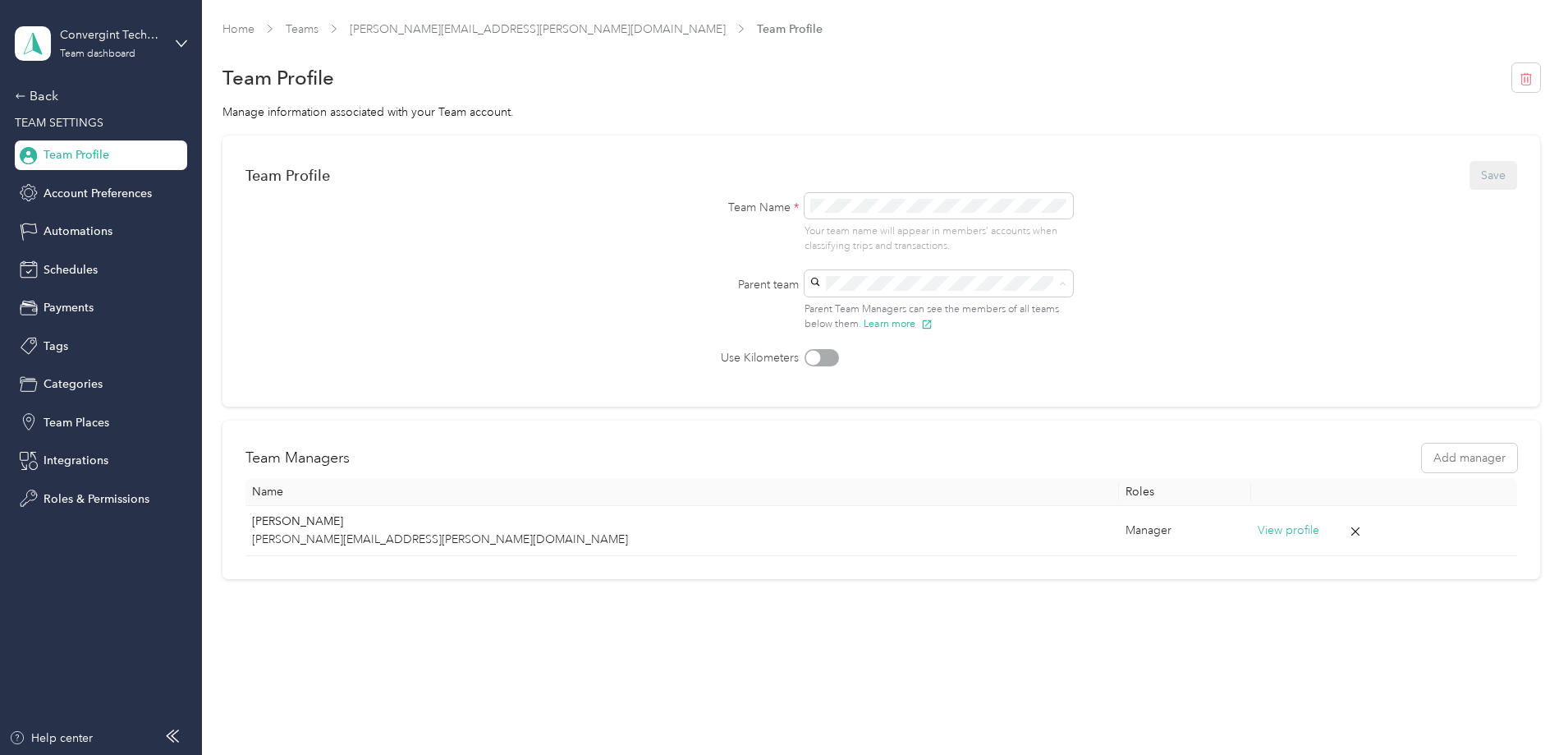
click at [878, 407] on p "[PERSON_NAME]" at bounding box center [943, 416] width 246 height 18
click at [1470, 178] on button "Save" at bounding box center [1493, 175] width 47 height 29
